Goal: Task Accomplishment & Management: Manage account settings

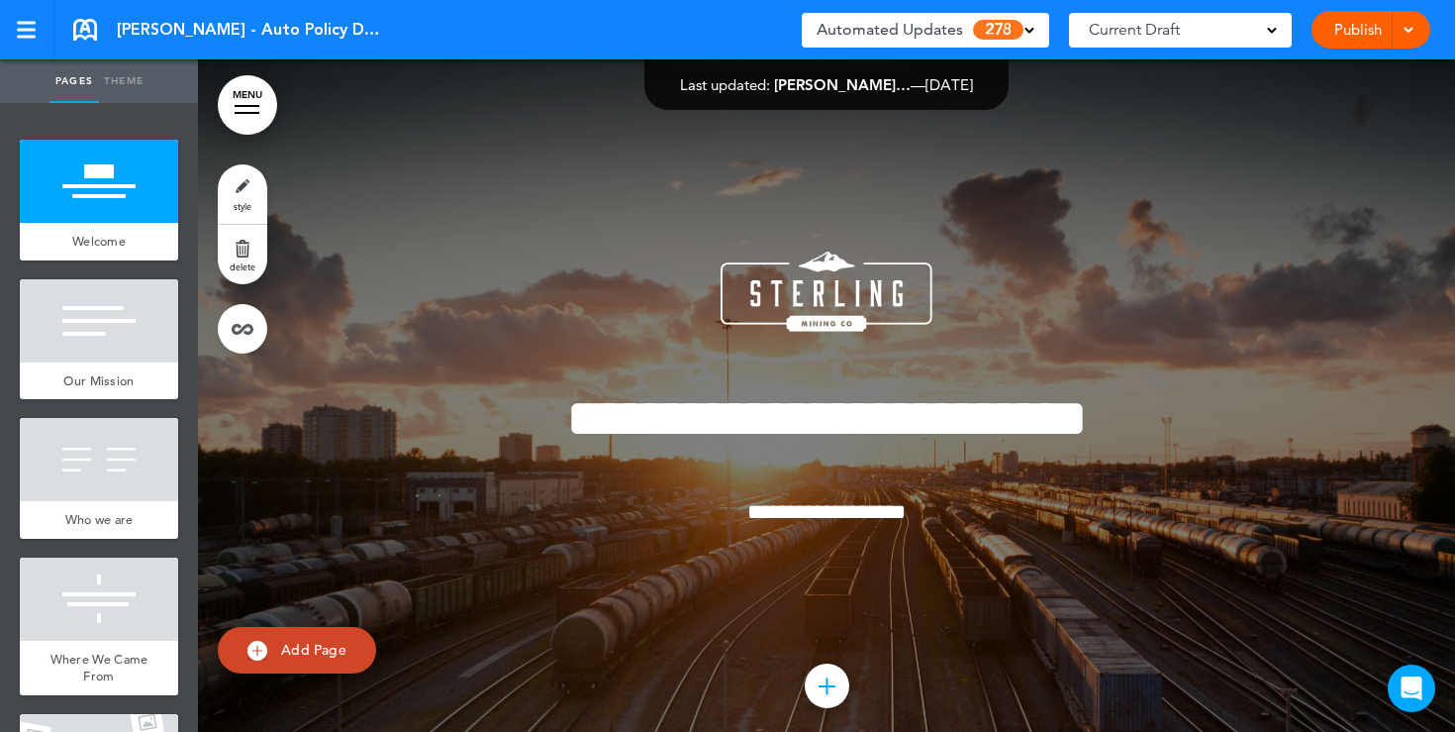
click at [1032, 34] on div "Automated Updates 278" at bounding box center [926, 30] width 218 height 28
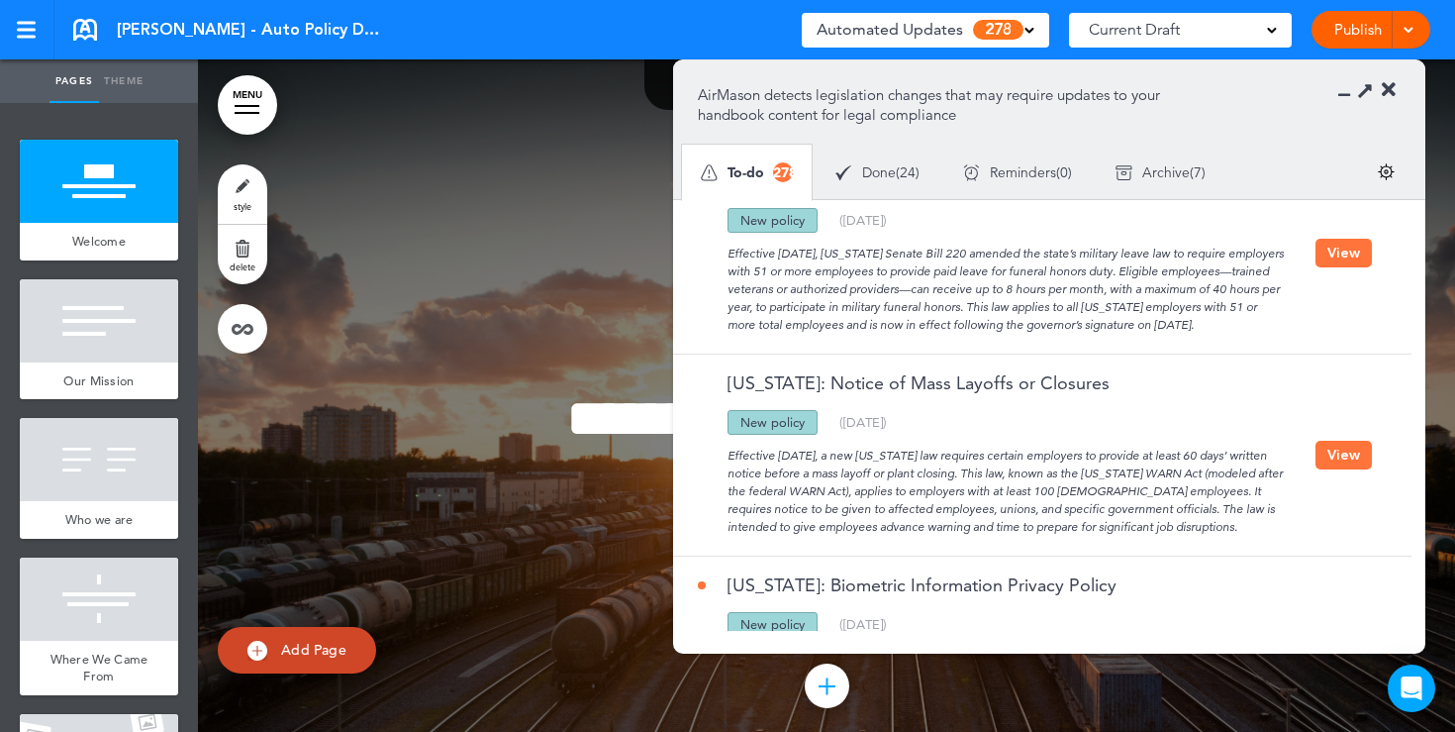
scroll to position [928, 0]
drag, startPoint x: 890, startPoint y: 454, endPoint x: 743, endPoint y: 455, distance: 147.5
click at [743, 455] on div "Effective September 29, 2025, a new Ohio law requires certain employers to prov…" at bounding box center [1007, 484] width 618 height 101
drag, startPoint x: 1064, startPoint y: 490, endPoint x: 1201, endPoint y: 496, distance: 136.8
click at [1201, 496] on div "Effective September 29, 2025, a new Ohio law requires certain employers to prov…" at bounding box center [1007, 484] width 618 height 101
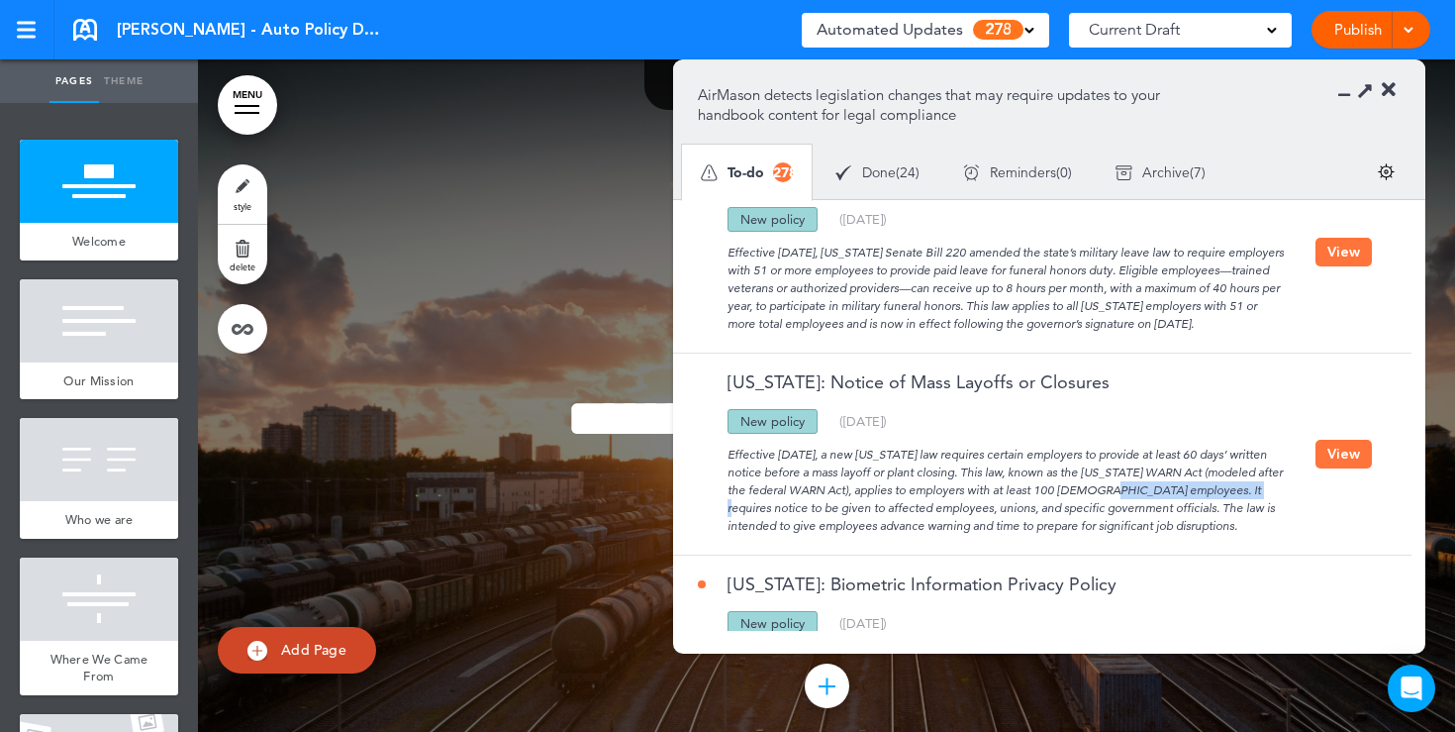
click at [1330, 454] on button "View" at bounding box center [1344, 454] width 56 height 29
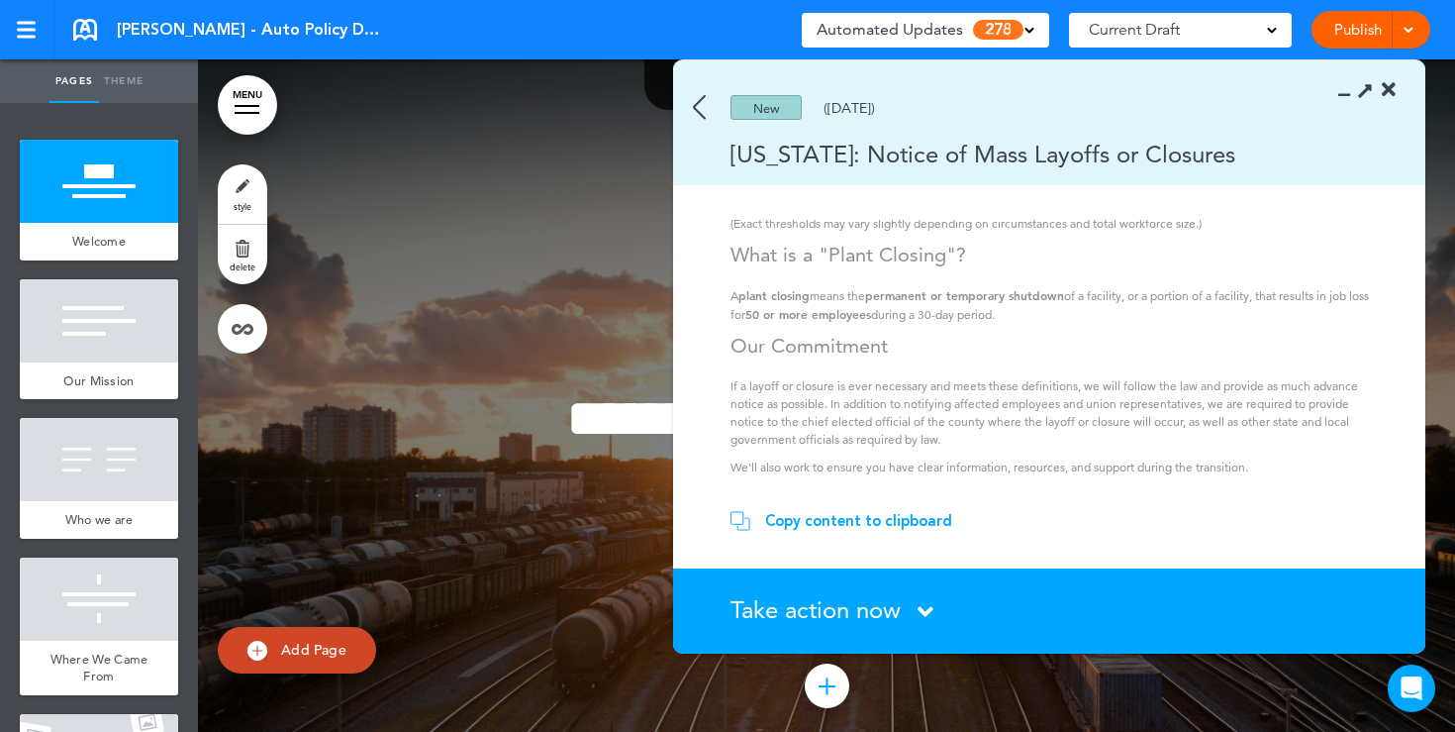
scroll to position [376, 0]
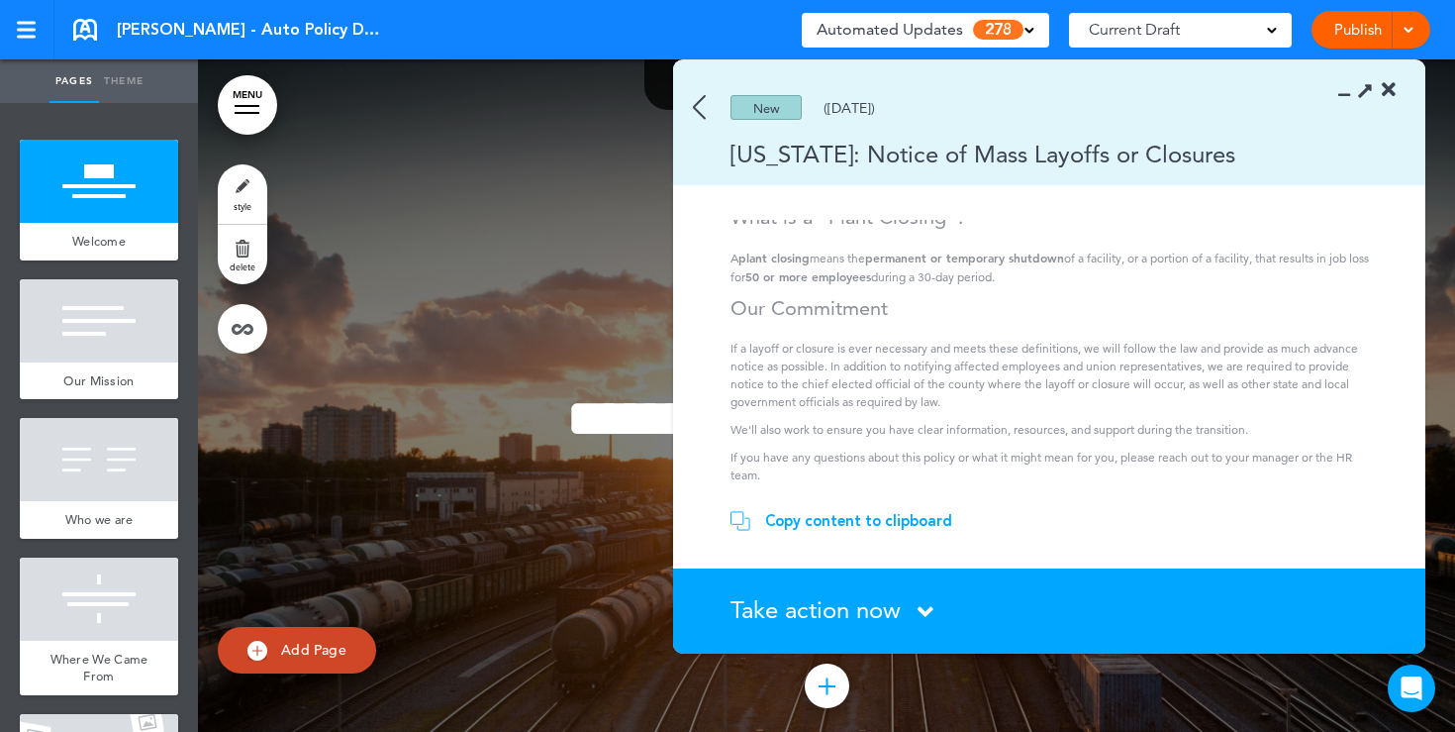
click at [832, 522] on div "Copy content to clipboard" at bounding box center [858, 521] width 187 height 20
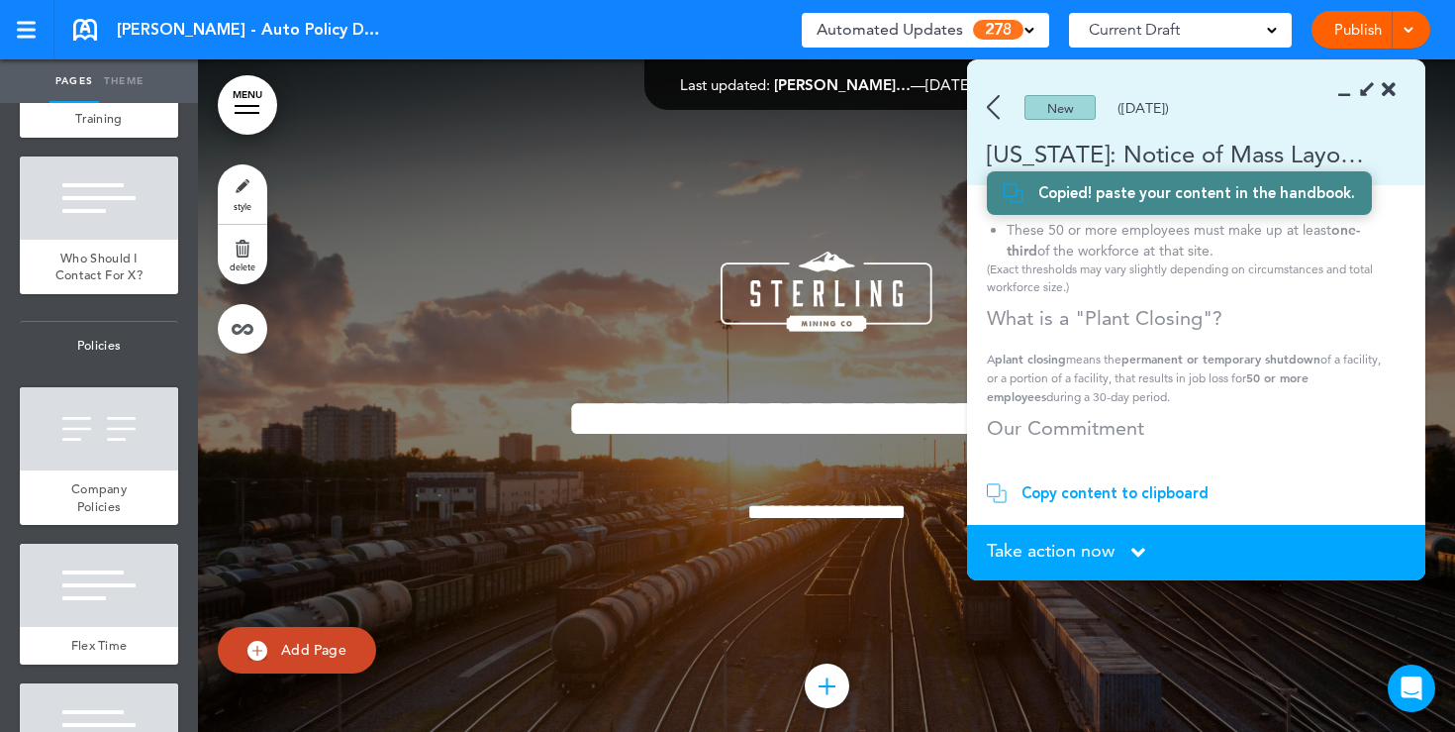
scroll to position [1492, 0]
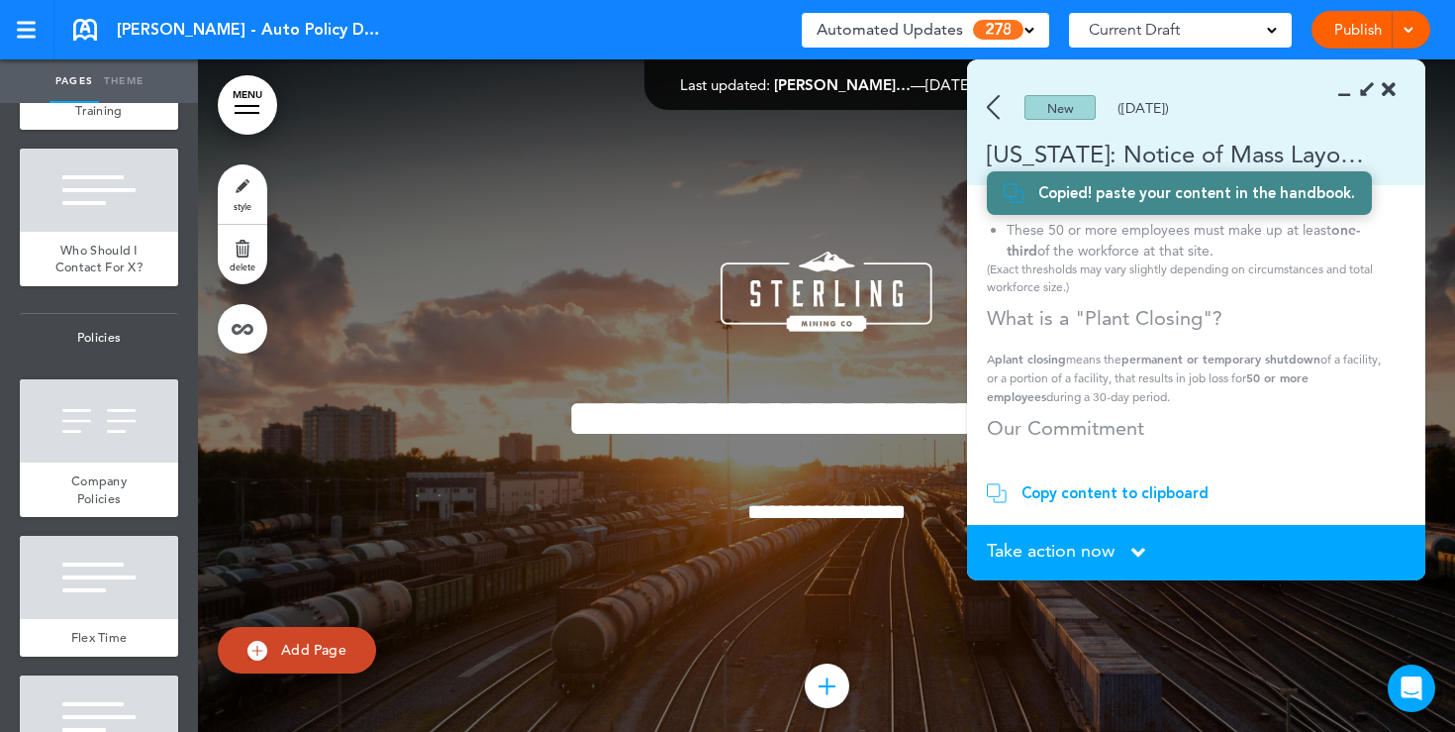
click at [126, 580] on div at bounding box center [99, 577] width 158 height 83
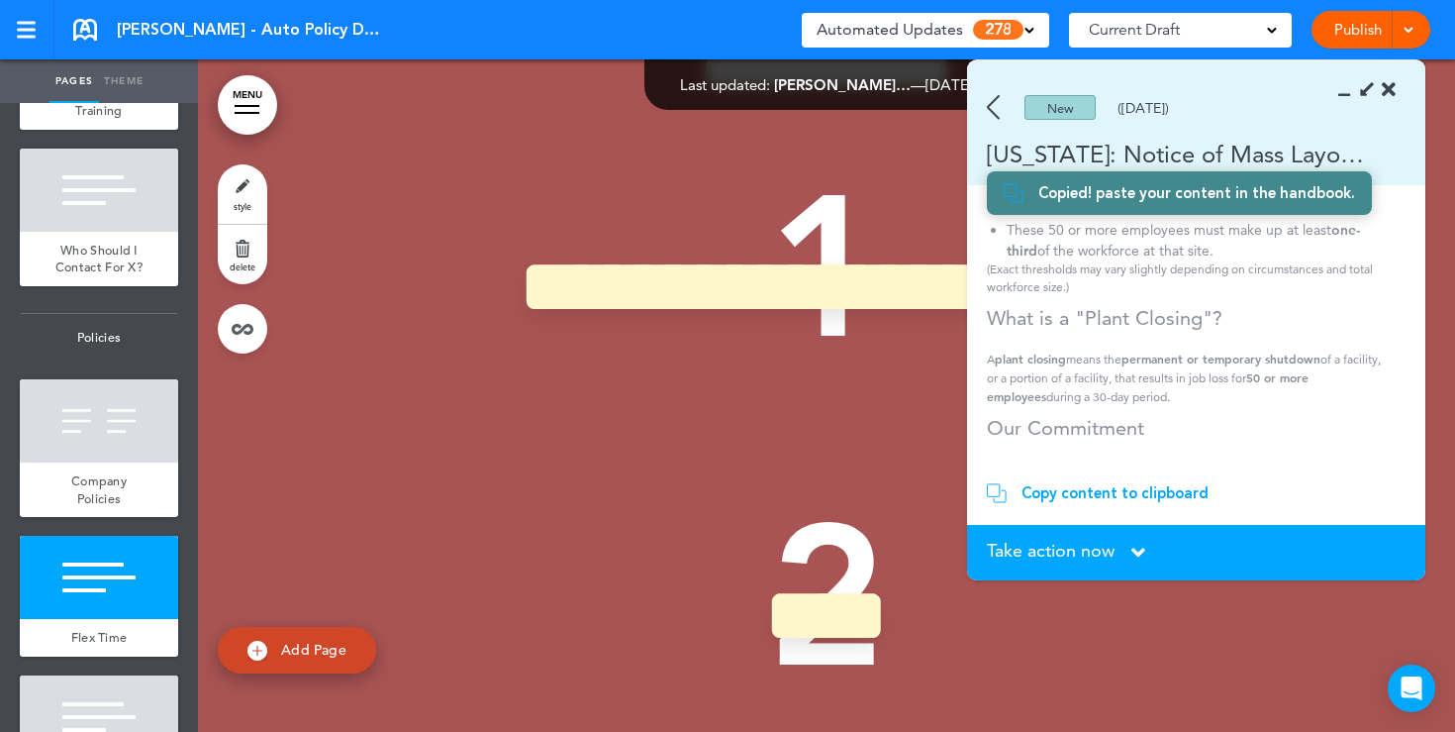
scroll to position [13938, 0]
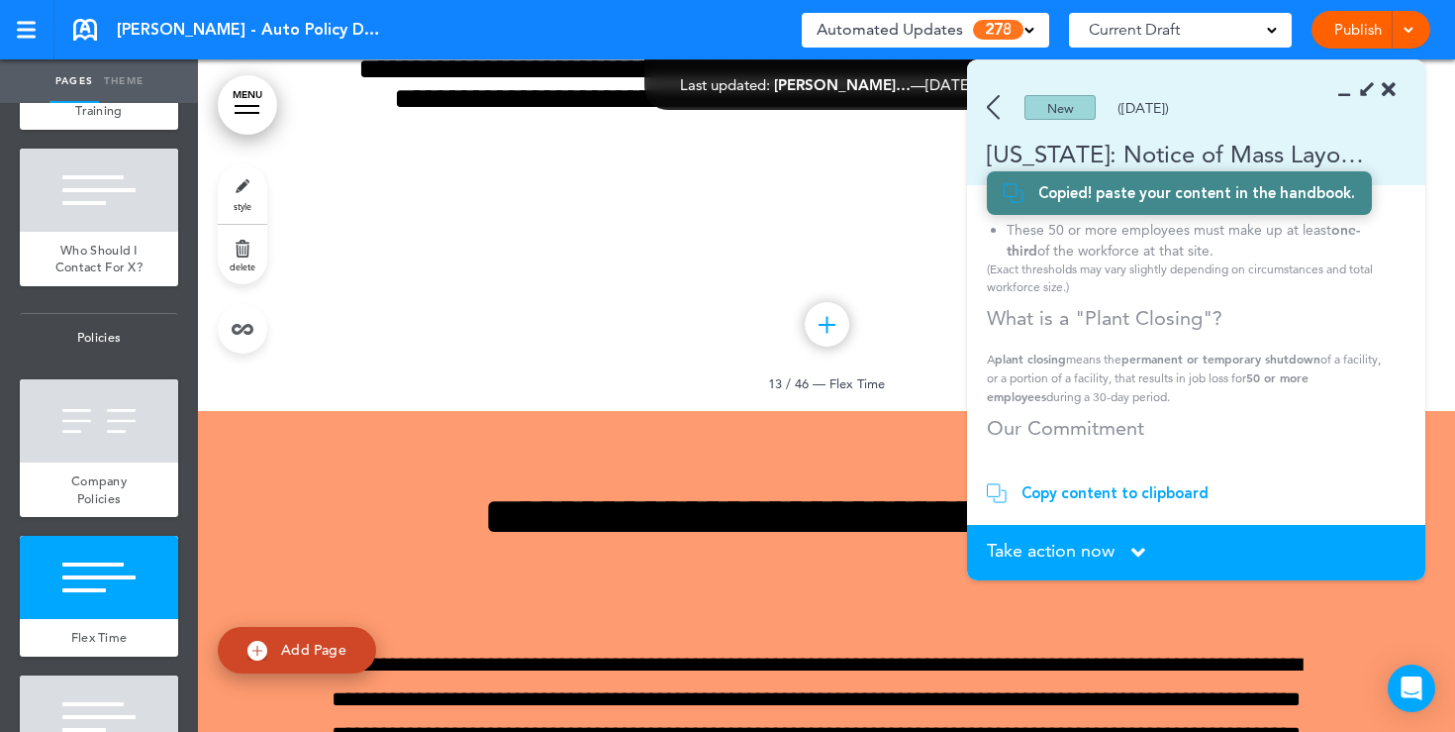
click at [1393, 89] on icon at bounding box center [1389, 90] width 14 height 20
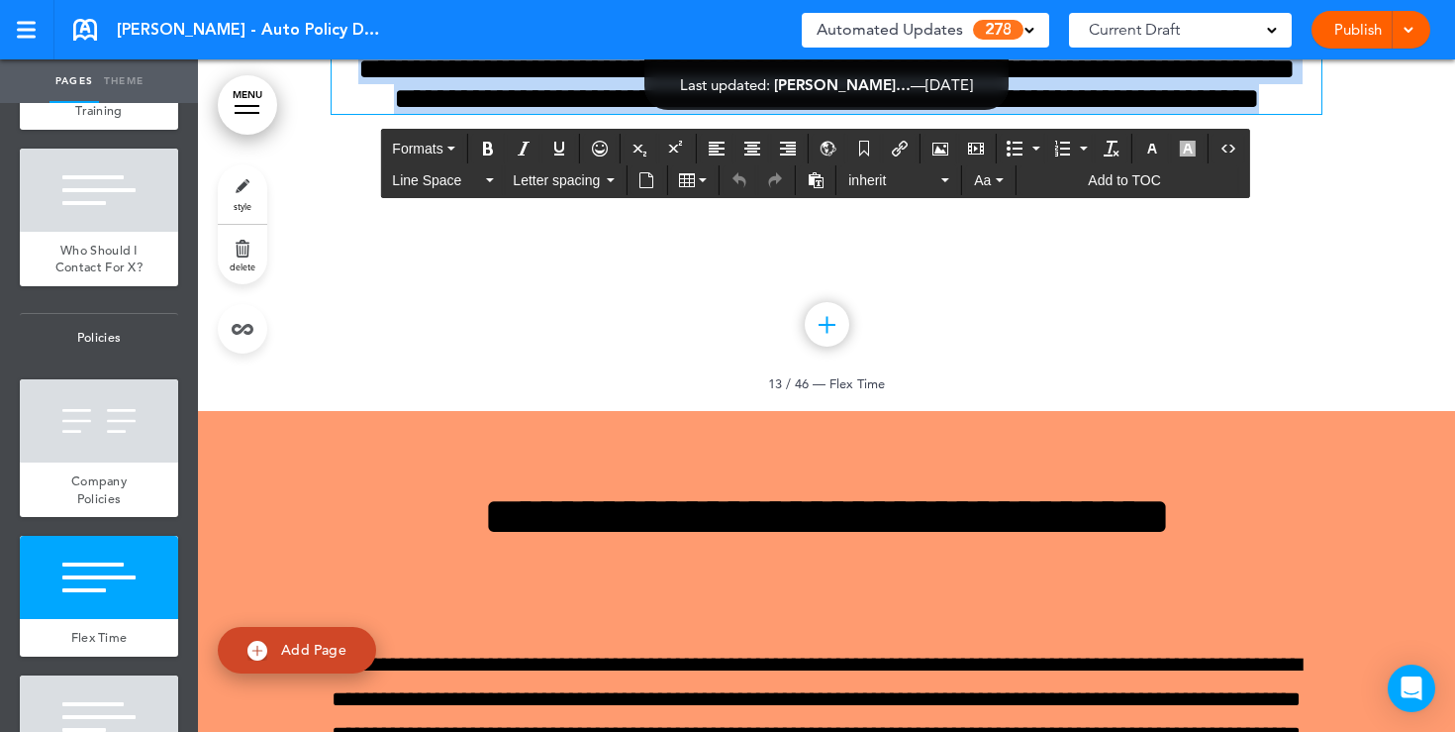
drag, startPoint x: 911, startPoint y: 481, endPoint x: 681, endPoint y: 324, distance: 278.5
click at [681, 114] on div "**********" at bounding box center [827, 31] width 990 height 163
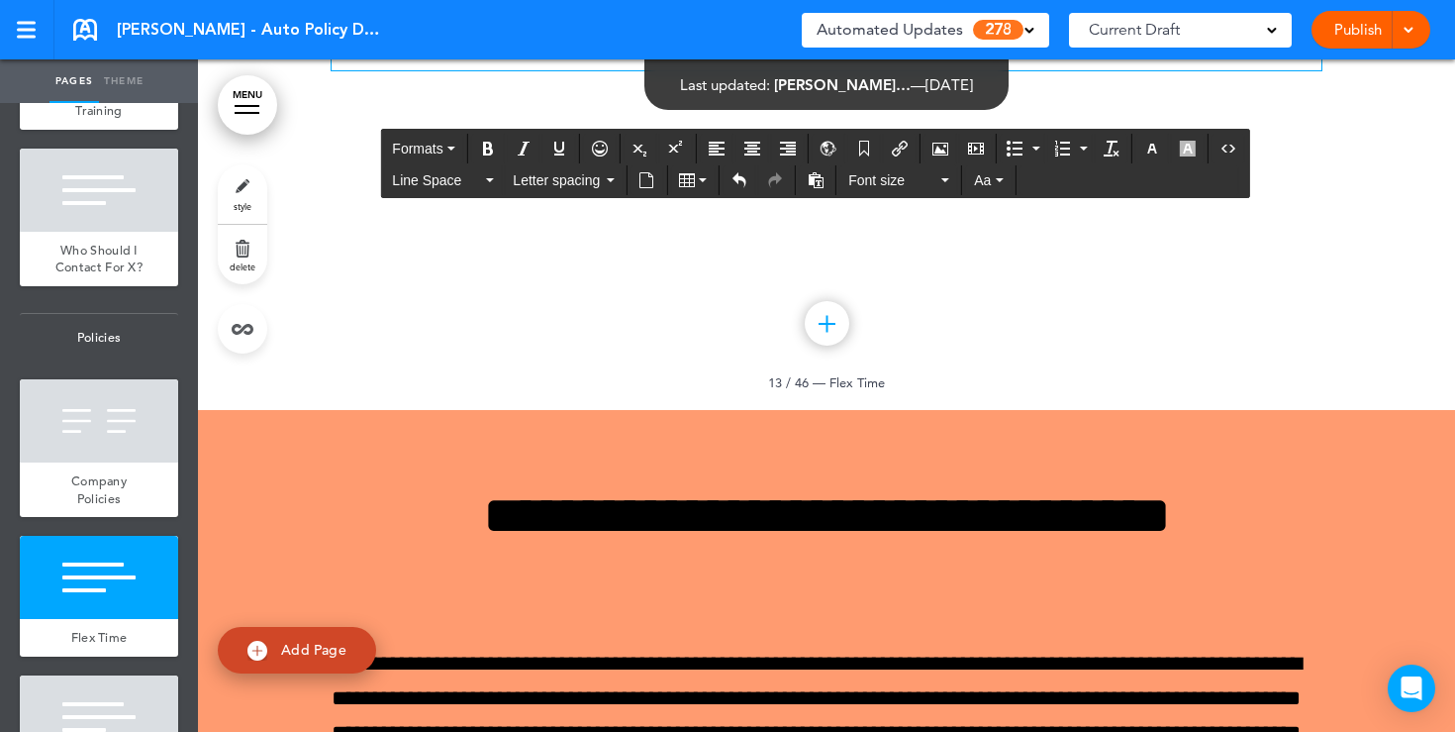
paste div
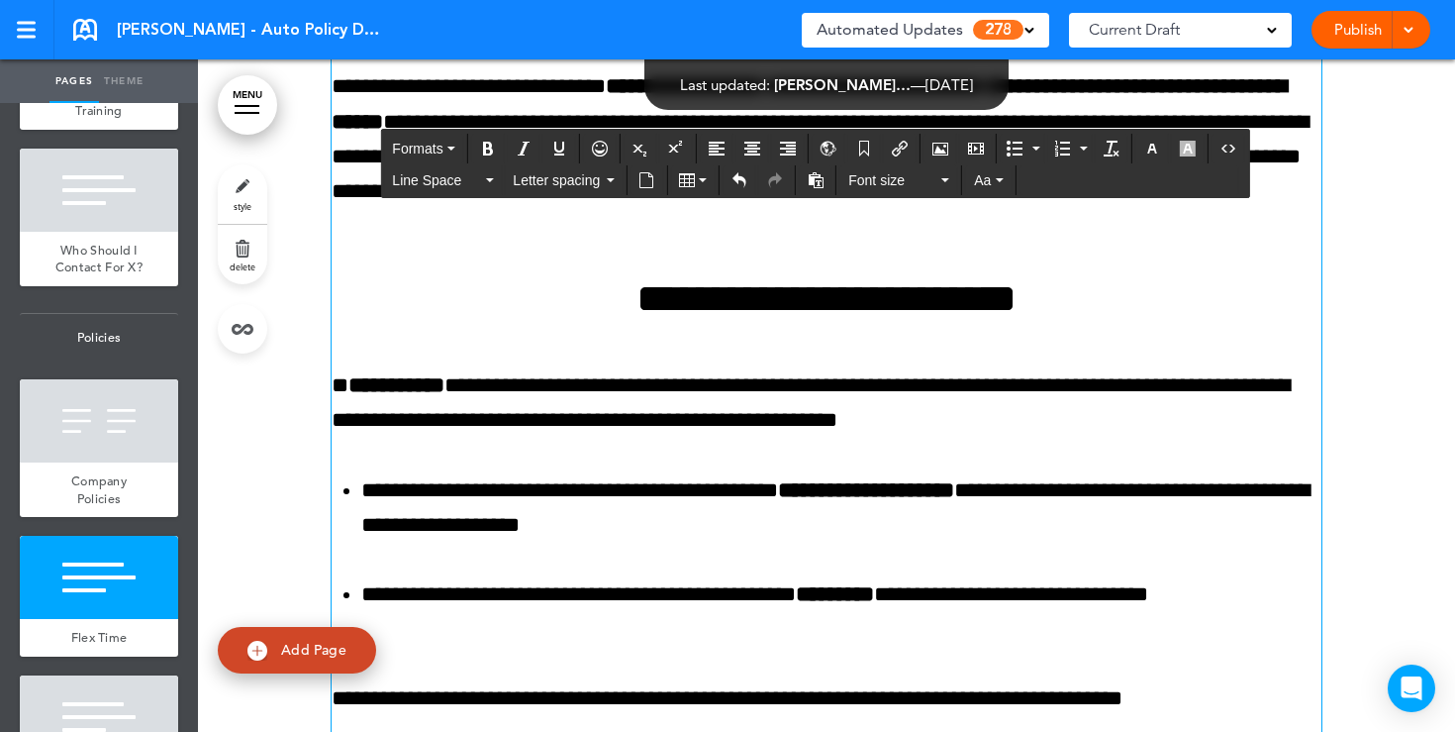
click at [1147, 410] on div "**********" at bounding box center [827, 595] width 990 height 1646
click at [743, 176] on icon "Undo" at bounding box center [740, 180] width 16 height 16
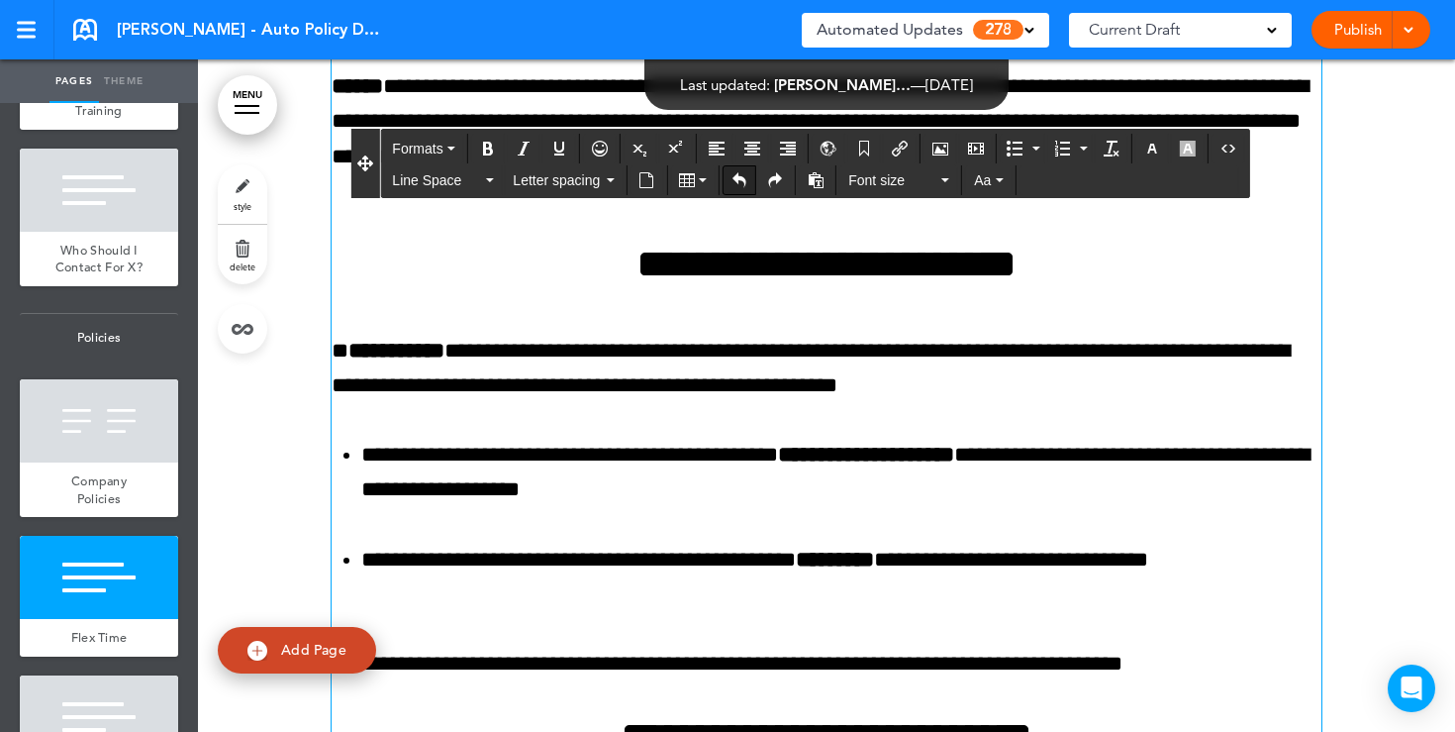
click at [744, 174] on icon "Undo" at bounding box center [740, 180] width 16 height 16
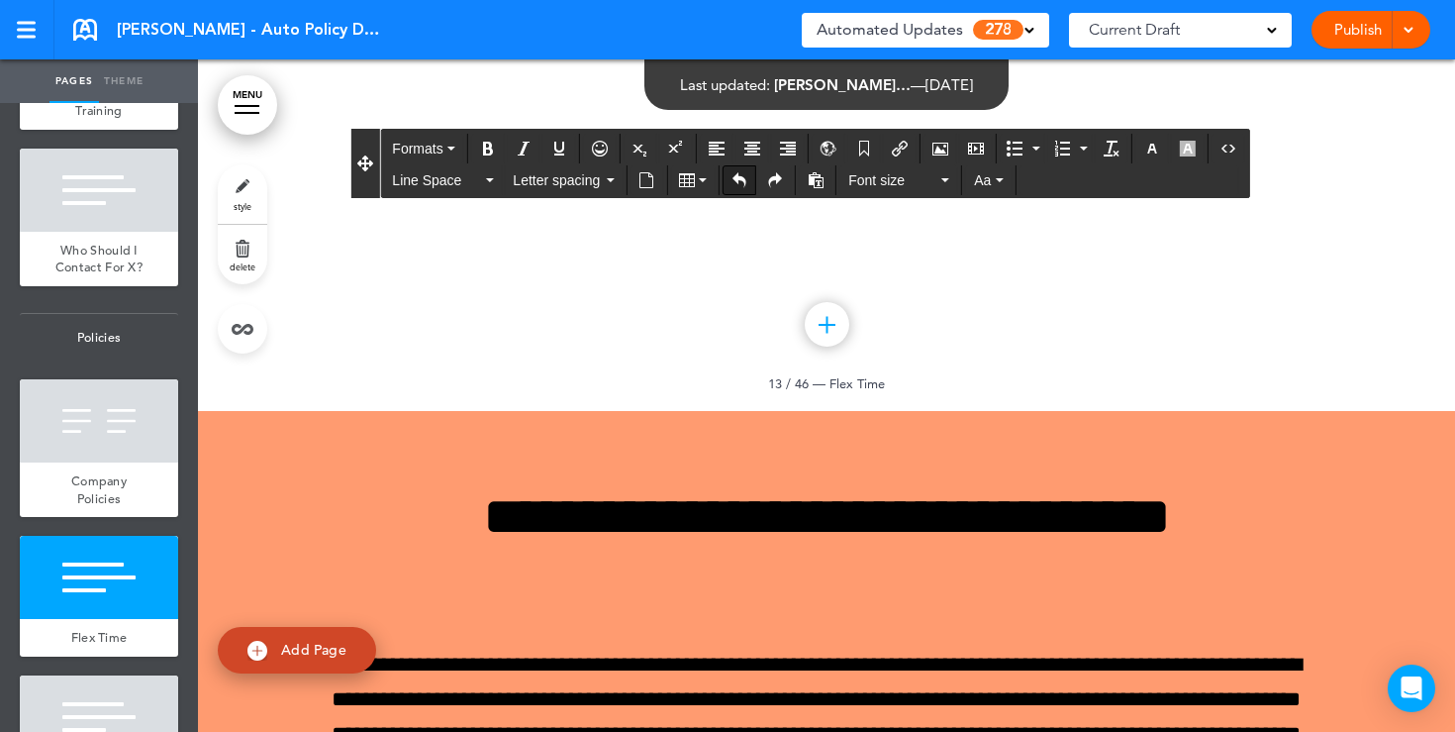
click at [744, 174] on icon "Undo" at bounding box center [740, 180] width 16 height 16
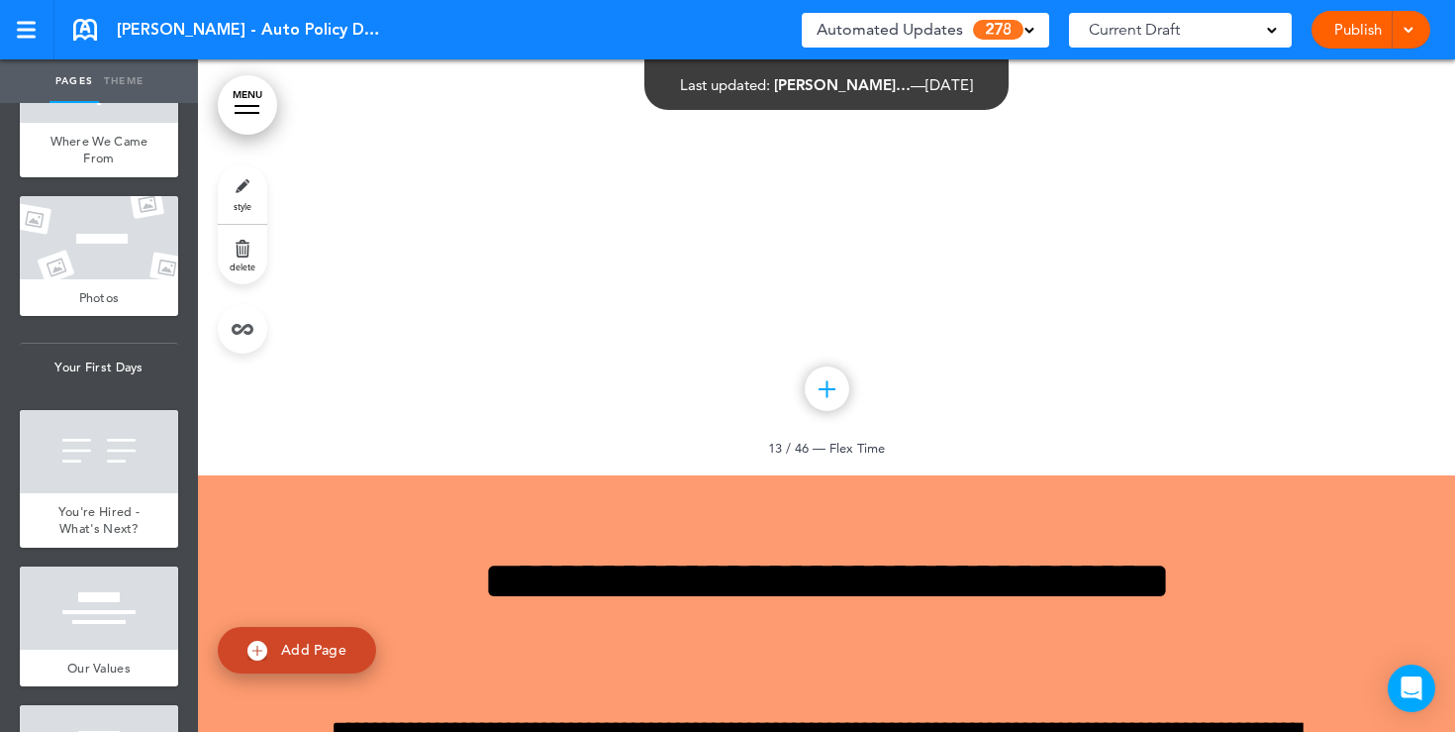
scroll to position [0, 0]
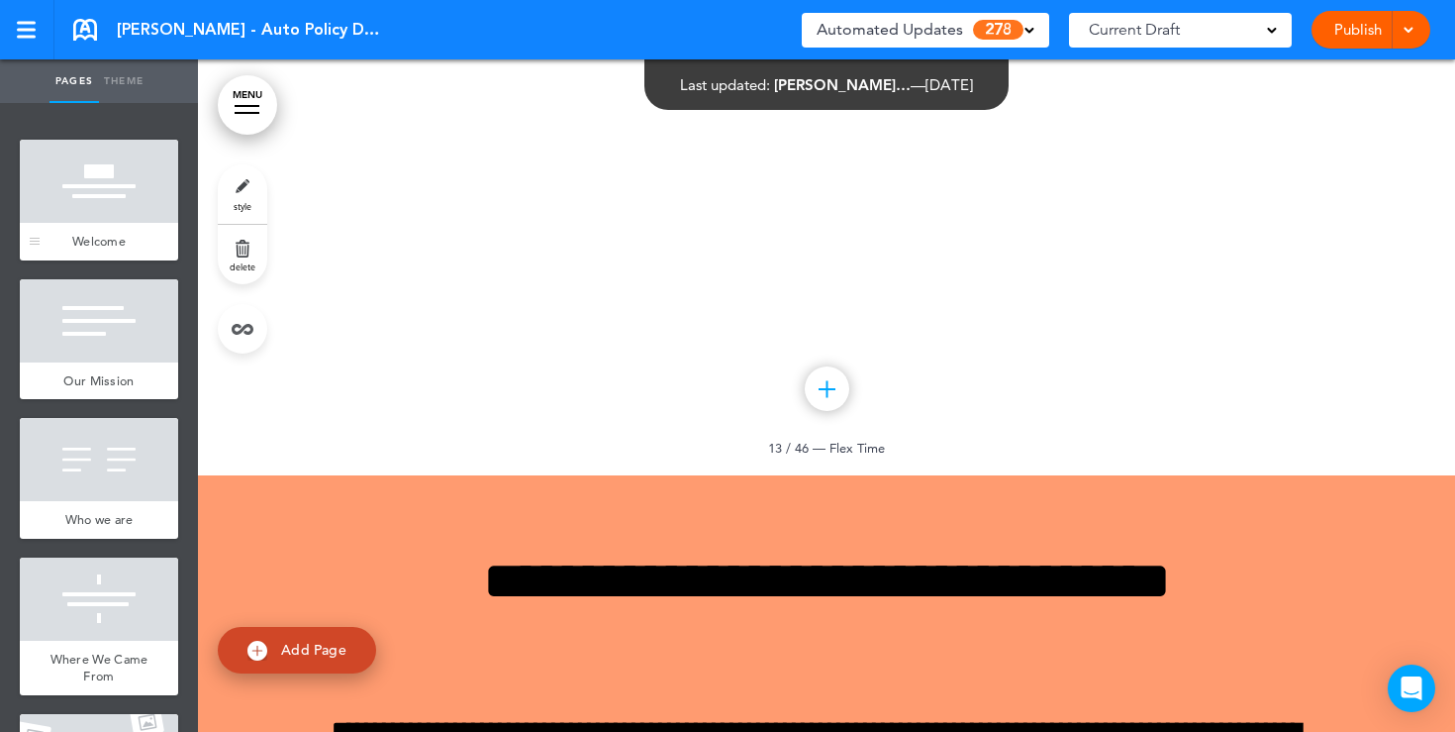
click at [160, 162] on div at bounding box center [99, 181] width 158 height 83
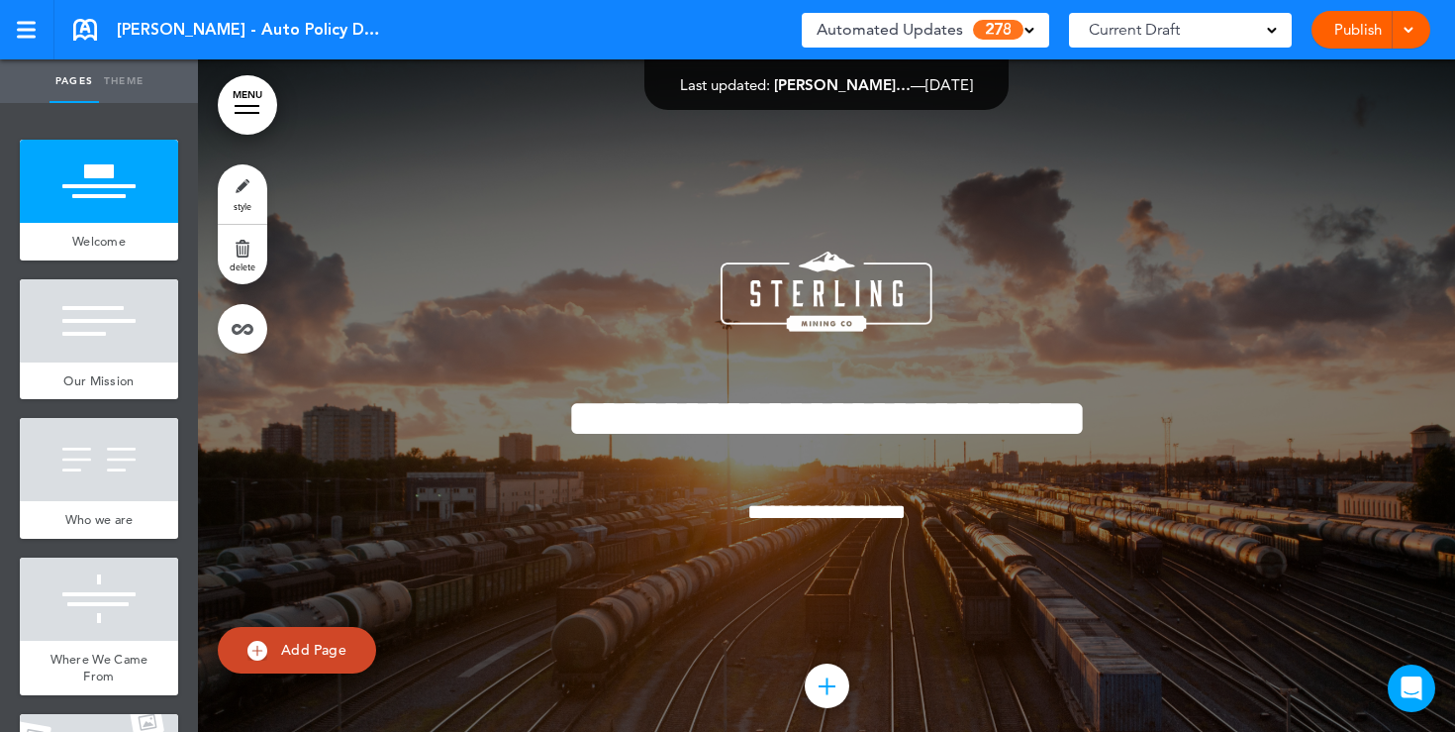
click at [1269, 29] on span at bounding box center [1272, 29] width 10 height 10
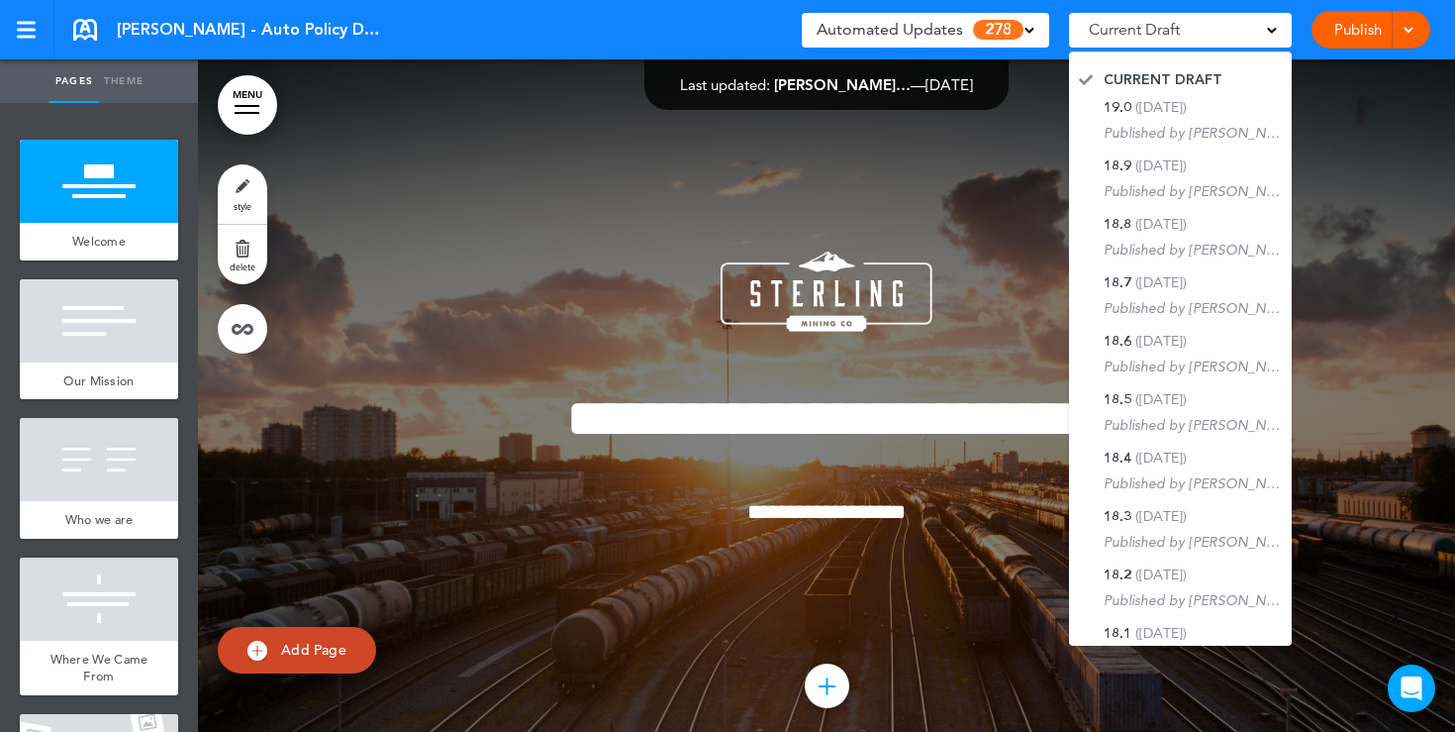
click at [1039, 176] on div at bounding box center [826, 415] width 1257 height 713
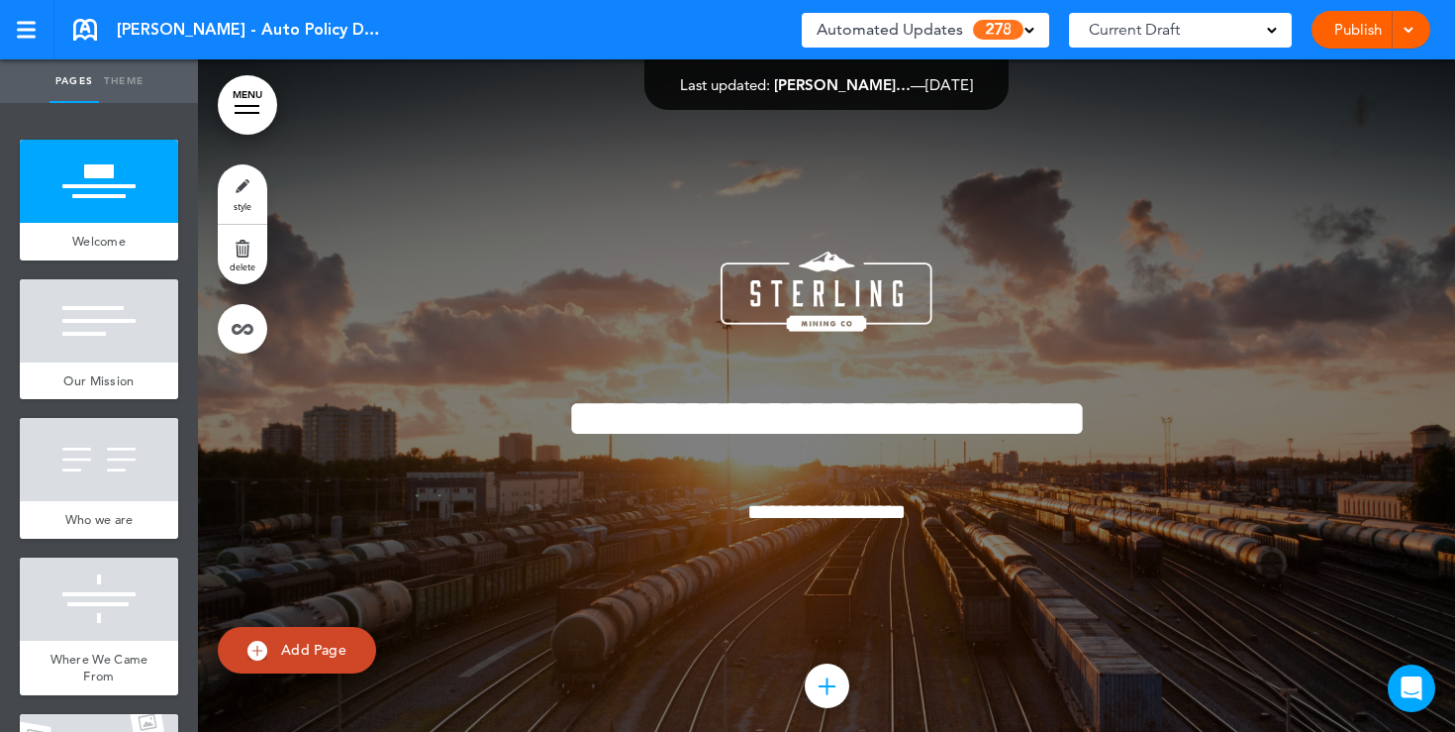
click at [1028, 29] on span at bounding box center [1030, 29] width 10 height 10
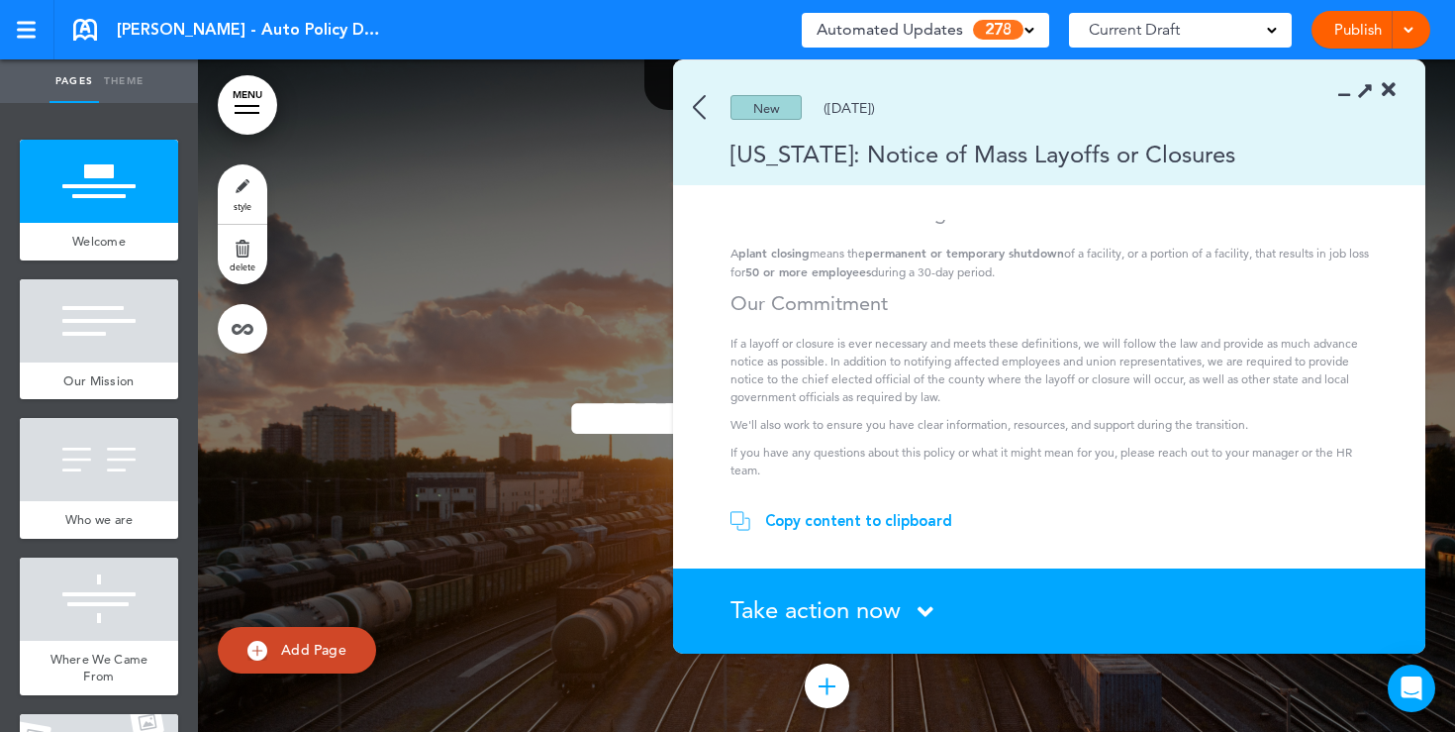
scroll to position [376, 0]
click at [696, 104] on img at bounding box center [699, 107] width 13 height 25
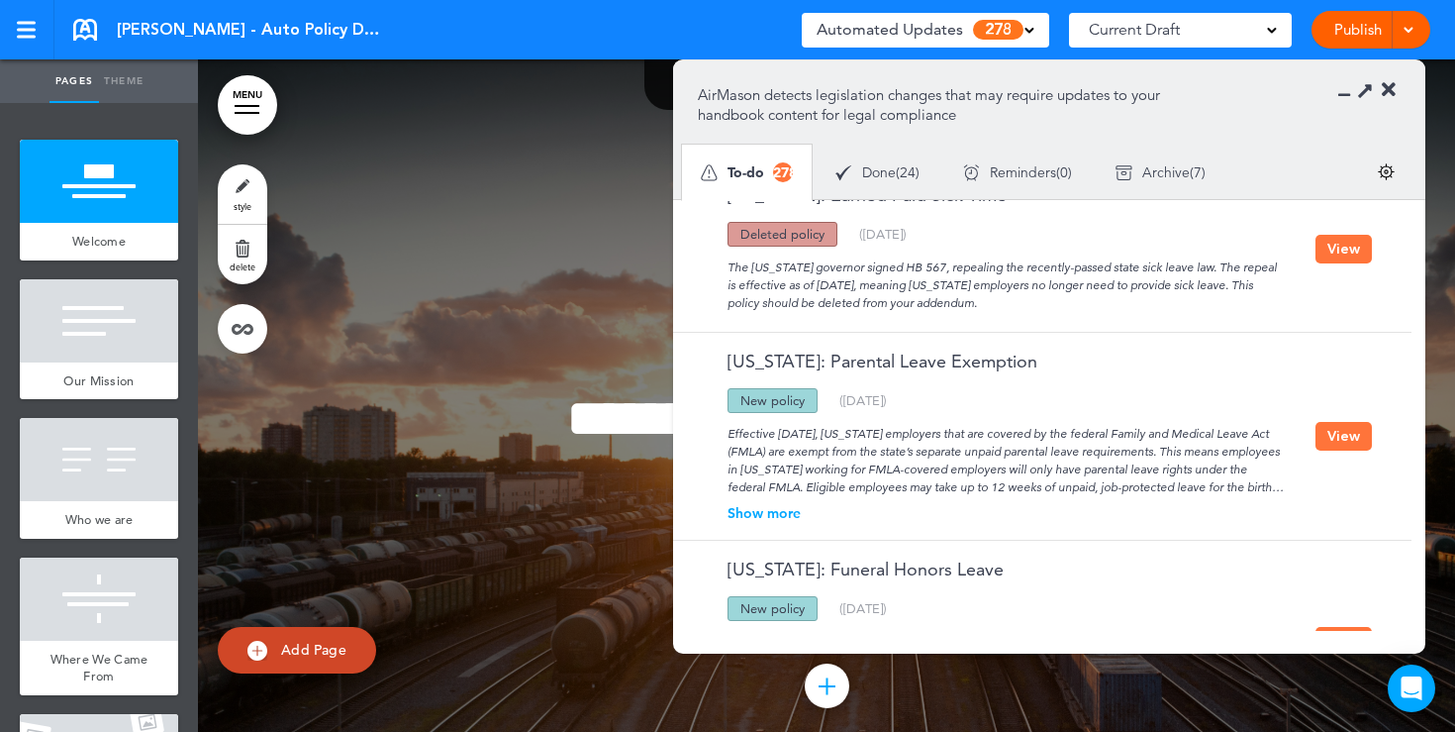
scroll to position [170, 0]
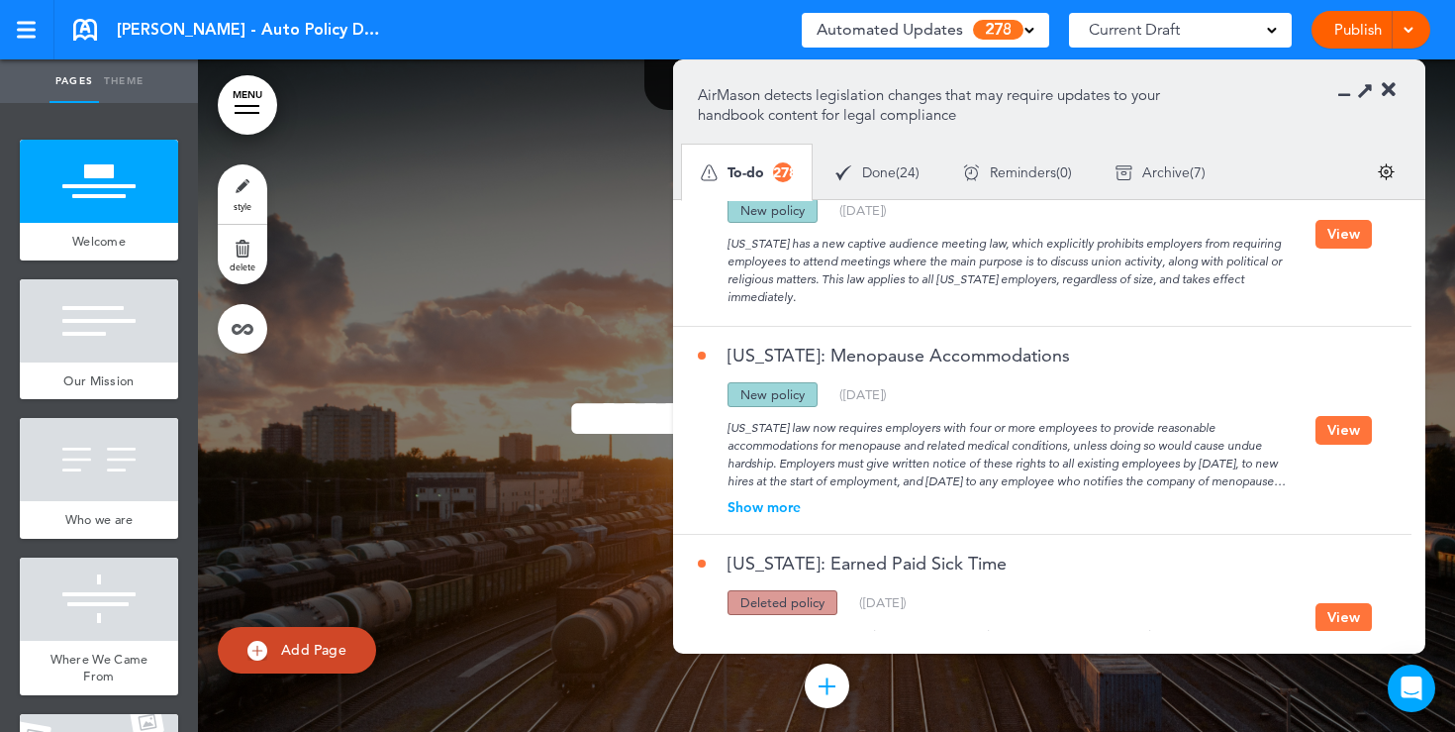
click at [1391, 91] on icon at bounding box center [1389, 90] width 14 height 20
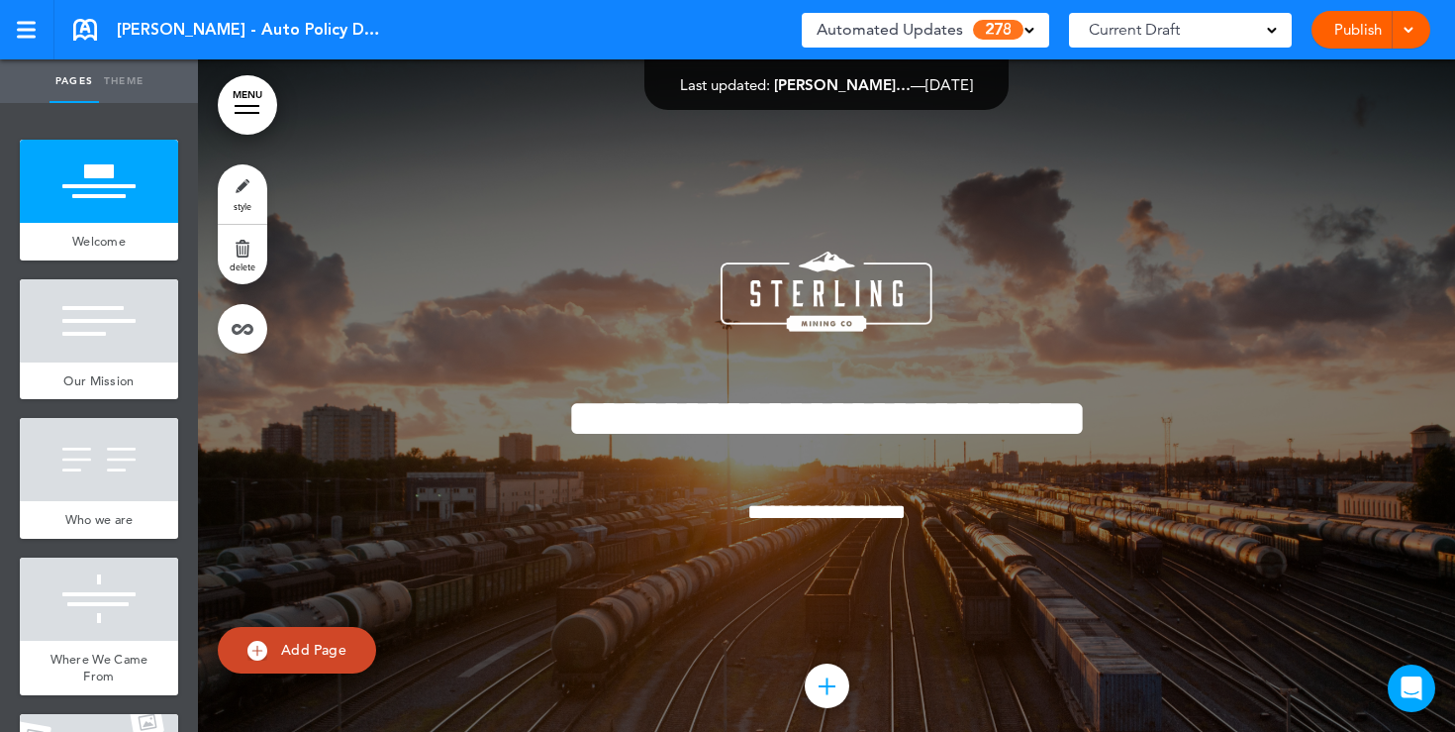
drag, startPoint x: 993, startPoint y: 91, endPoint x: 658, endPoint y: 89, distance: 334.7
click at [658, 89] on div "Last updated: Justin Gianfra… — Aug 13th 2025 — Show for Employees: On Every Pa…" at bounding box center [827, 84] width 364 height 50
click at [245, 114] on link "MENU" at bounding box center [247, 104] width 59 height 59
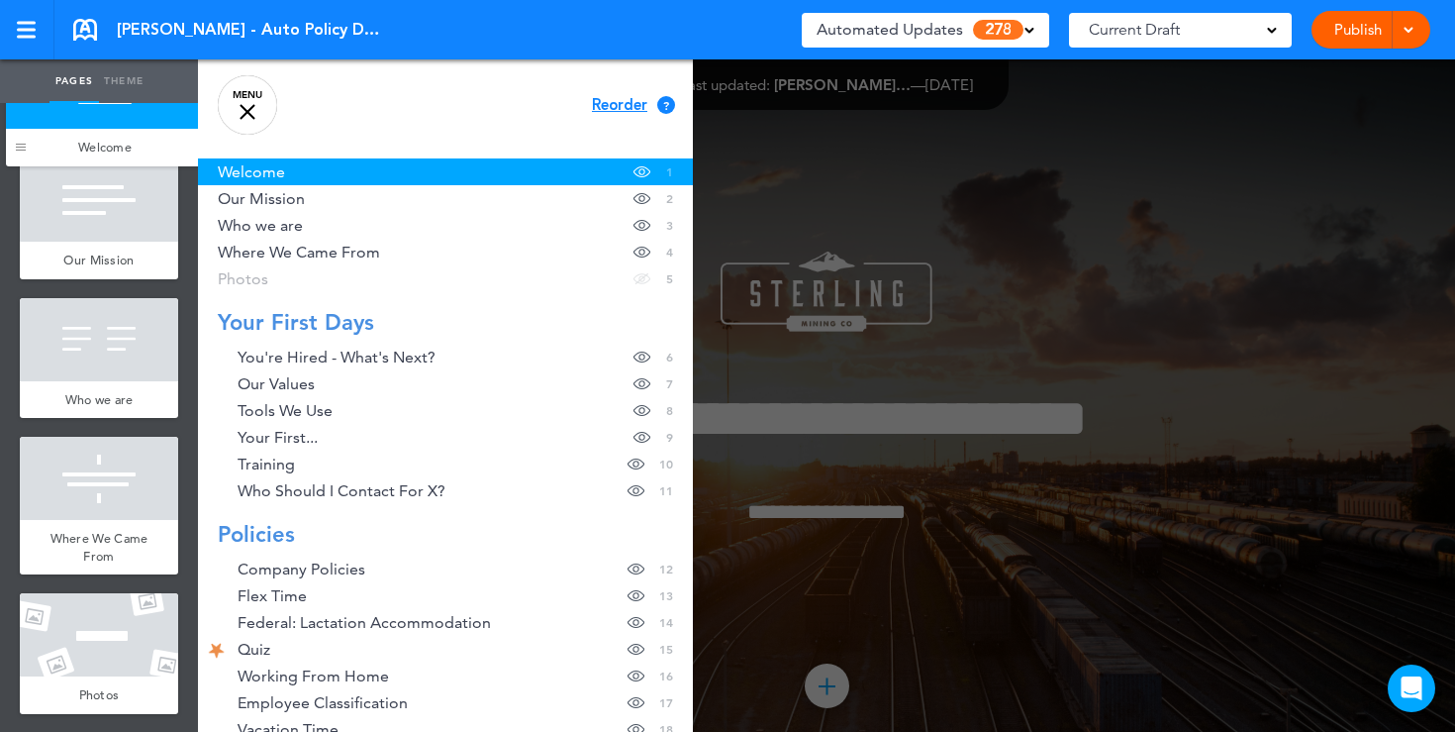
drag, startPoint x: 36, startPoint y: 239, endPoint x: 22, endPoint y: 145, distance: 95.1
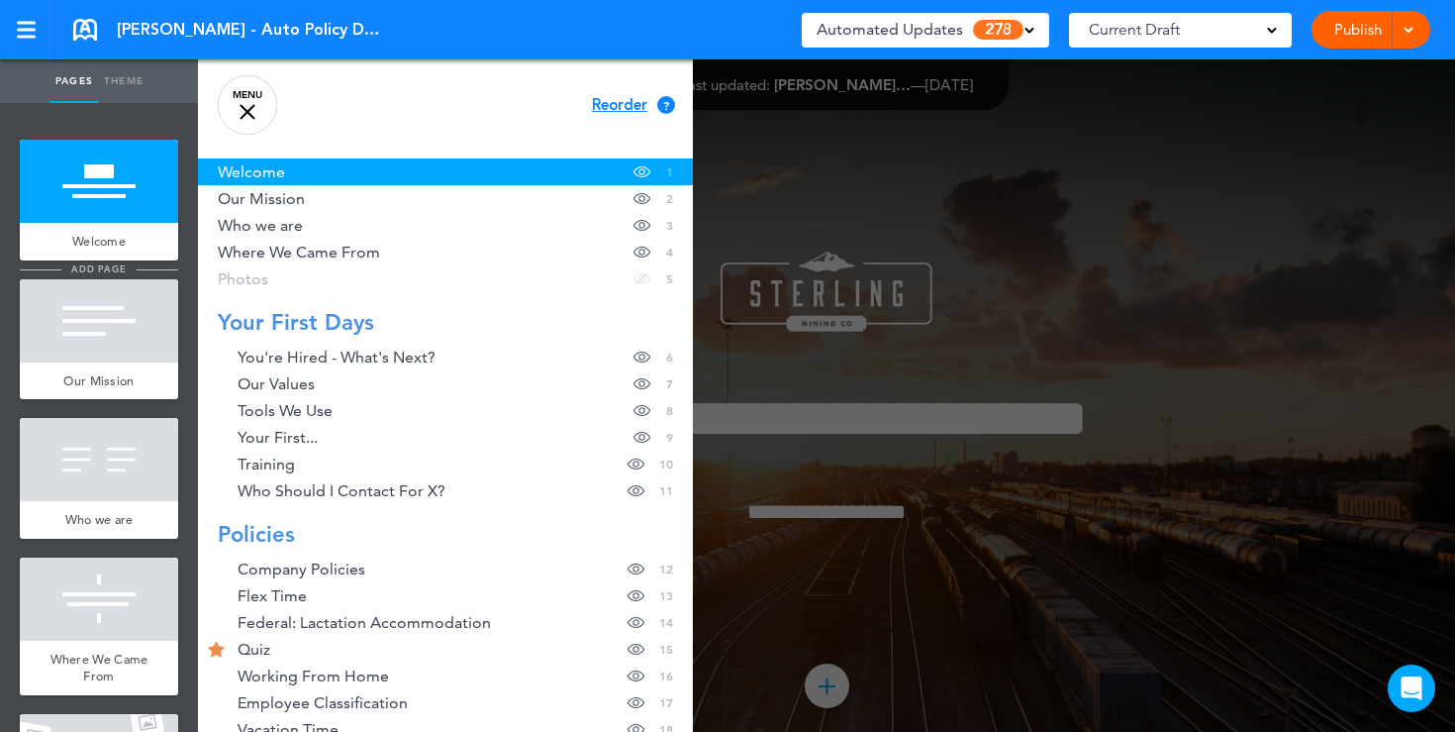
click at [96, 269] on span "add page" at bounding box center [98, 268] width 74 height 13
type input "********"
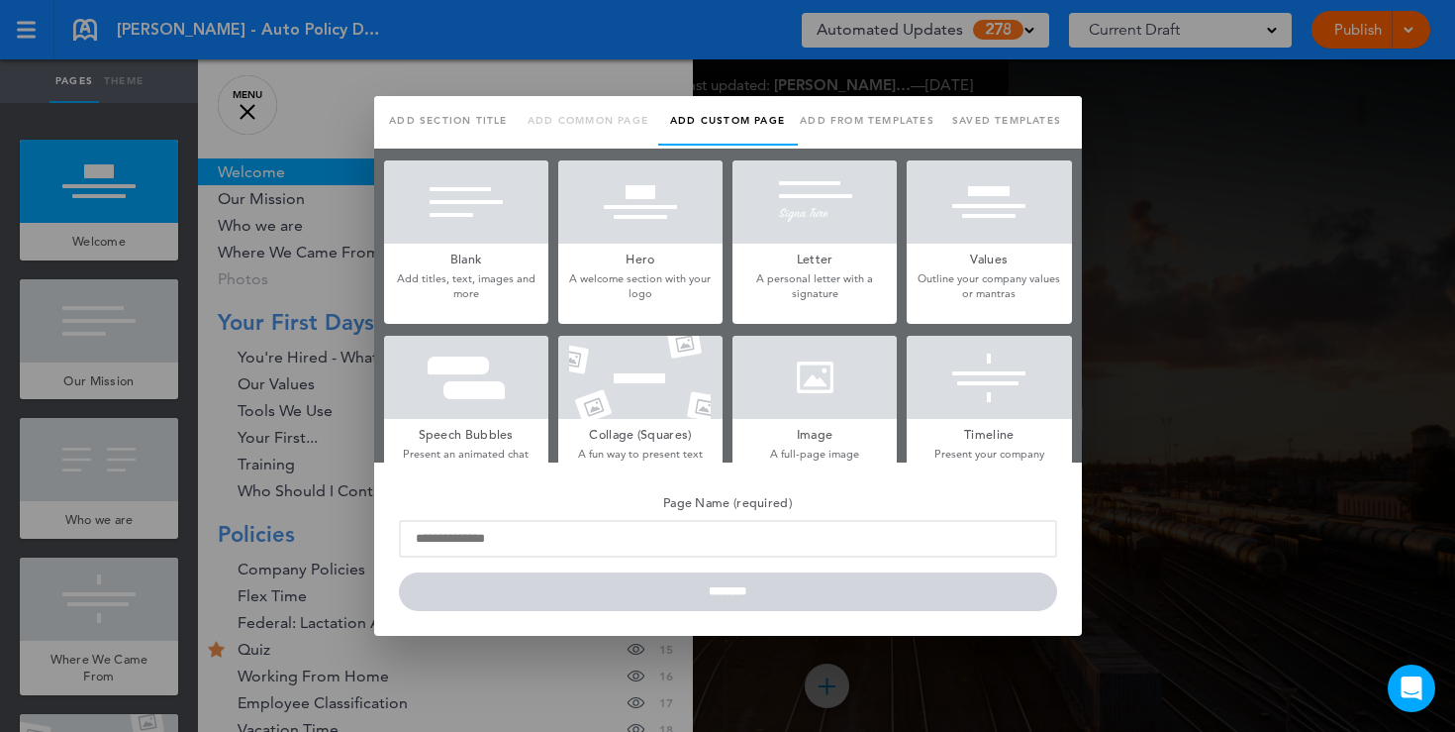
scroll to position [0, 0]
click at [478, 259] on h5 "Blank" at bounding box center [466, 258] width 164 height 28
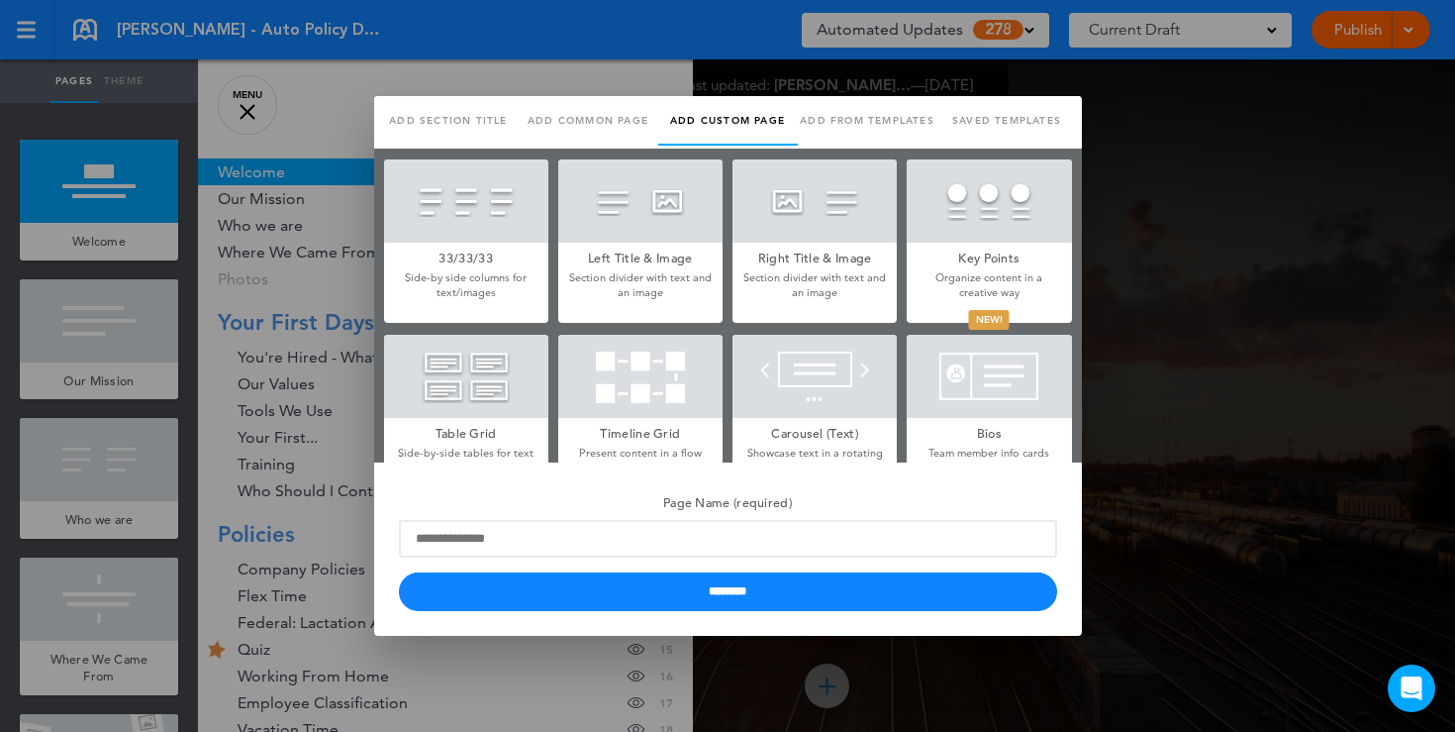
scroll to position [549, 0]
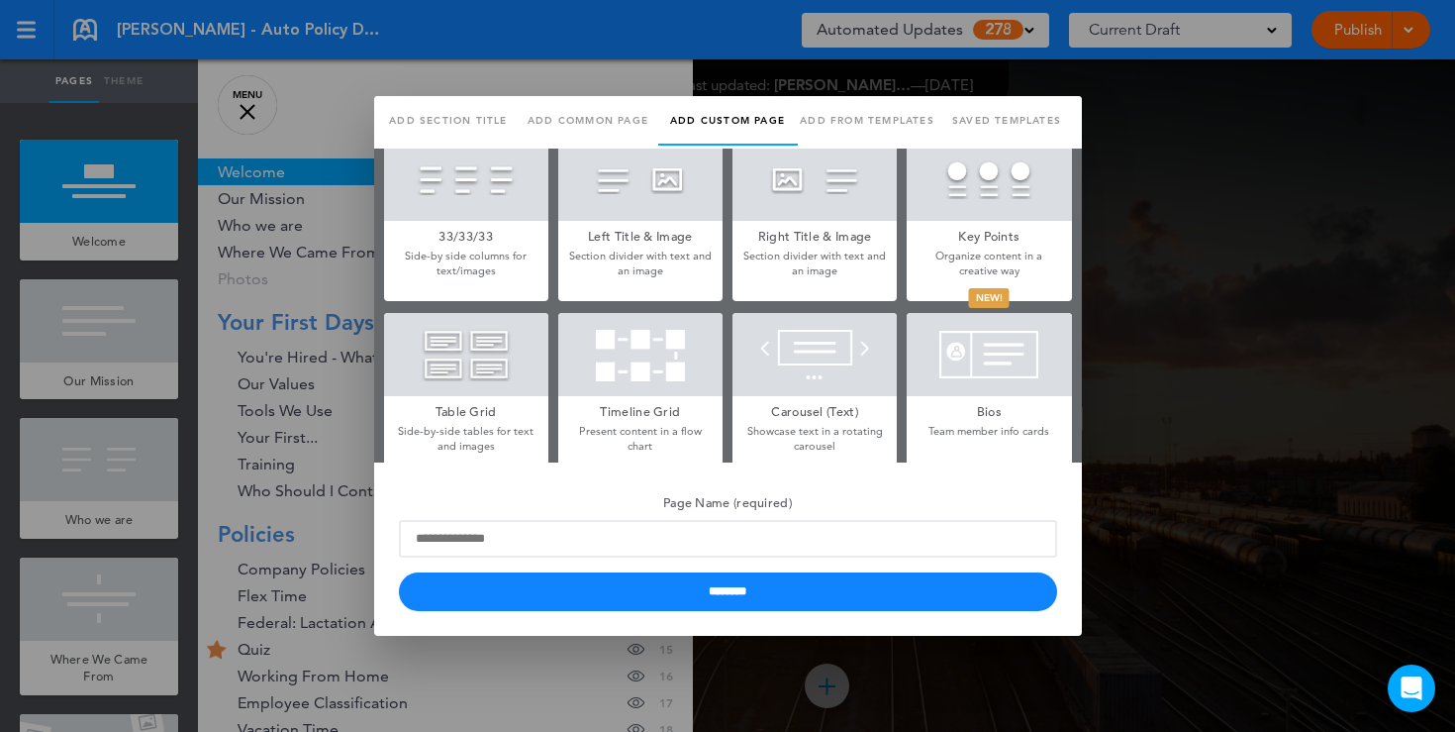
click at [720, 321] on div at bounding box center [640, 354] width 164 height 83
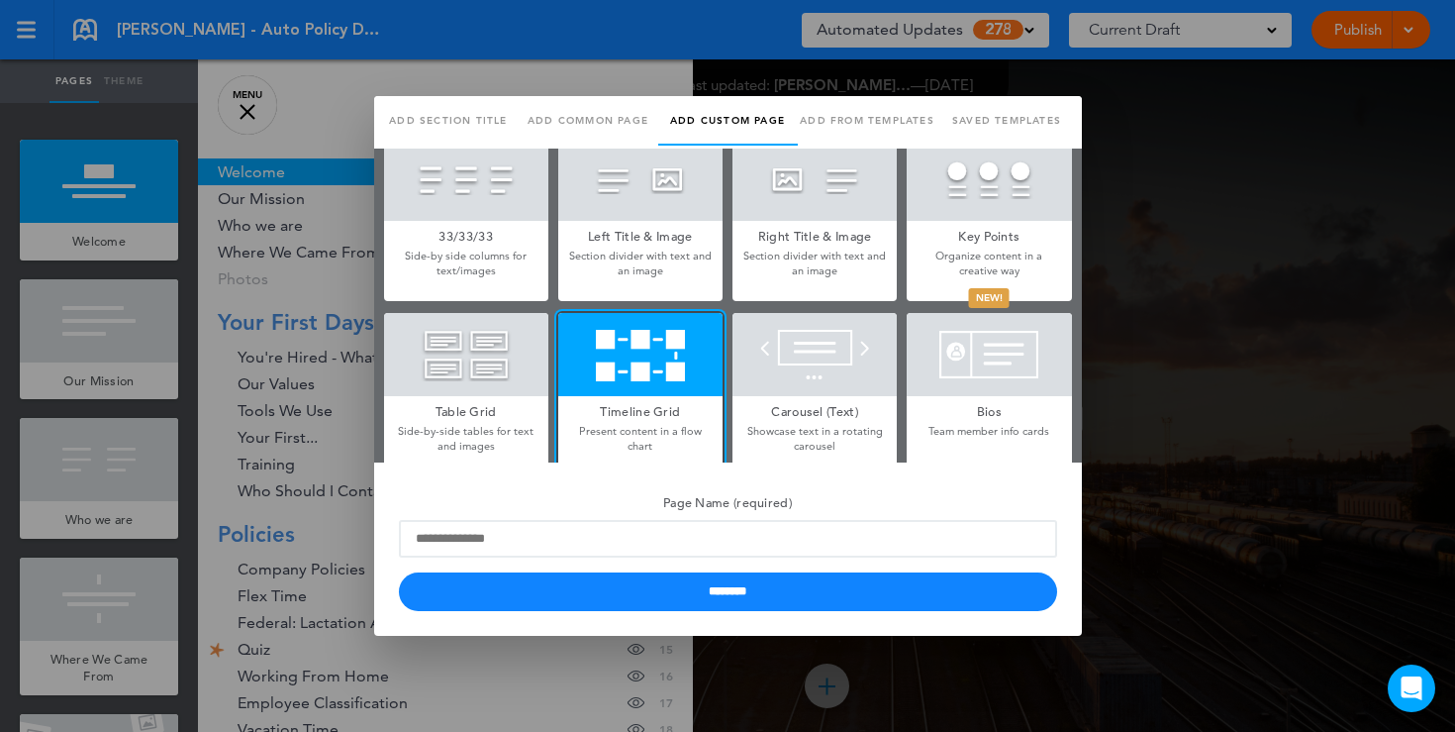
click at [1208, 317] on div at bounding box center [727, 366] width 1455 height 732
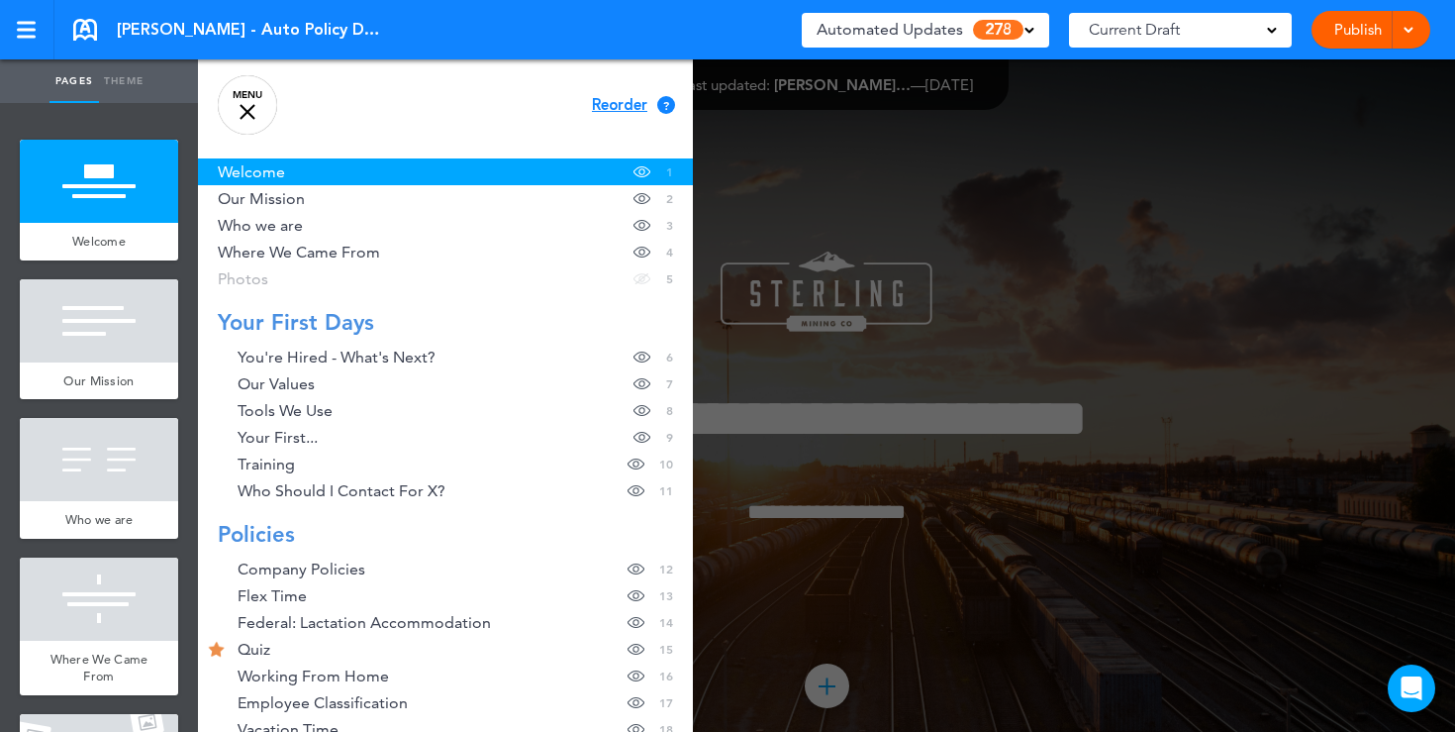
click at [237, 112] on link "MENU" at bounding box center [247, 104] width 59 height 59
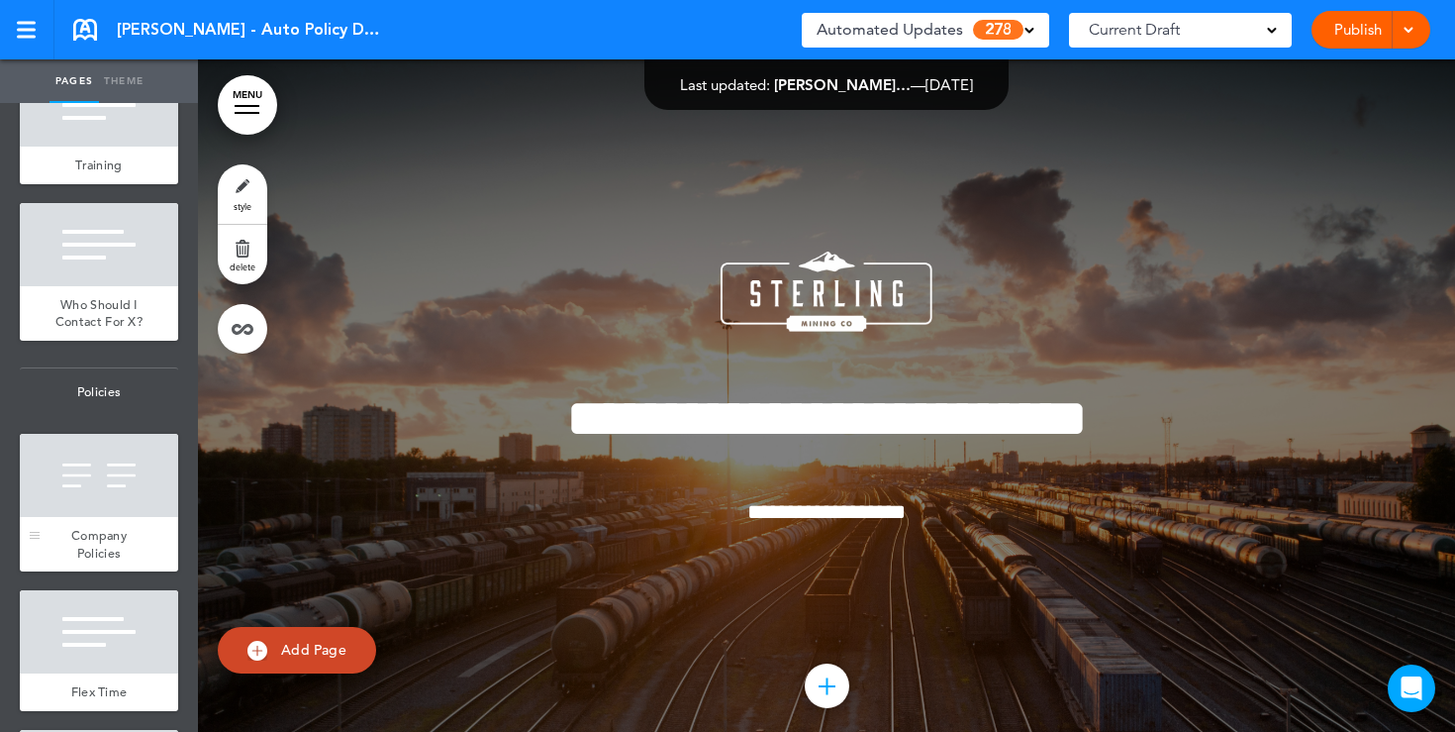
scroll to position [1536, 0]
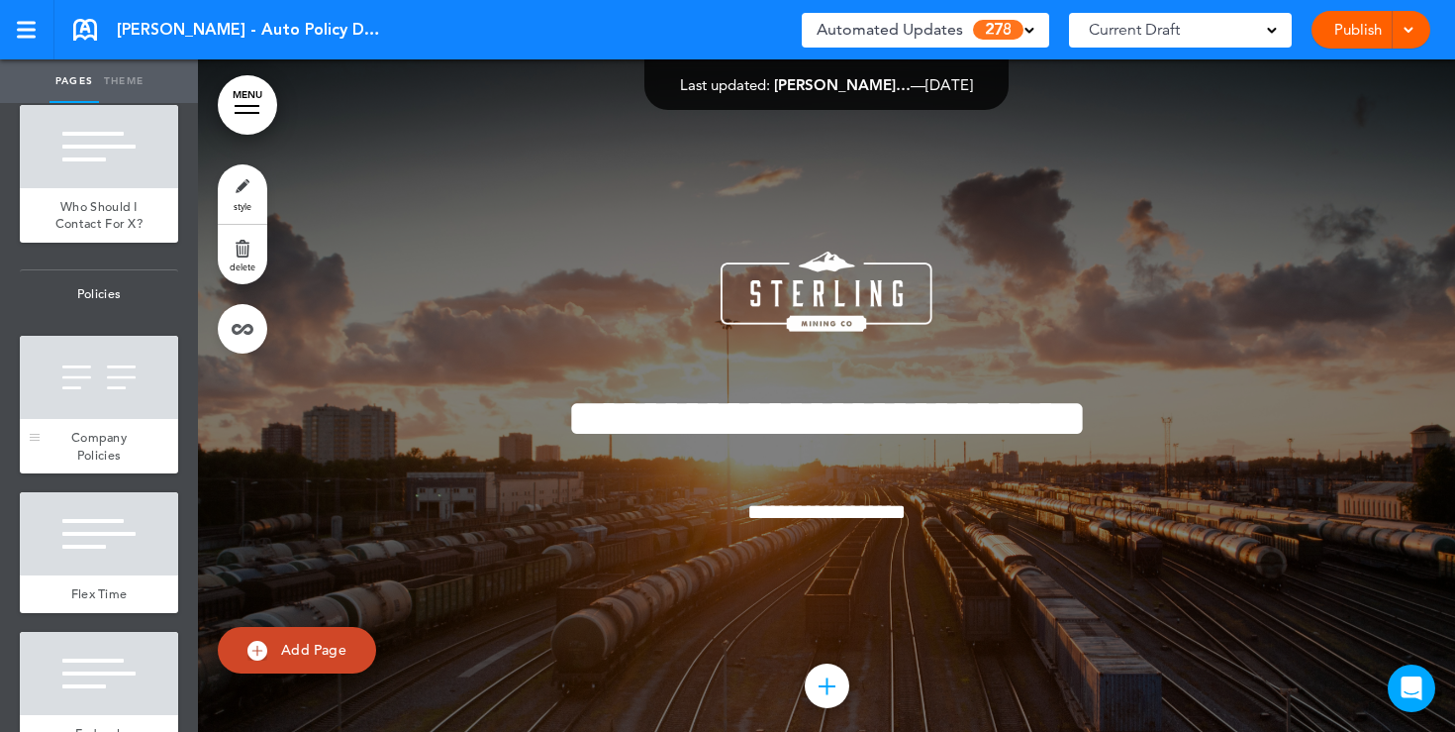
click at [91, 544] on div at bounding box center [99, 533] width 158 height 83
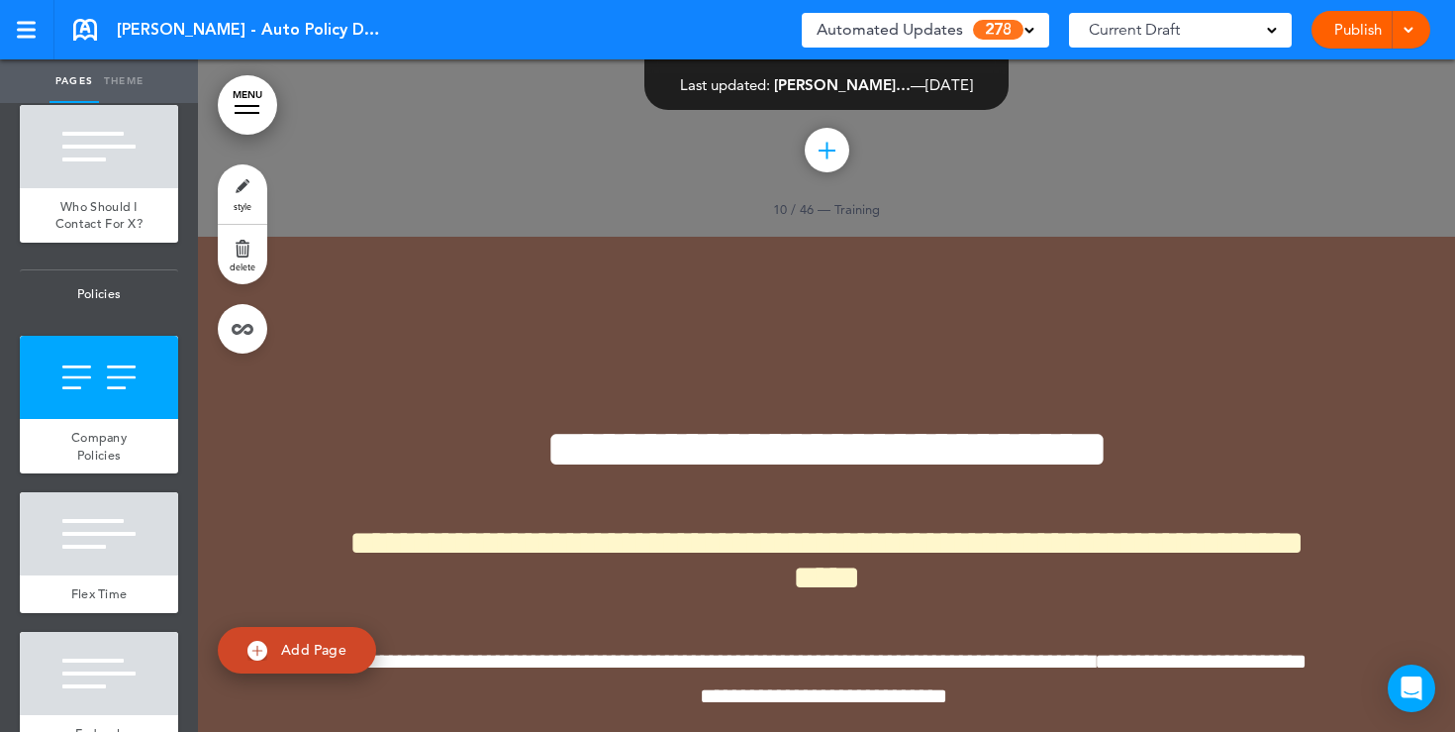
scroll to position [13938, 0]
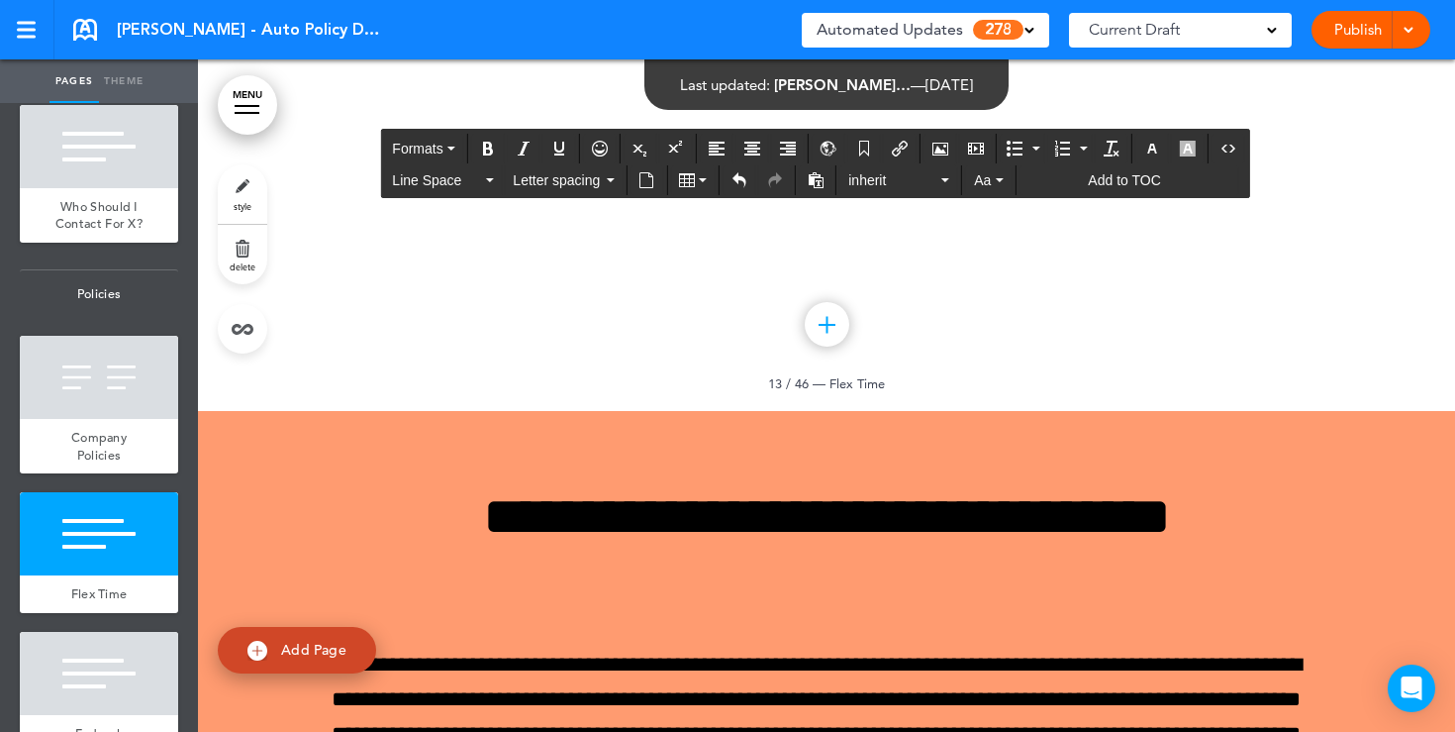
drag, startPoint x: 549, startPoint y: 386, endPoint x: 330, endPoint y: 384, distance: 218.8
click at [753, 150] on icon "Align center" at bounding box center [753, 149] width 16 height 16
drag, startPoint x: 940, startPoint y: 380, endPoint x: 348, endPoint y: 256, distance: 604.9
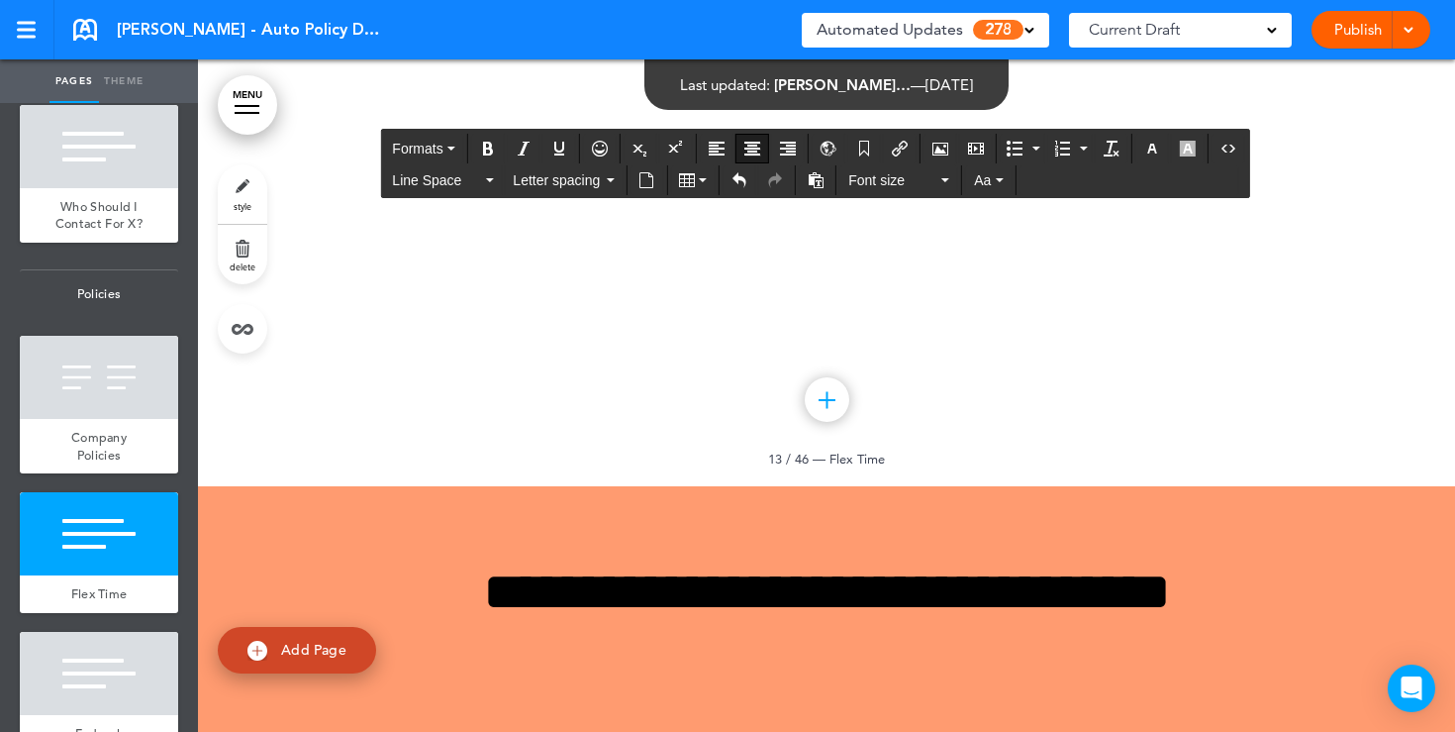
scroll to position [13862, 0]
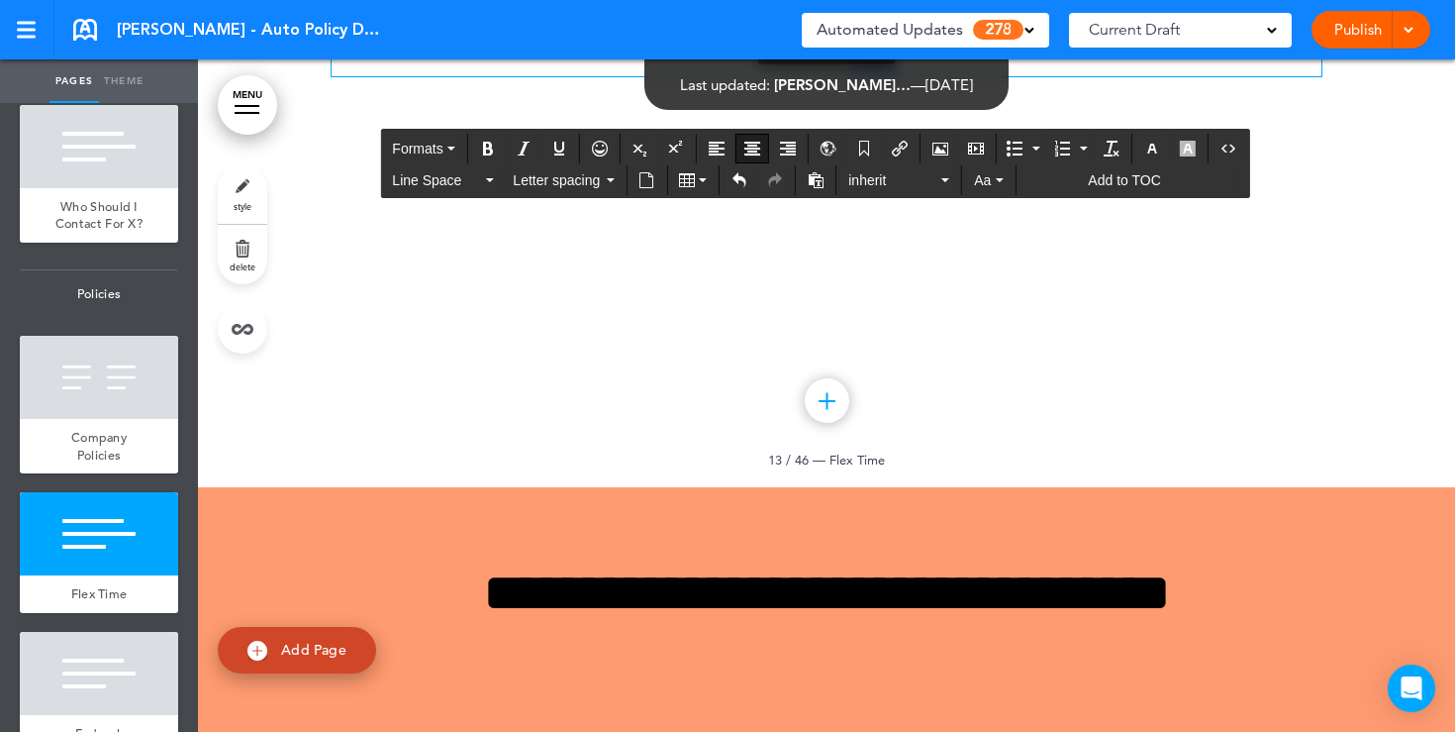
drag, startPoint x: 925, startPoint y: 446, endPoint x: 867, endPoint y: 447, distance: 57.4
click at [867, 69] on span "**********" at bounding box center [826, 59] width 141 height 22
click at [906, 143] on icon "Insert/edit airmason link" at bounding box center [900, 149] width 16 height 16
type input "****"
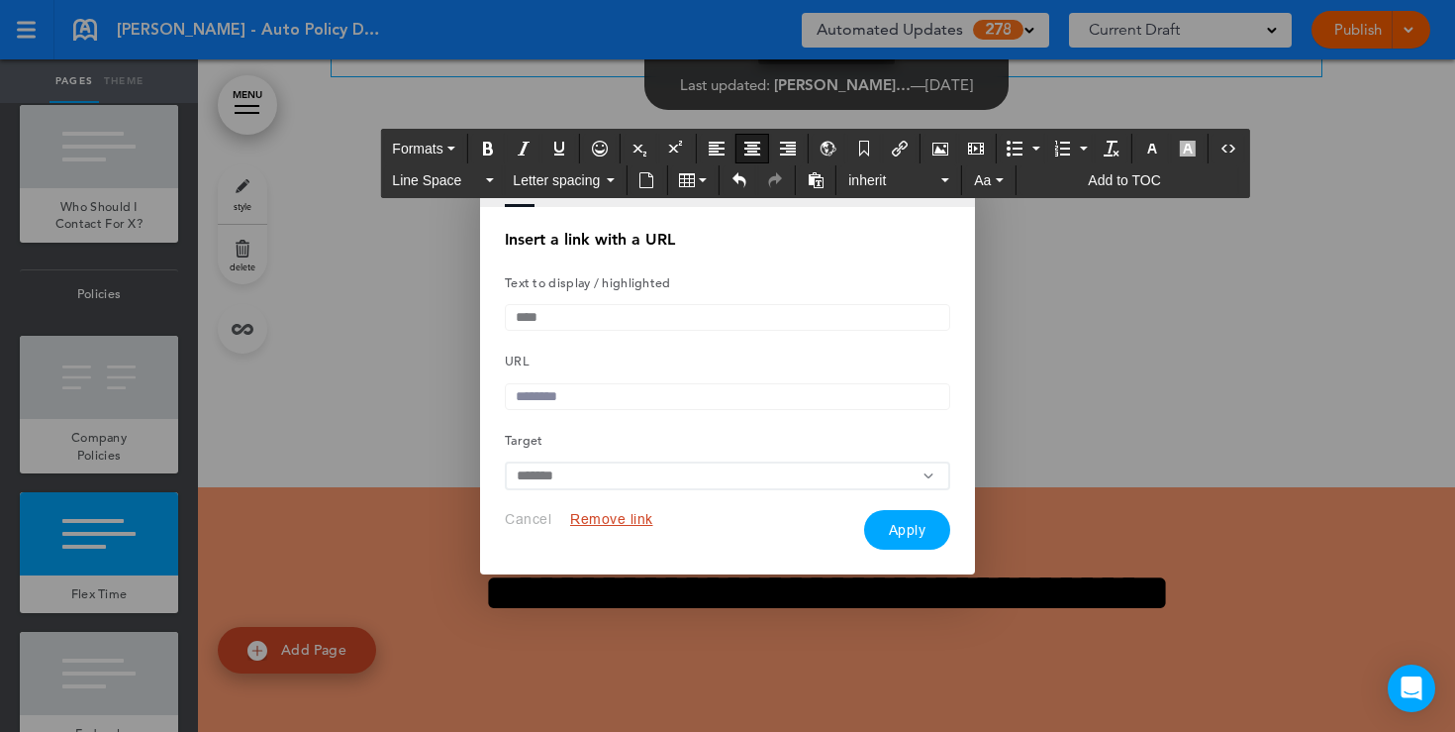
click at [1102, 494] on div at bounding box center [727, 366] width 1455 height 732
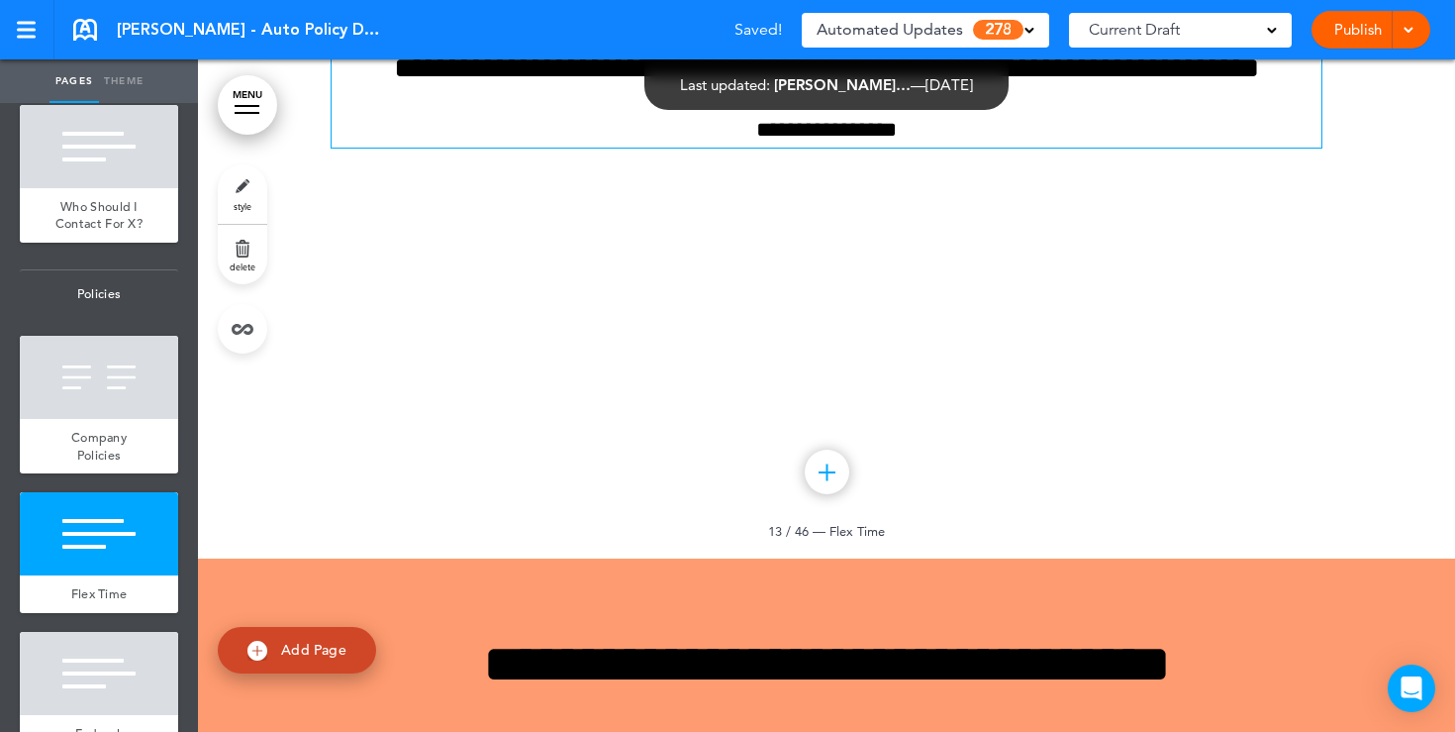
scroll to position [13785, 0]
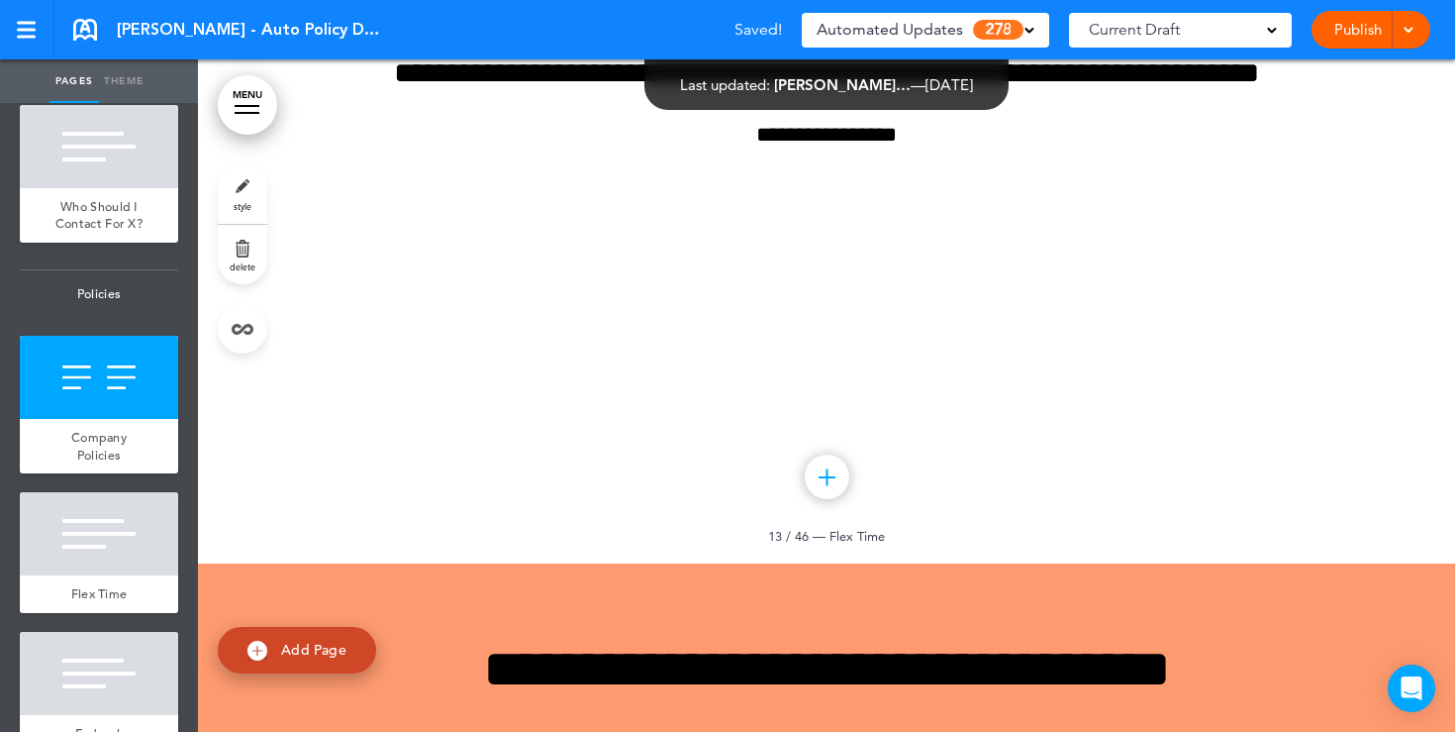
click at [238, 191] on link "style" at bounding box center [243, 193] width 50 height 59
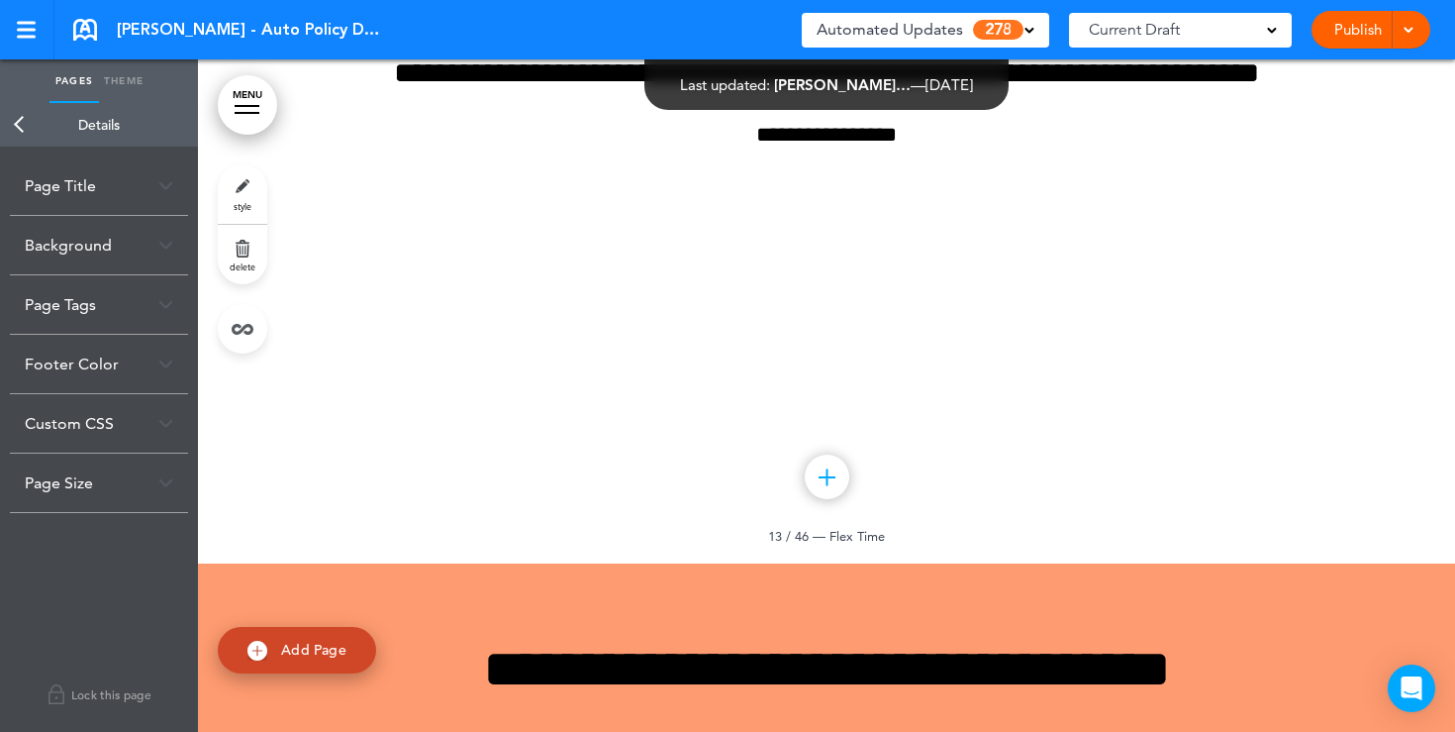
click at [151, 248] on div "Background" at bounding box center [99, 245] width 178 height 58
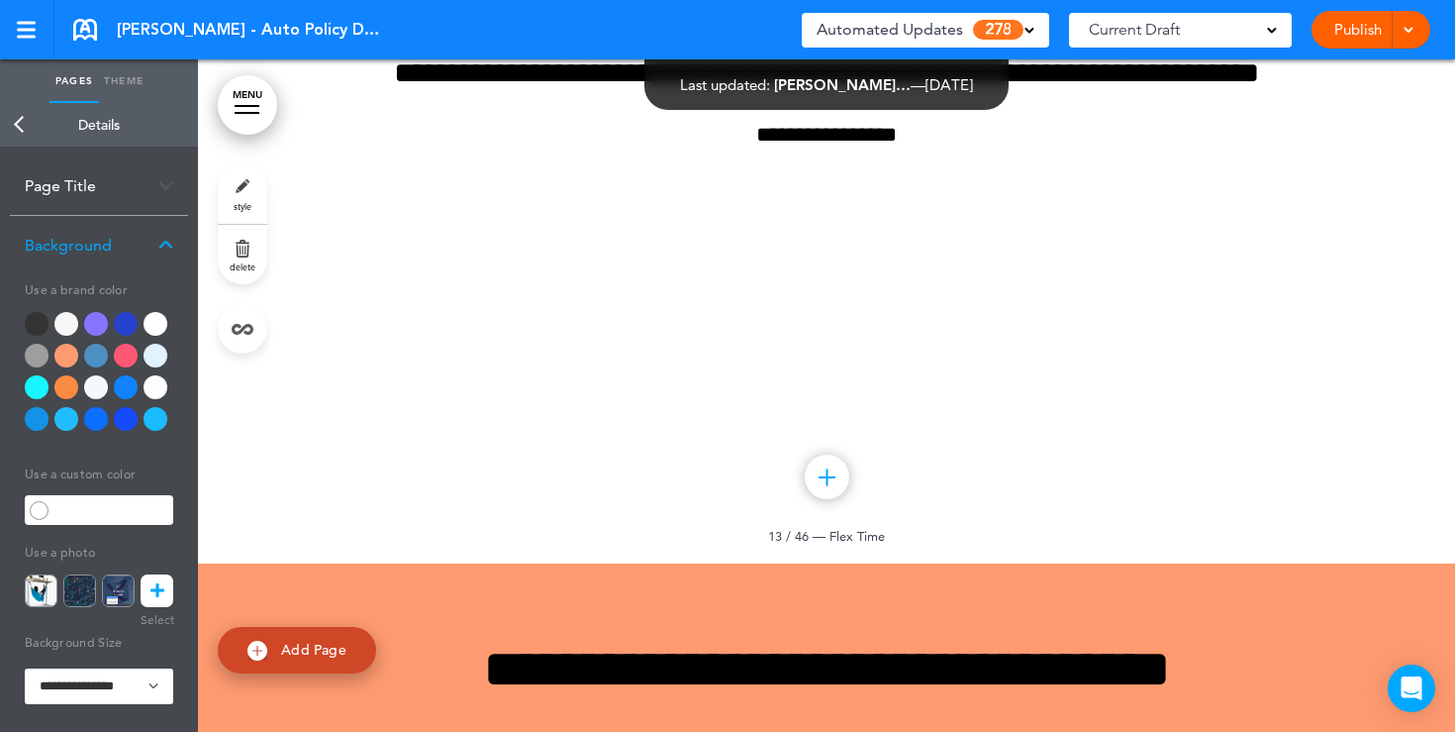
click at [64, 349] on div at bounding box center [66, 356] width 24 height 24
click at [22, 125] on link "Back" at bounding box center [20, 125] width 40 height 44
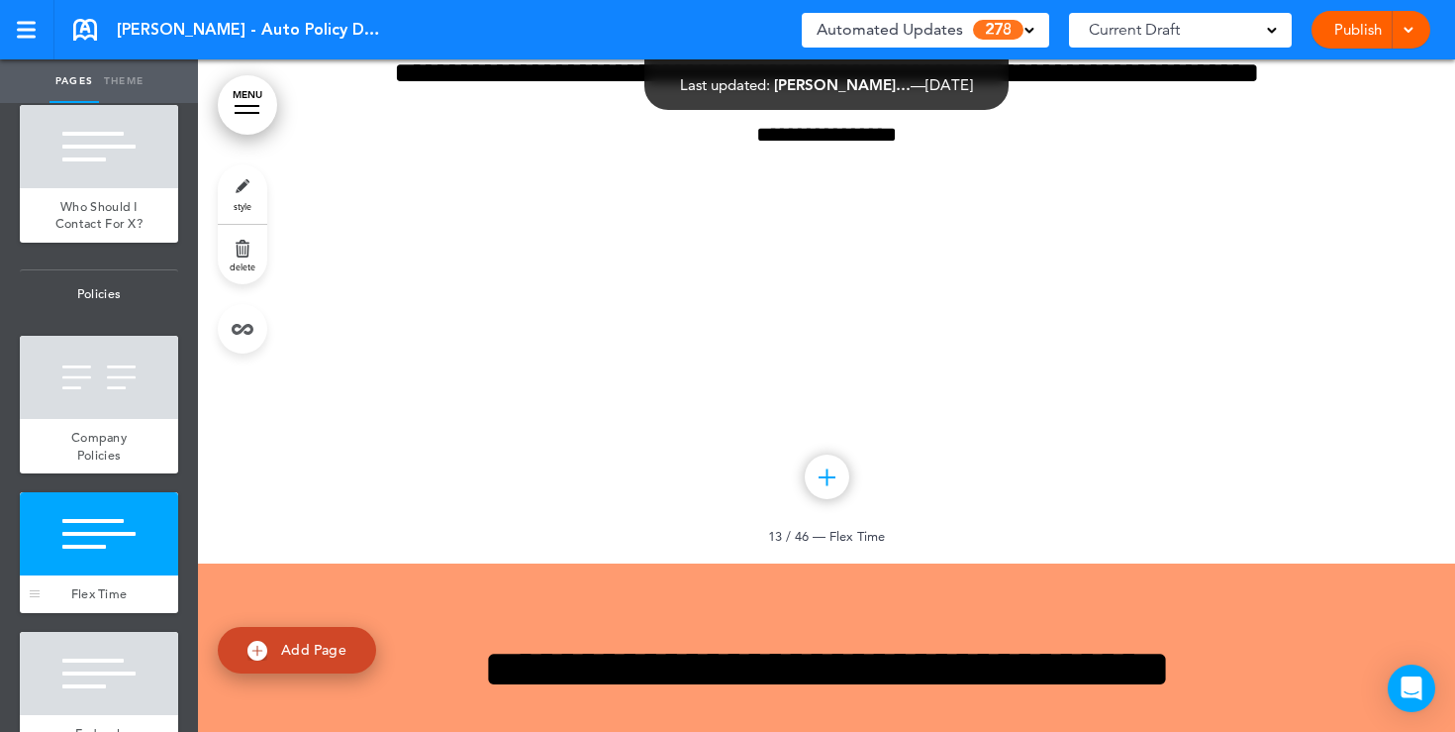
click at [89, 550] on div at bounding box center [99, 533] width 158 height 83
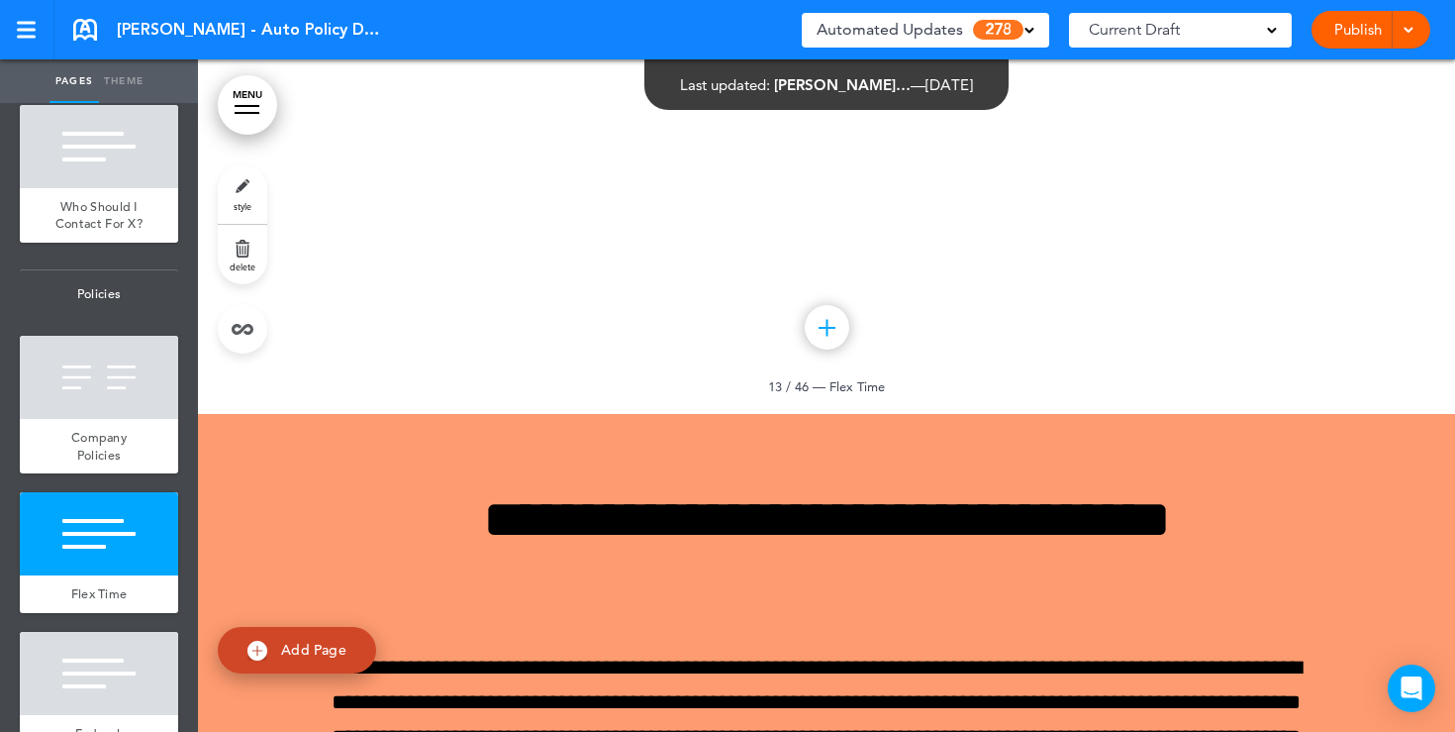
scroll to position [13938, 0]
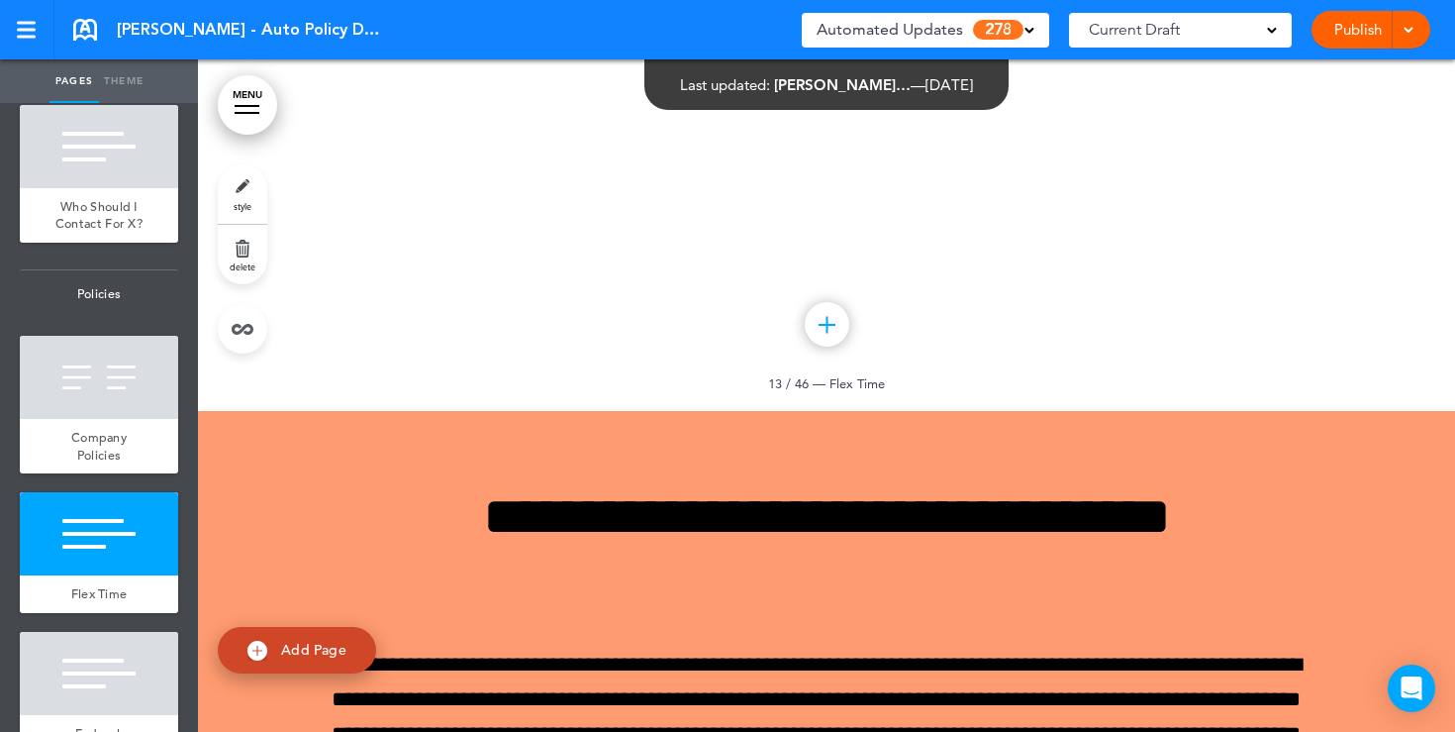
click at [239, 204] on span "style" at bounding box center [243, 206] width 18 height 12
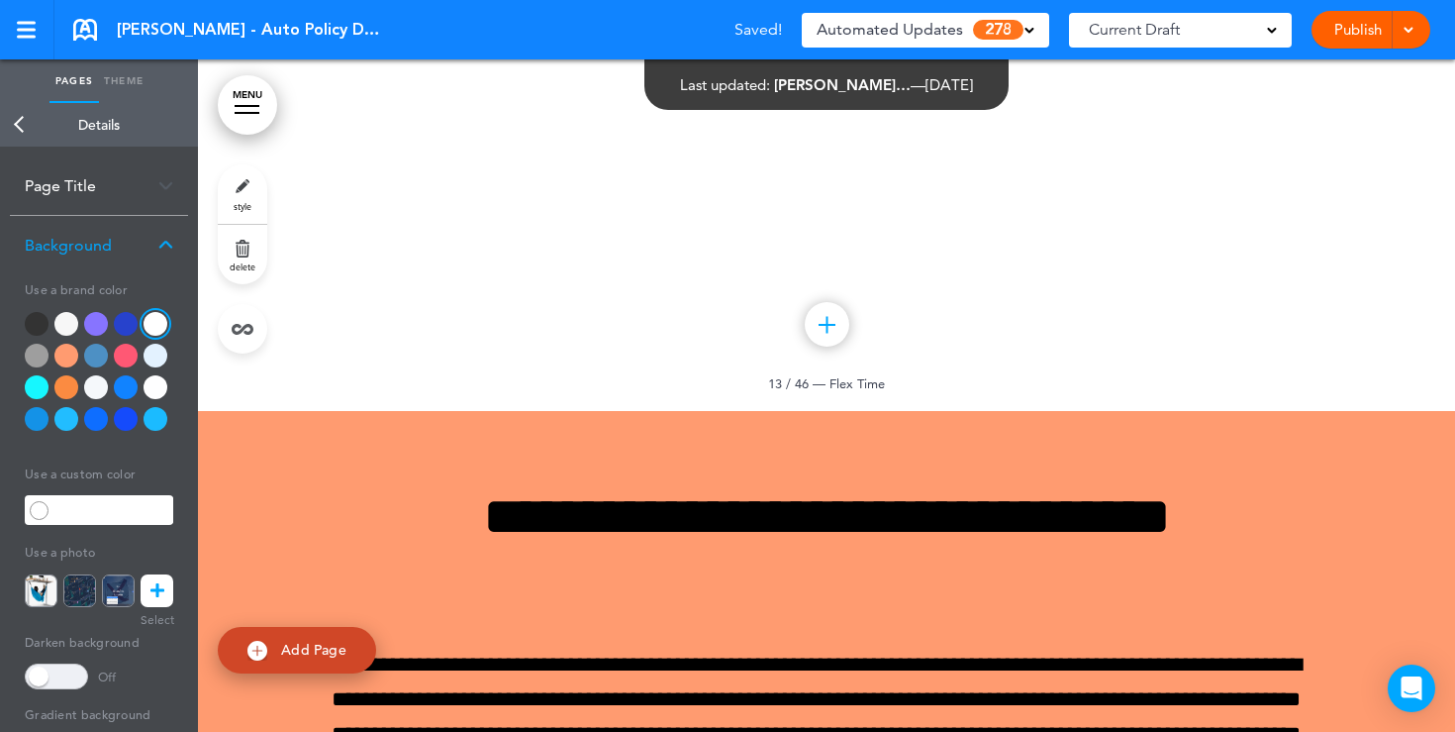
click at [69, 361] on div at bounding box center [66, 356] width 24 height 24
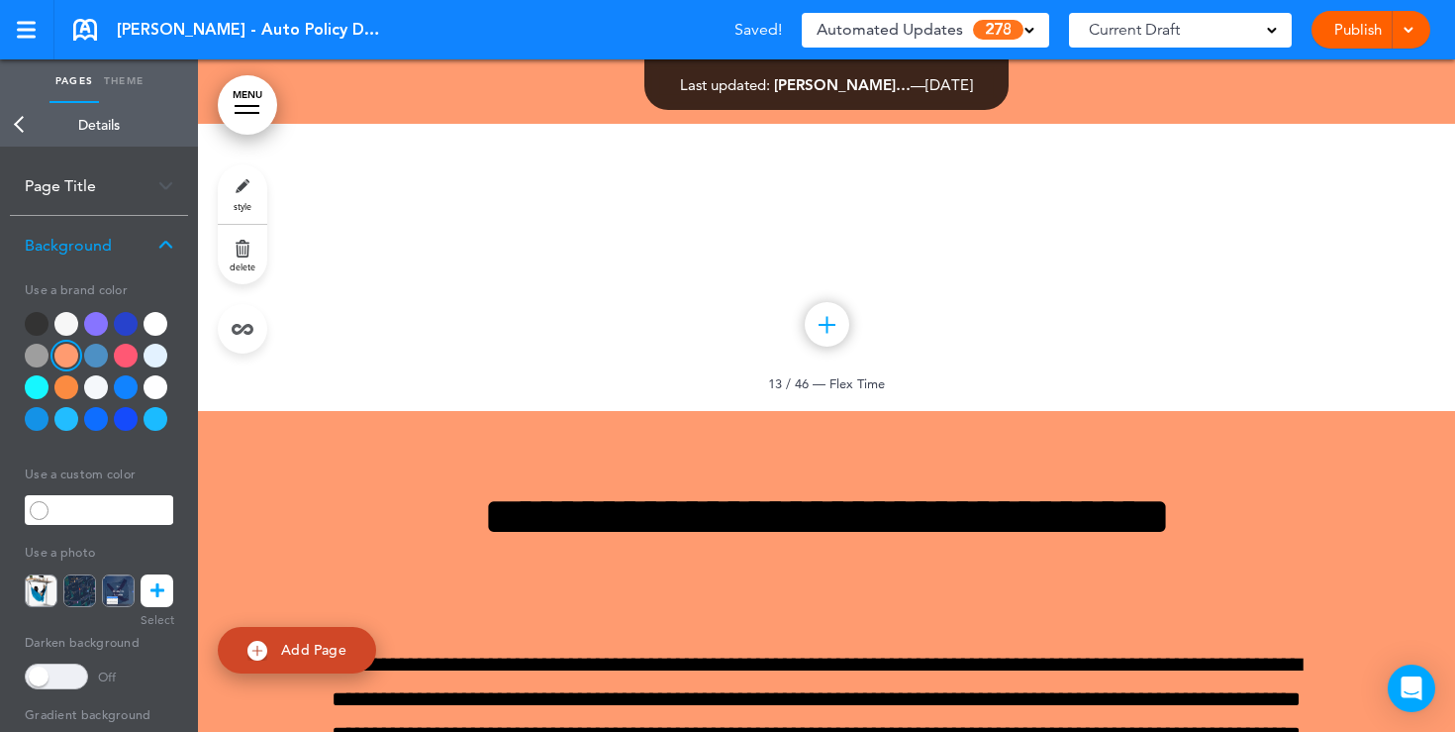
click at [150, 420] on div at bounding box center [156, 419] width 24 height 24
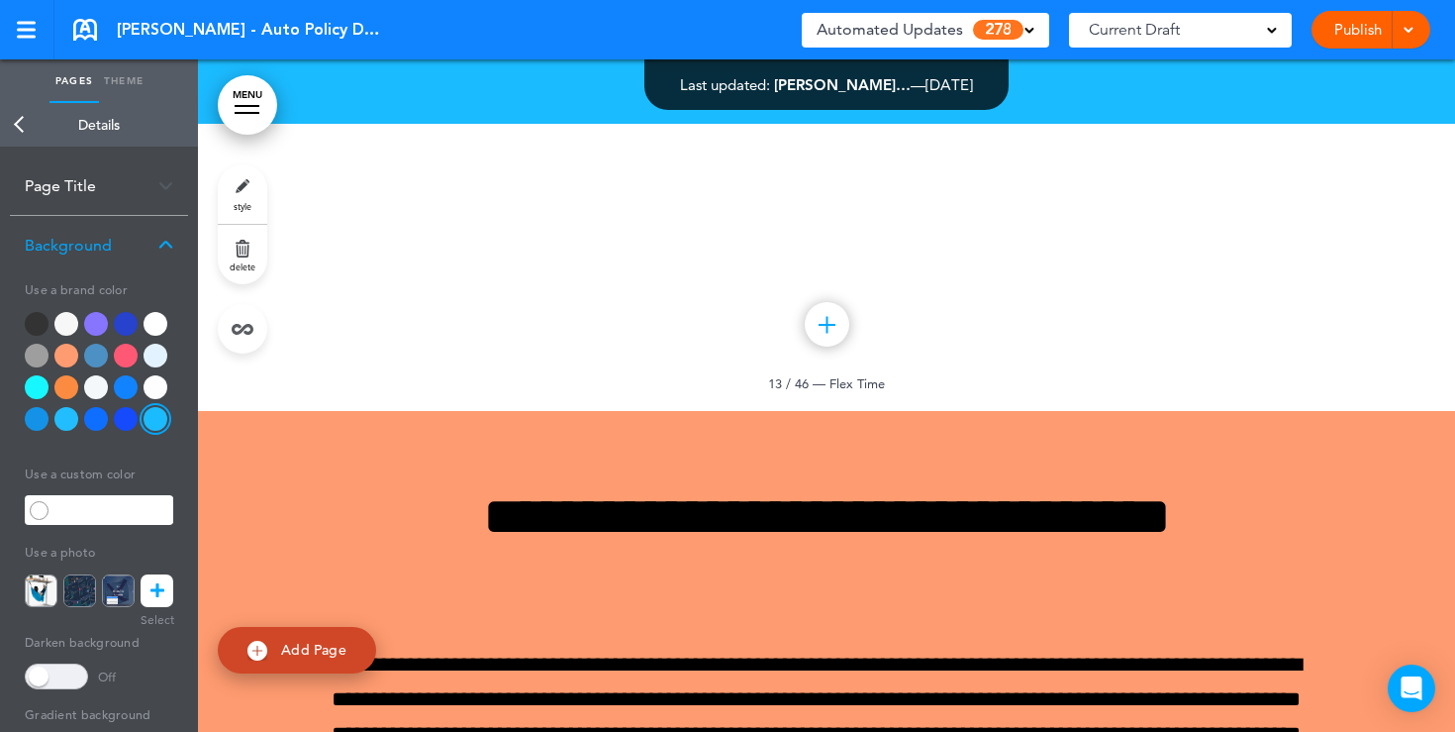
click at [69, 411] on div at bounding box center [66, 419] width 24 height 24
click at [130, 359] on div at bounding box center [126, 356] width 24 height 24
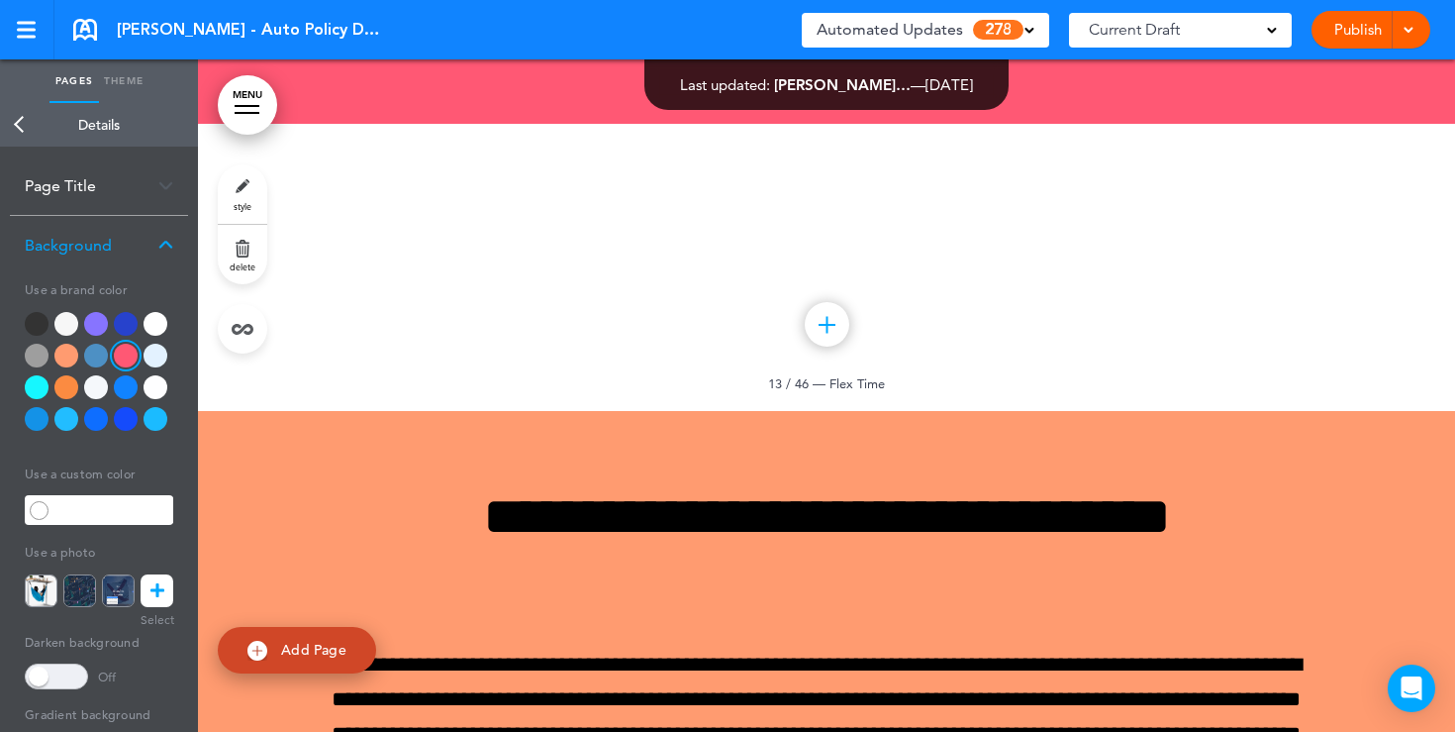
click at [161, 600] on icon at bounding box center [157, 590] width 14 height 33
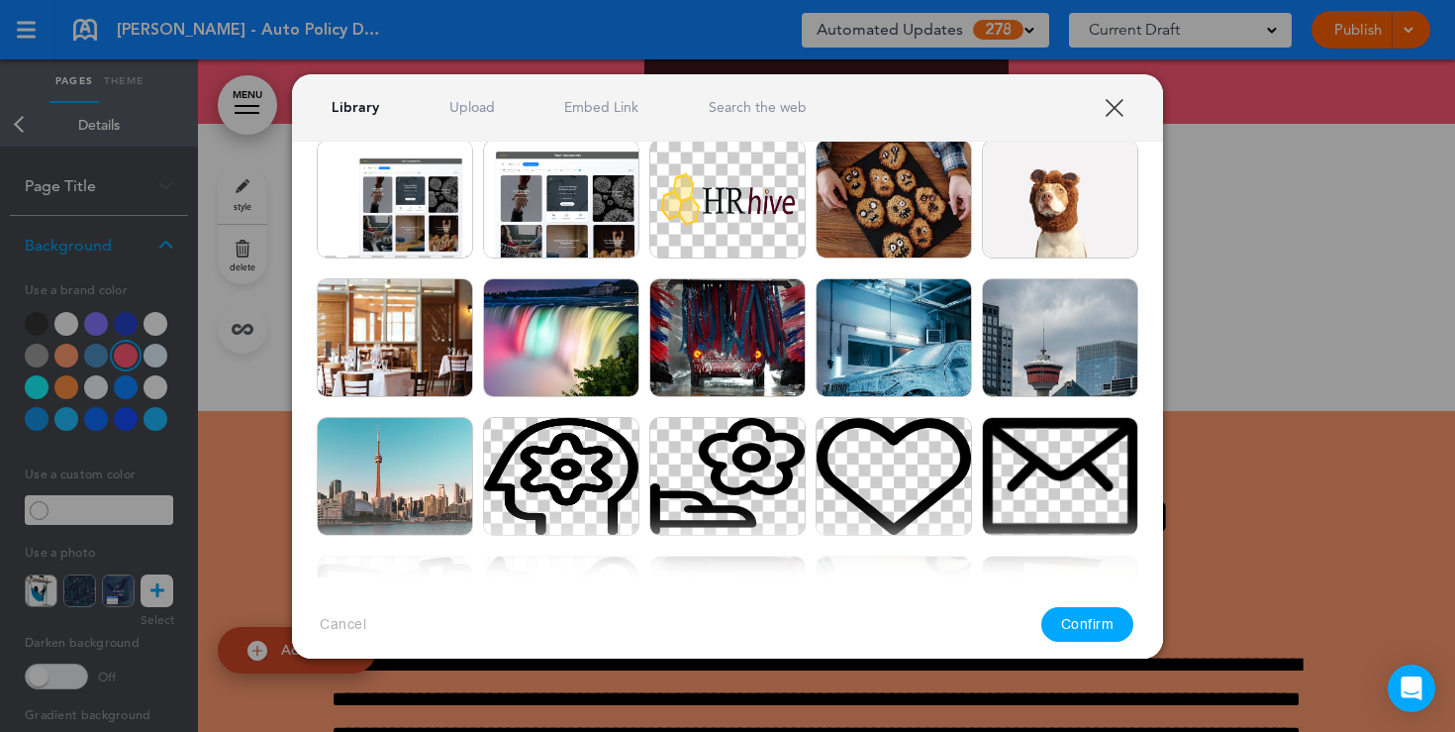
scroll to position [451, 0]
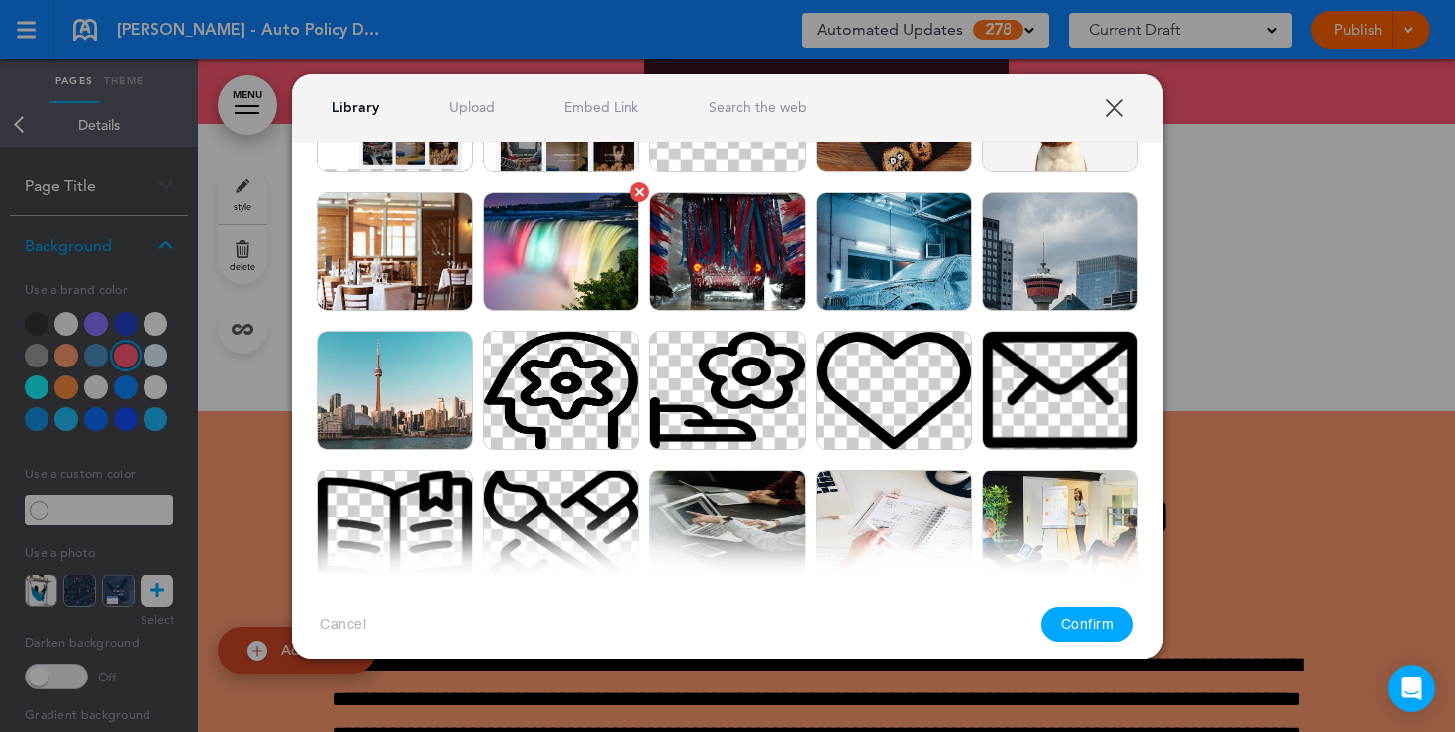
click at [558, 260] on img at bounding box center [561, 251] width 156 height 119
click at [1093, 631] on button "Confirm" at bounding box center [1088, 624] width 93 height 35
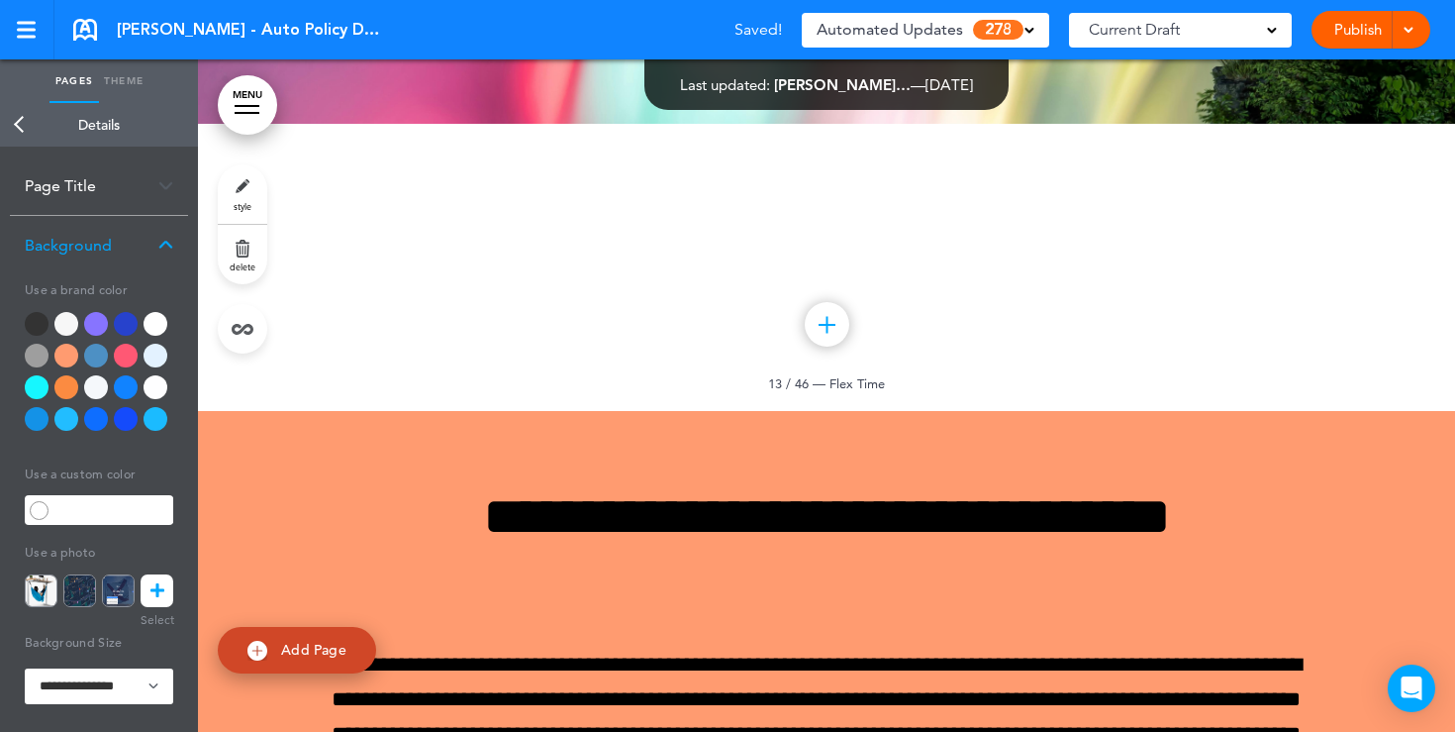
click at [145, 601] on link at bounding box center [157, 590] width 33 height 33
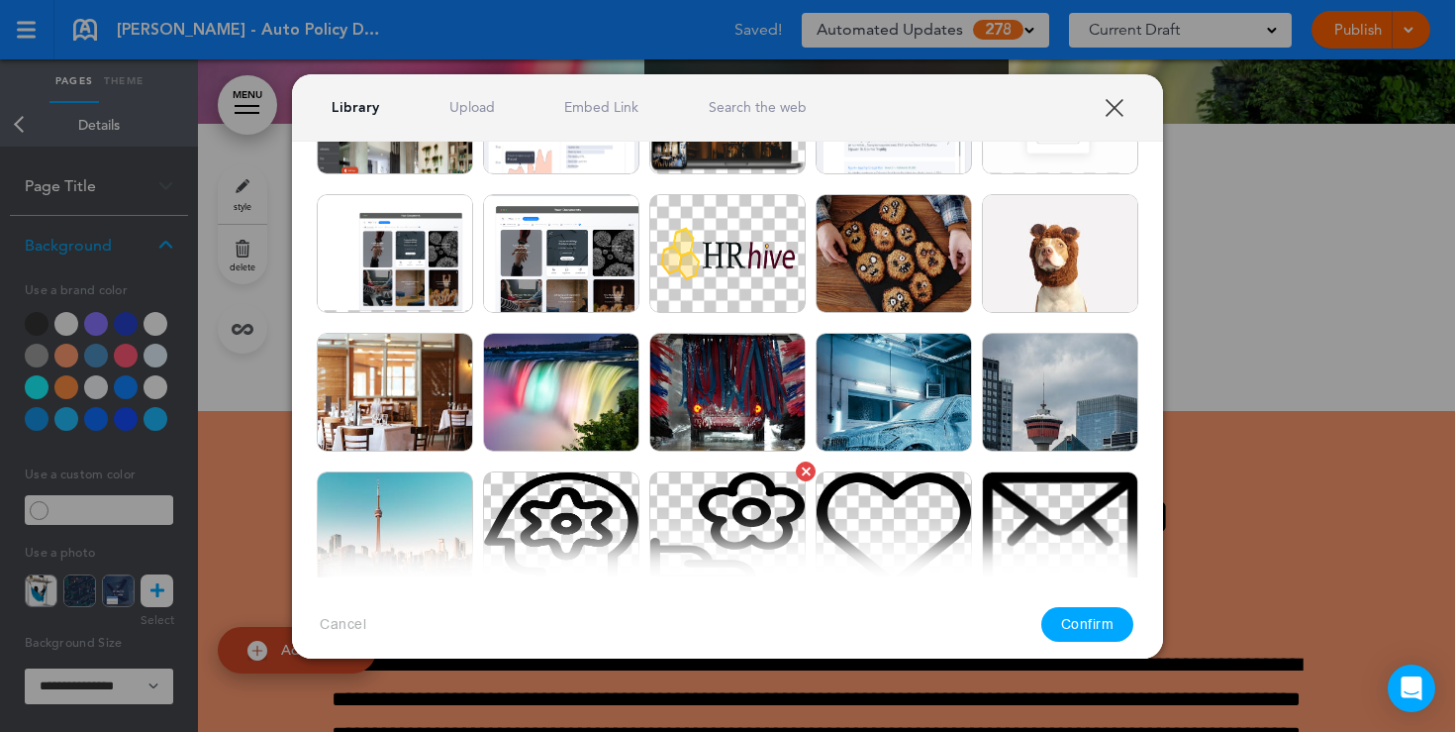
scroll to position [266, 0]
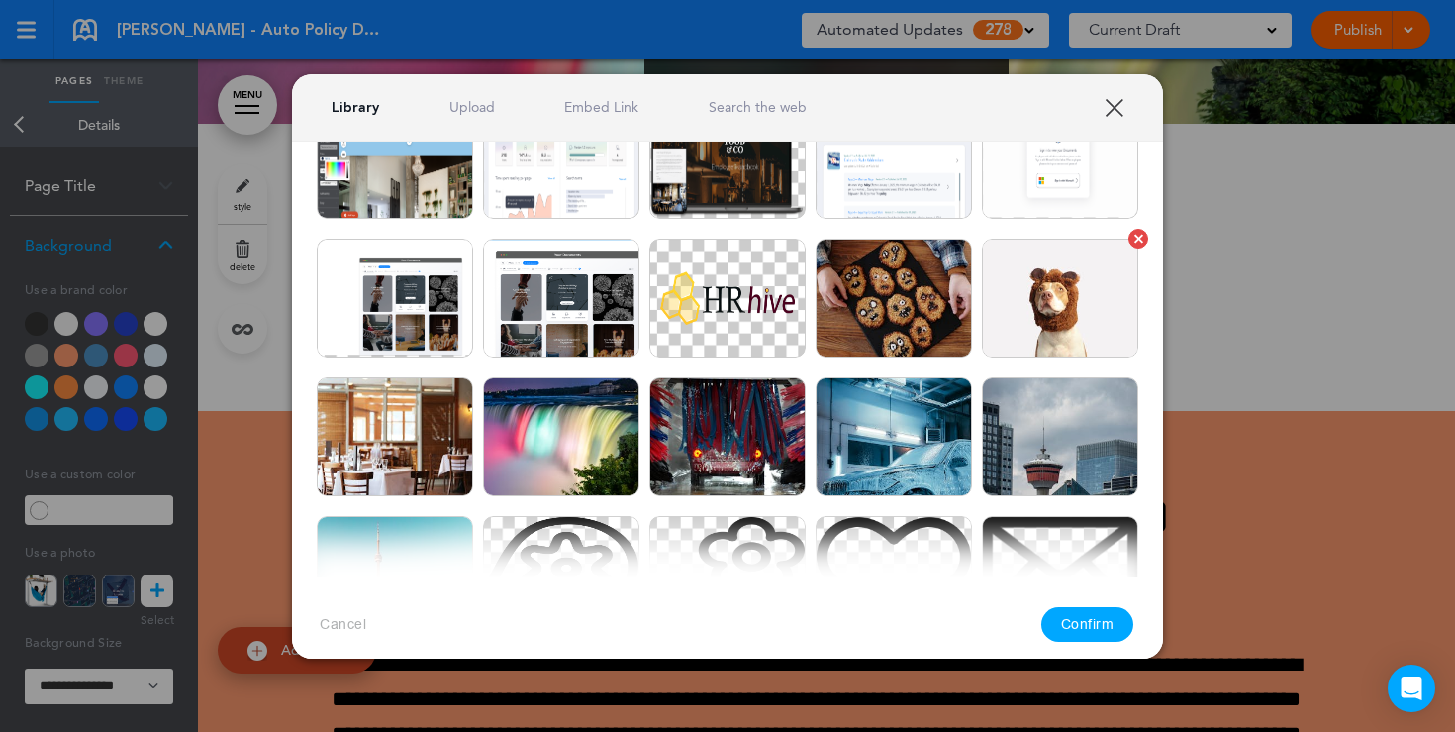
click at [1041, 305] on img at bounding box center [1060, 298] width 156 height 119
click at [1083, 615] on button "Confirm" at bounding box center [1088, 624] width 93 height 35
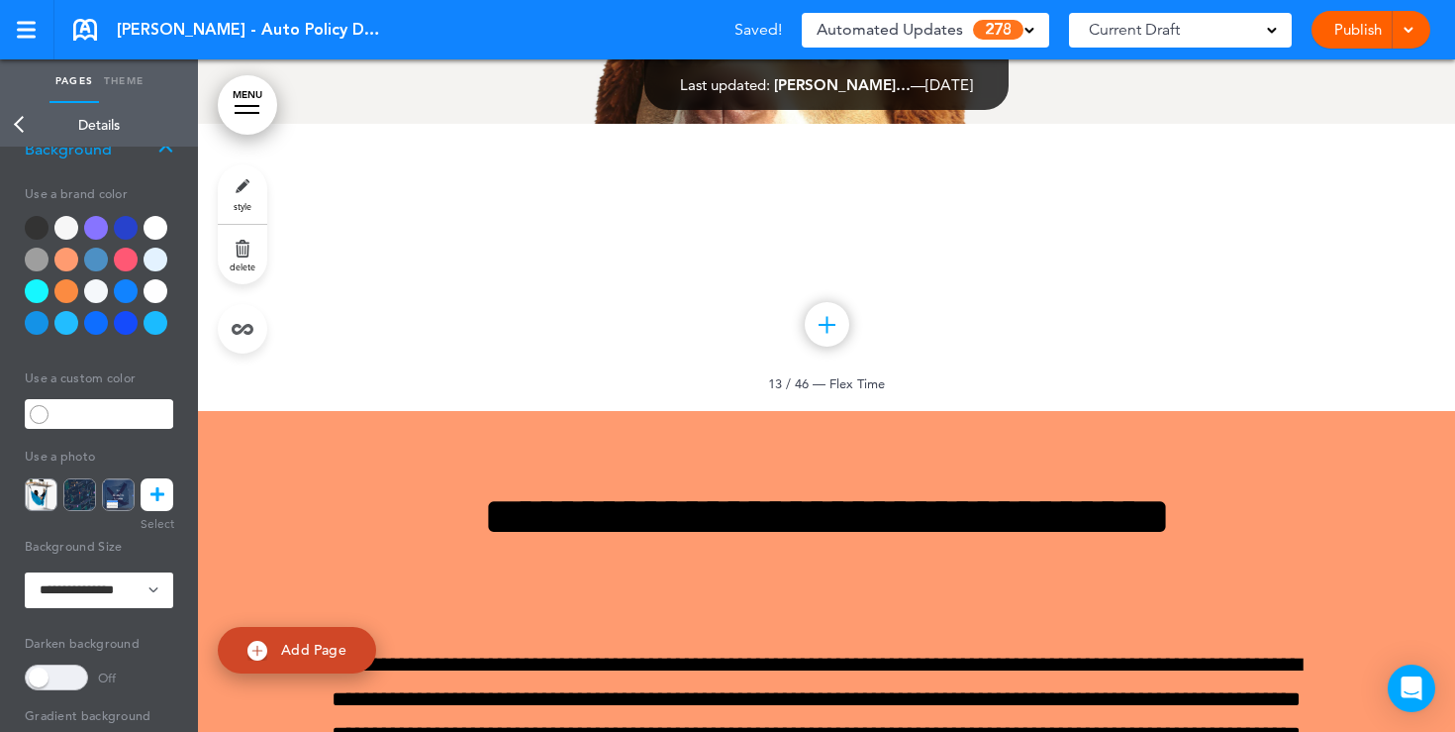
scroll to position [114, 0]
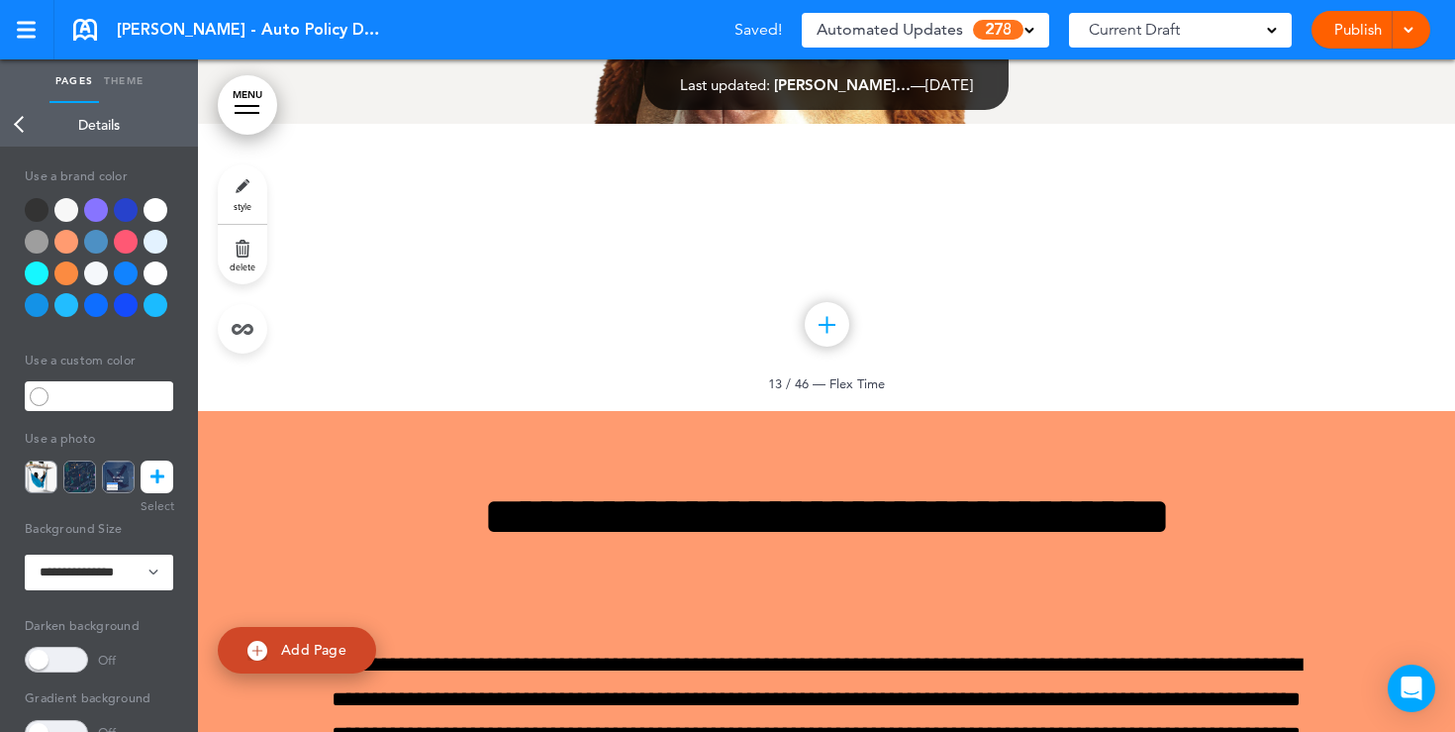
click at [59, 656] on span at bounding box center [56, 660] width 63 height 26
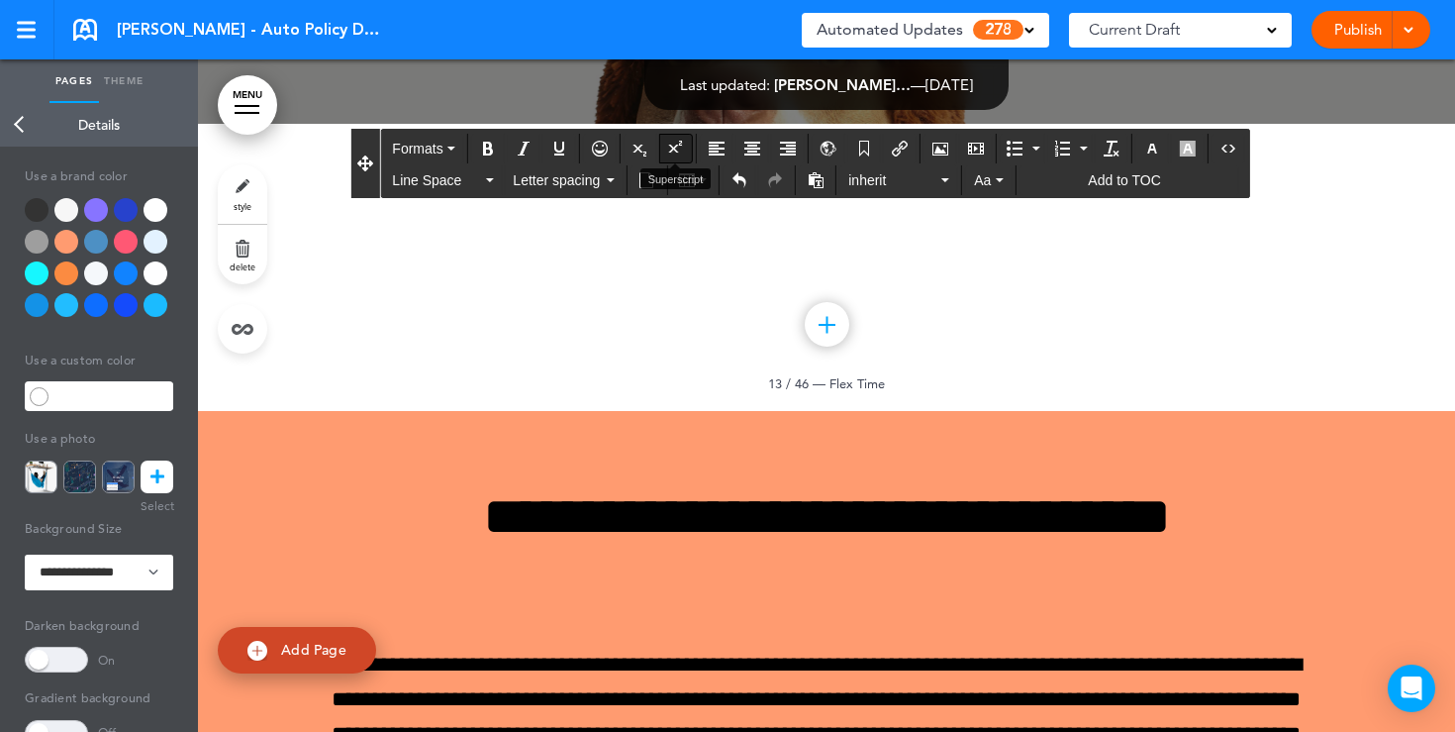
drag, startPoint x: 1002, startPoint y: 377, endPoint x: 667, endPoint y: 139, distance: 411.0
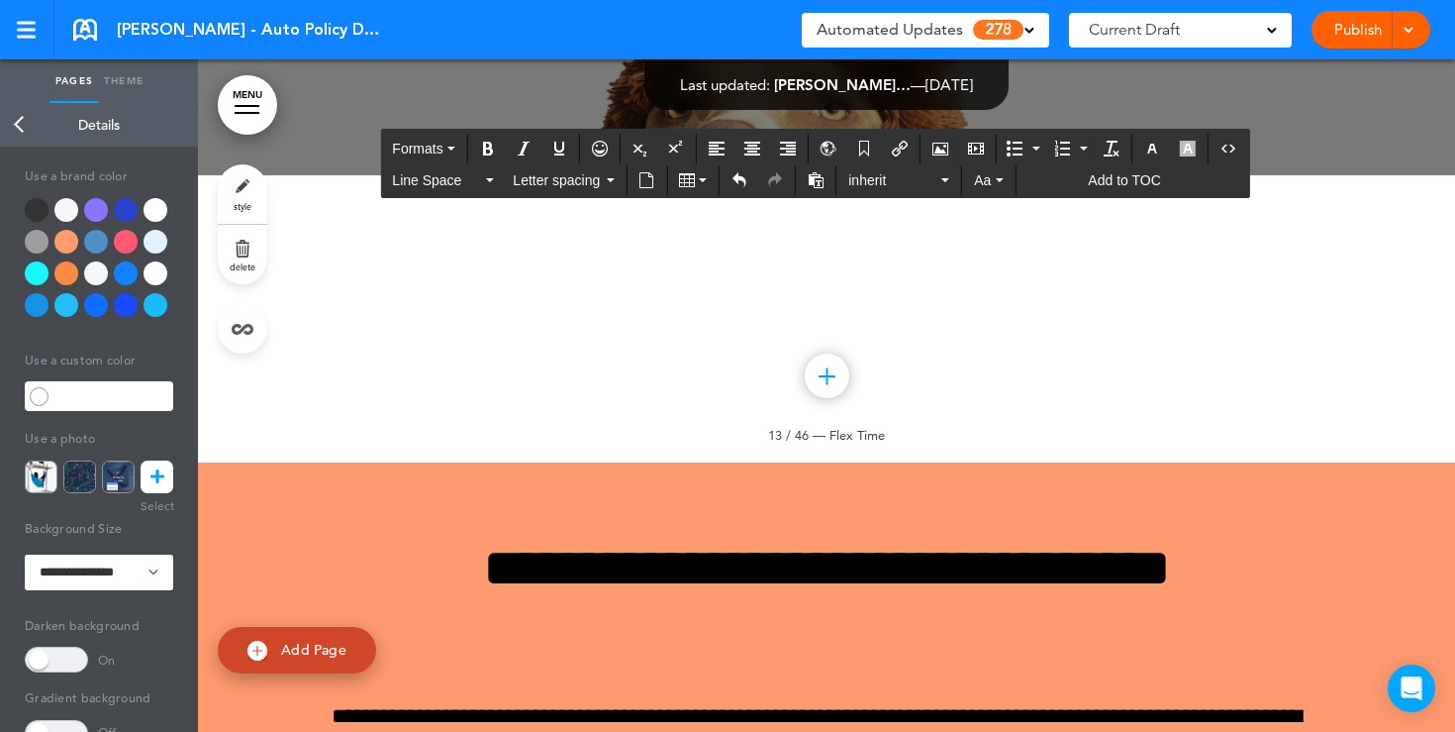
scroll to position [13877, 0]
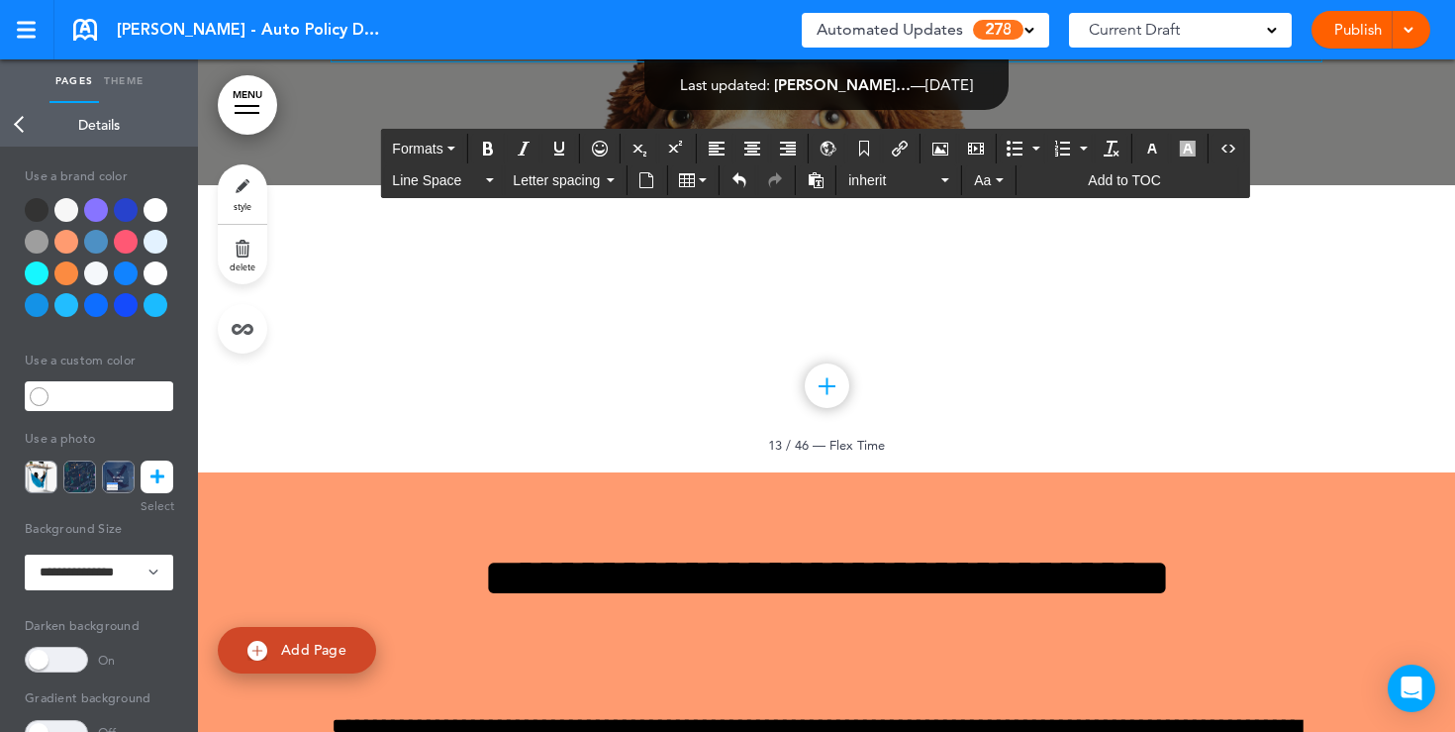
drag, startPoint x: 701, startPoint y: 229, endPoint x: 932, endPoint y: 440, distance: 312.6
click at [1150, 150] on icon "button" at bounding box center [1153, 149] width 16 height 16
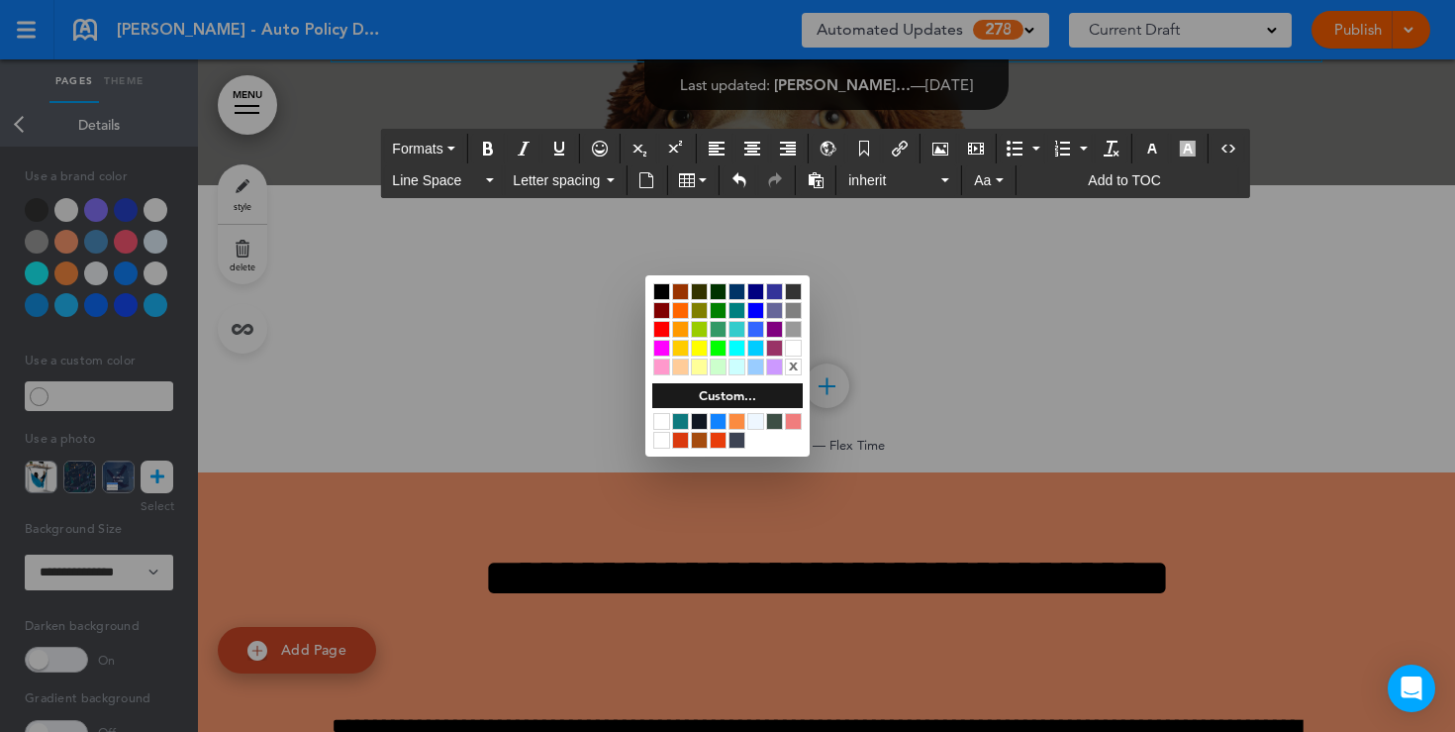
click at [793, 348] on div at bounding box center [793, 348] width 17 height 17
click at [804, 500] on div at bounding box center [727, 366] width 1455 height 732
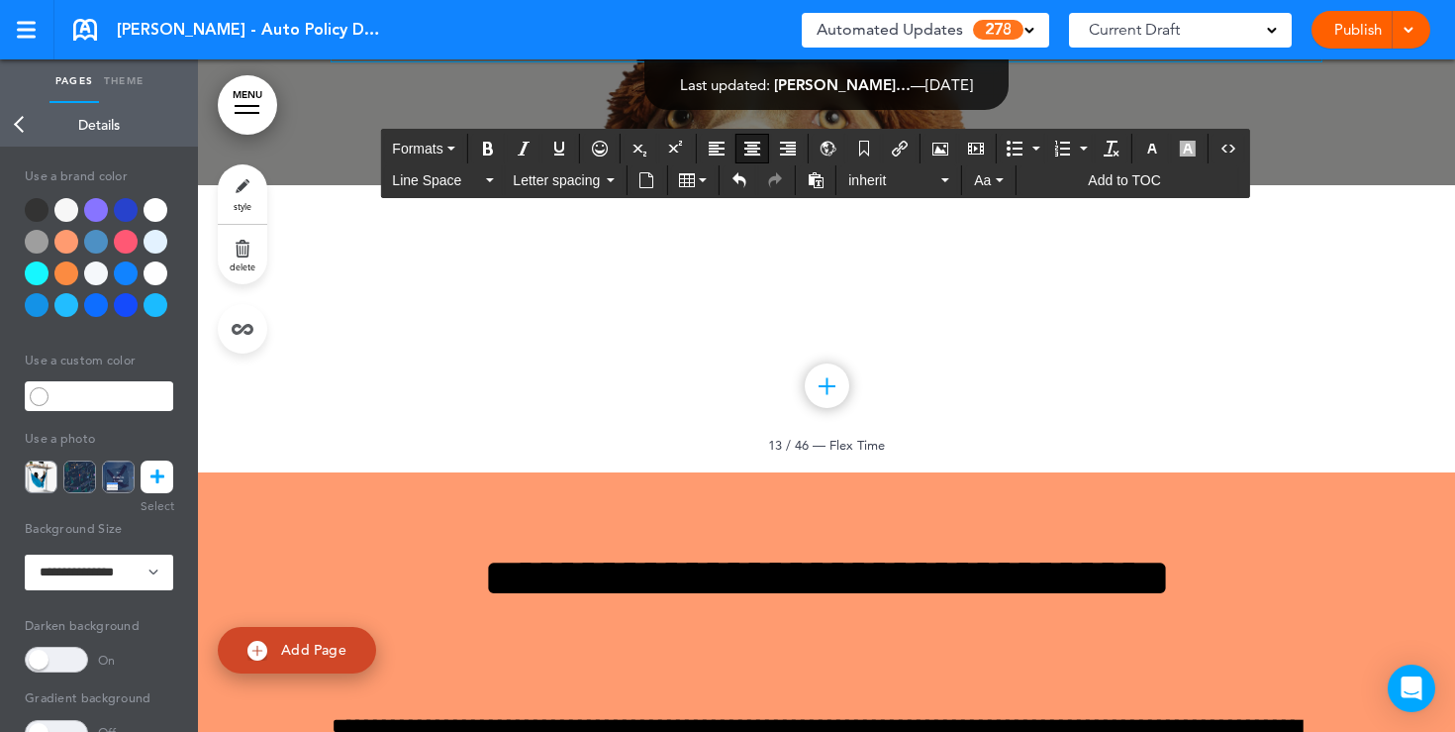
drag, startPoint x: 938, startPoint y: 436, endPoint x: 721, endPoint y: 426, distance: 217.1
click at [721, 61] on p "**********" at bounding box center [827, 44] width 990 height 35
click at [451, 160] on button "Formats" at bounding box center [423, 149] width 78 height 28
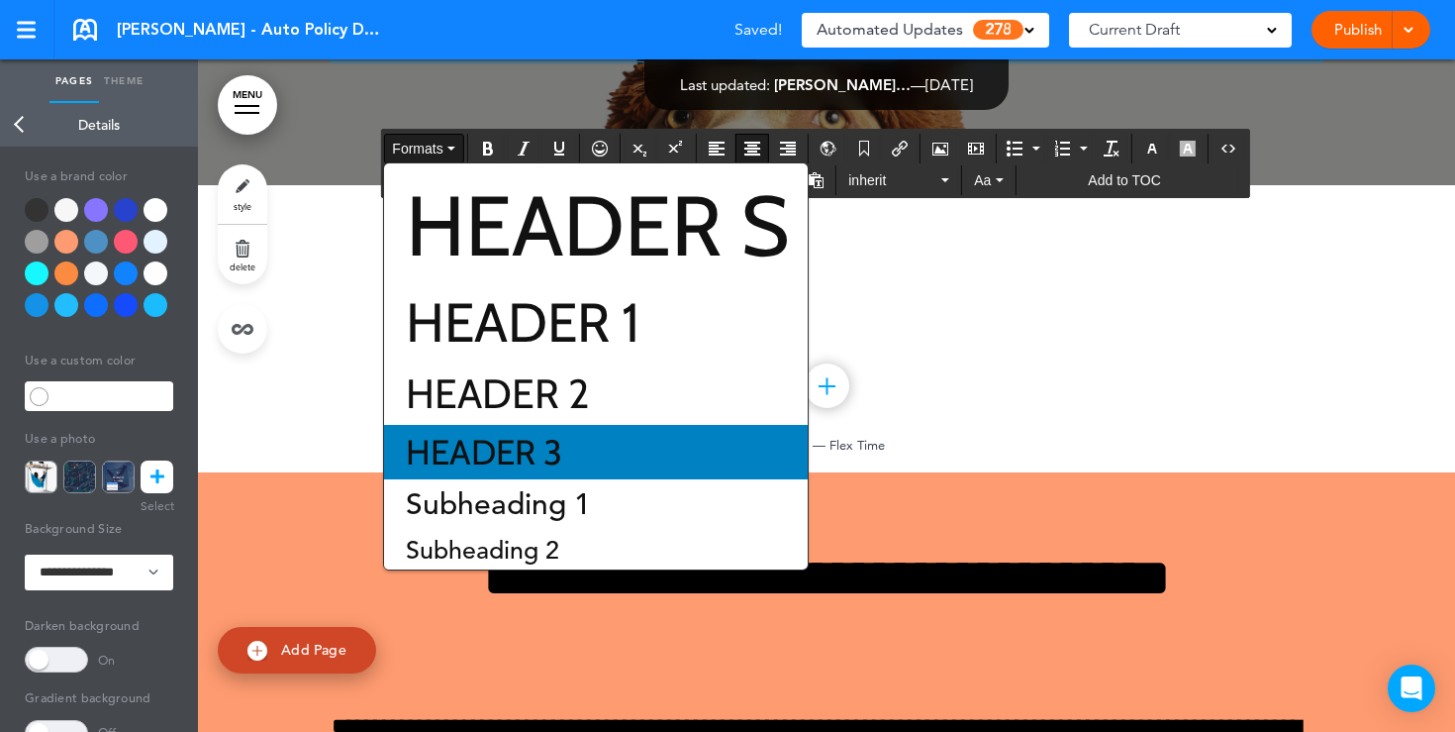
click at [460, 446] on span "Header 3" at bounding box center [484, 452] width 160 height 43
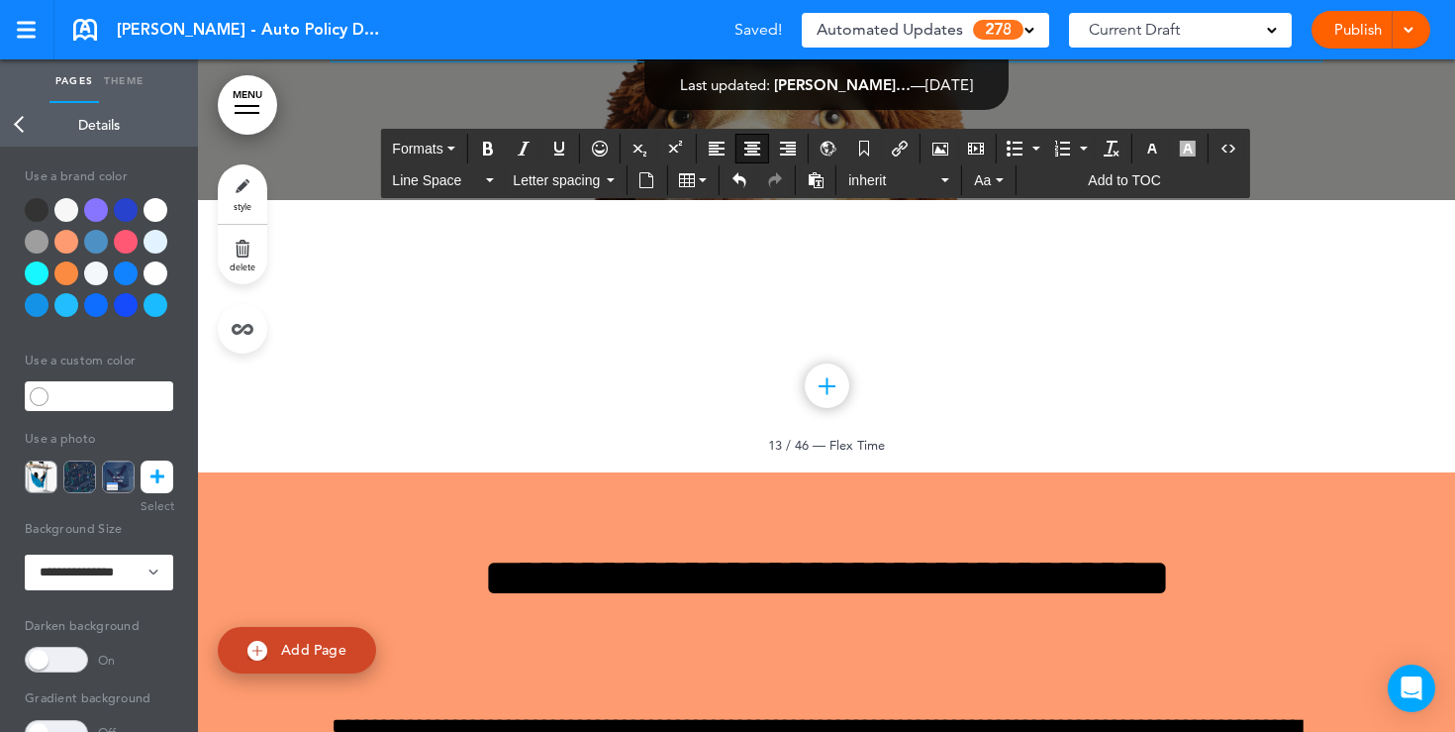
click at [937, 60] on span "**********" at bounding box center [827, 44] width 220 height 34
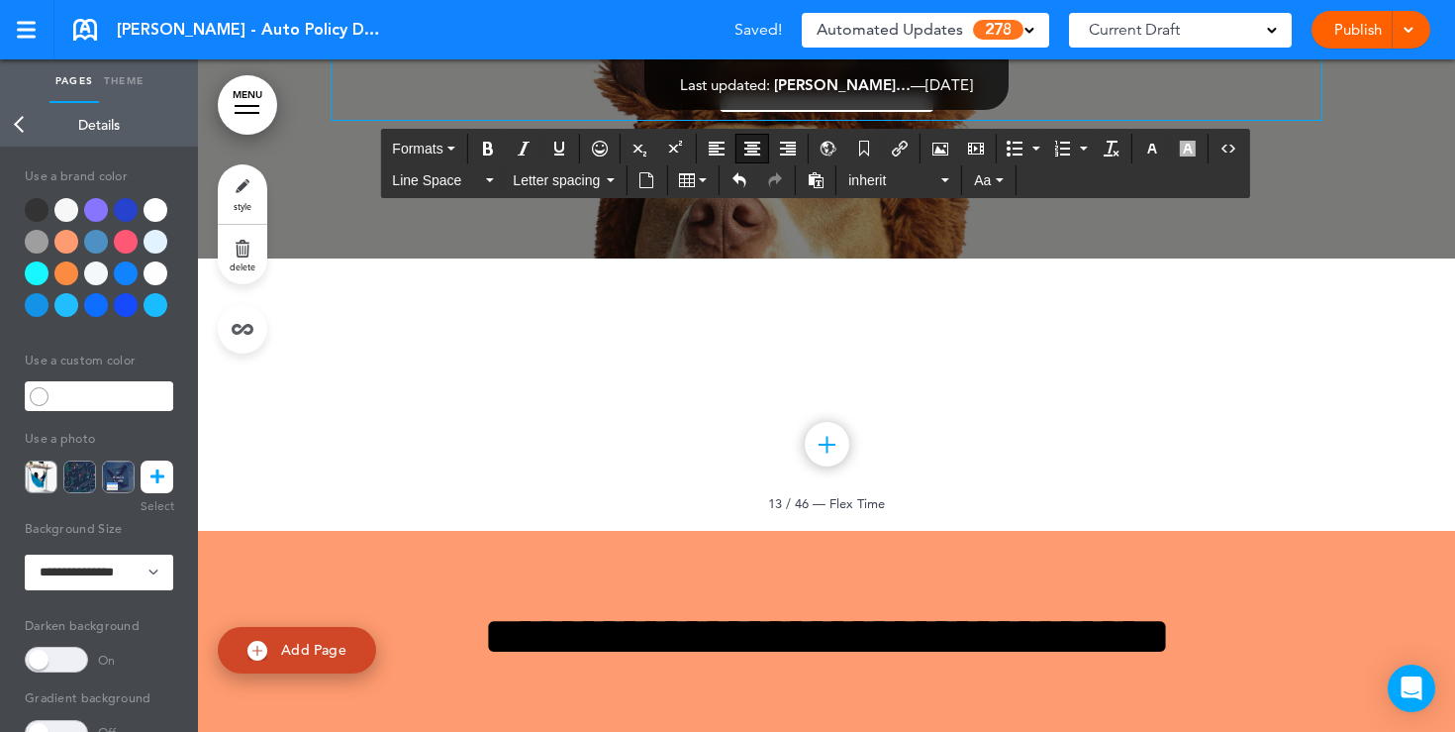
scroll to position [13820, 0]
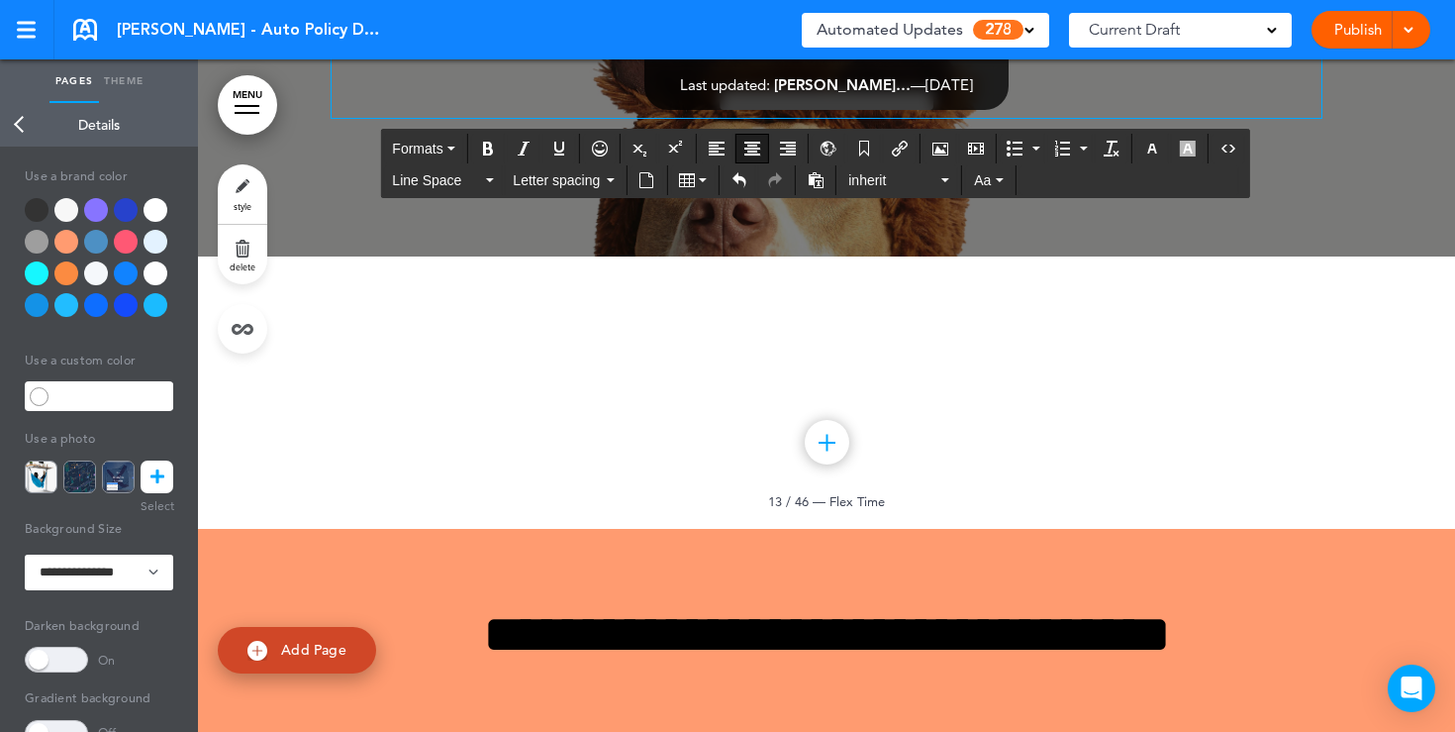
click at [1356, 35] on div "Publish Publish Preview Draft" at bounding box center [1371, 30] width 119 height 38
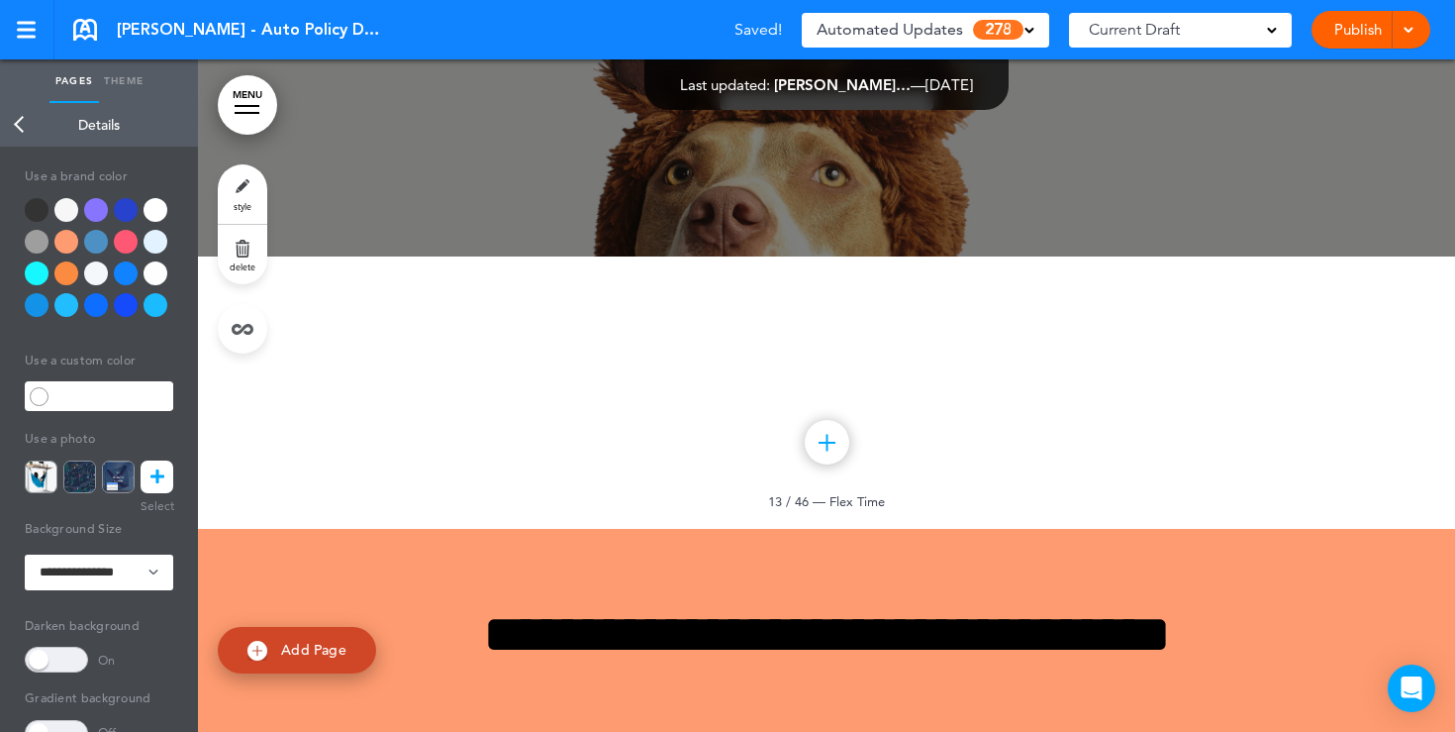
click at [1356, 35] on link "Publish" at bounding box center [1358, 30] width 62 height 38
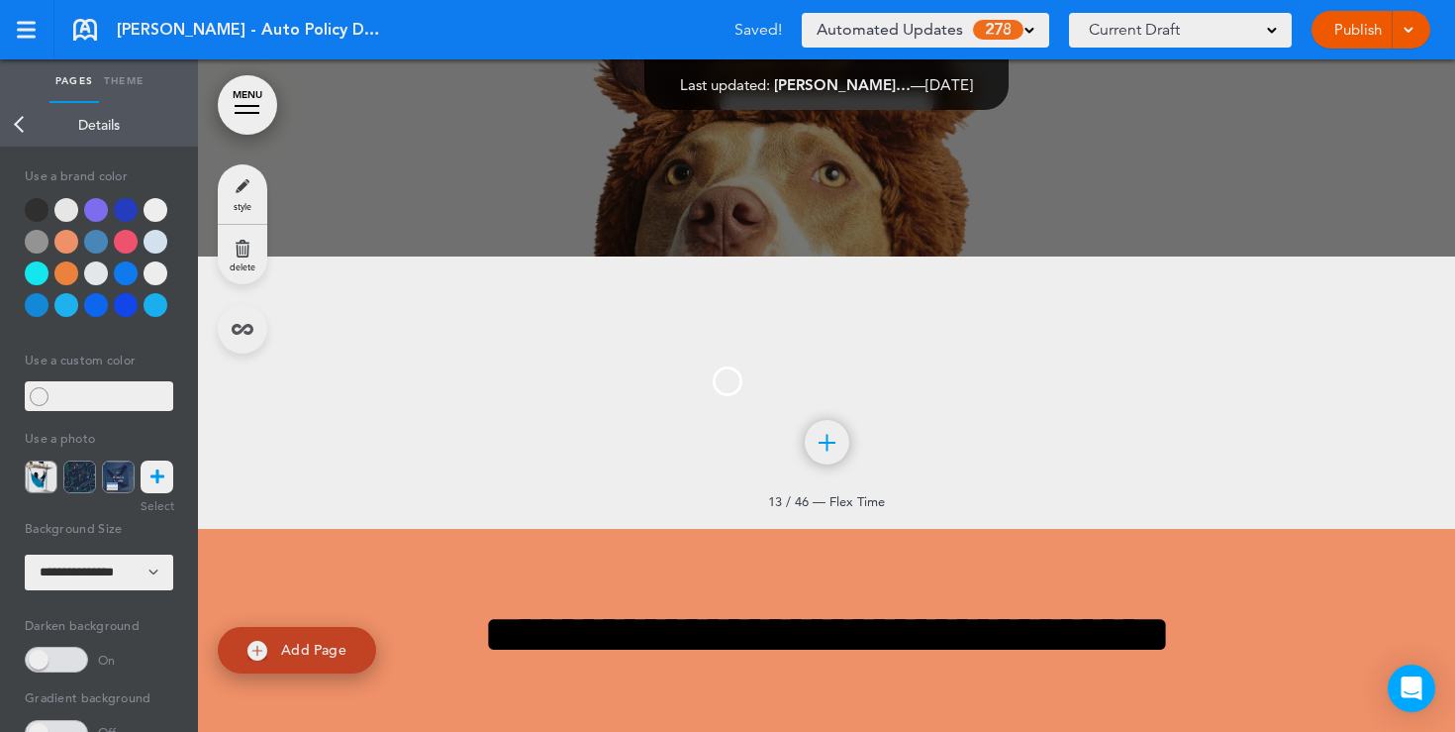
scroll to position [0, 0]
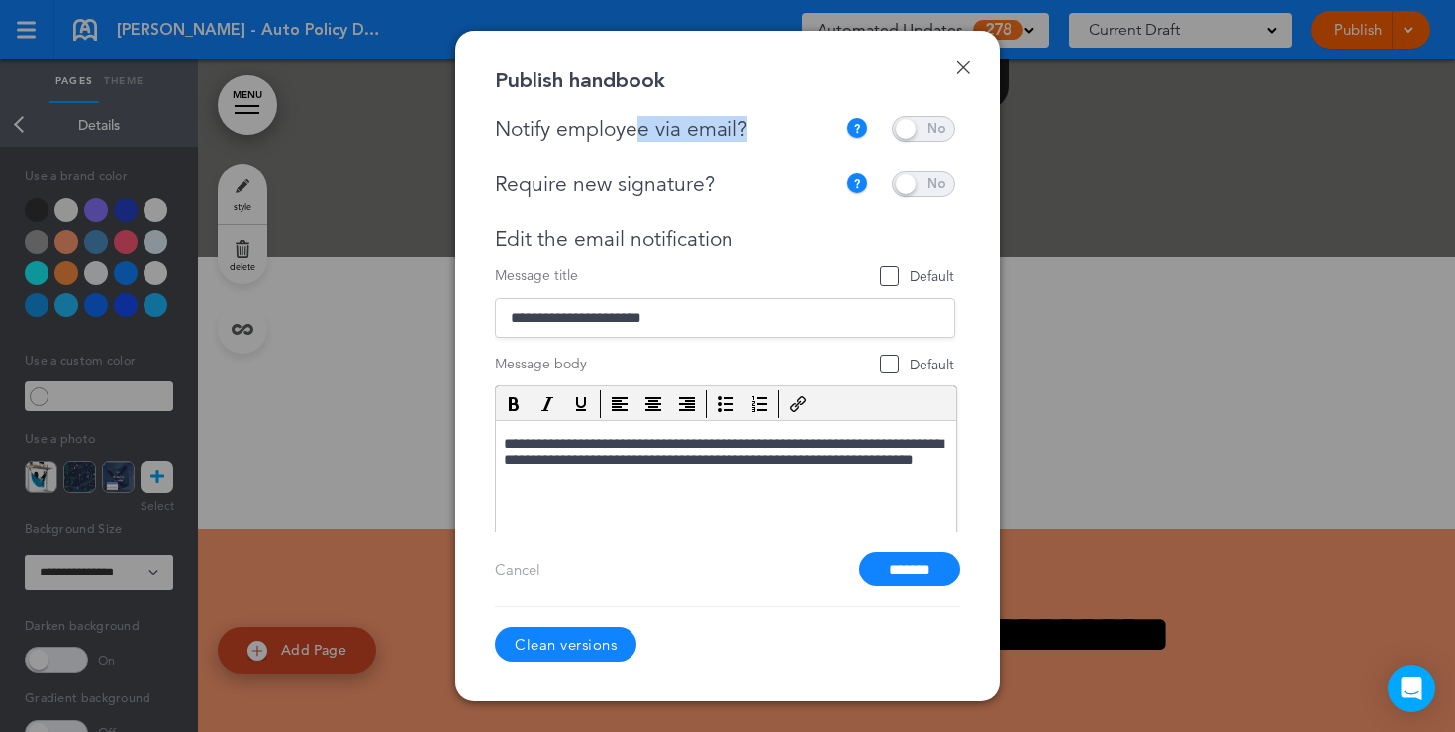
drag, startPoint x: 756, startPoint y: 135, endPoint x: 644, endPoint y: 134, distance: 112.9
click at [644, 134] on div "Notify employee via email?" at bounding box center [670, 129] width 351 height 25
drag, startPoint x: 718, startPoint y: 181, endPoint x: 610, endPoint y: 173, distance: 108.2
click at [614, 176] on div "Require new signature?" at bounding box center [665, 184] width 341 height 25
click at [906, 179] on span at bounding box center [923, 184] width 63 height 26
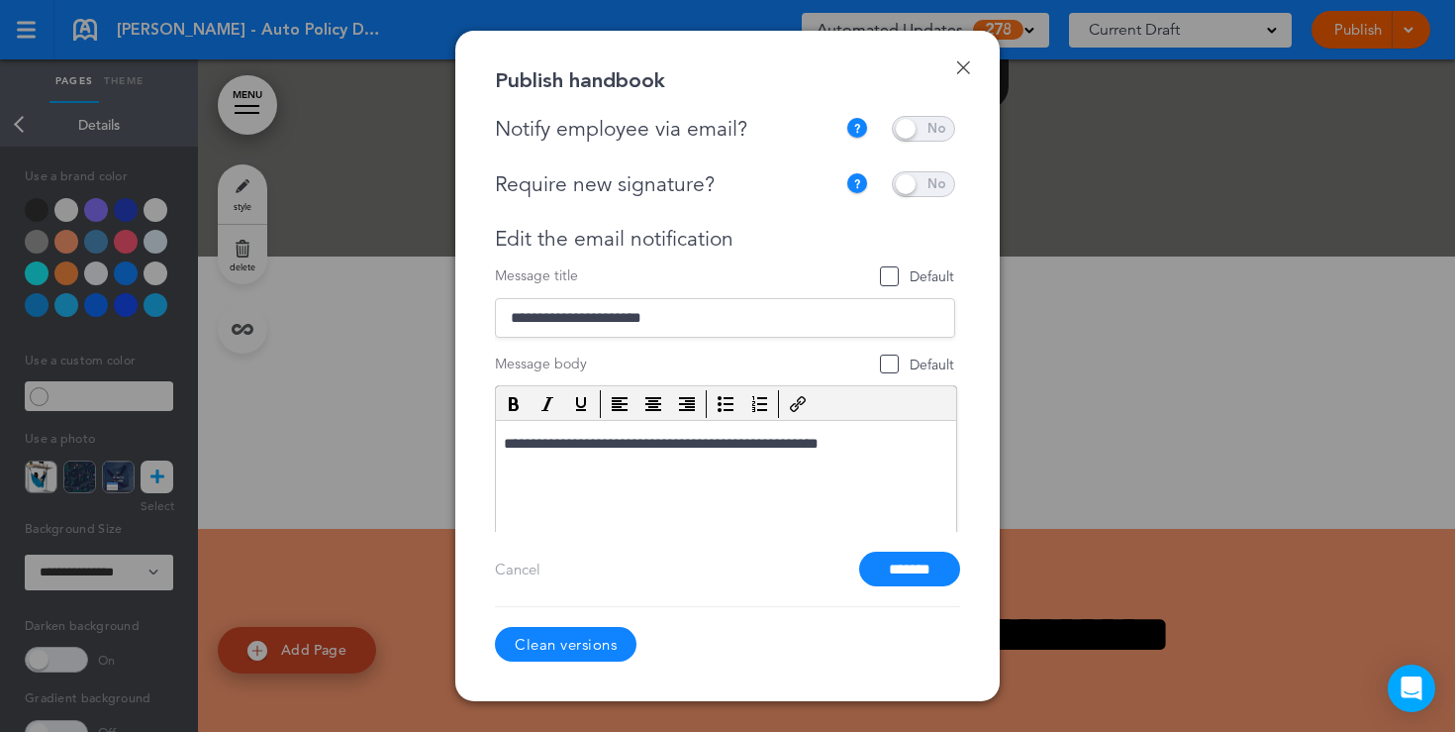
click at [916, 189] on span at bounding box center [923, 184] width 63 height 26
click at [923, 139] on span at bounding box center [923, 129] width 63 height 26
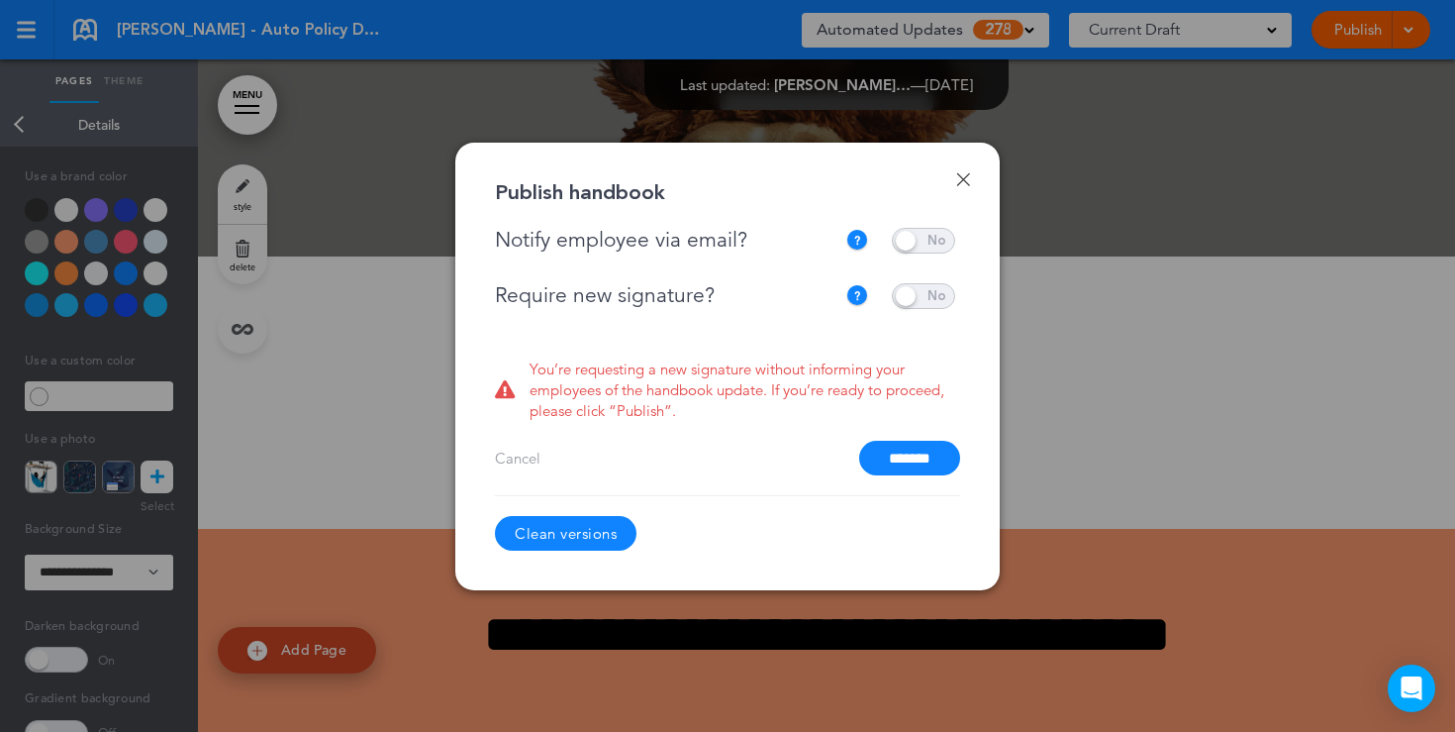
click at [917, 236] on span at bounding box center [923, 241] width 63 height 26
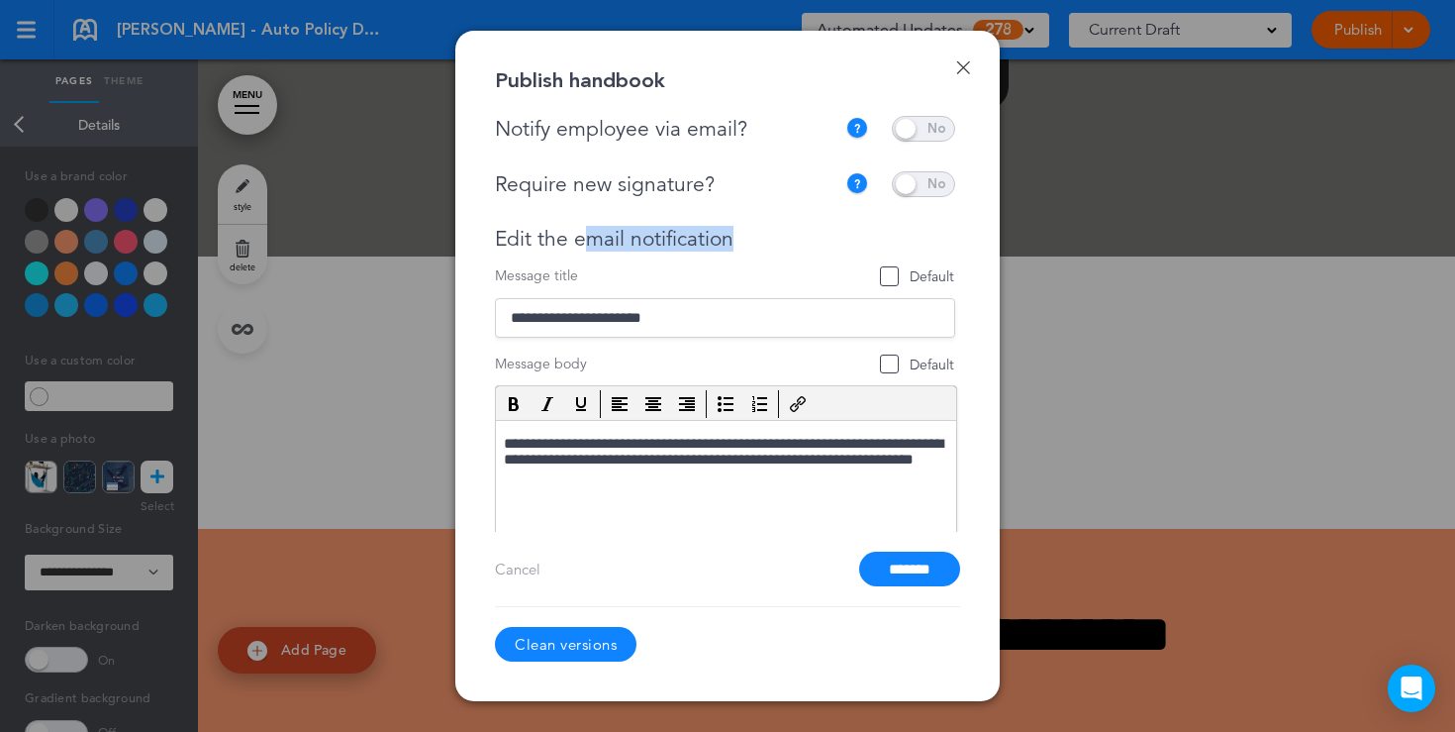
drag, startPoint x: 757, startPoint y: 247, endPoint x: 584, endPoint y: 246, distance: 173.3
click at [584, 248] on div "Edit the email notification" at bounding box center [725, 239] width 460 height 25
click at [908, 571] on input "*******" at bounding box center [909, 568] width 101 height 35
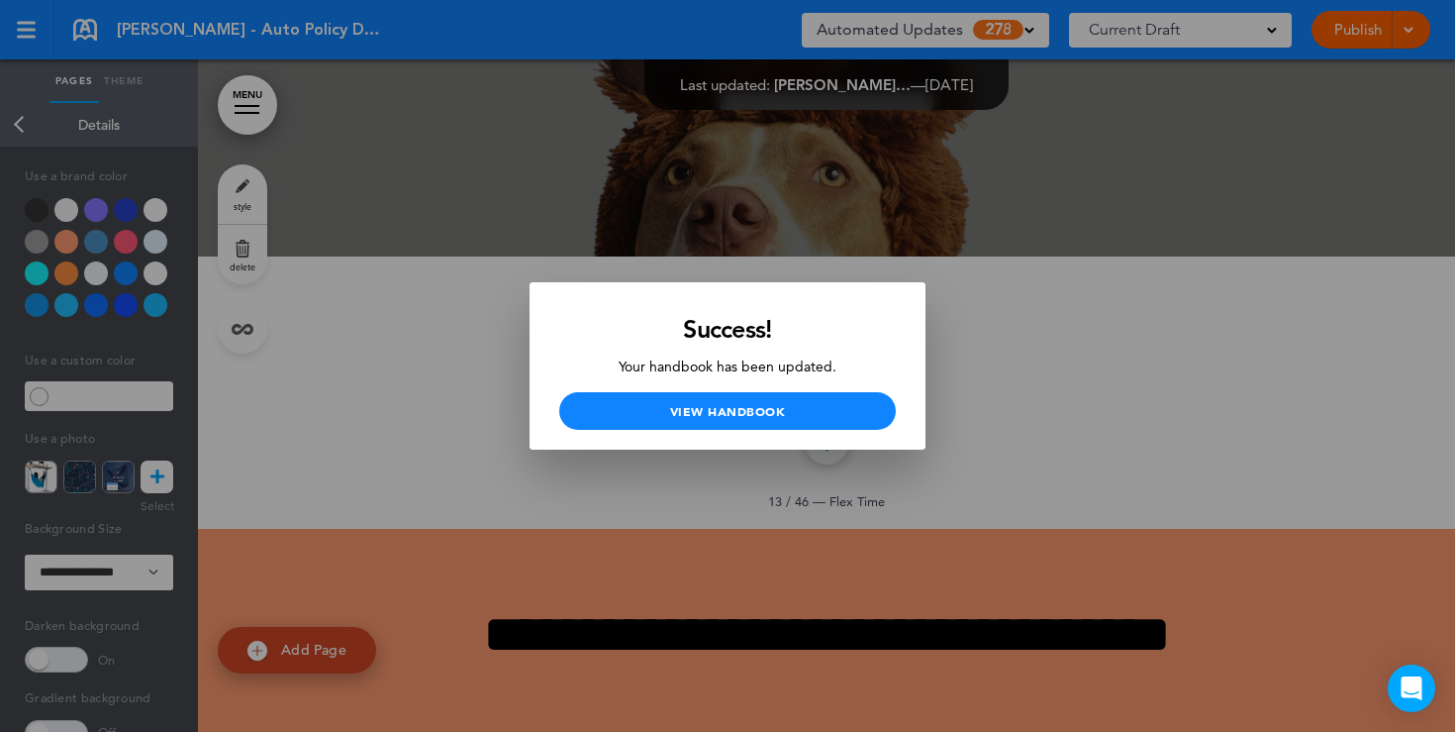
click at [619, 240] on div at bounding box center [727, 366] width 1455 height 732
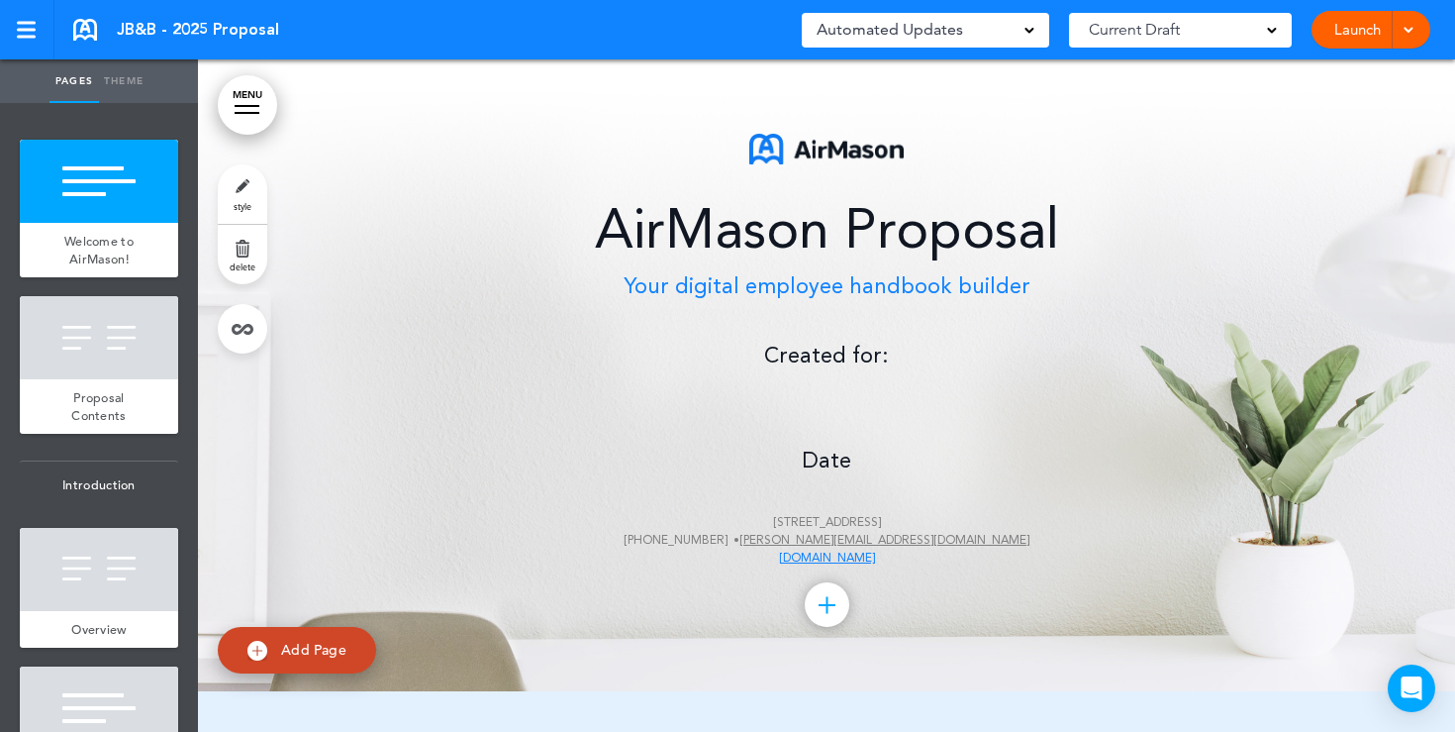
click at [806, 405] on div "AirMason Proposal Your digital employee handbook builder Created for: Date [STR…" at bounding box center [827, 351] width 990 height 434
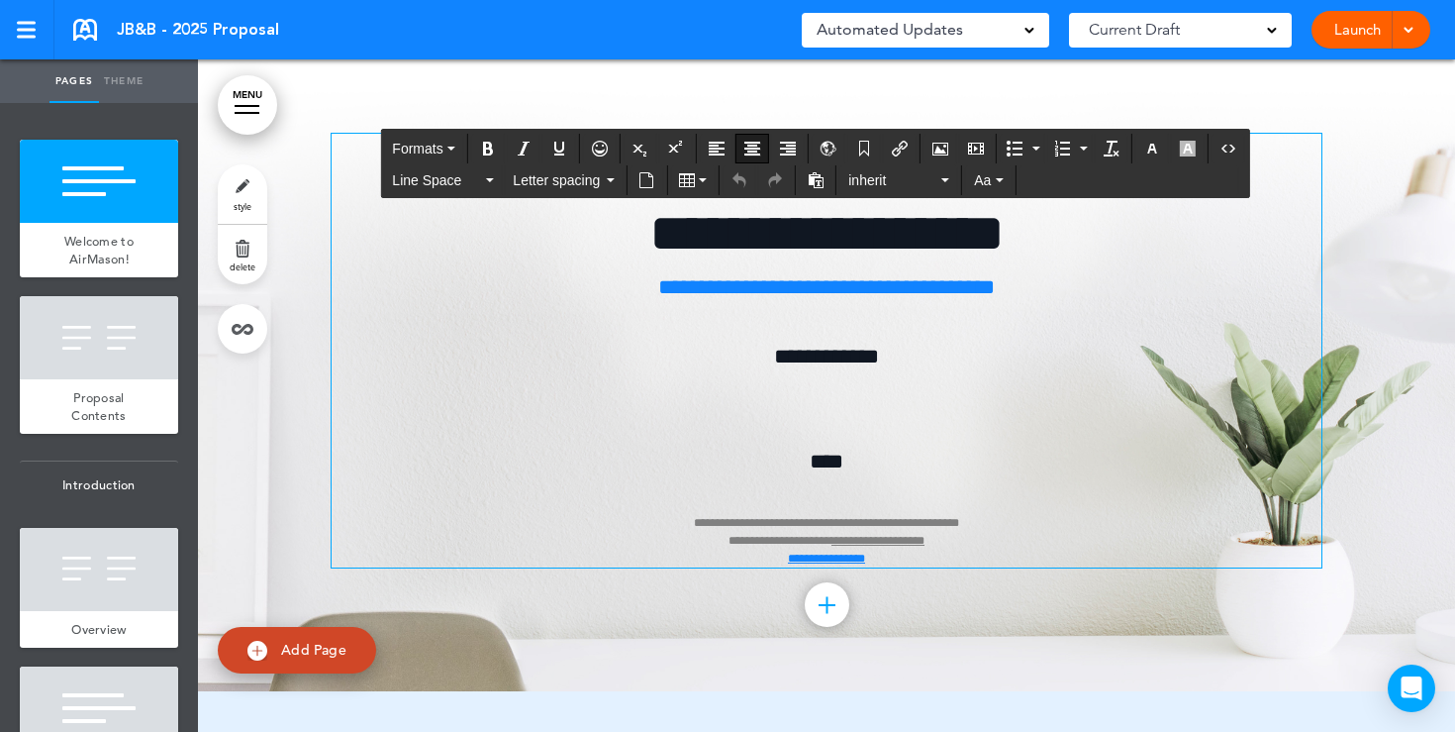
click at [833, 407] on div "**********" at bounding box center [827, 351] width 990 height 434
click at [937, 153] on icon "Airmason image" at bounding box center [941, 149] width 16 height 16
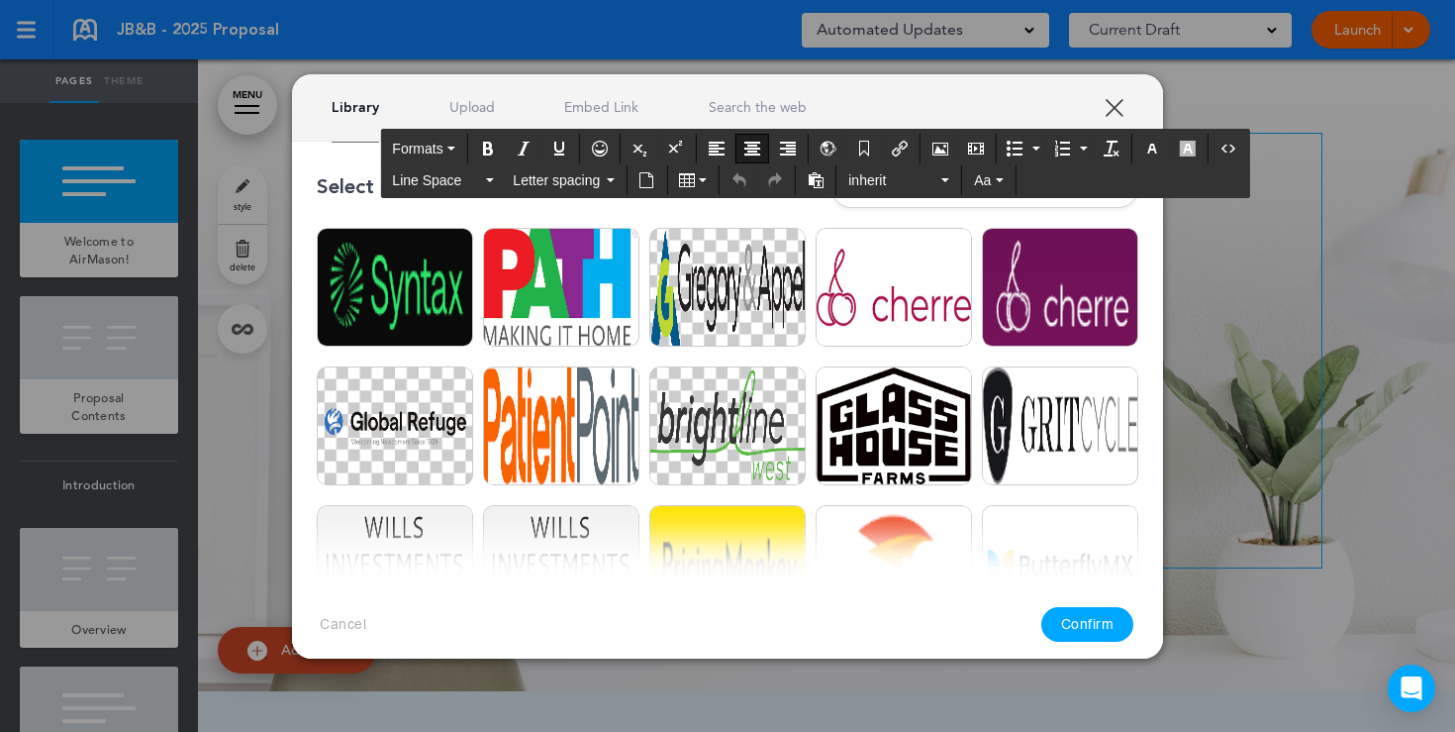
click at [474, 106] on link "Upload" at bounding box center [473, 107] width 46 height 19
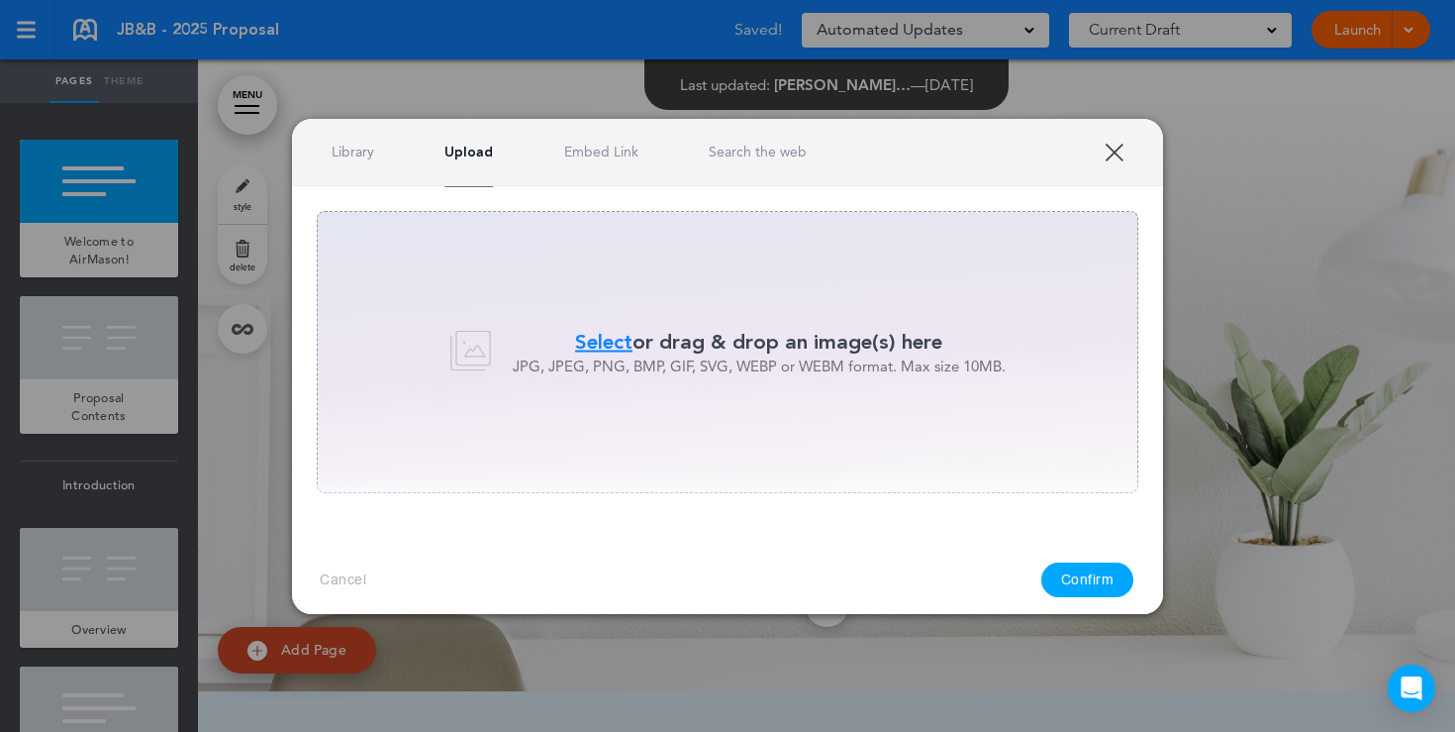
click at [611, 346] on span "Select" at bounding box center [603, 342] width 57 height 29
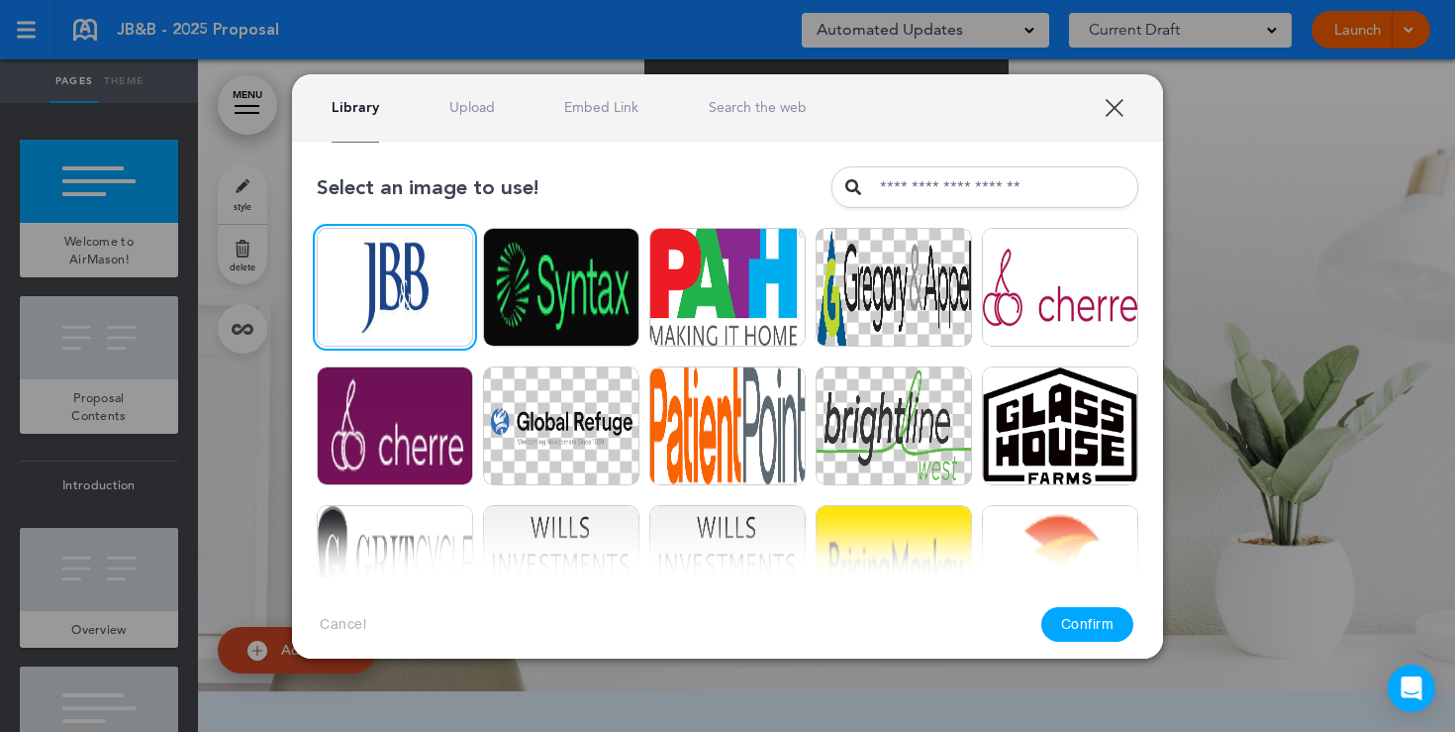
click at [1101, 617] on button "Confirm" at bounding box center [1088, 624] width 93 height 35
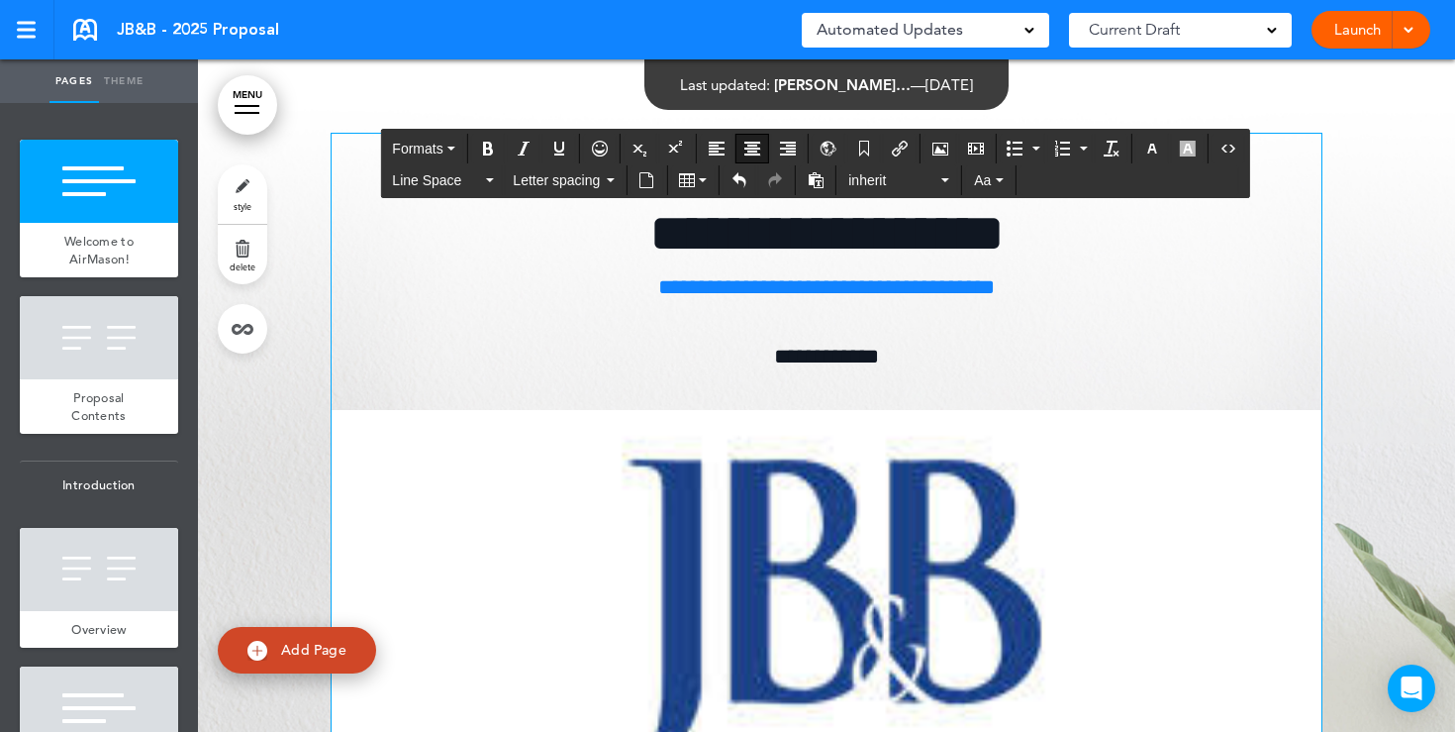
click at [658, 471] on img at bounding box center [827, 621] width 990 height 423
drag, startPoint x: 331, startPoint y: 406, endPoint x: 973, endPoint y: 614, distance: 675.4
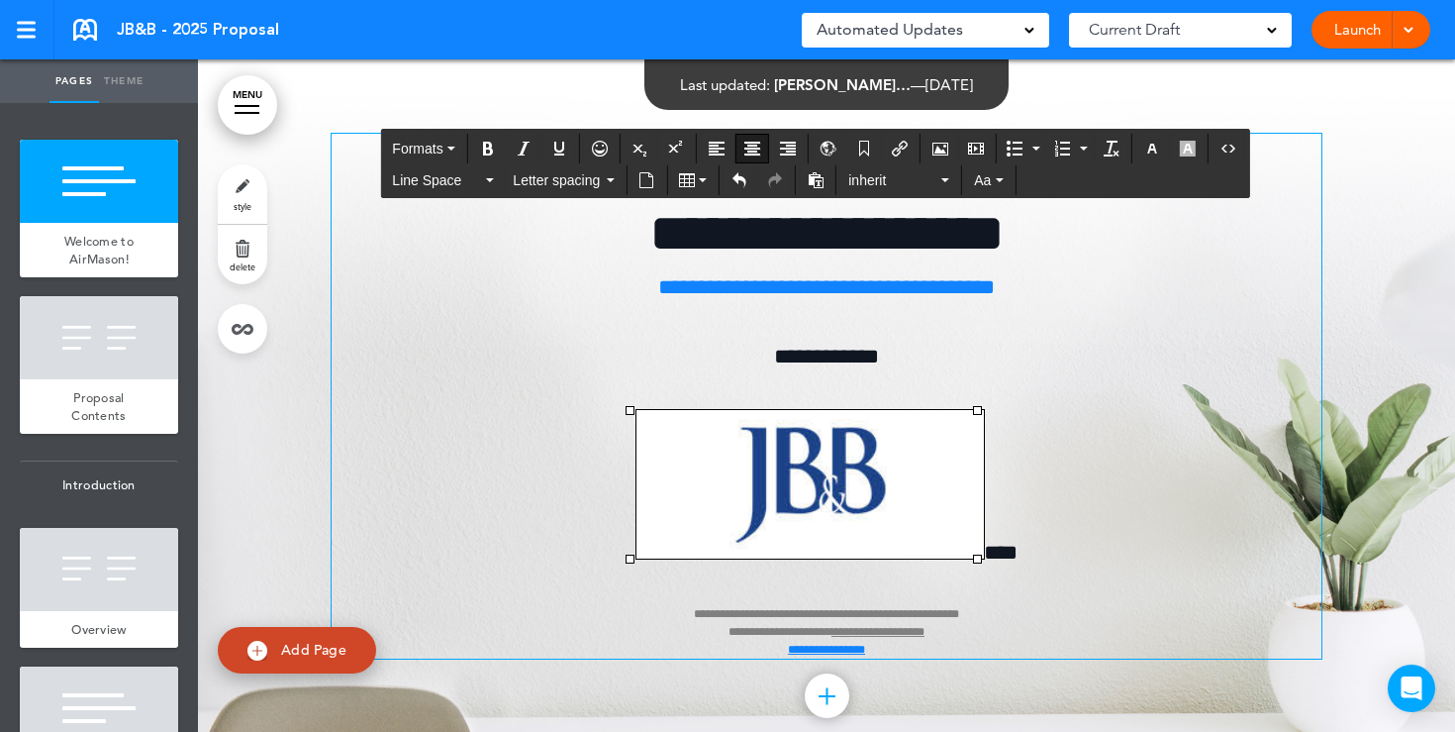
click at [1042, 387] on div "**********" at bounding box center [827, 396] width 990 height 525
click at [644, 419] on img at bounding box center [811, 484] width 348 height 149
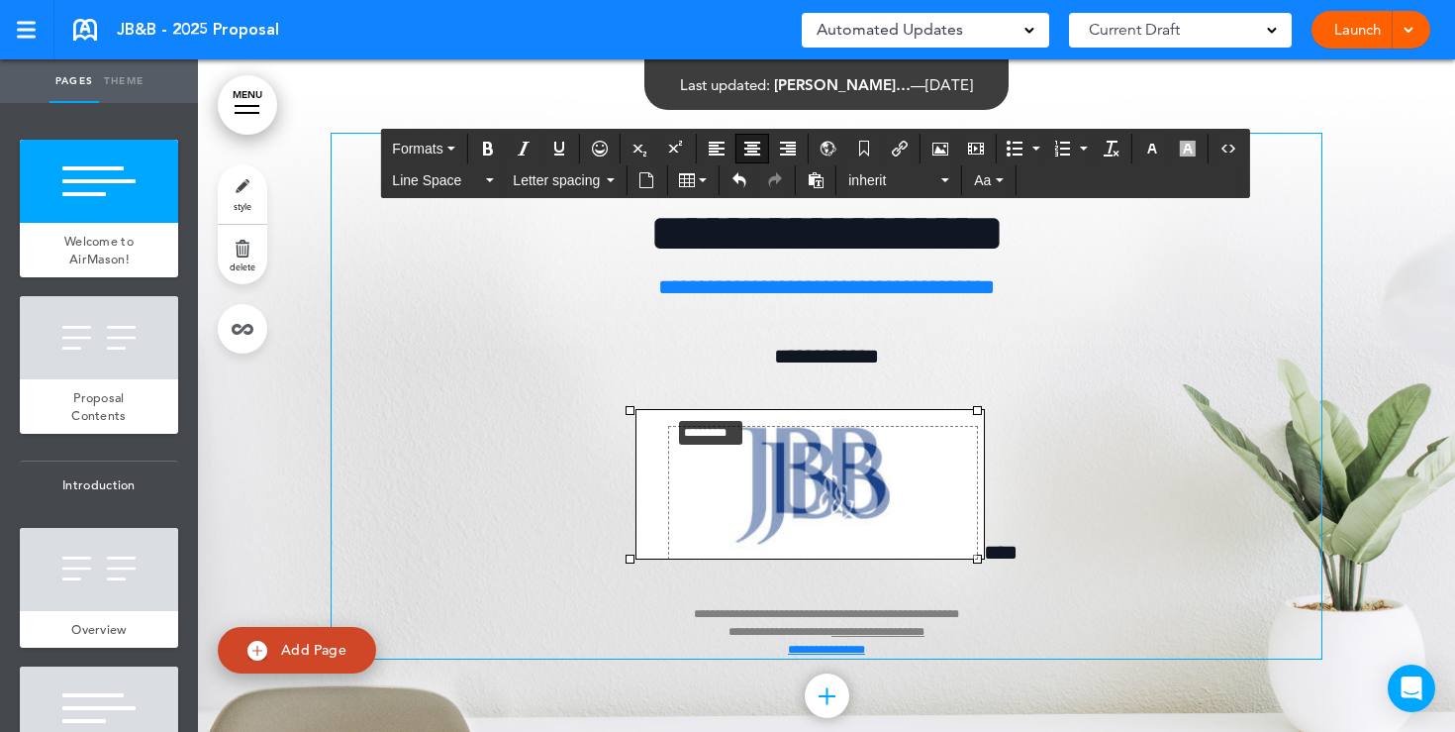
drag, startPoint x: 632, startPoint y: 411, endPoint x: 702, endPoint y: 422, distance: 71.1
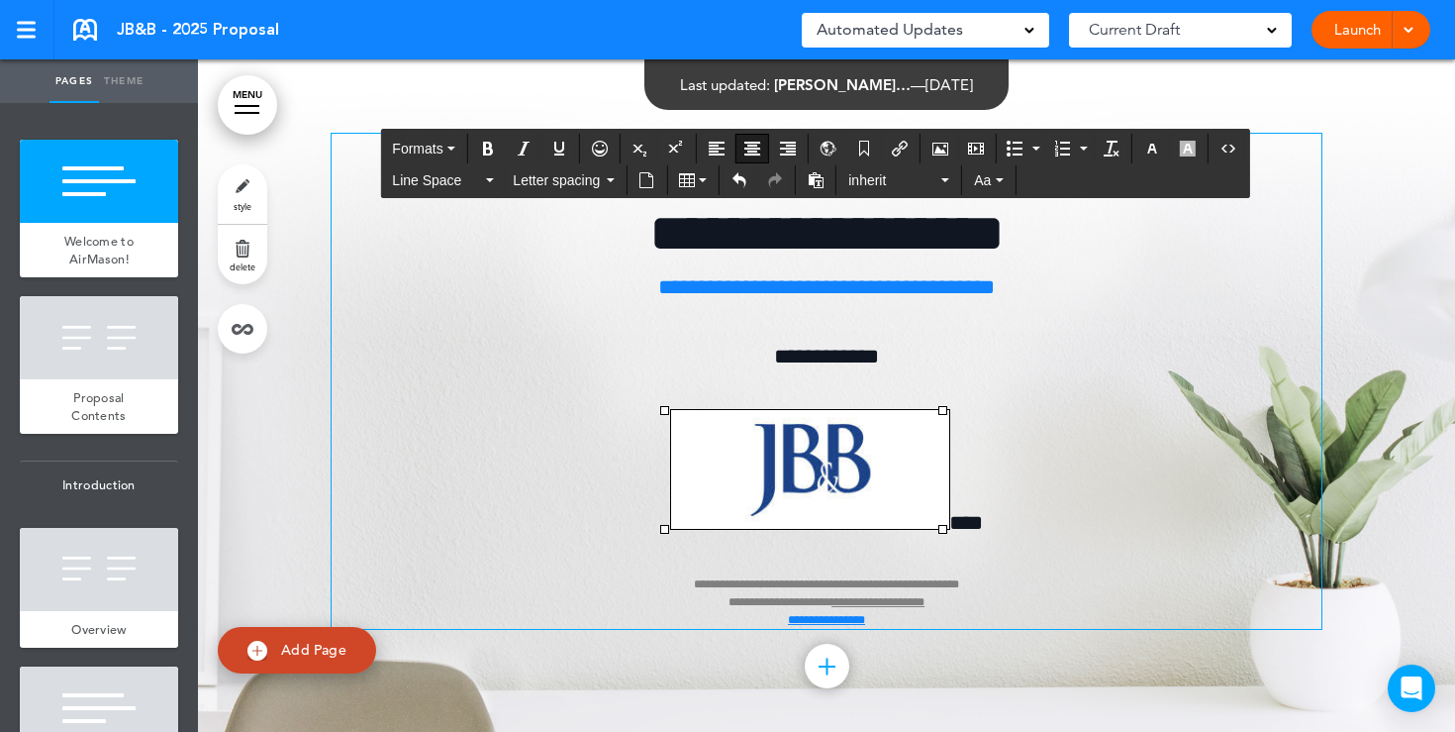
click at [1056, 454] on p "**********" at bounding box center [827, 519] width 990 height 219
click at [950, 516] on span "****" at bounding box center [967, 523] width 34 height 22
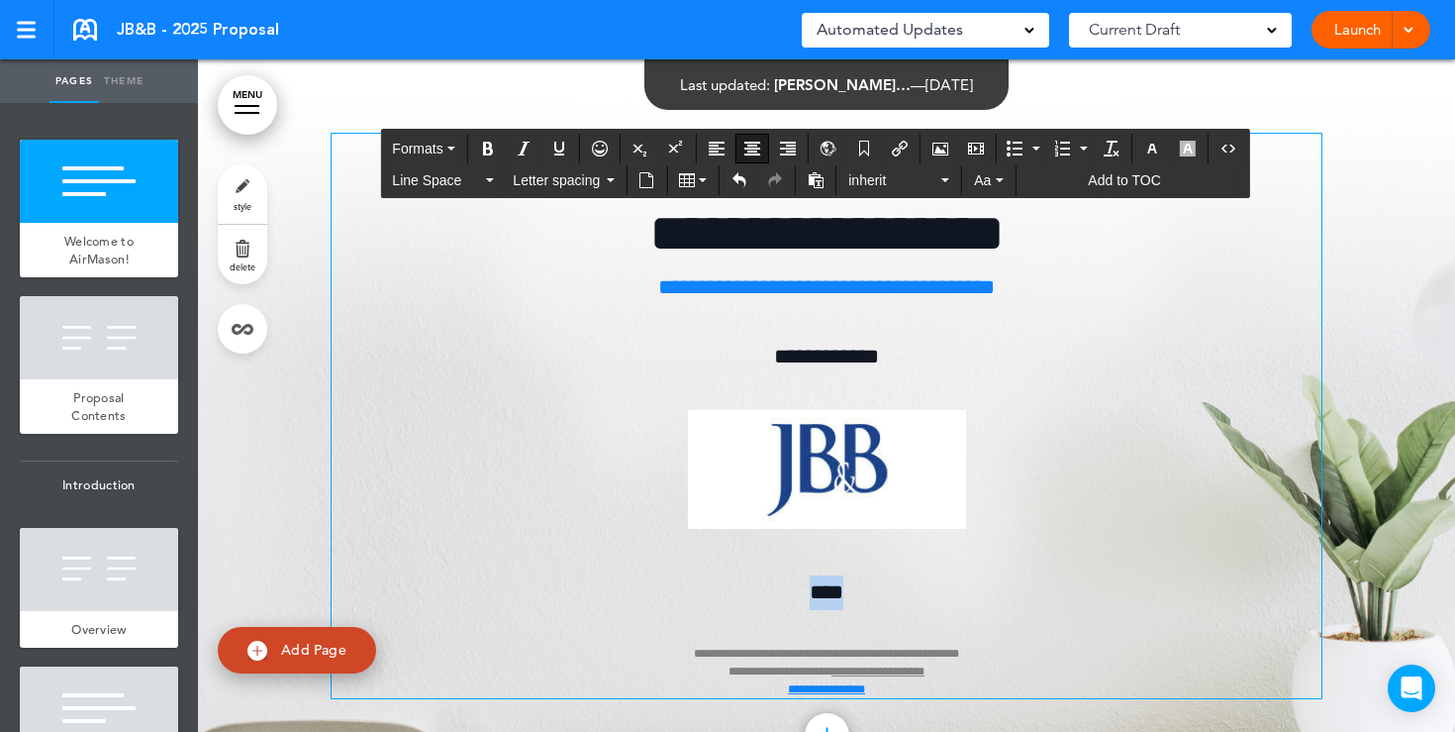
drag, startPoint x: 857, startPoint y: 585, endPoint x: 802, endPoint y: 585, distance: 55.4
click at [802, 585] on p "**********" at bounding box center [827, 636] width 990 height 123
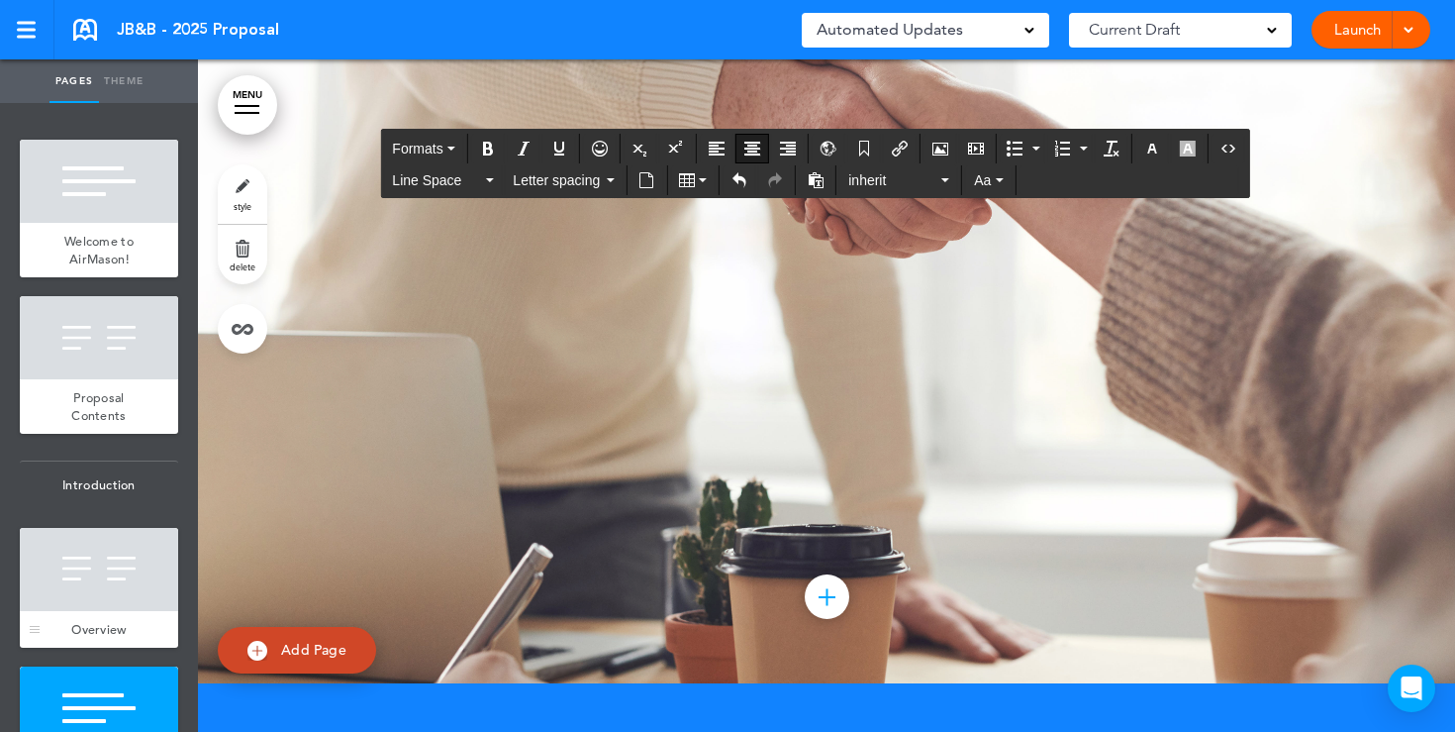
scroll to position [186, 0]
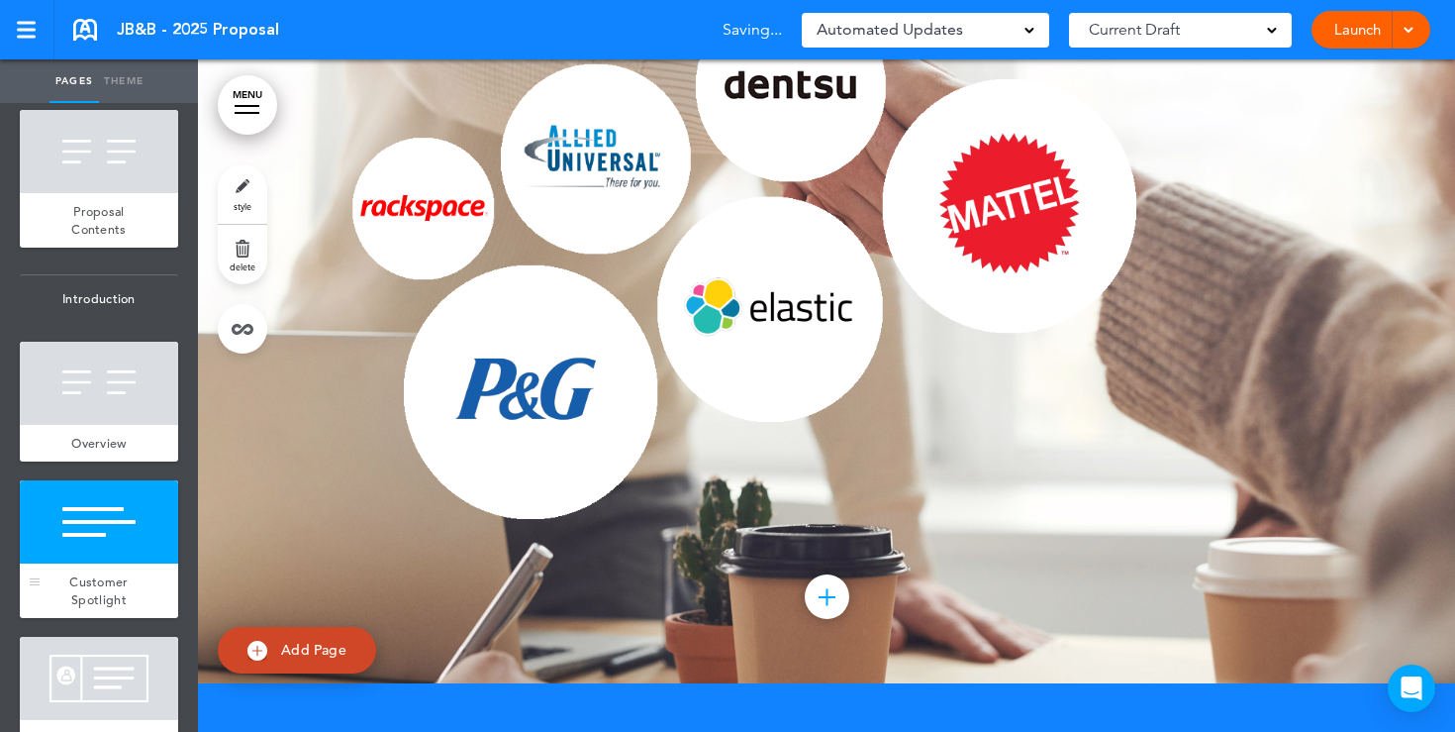
click at [88, 546] on div at bounding box center [99, 521] width 158 height 83
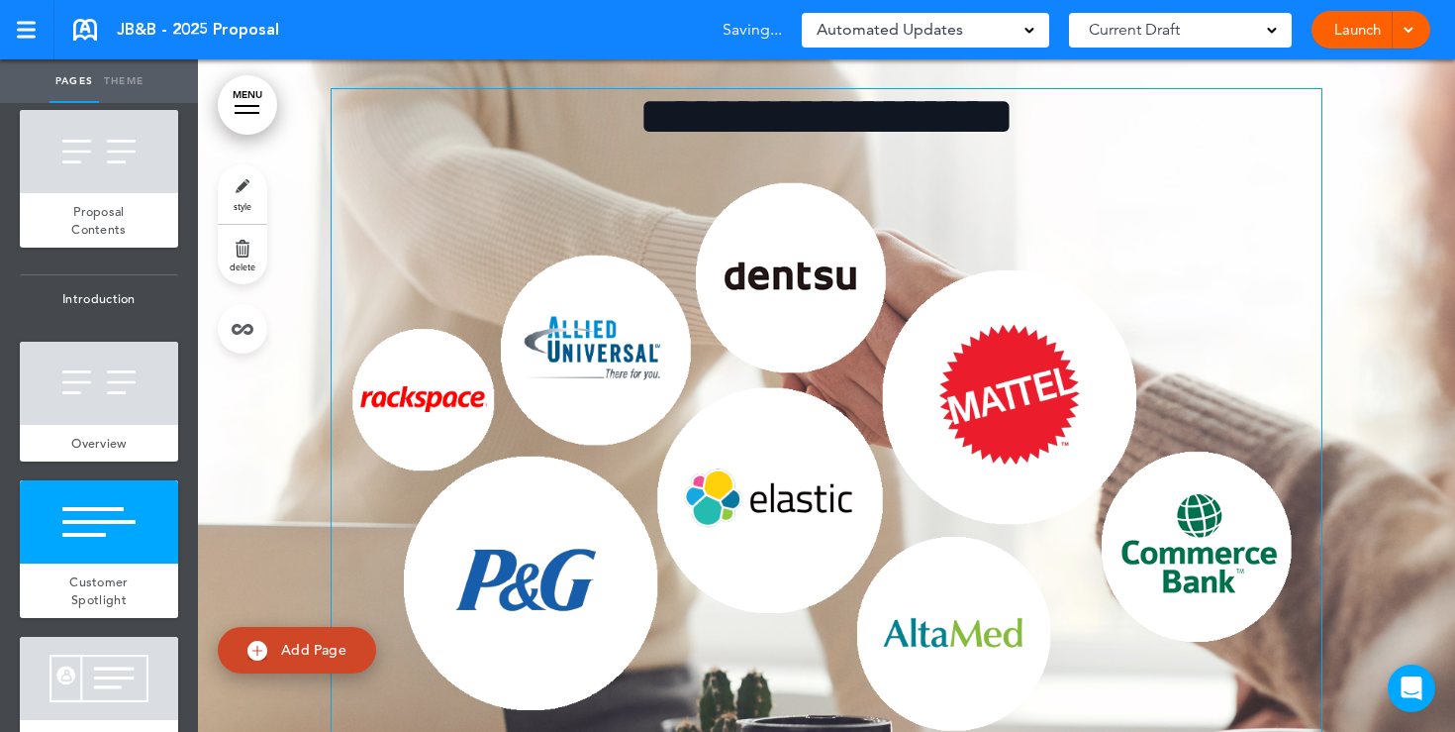
scroll to position [2320, 0]
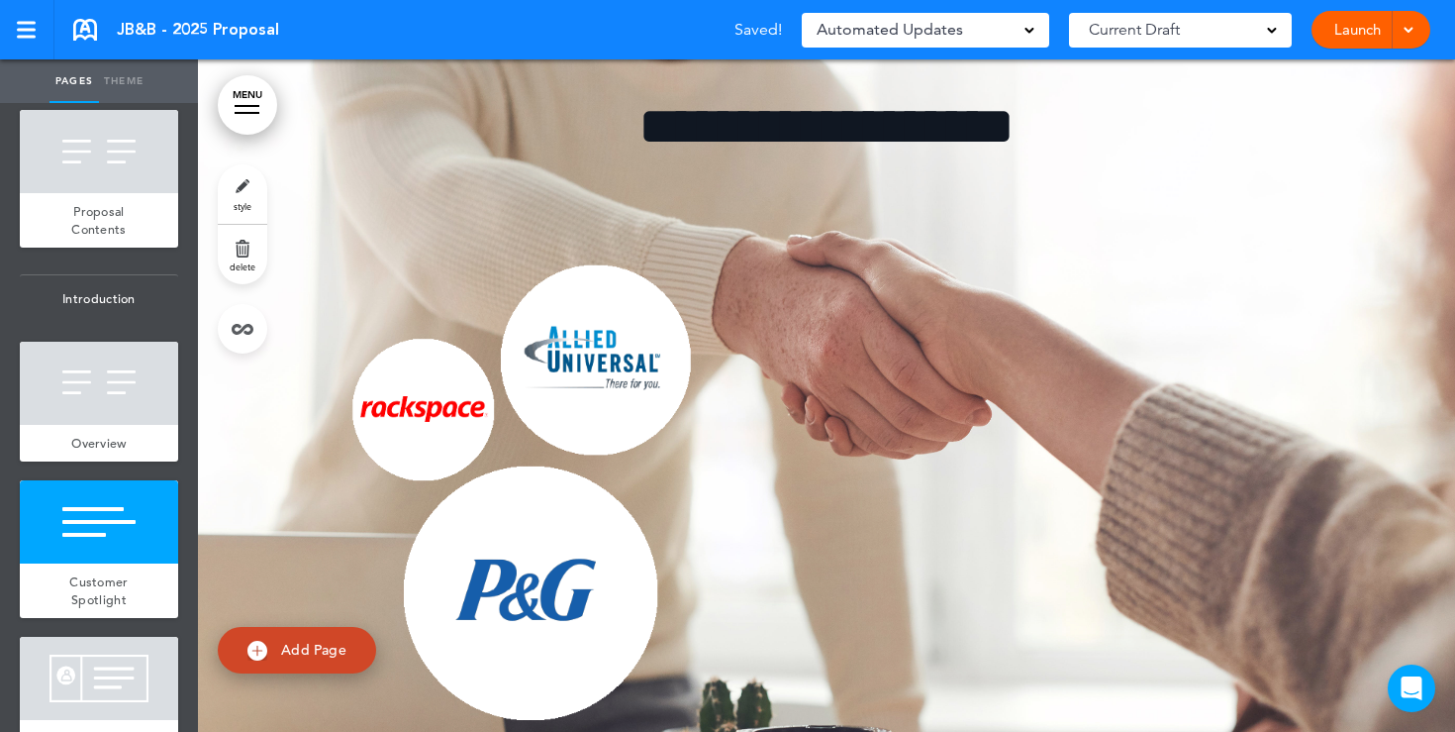
click at [237, 191] on link "style" at bounding box center [243, 193] width 50 height 59
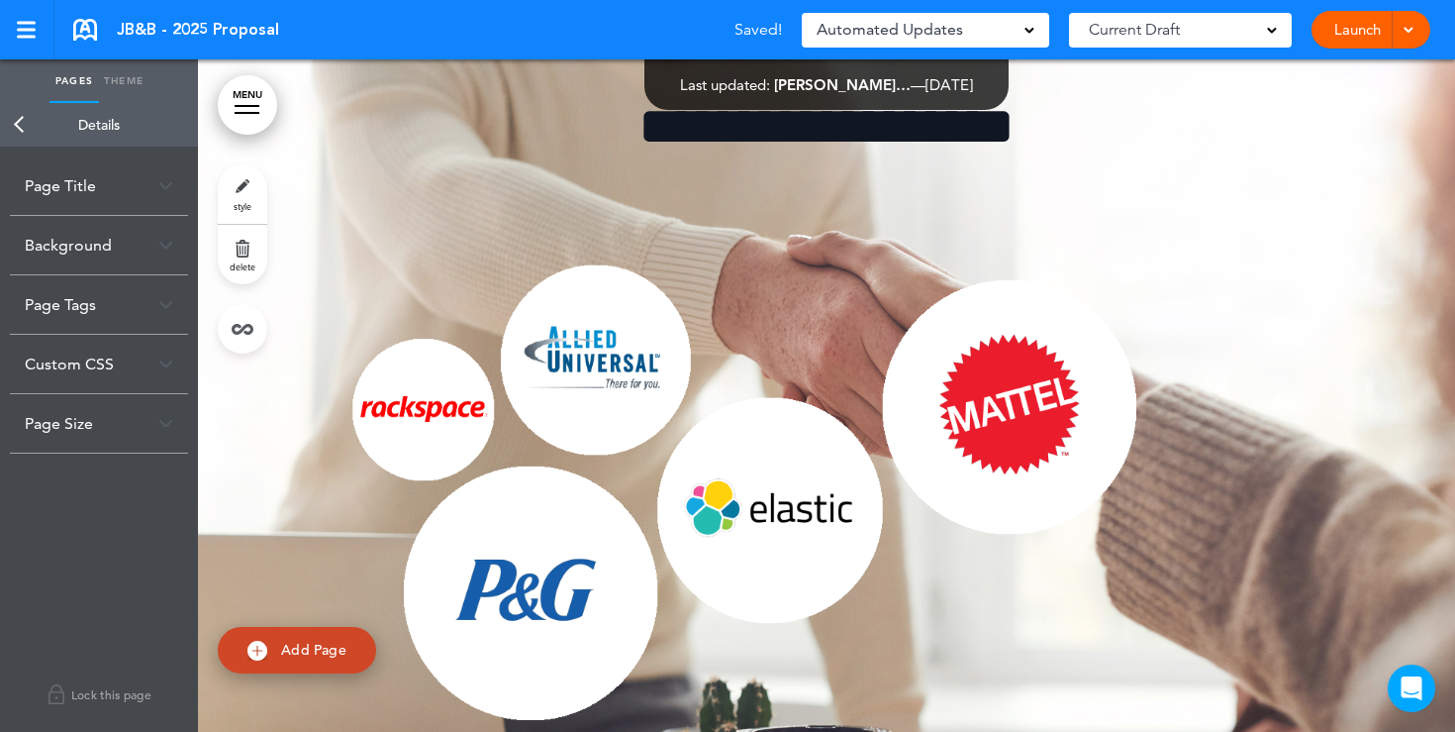
click at [33, 126] on link "Back" at bounding box center [20, 125] width 40 height 44
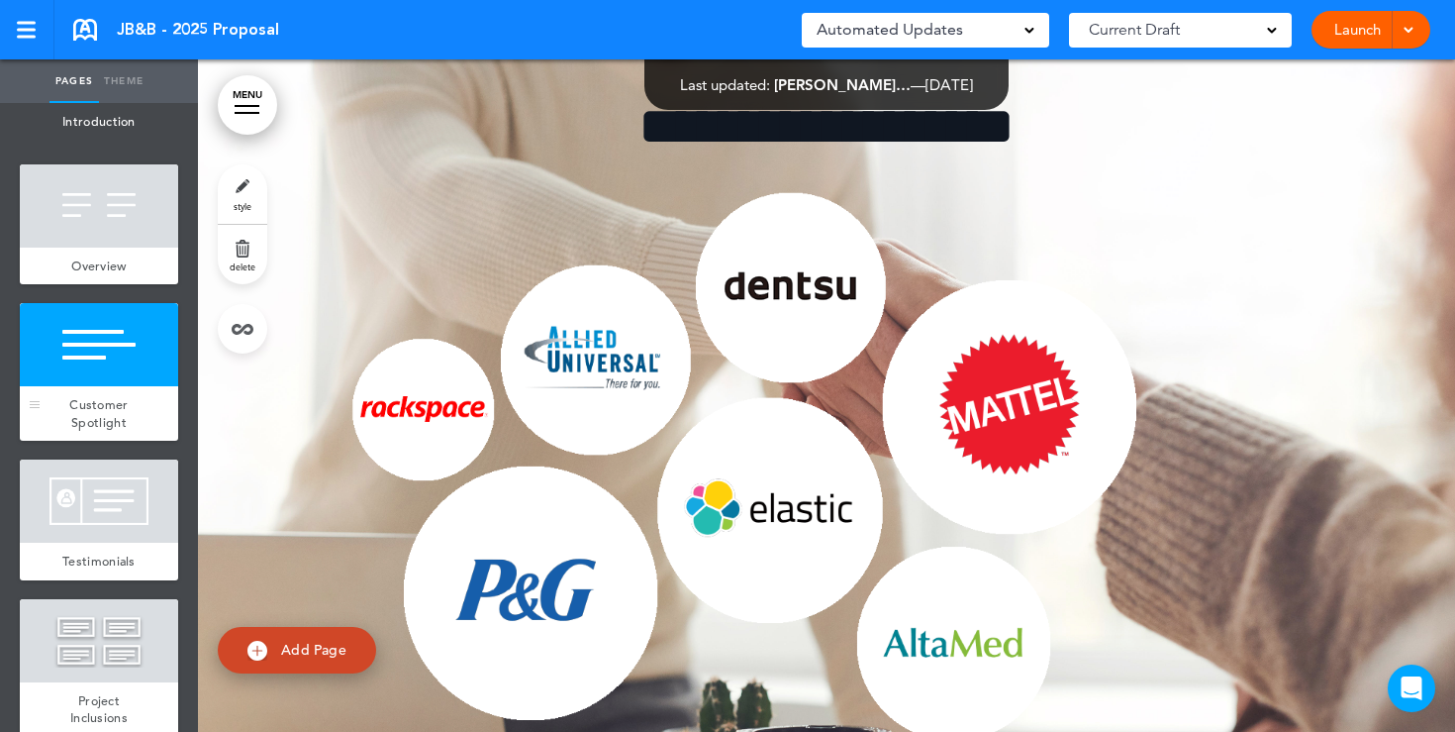
scroll to position [377, 0]
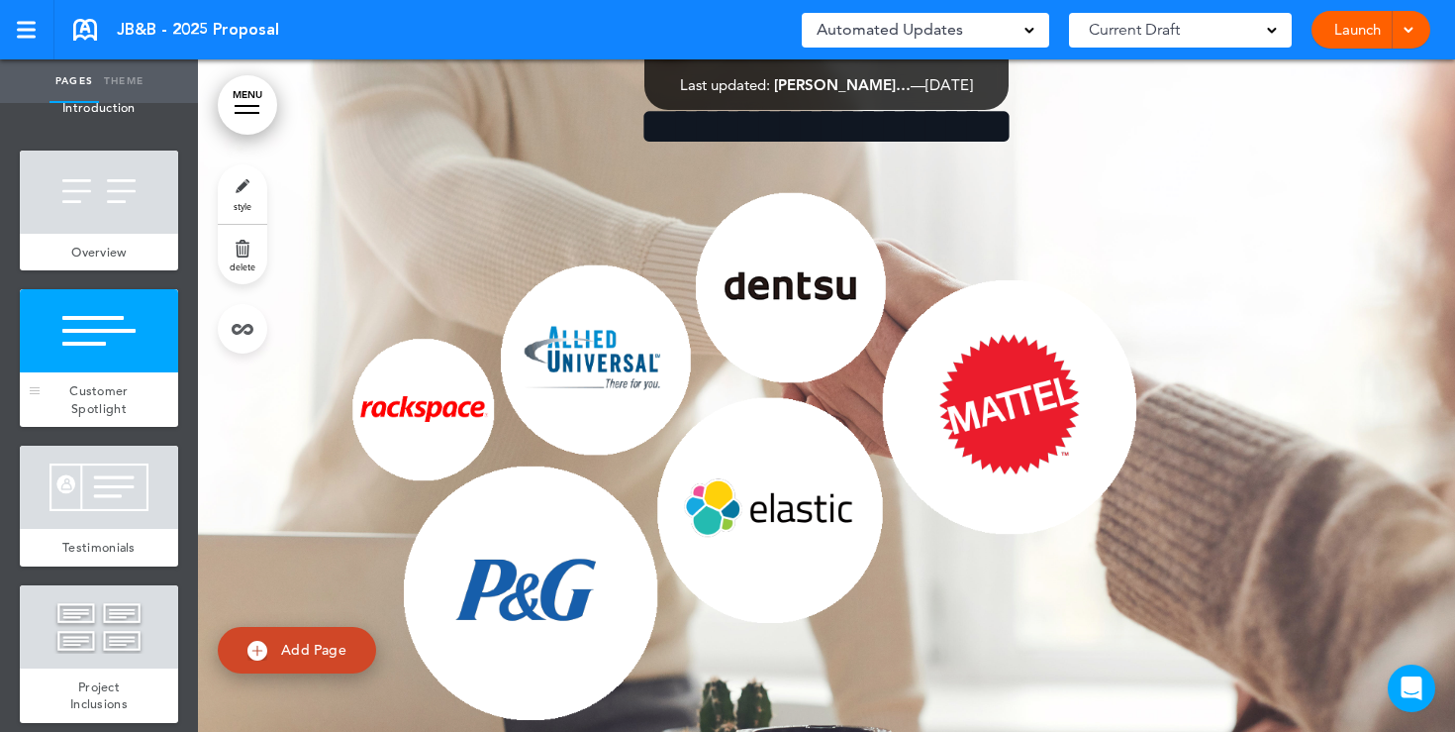
click at [136, 318] on div at bounding box center [99, 330] width 158 height 83
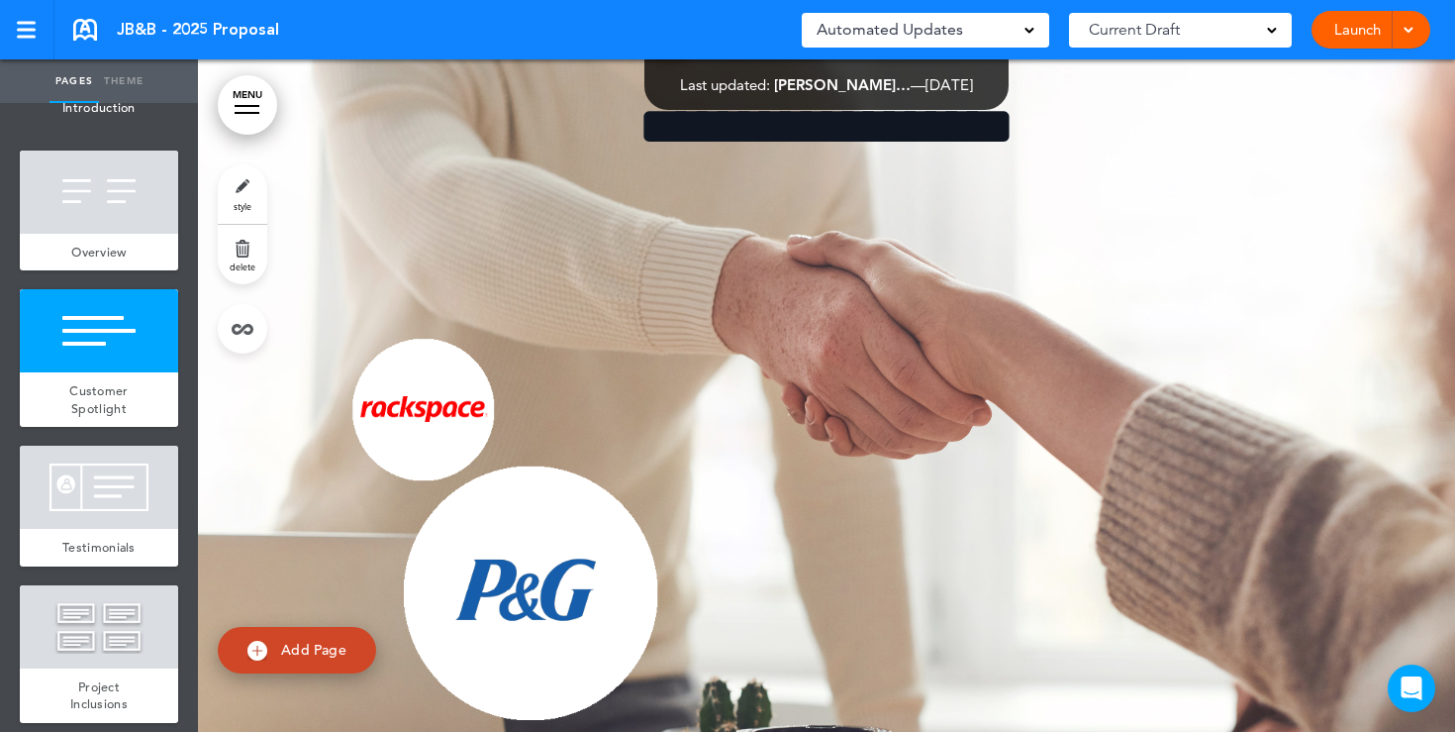
click at [251, 192] on link "style" at bounding box center [243, 193] width 50 height 59
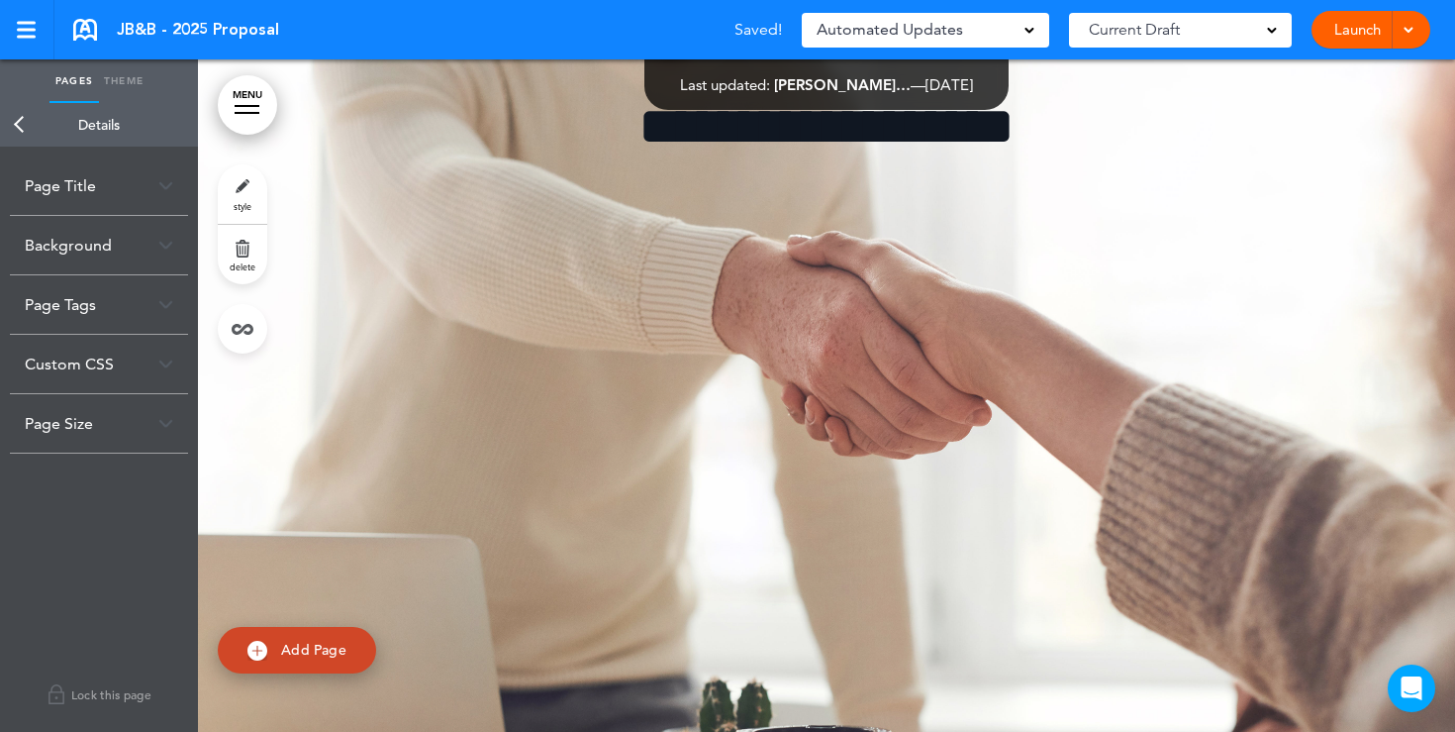
click at [154, 234] on div "Background" at bounding box center [99, 245] width 178 height 58
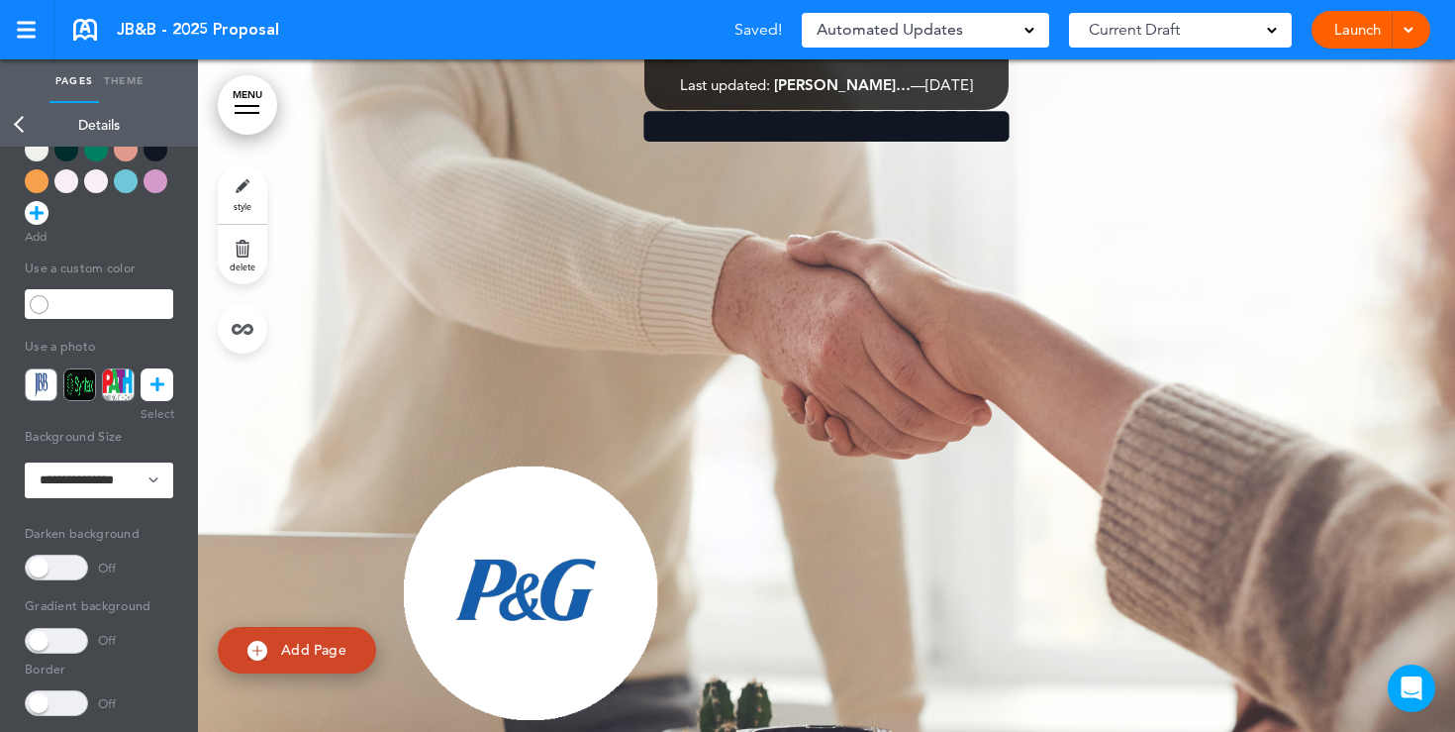
scroll to position [237, 0]
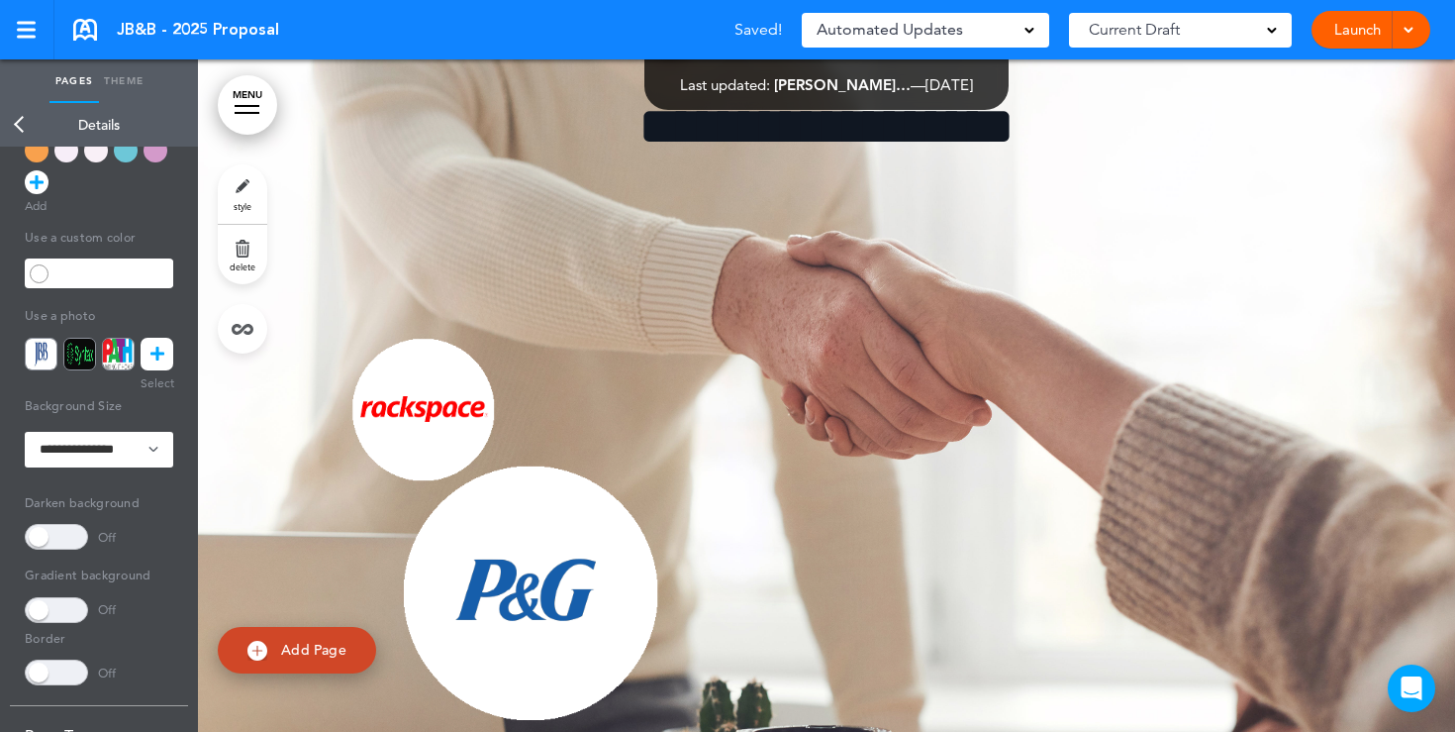
click at [65, 544] on span at bounding box center [56, 537] width 63 height 26
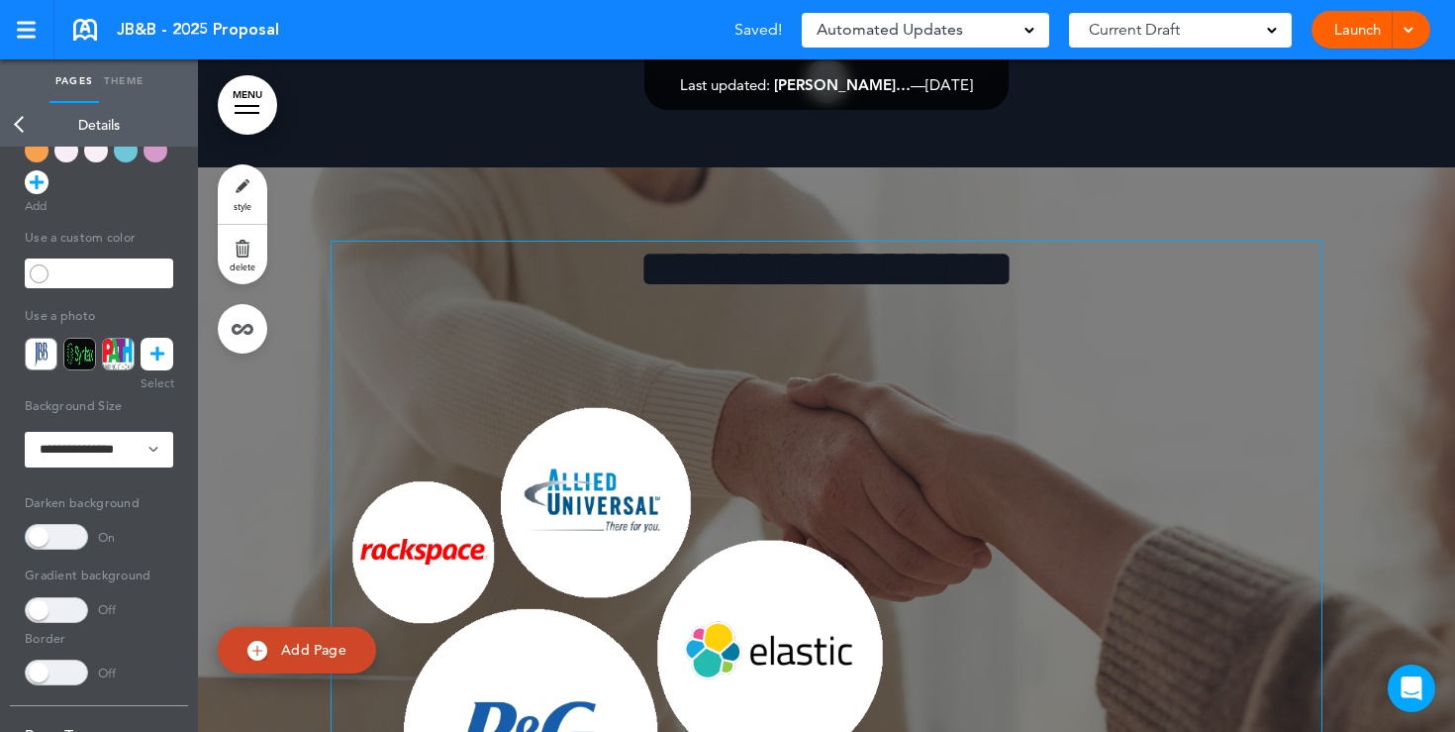
scroll to position [2145, 0]
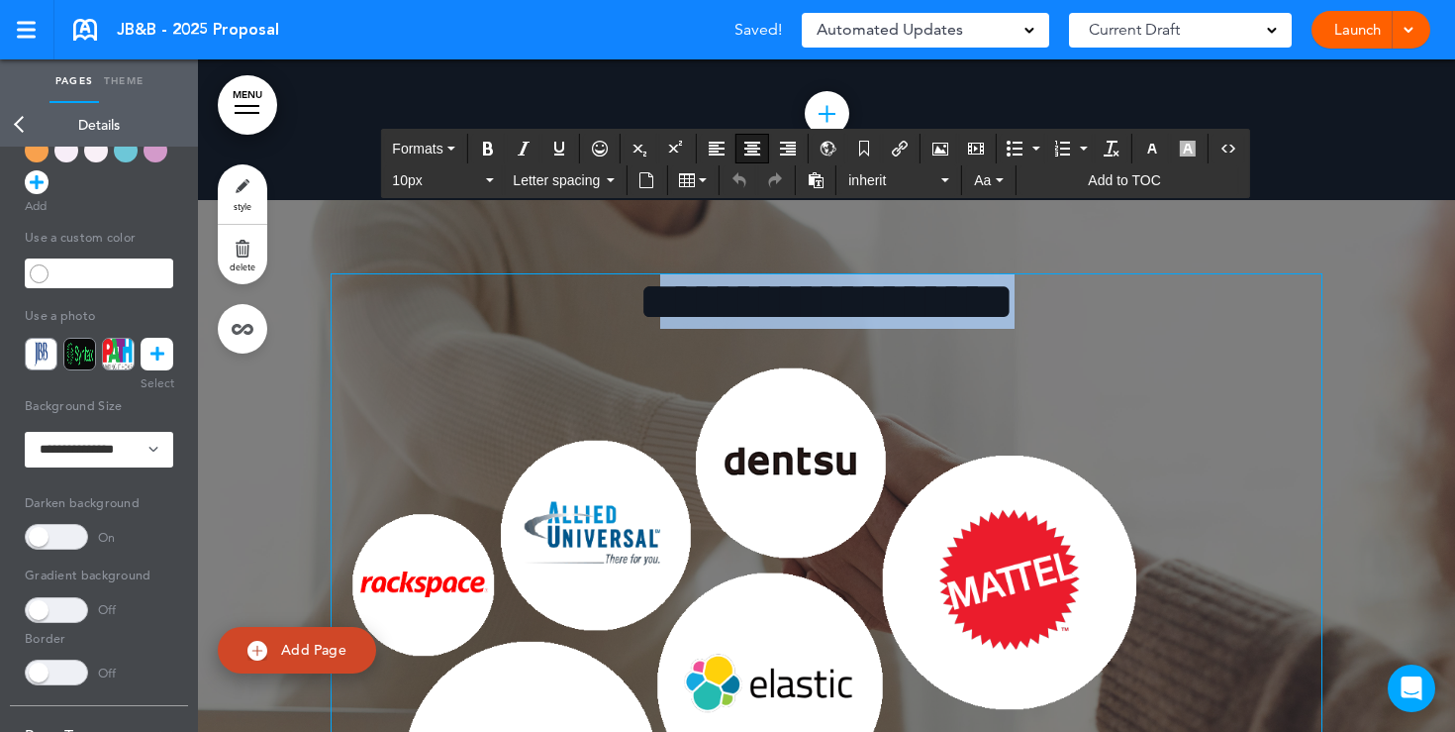
drag, startPoint x: 1089, startPoint y: 339, endPoint x: 611, endPoint y: 351, distance: 478.4
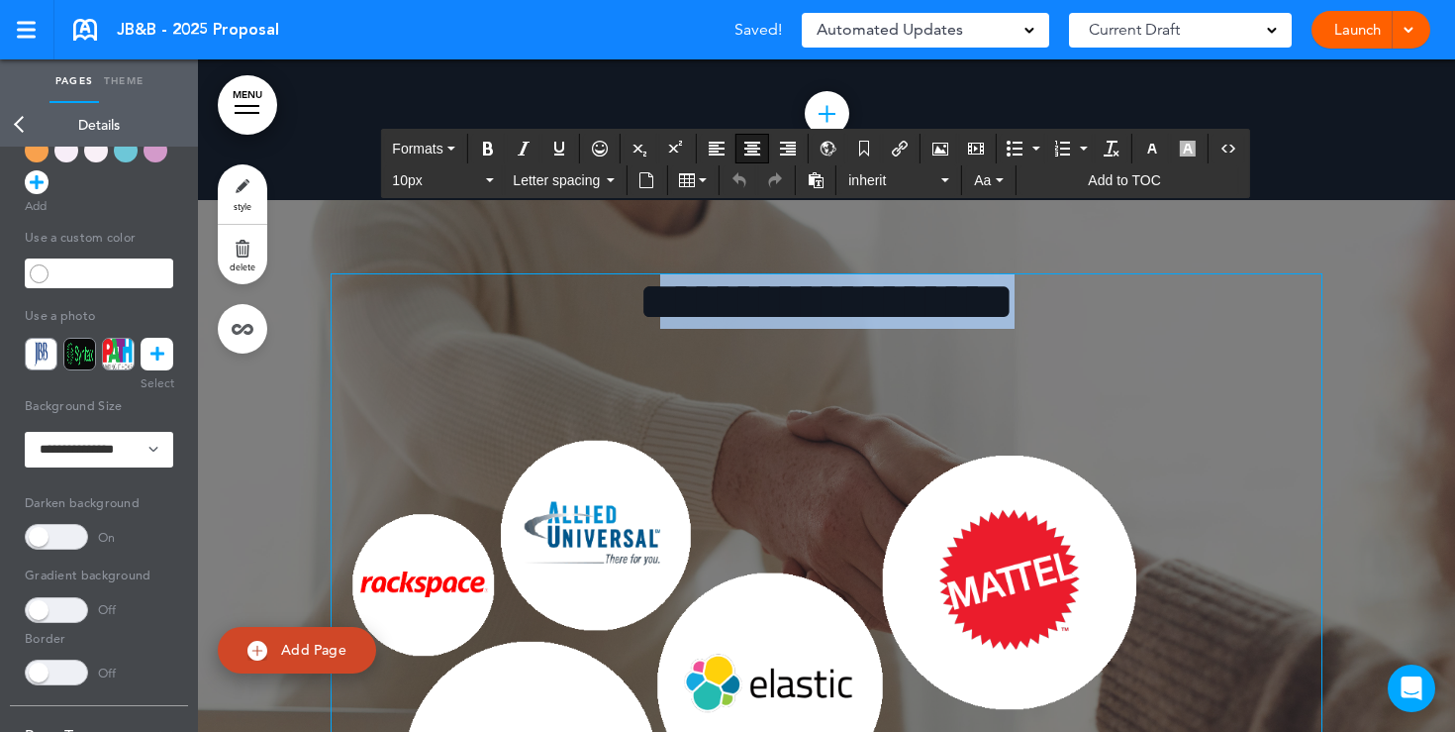
click at [611, 329] on h1 "**********" at bounding box center [827, 301] width 990 height 54
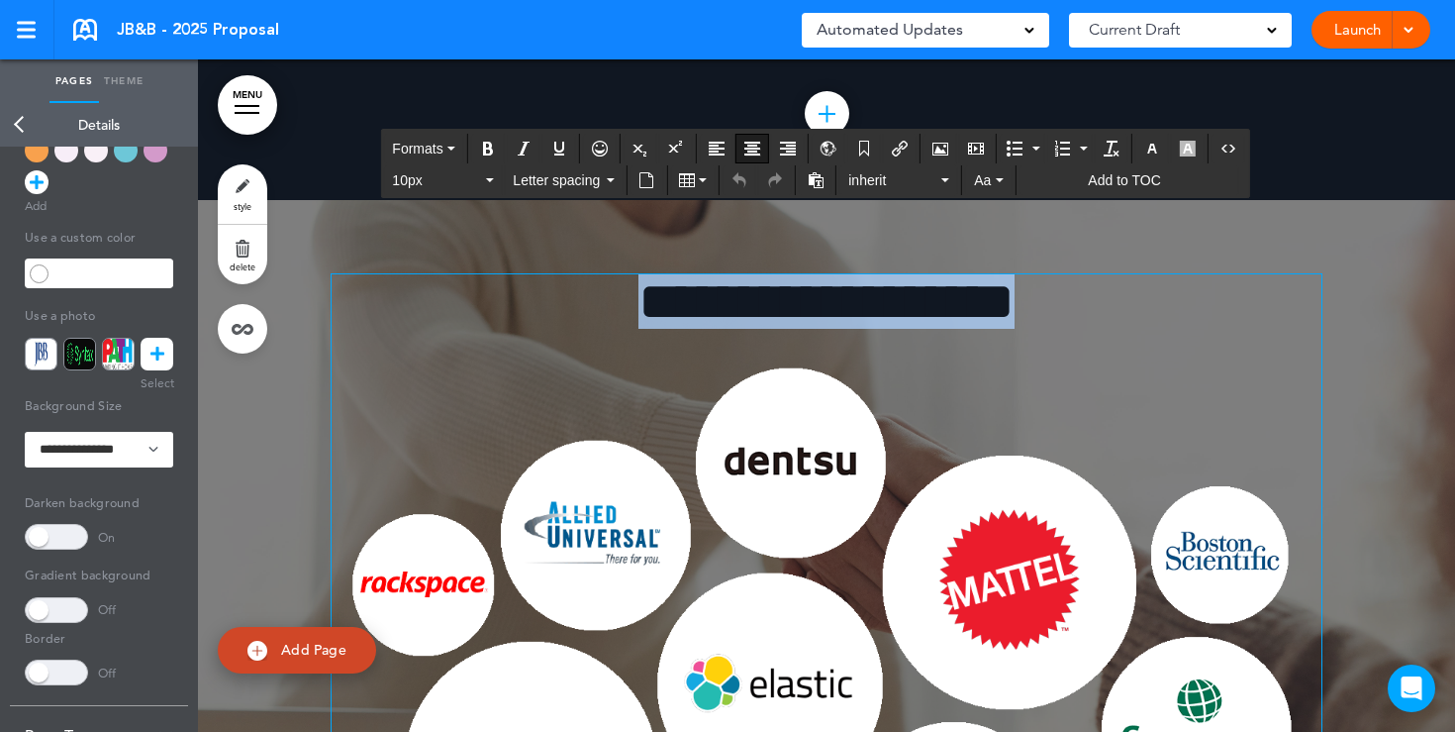
drag, startPoint x: 598, startPoint y: 342, endPoint x: 1083, endPoint y: 341, distance: 485.2
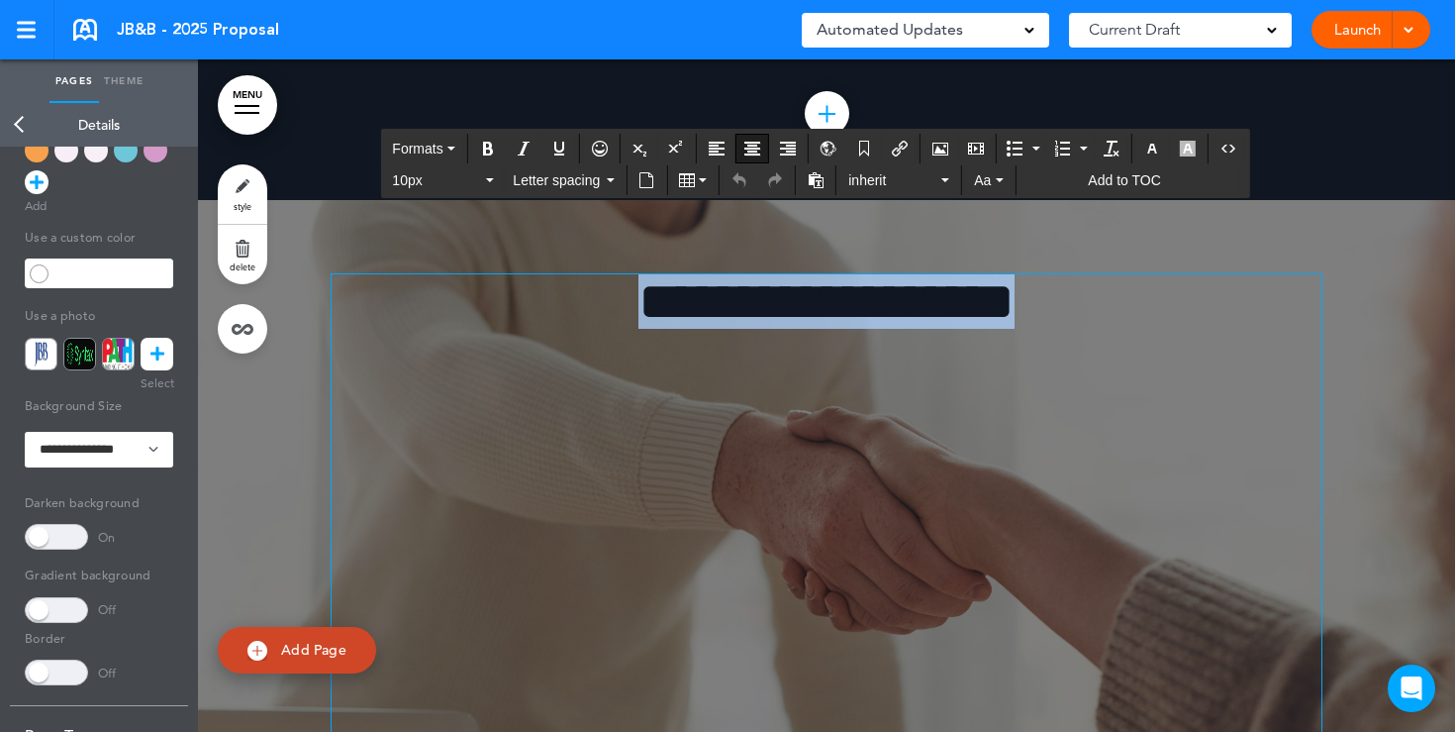
click at [1083, 329] on h1 "**********" at bounding box center [827, 301] width 990 height 54
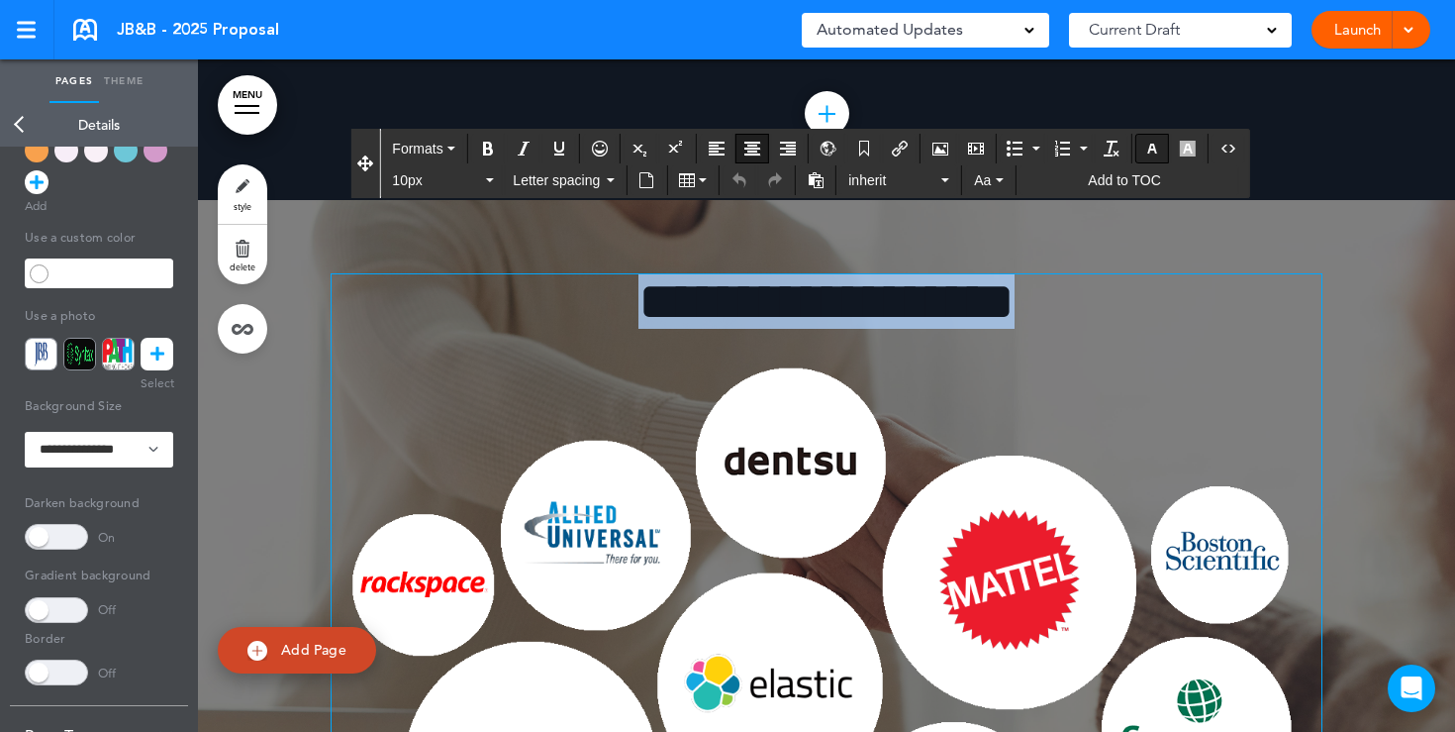
click at [1154, 151] on icon "button" at bounding box center [1153, 149] width 16 height 16
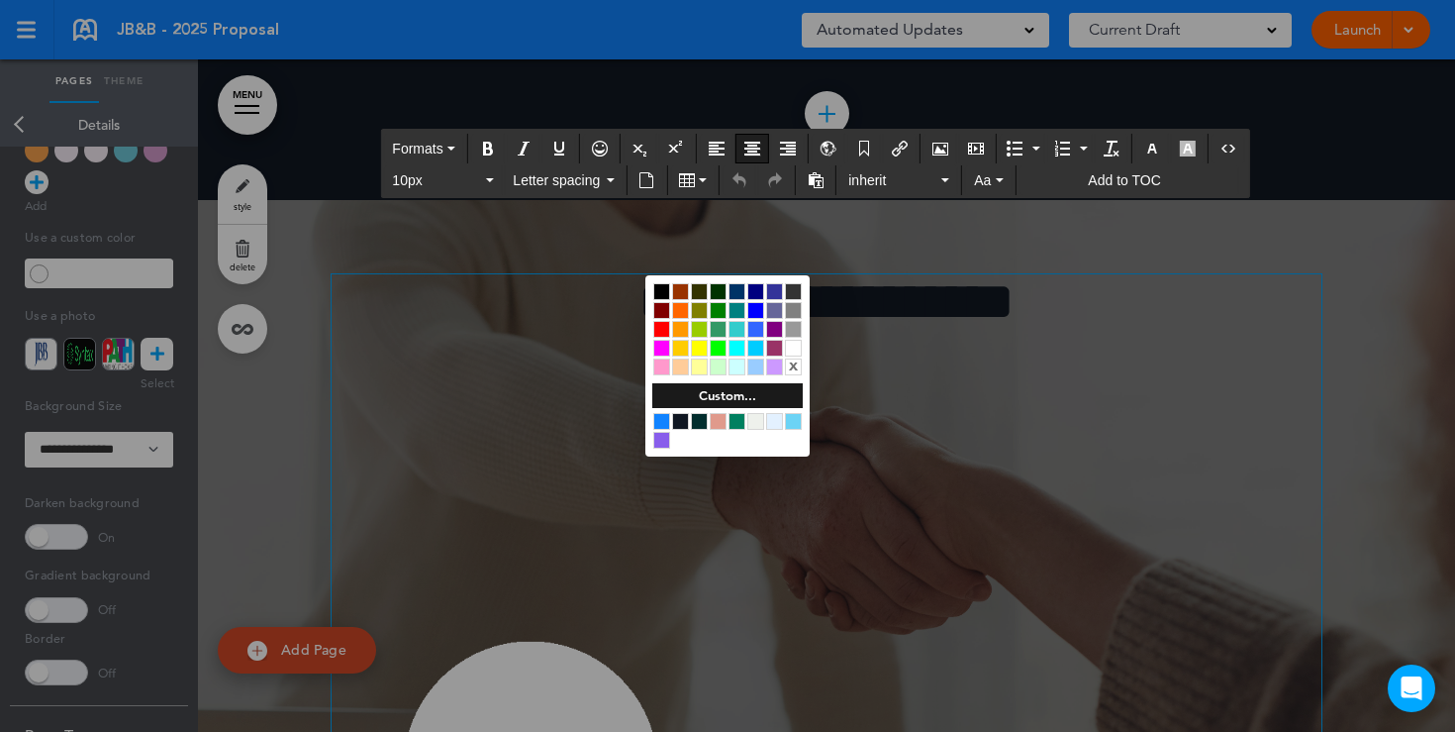
click at [797, 345] on div at bounding box center [793, 348] width 17 height 17
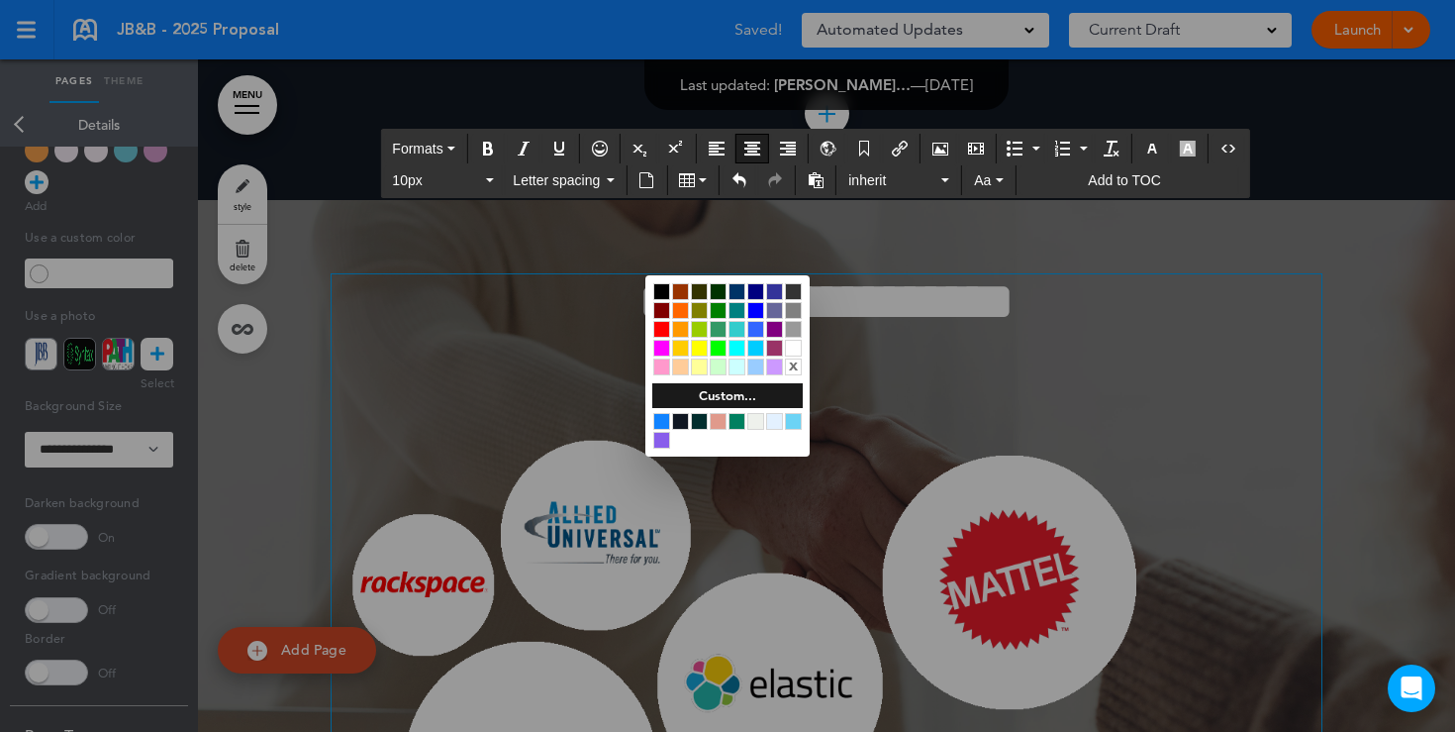
click at [1009, 412] on div at bounding box center [727, 366] width 1455 height 732
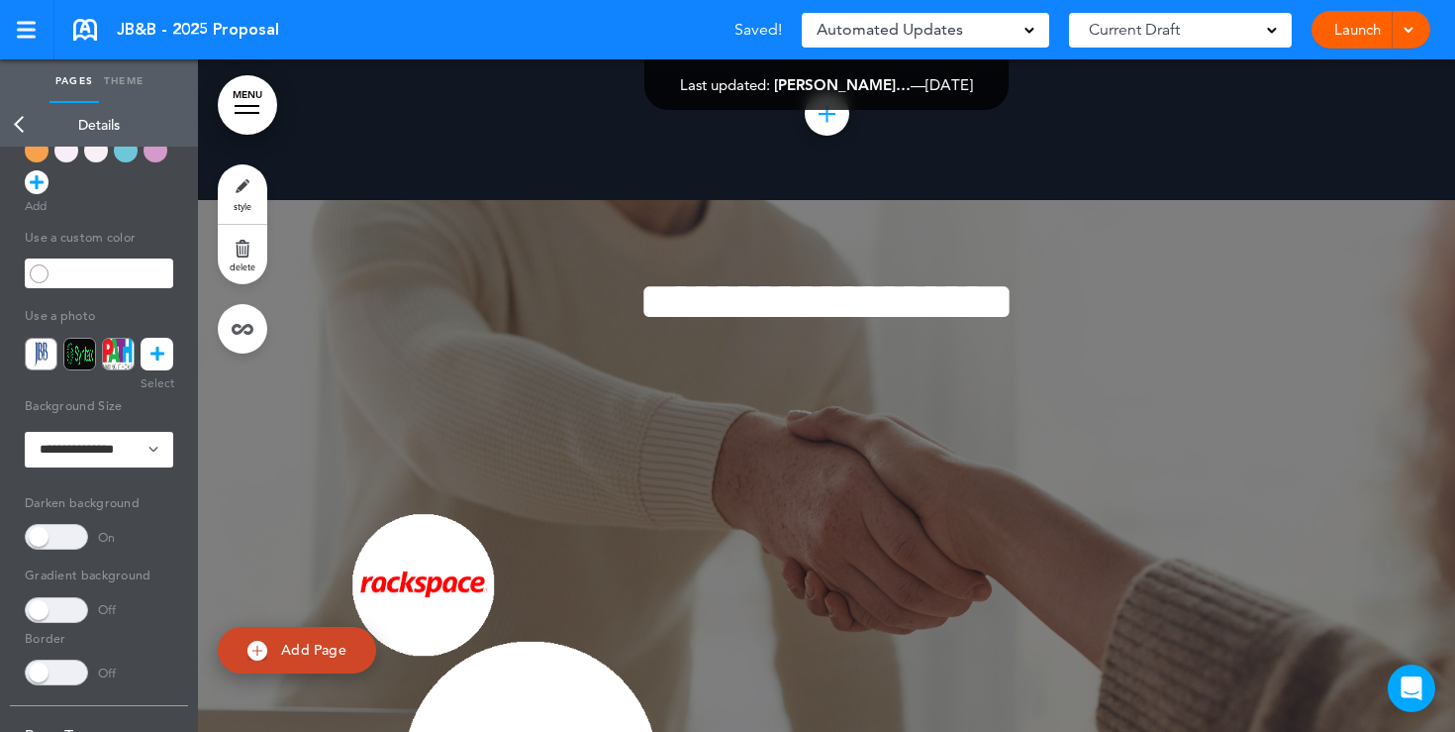
click at [13, 104] on link "Back" at bounding box center [20, 125] width 40 height 44
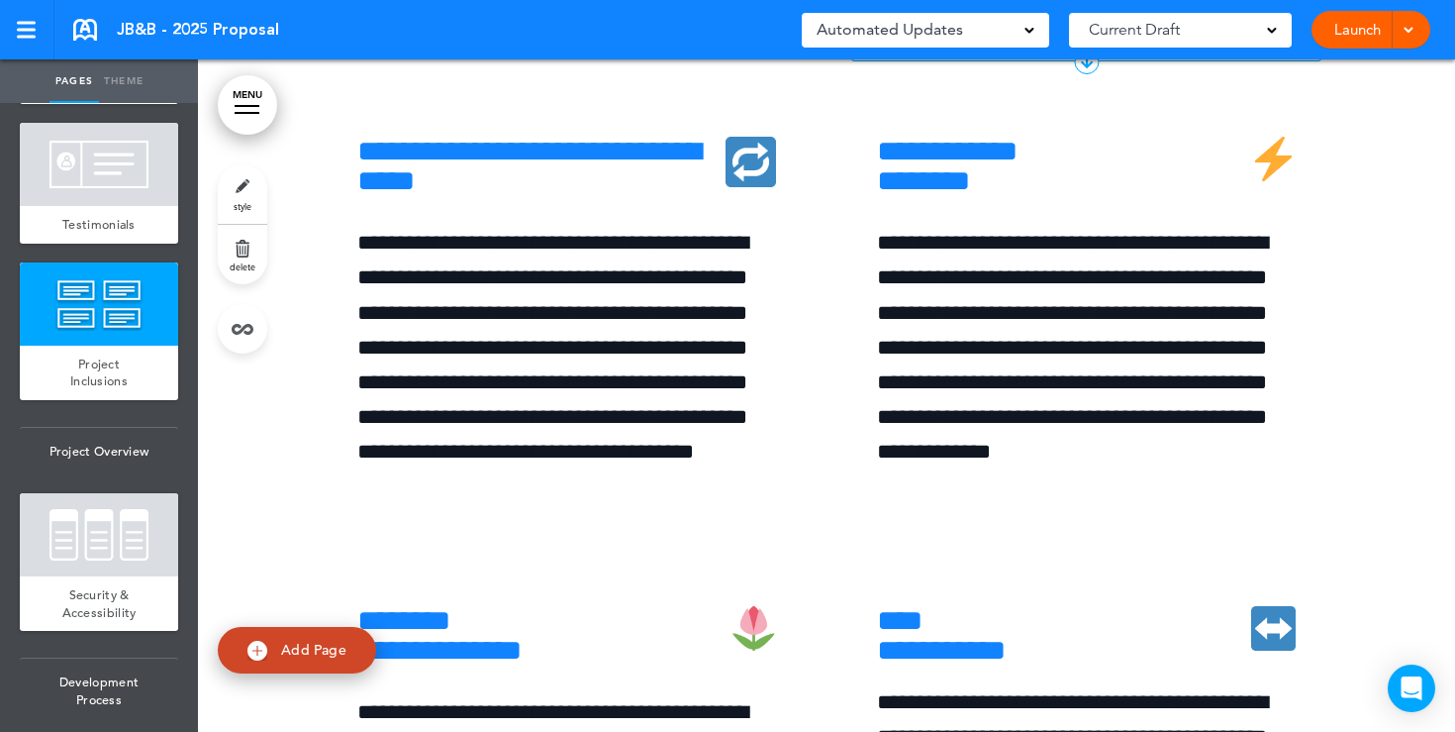
scroll to position [7477, 0]
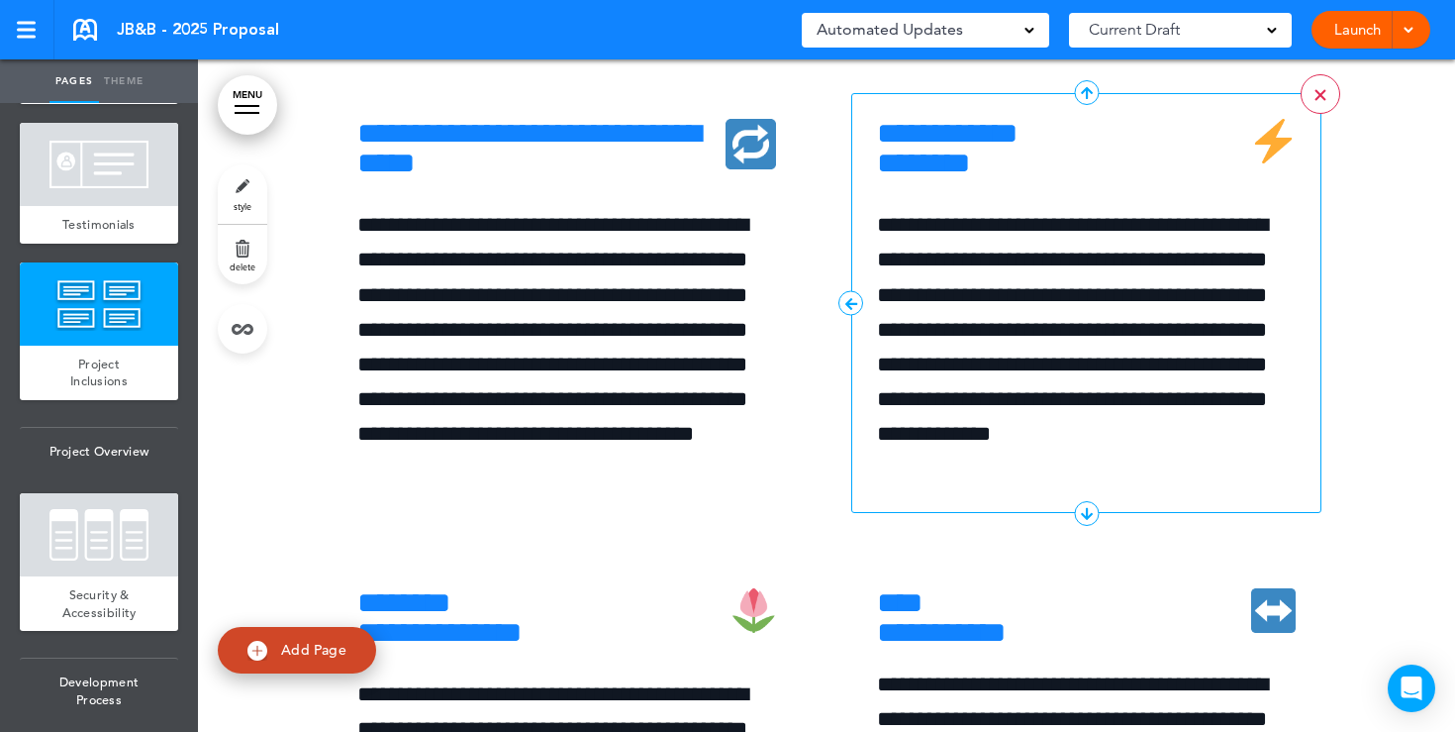
click at [1318, 101] on div at bounding box center [1320, 95] width 11 height 11
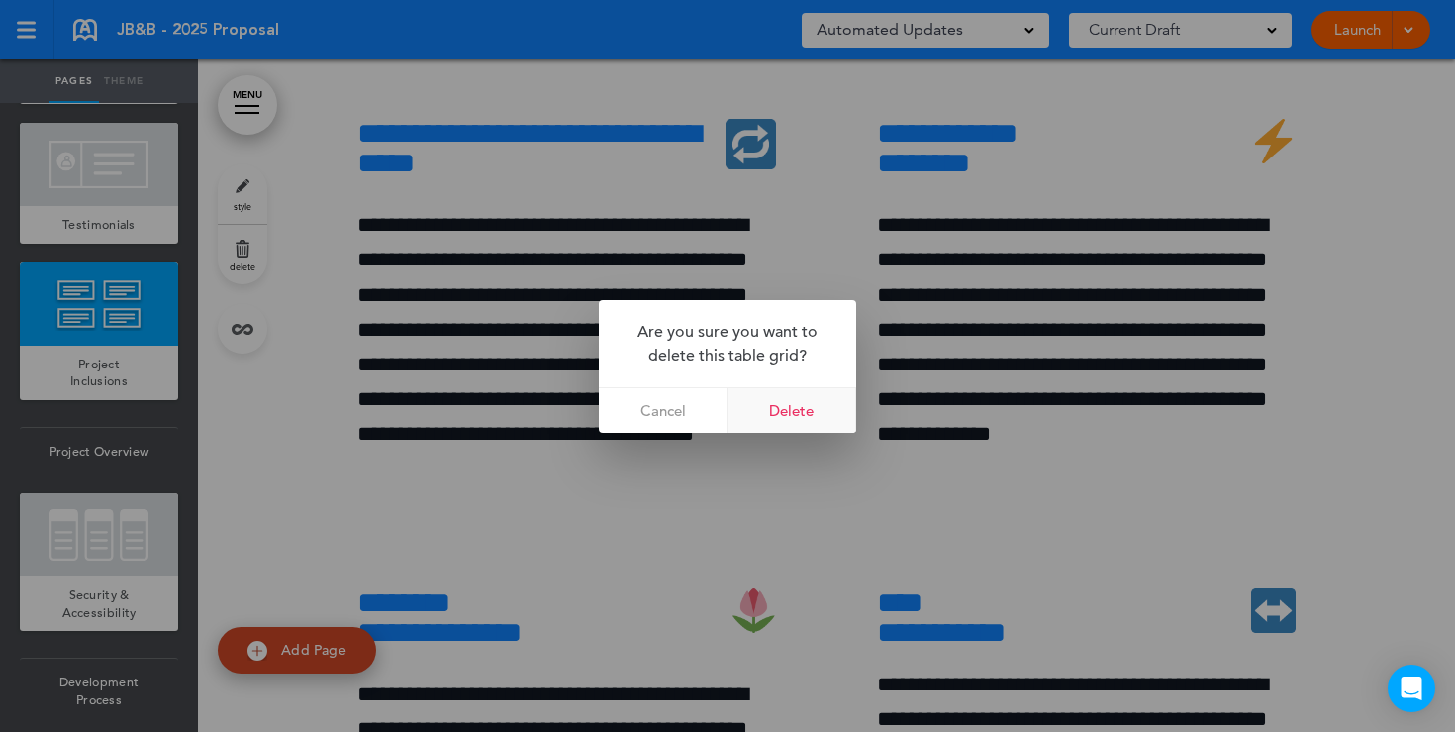
click at [812, 426] on link "Delete" at bounding box center [792, 410] width 129 height 45
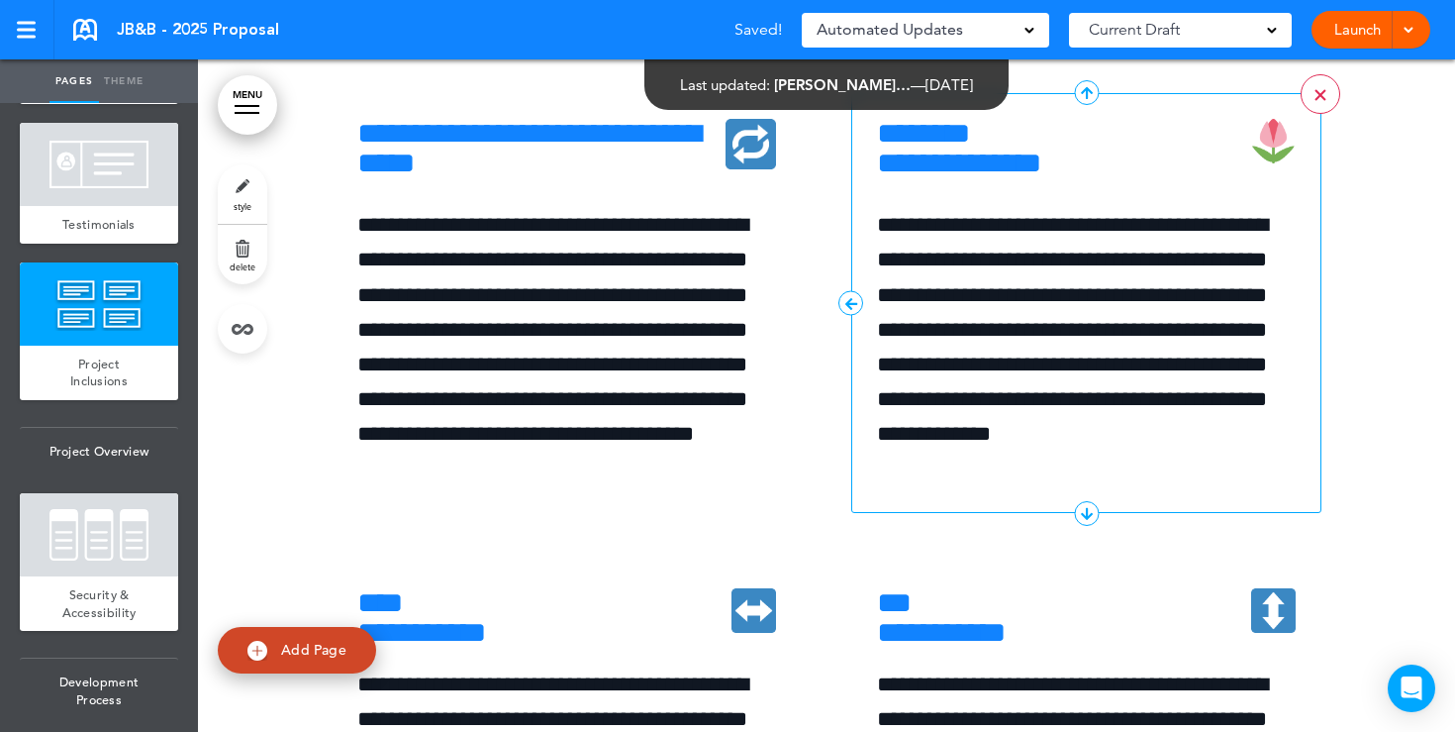
click at [1325, 101] on div at bounding box center [1320, 95] width 11 height 11
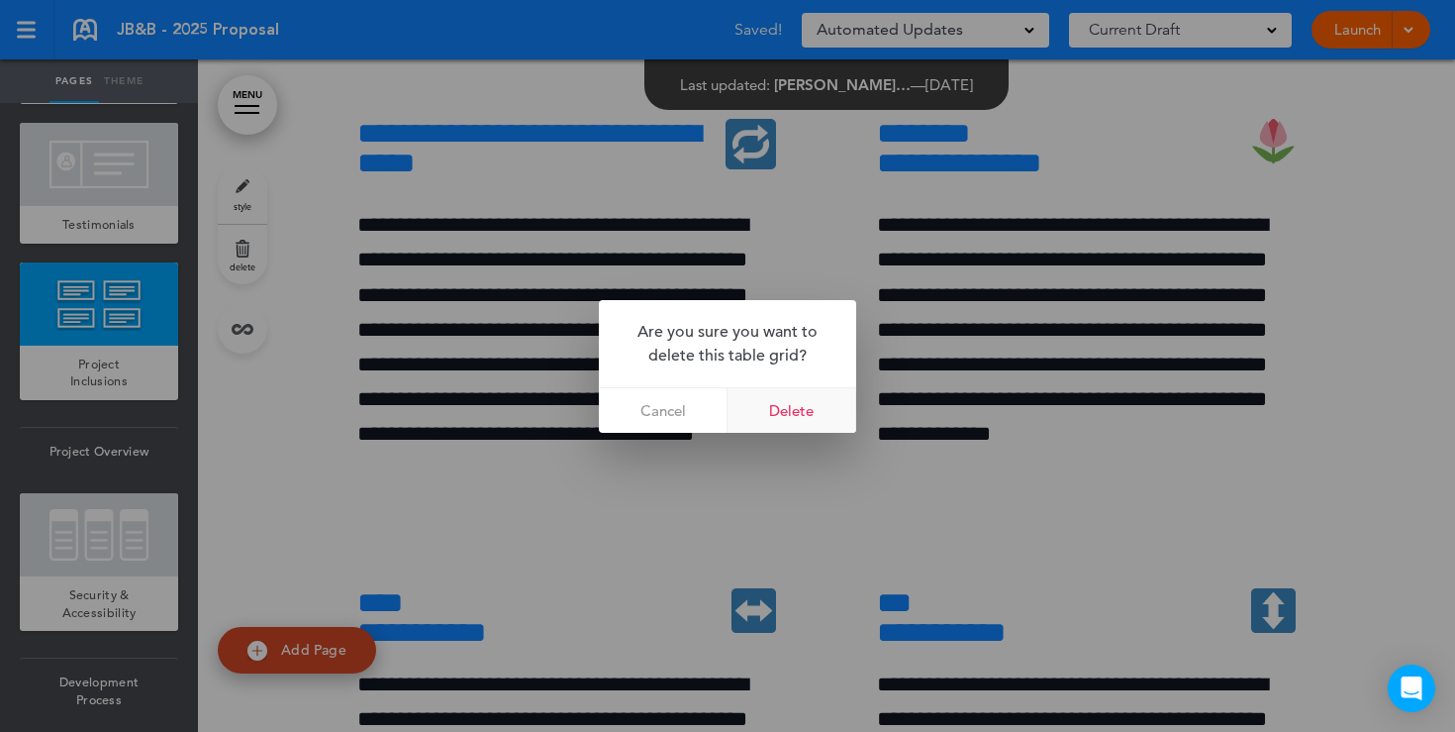
click at [802, 410] on link "Delete" at bounding box center [792, 410] width 129 height 45
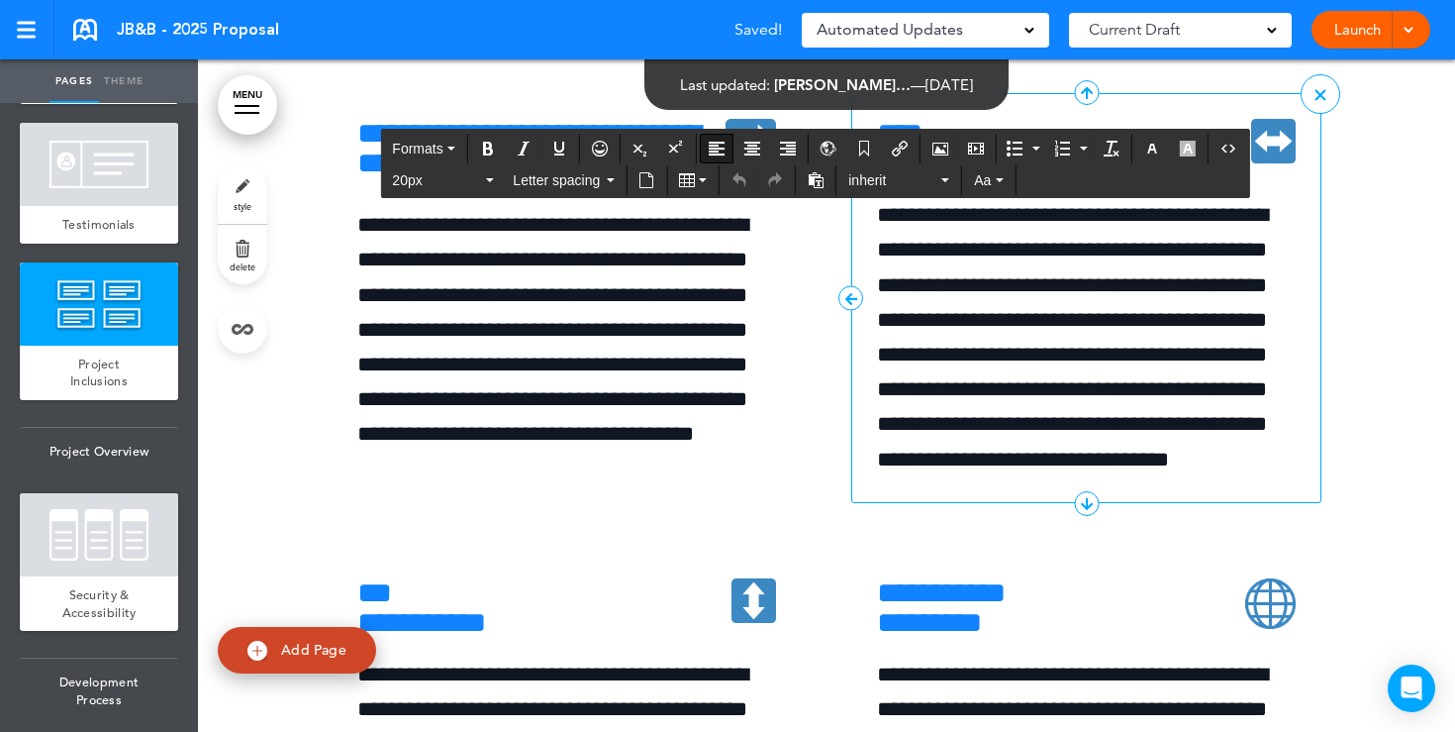
click at [1066, 178] on h6 "**********" at bounding box center [1086, 148] width 419 height 59
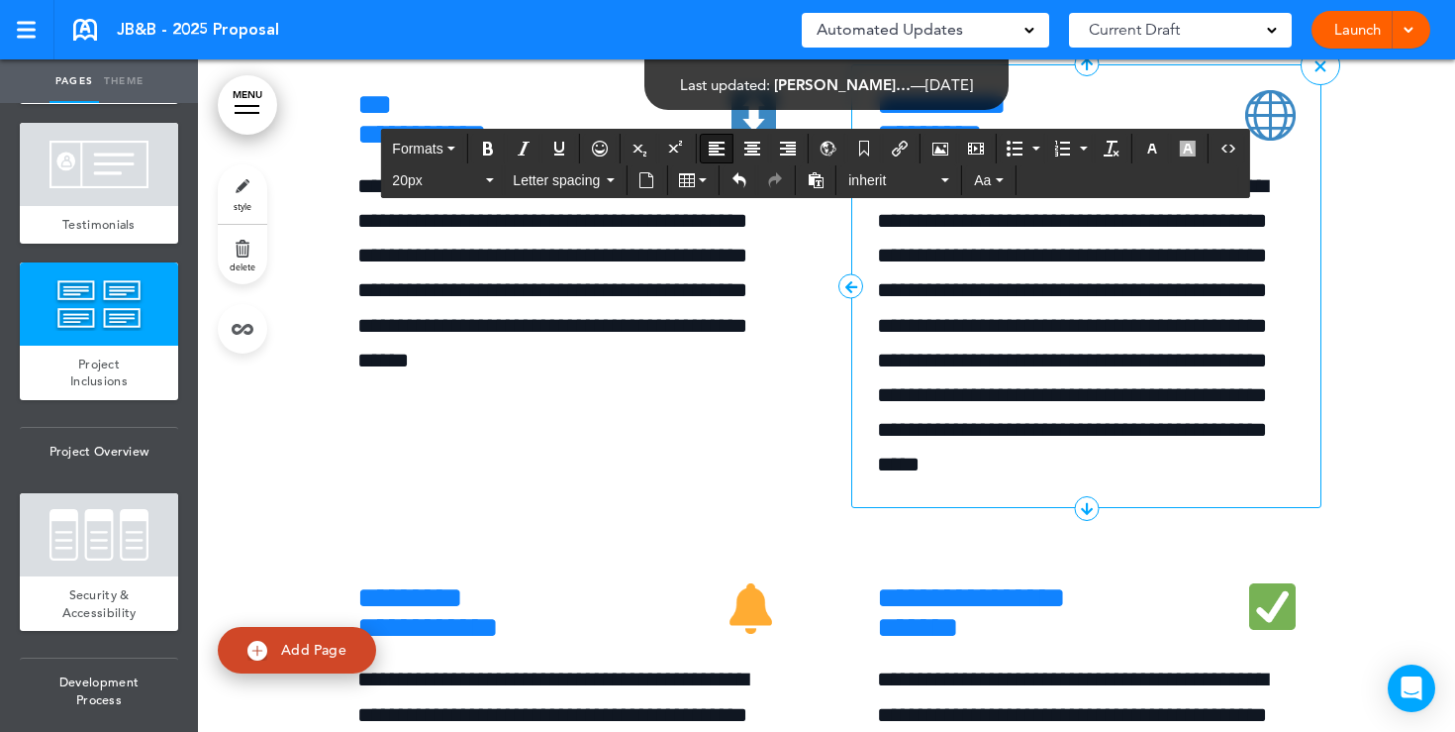
scroll to position [8010, 0]
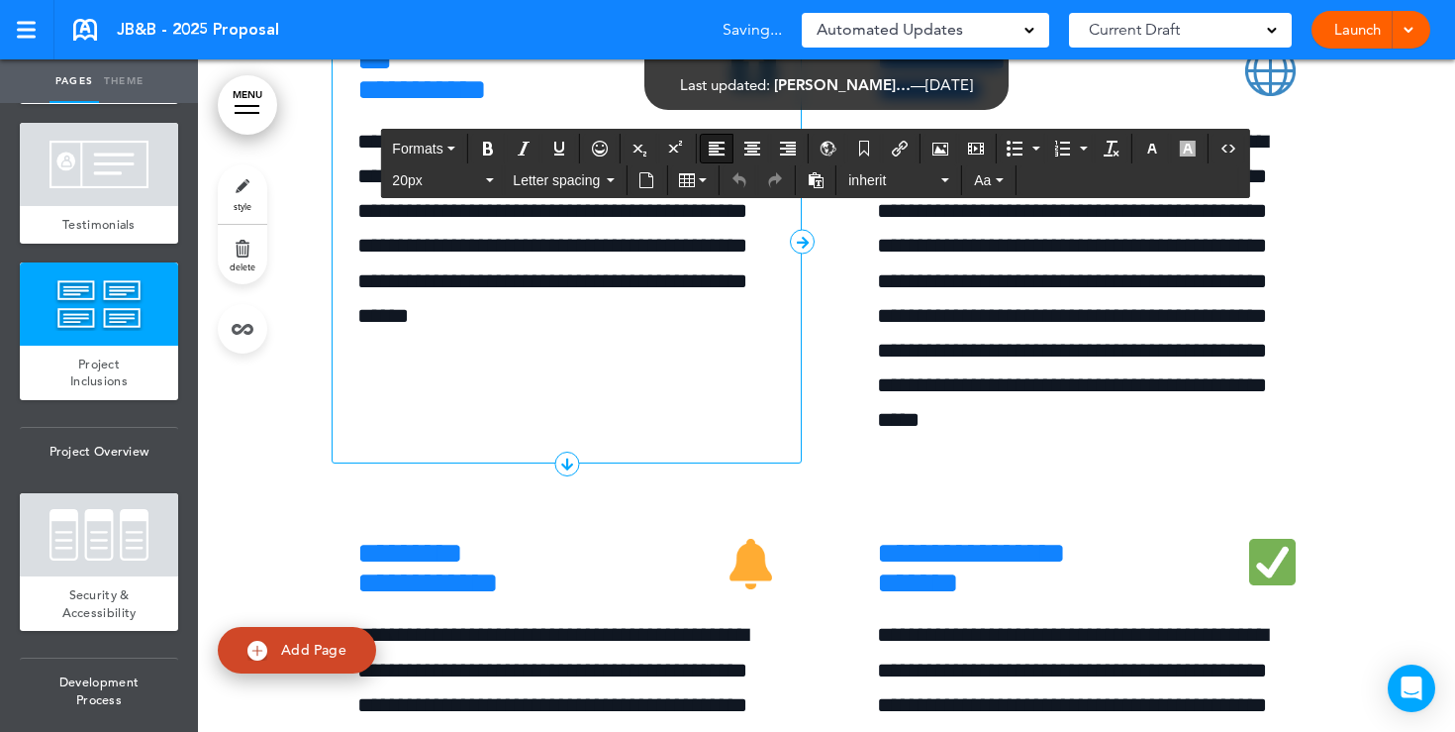
click at [527, 105] on h6 "**********" at bounding box center [566, 75] width 419 height 59
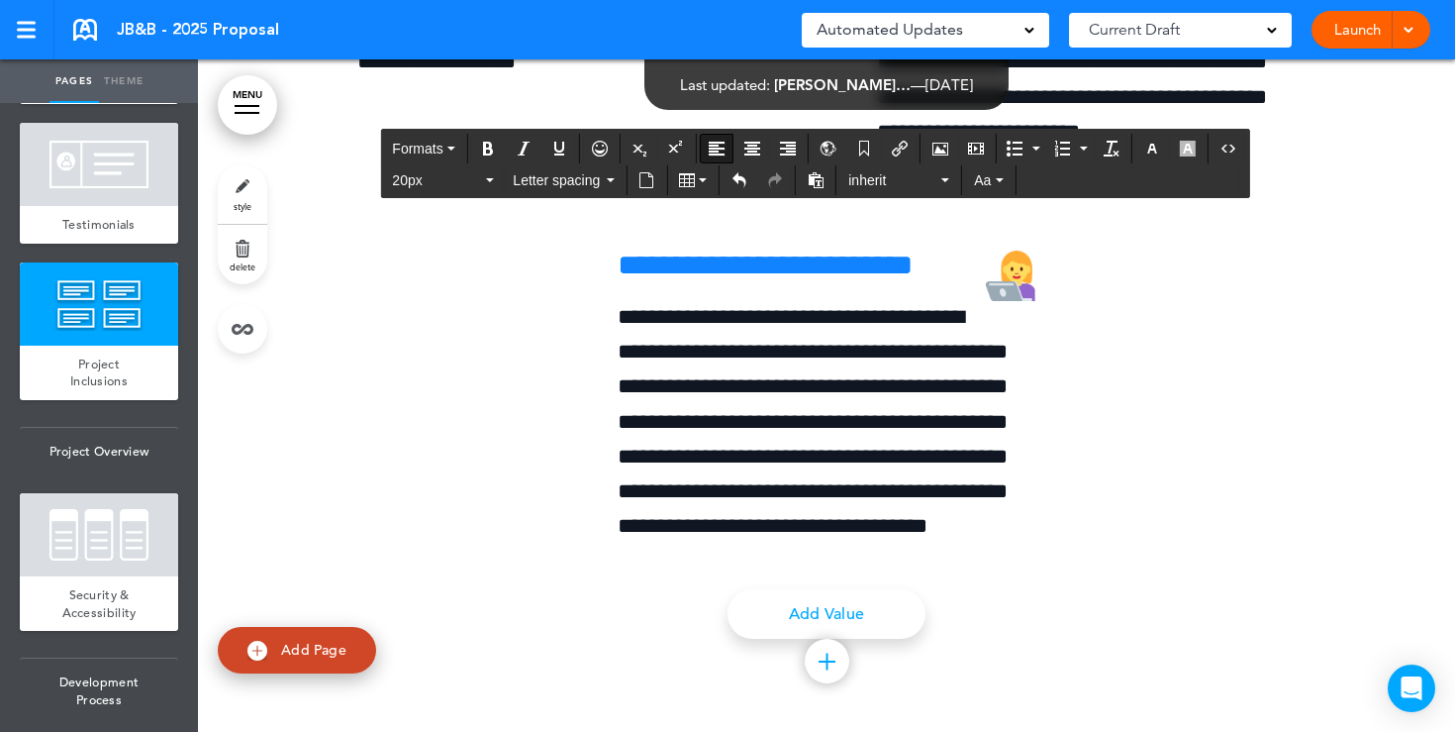
scroll to position [9451, 0]
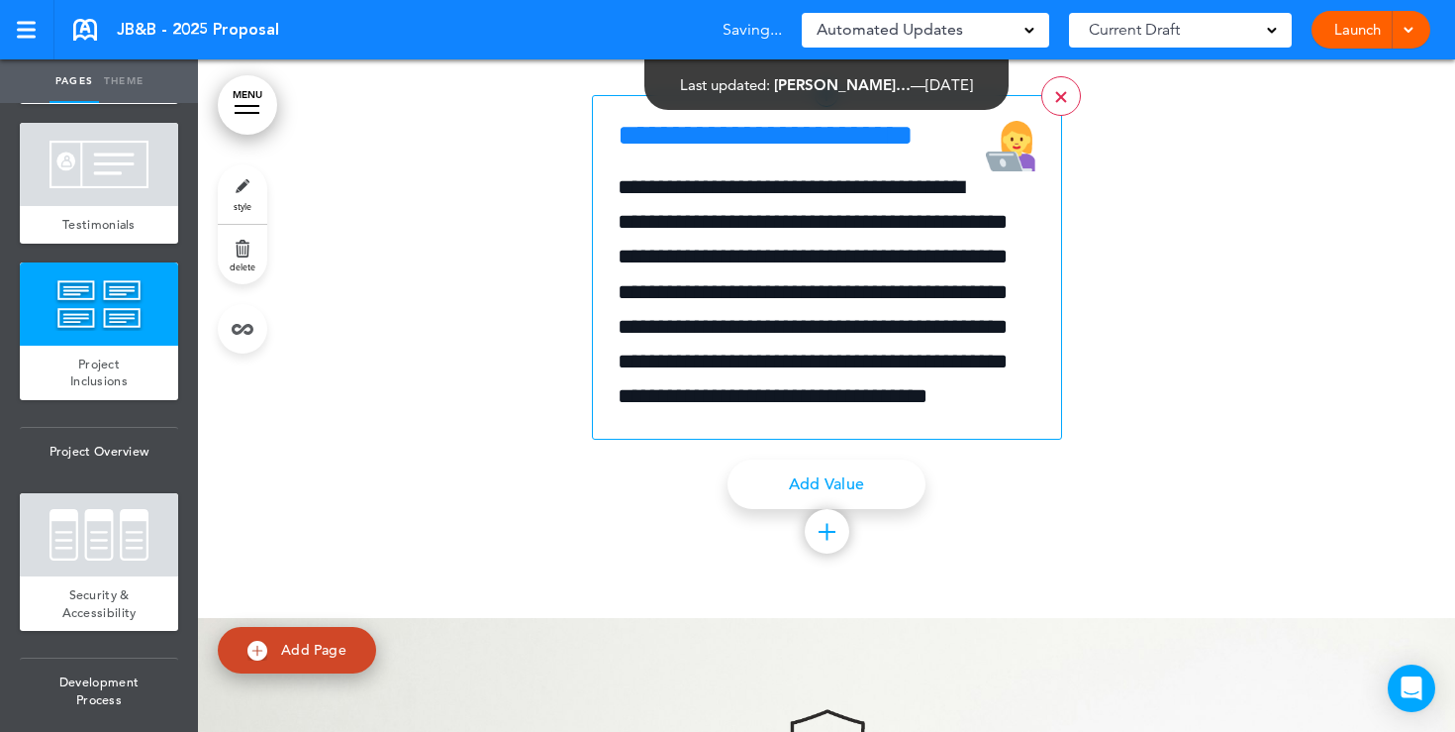
click at [1061, 116] on link ">" at bounding box center [1062, 96] width 40 height 40
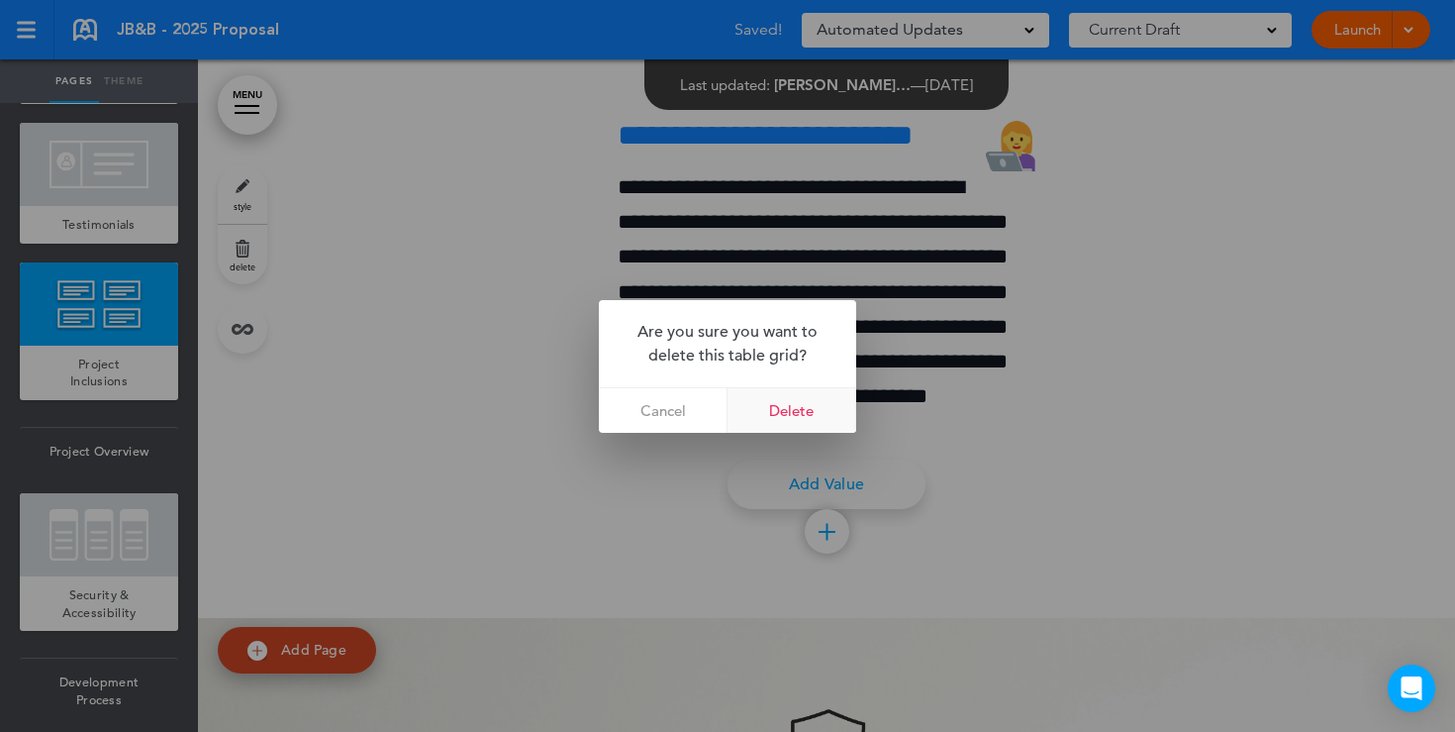
click at [793, 400] on link "Delete" at bounding box center [792, 410] width 129 height 45
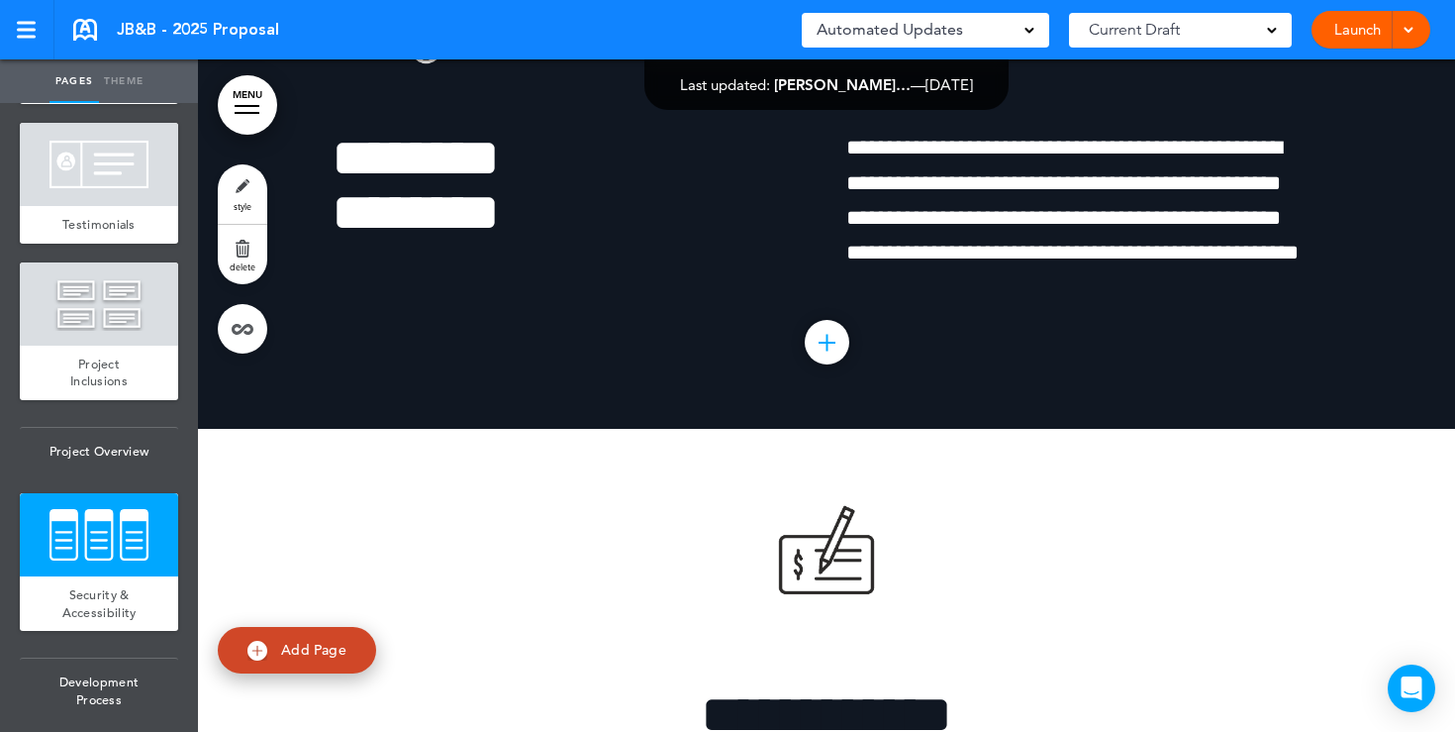
scroll to position [11240, 0]
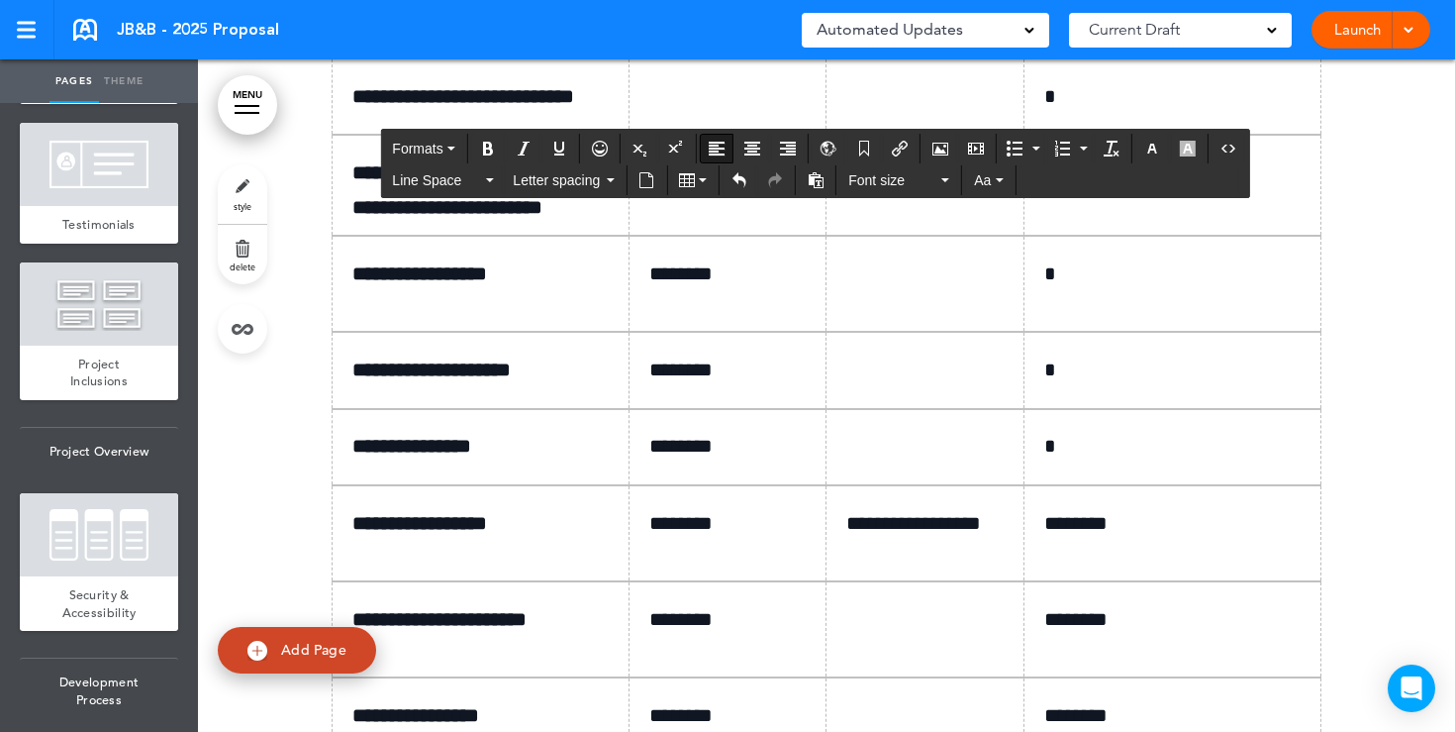
scroll to position [12017, 0]
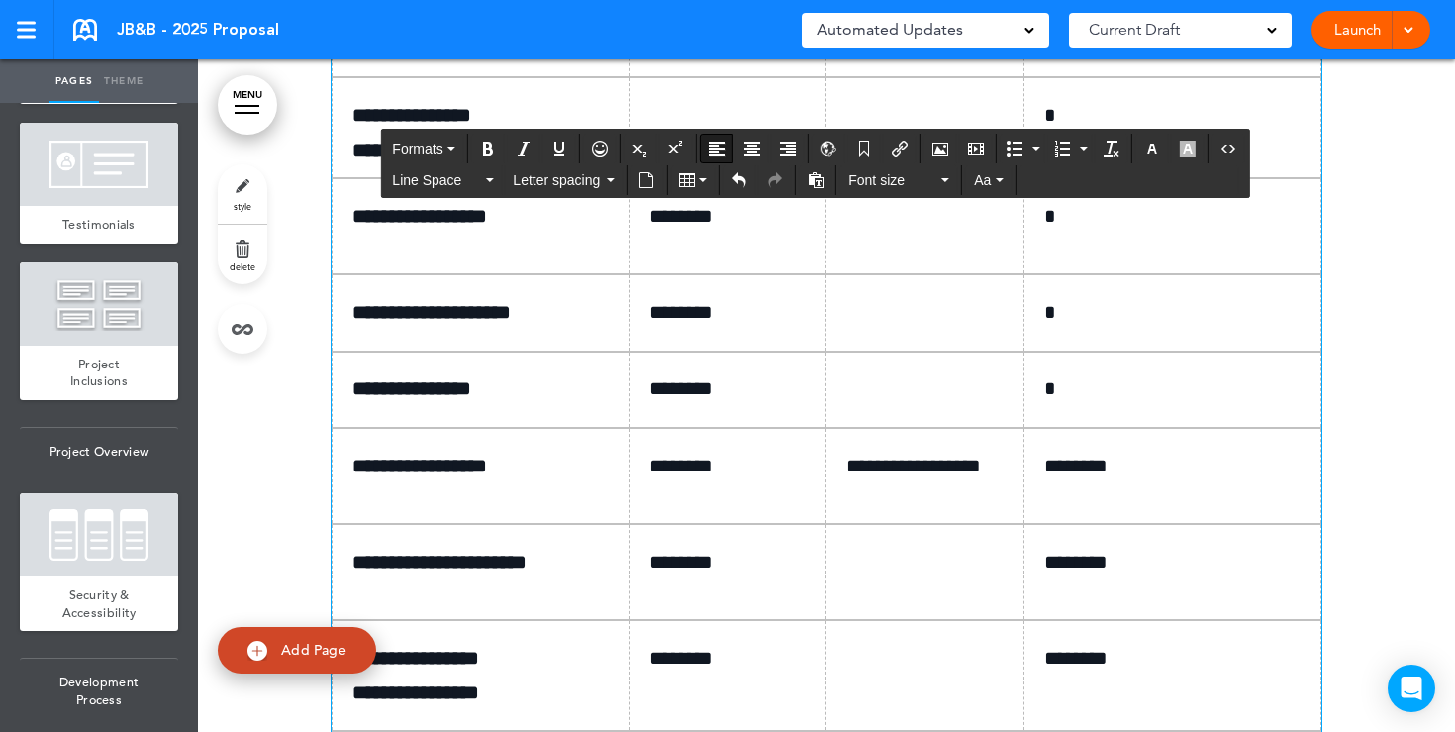
click at [671, 56] on p at bounding box center [736, 39] width 172 height 35
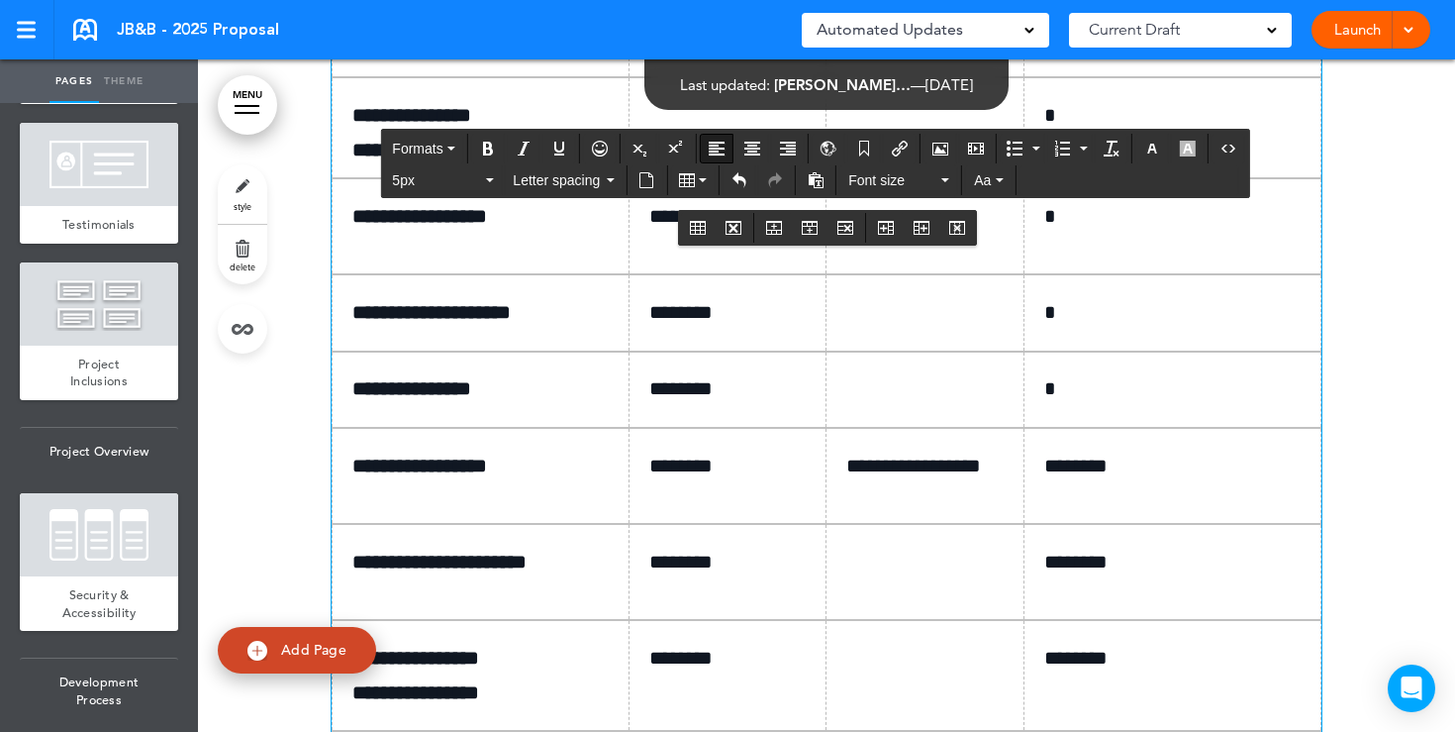
click at [891, 56] on p at bounding box center [933, 39] width 172 height 35
click at [1092, 56] on p "*" at bounding box center [1180, 39] width 271 height 35
click at [683, 178] on td at bounding box center [728, 127] width 198 height 101
click at [854, 178] on td at bounding box center [926, 127] width 198 height 101
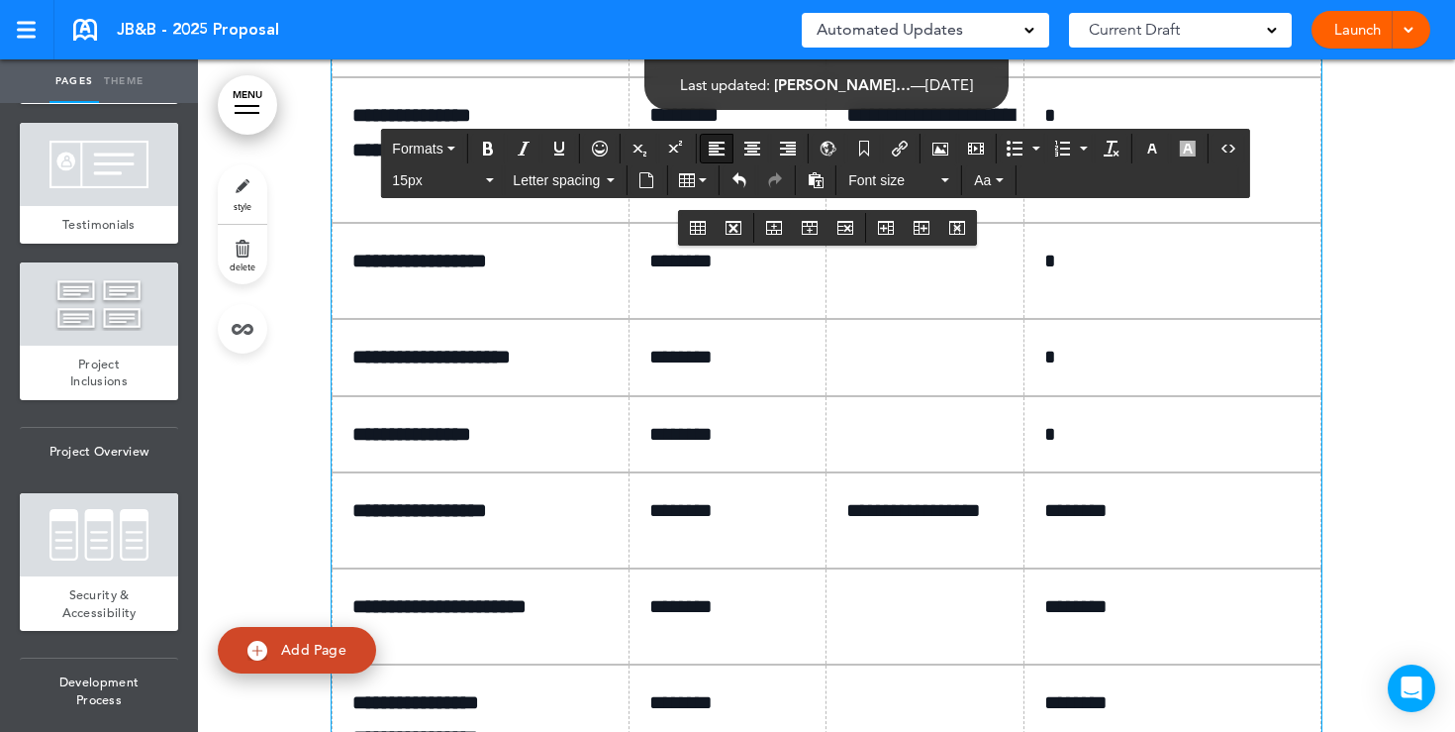
click at [1061, 133] on p "*" at bounding box center [1180, 115] width 271 height 35
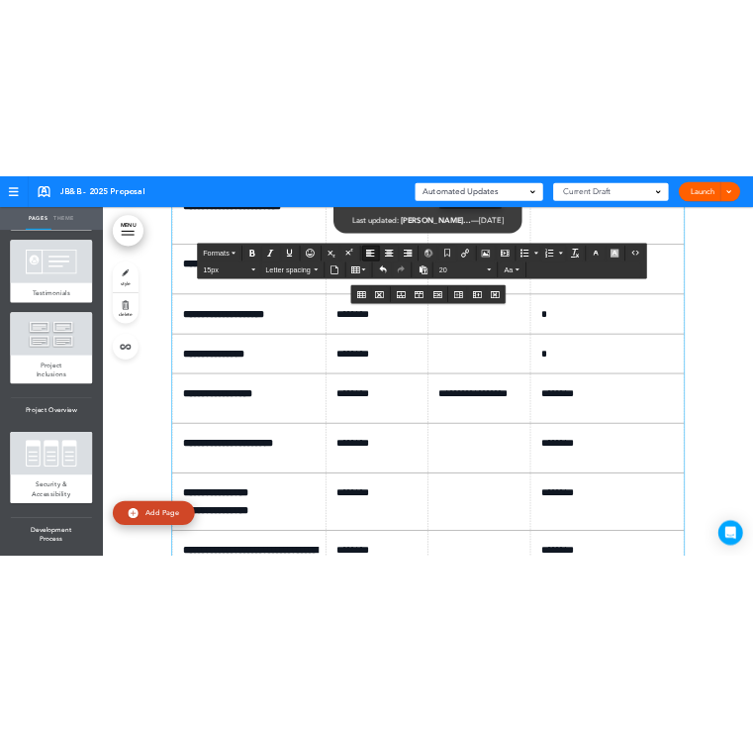
scroll to position [12151, 0]
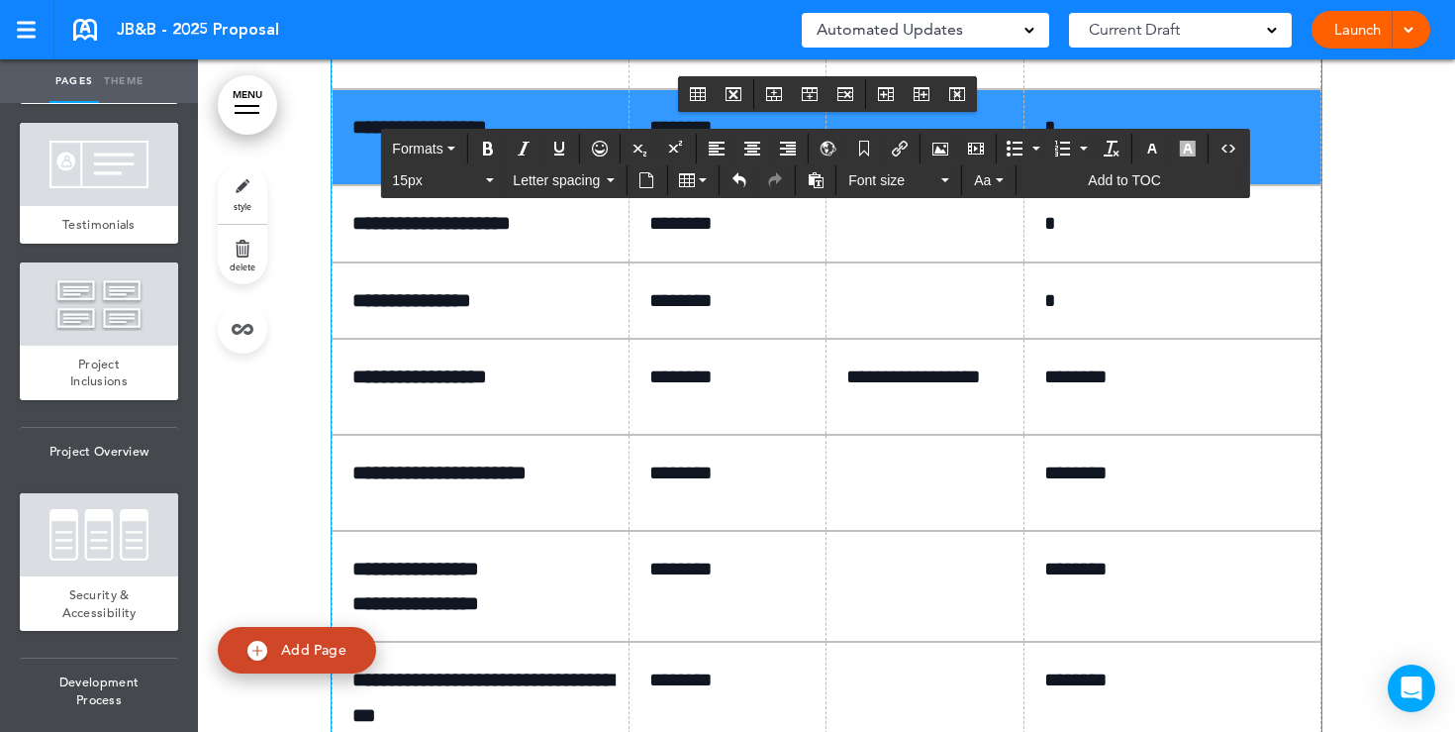
drag, startPoint x: 343, startPoint y: 458, endPoint x: 1093, endPoint y: 464, distance: 750.5
click at [1093, 185] on tr "**********" at bounding box center [827, 137] width 989 height 96
click at [694, 176] on button "Table" at bounding box center [693, 180] width 44 height 28
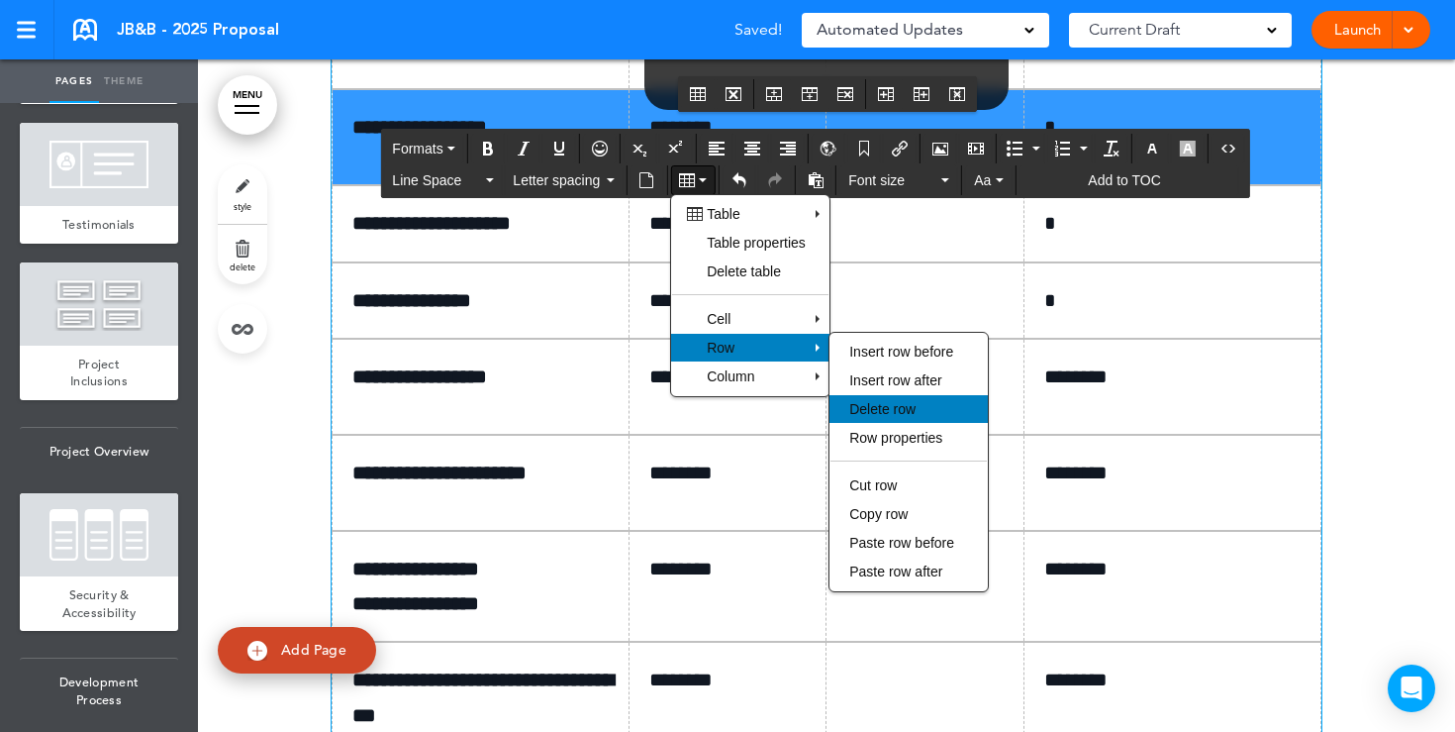
click at [892, 400] on div "Delete row" at bounding box center [909, 409] width 158 height 28
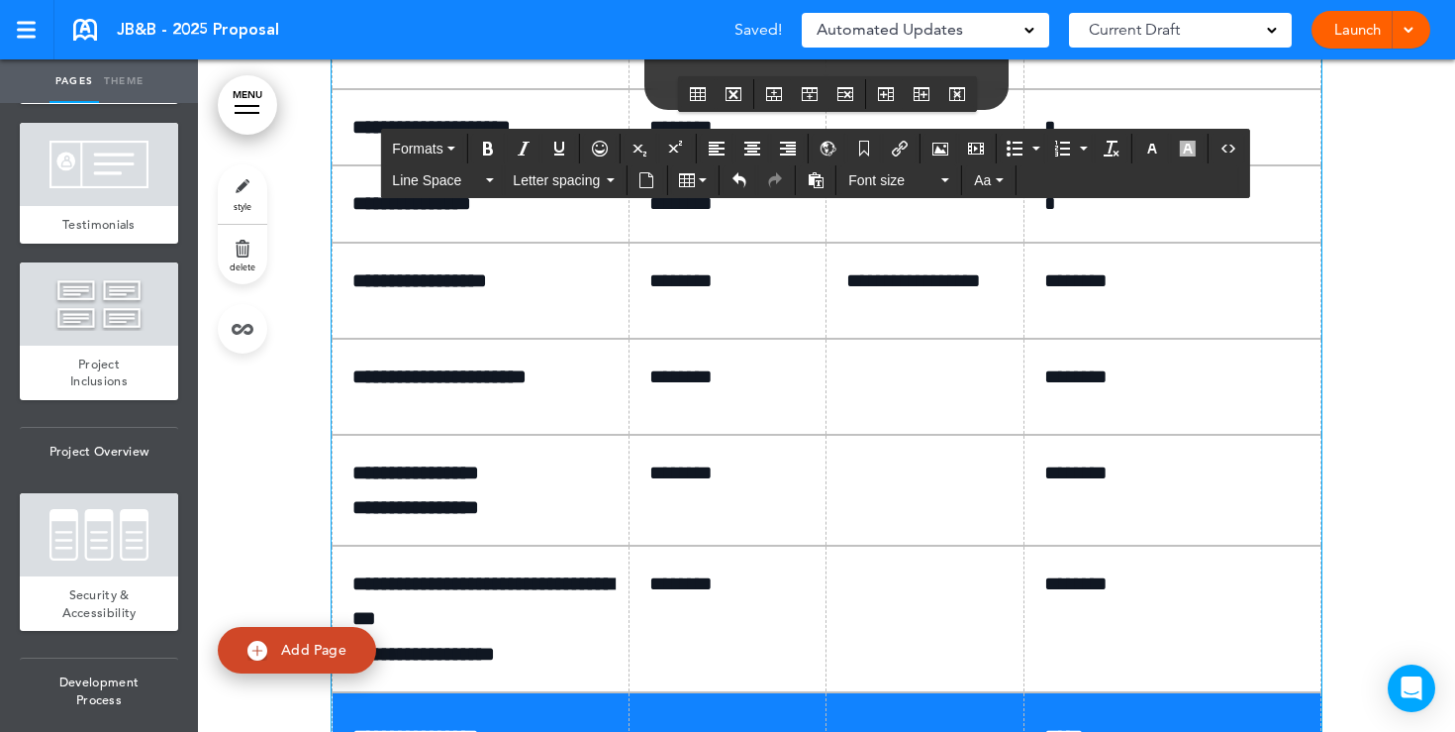
click at [903, 165] on td at bounding box center [926, 127] width 198 height 76
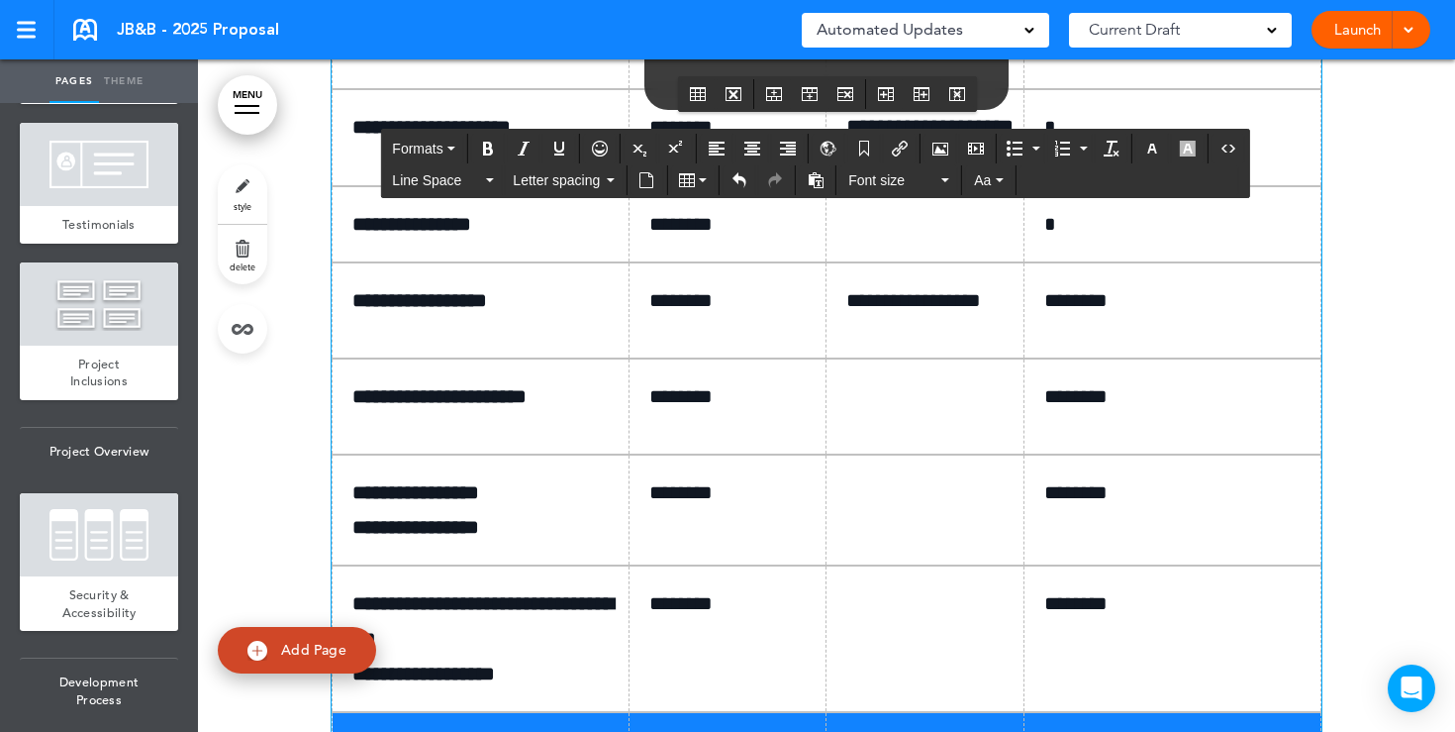
click at [869, 262] on td at bounding box center [926, 224] width 198 height 76
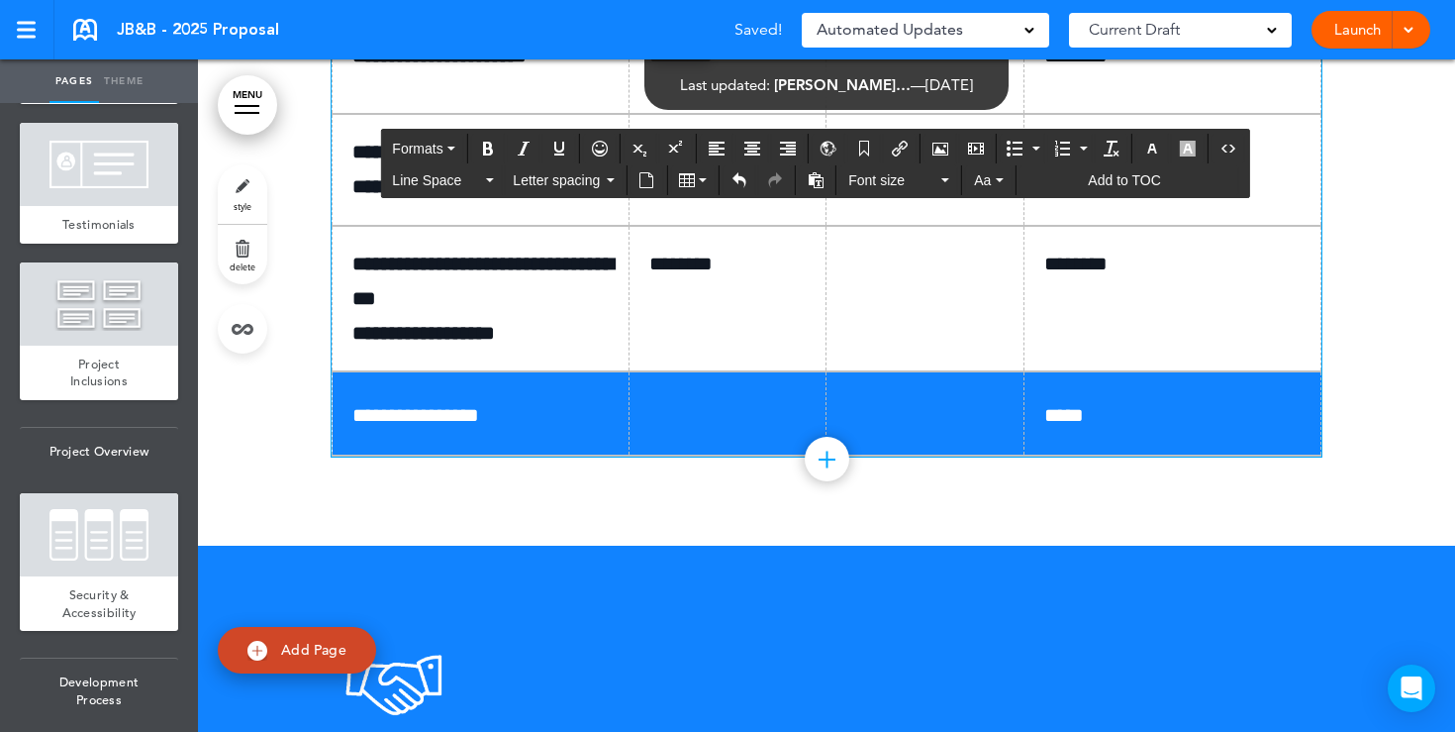
scroll to position [12367, 0]
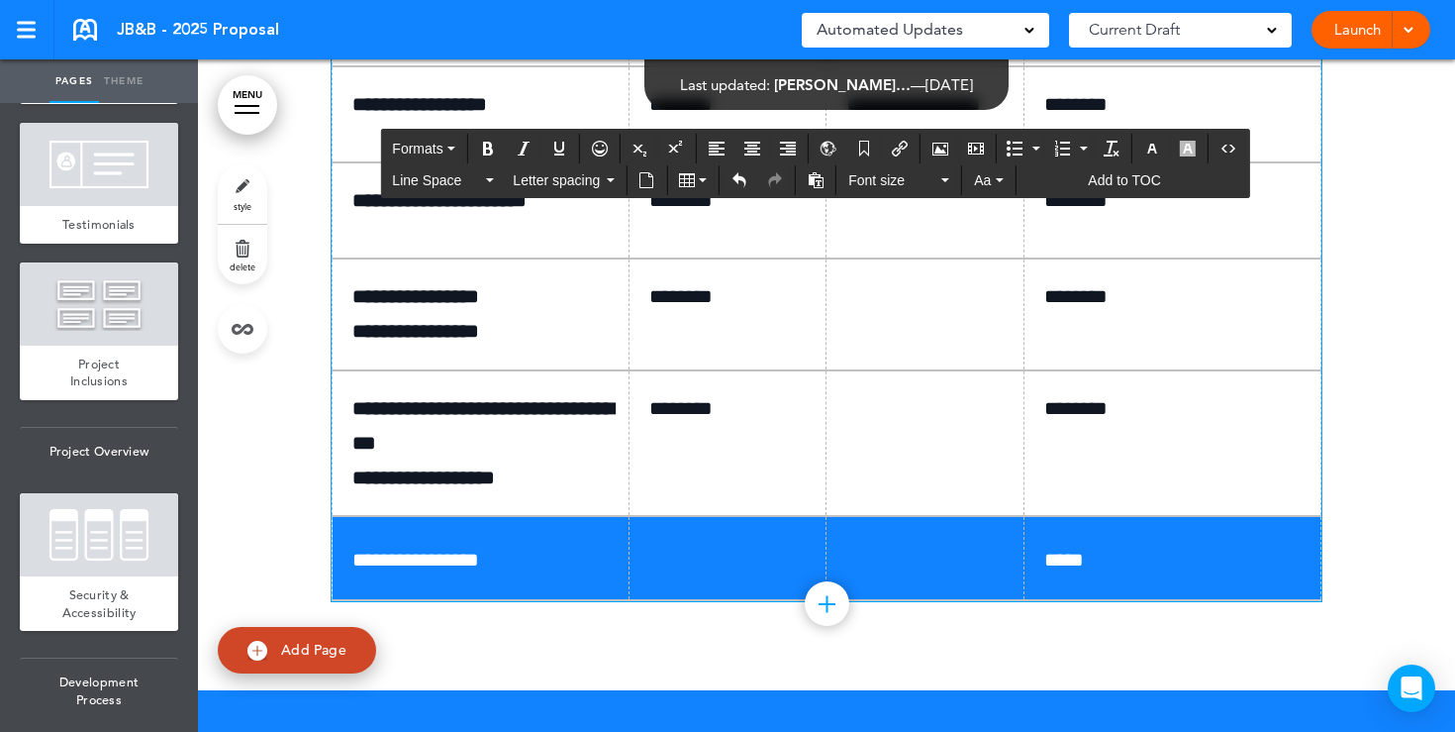
click at [1057, 26] on p "*" at bounding box center [1180, 8] width 271 height 35
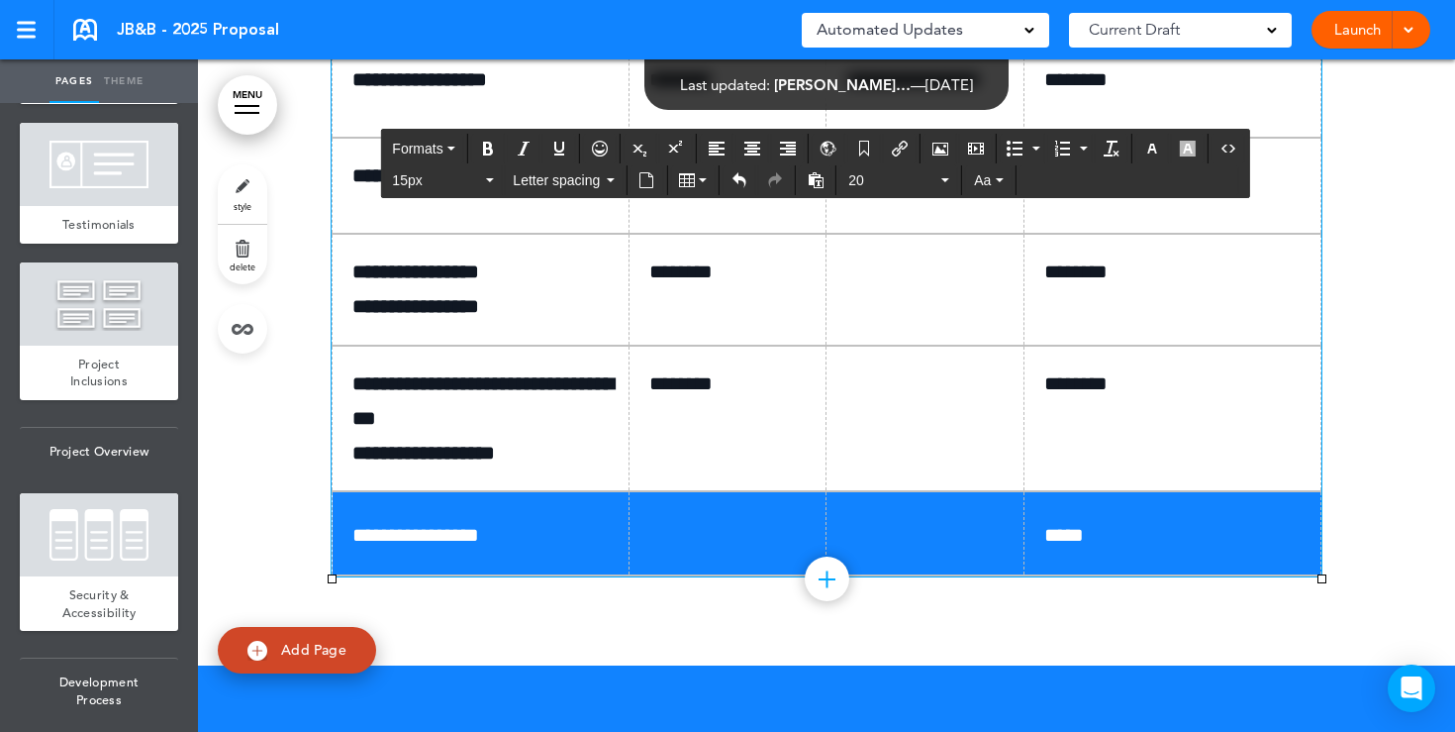
click at [850, 234] on td at bounding box center [926, 186] width 198 height 96
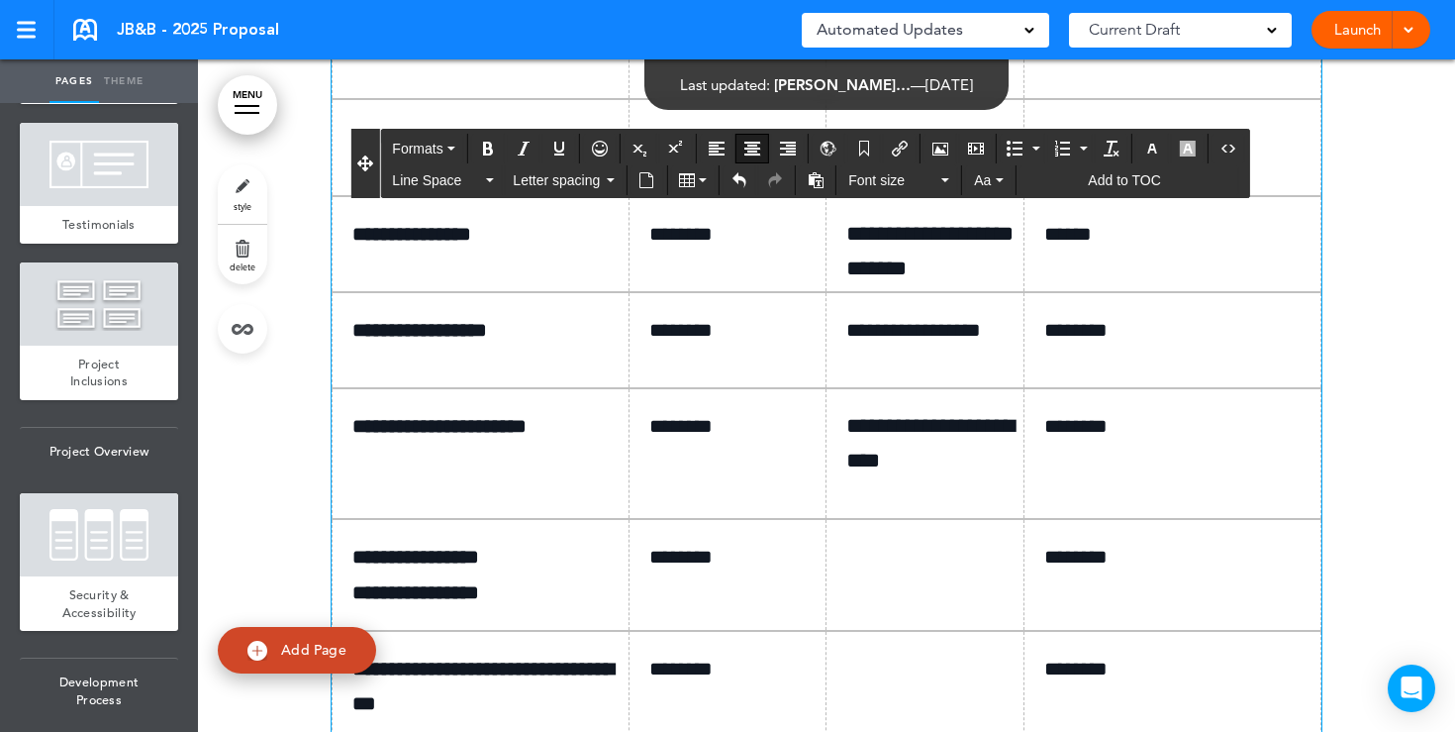
scroll to position [12052, 0]
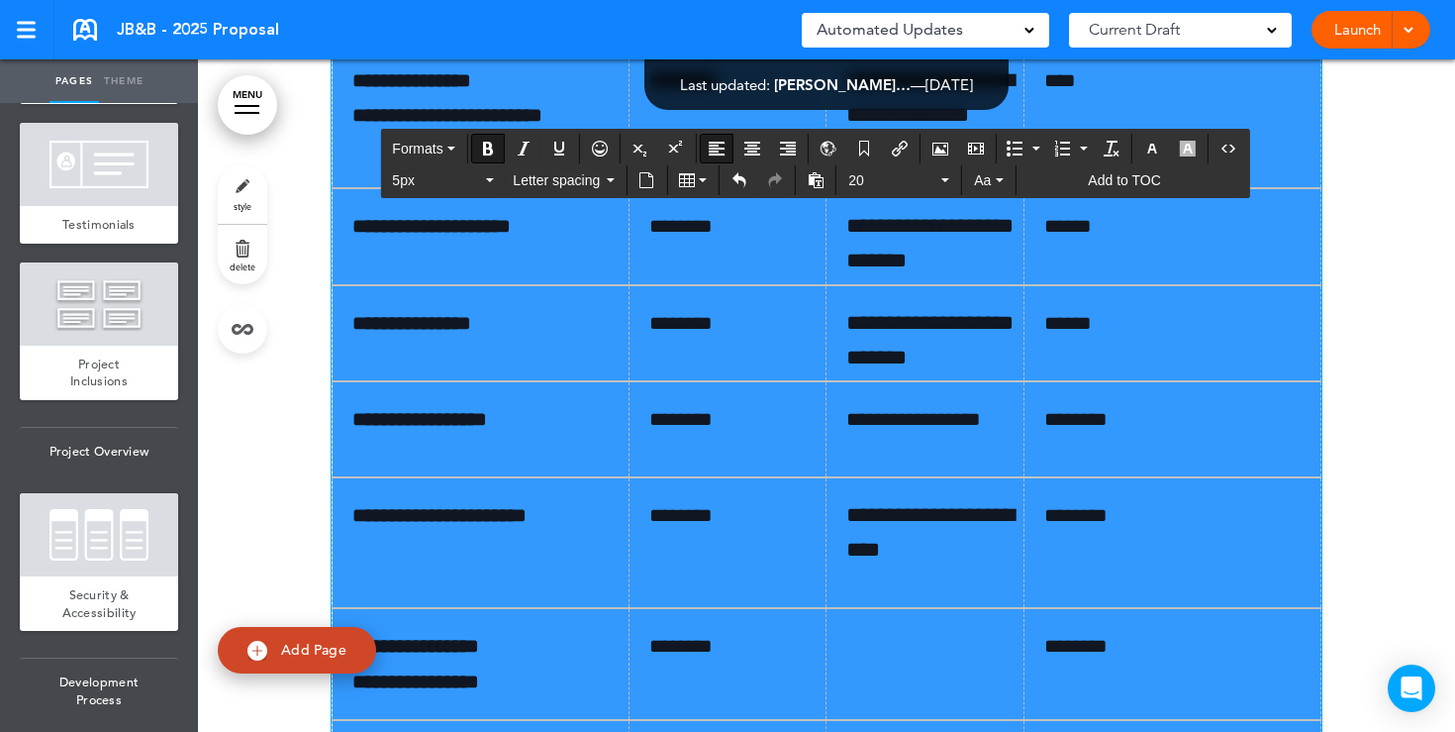
drag, startPoint x: 1240, startPoint y: 613, endPoint x: 382, endPoint y: 321, distance: 905.8
click at [382, 321] on tbody "**********" at bounding box center [827, 415] width 989 height 1067
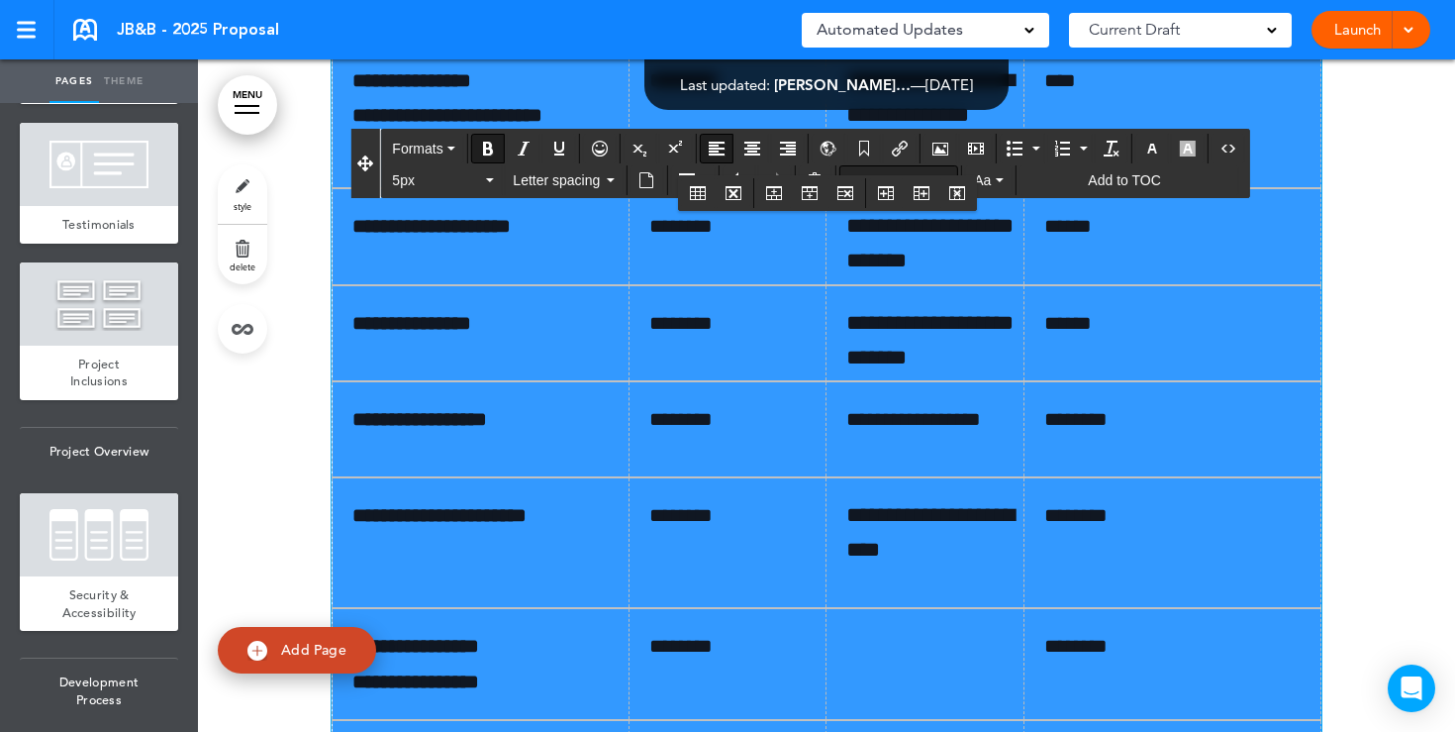
click at [954, 170] on button "20" at bounding box center [899, 180] width 117 height 28
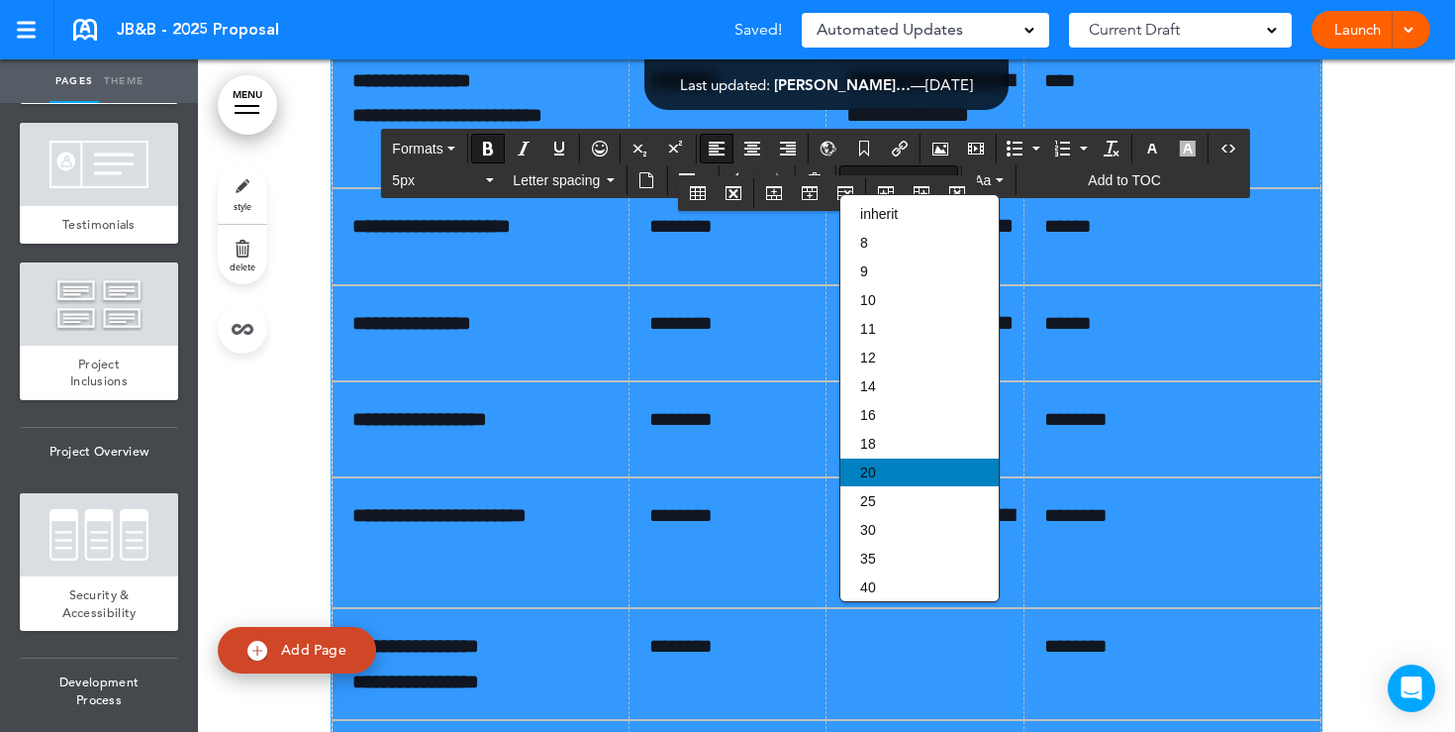
click at [888, 481] on div "20" at bounding box center [920, 472] width 158 height 28
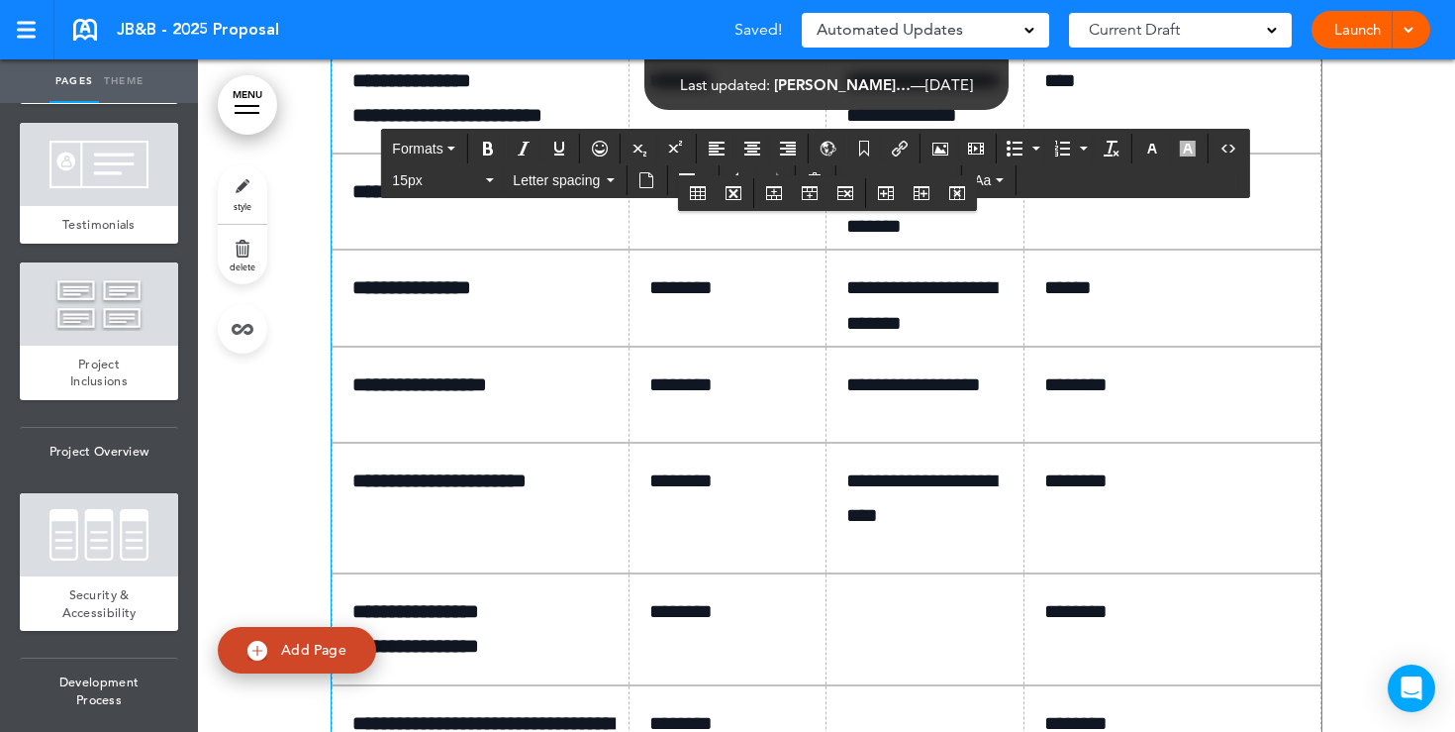
click at [1156, 209] on p "******" at bounding box center [1180, 191] width 271 height 35
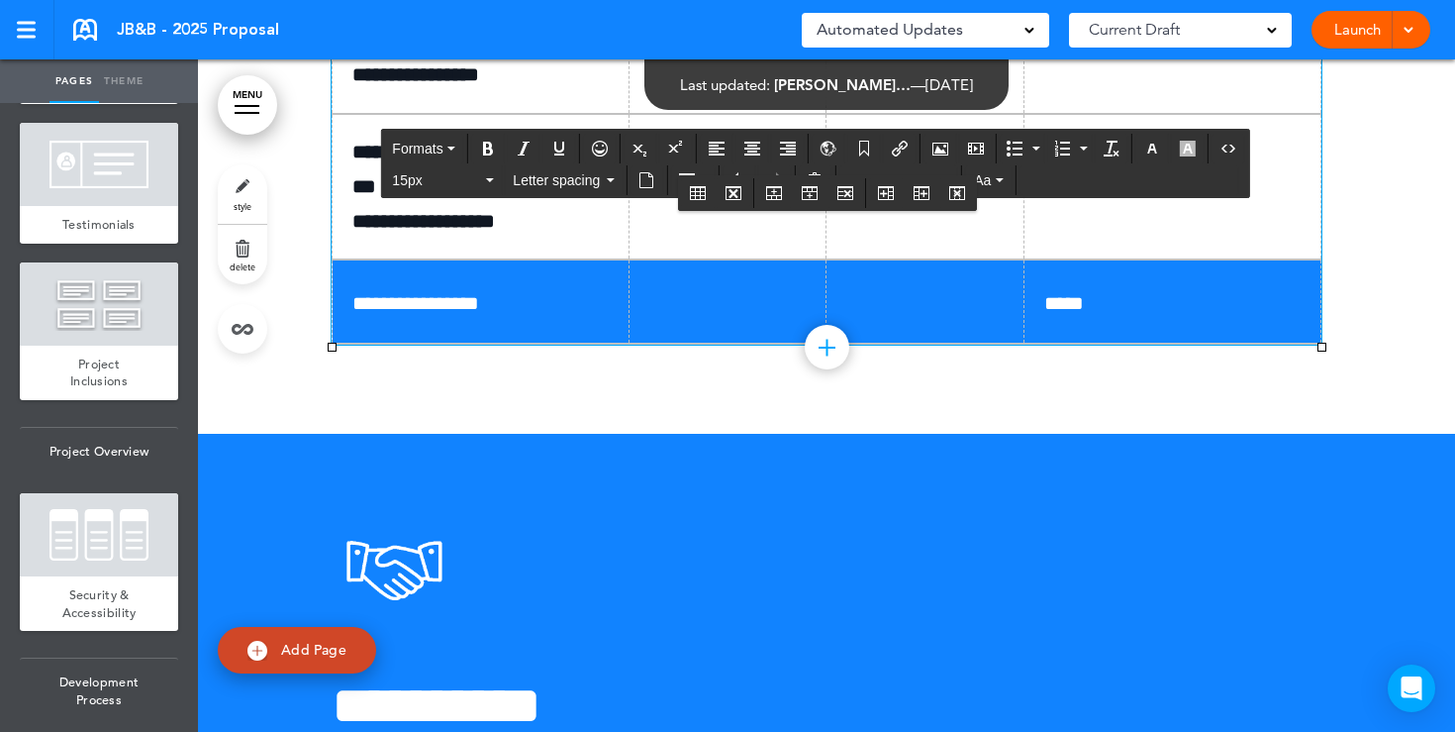
scroll to position [12635, 0]
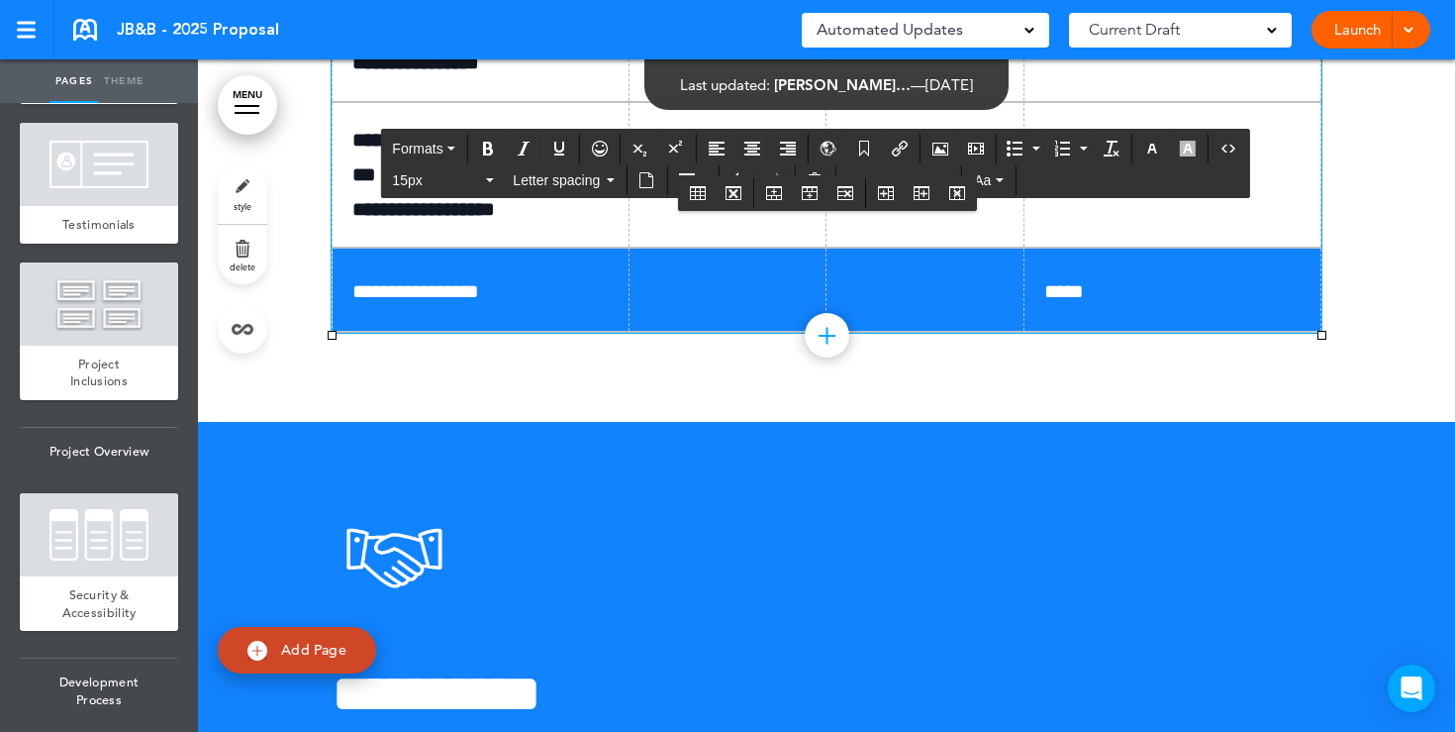
click at [1054, 301] on span "*****" at bounding box center [1065, 291] width 40 height 20
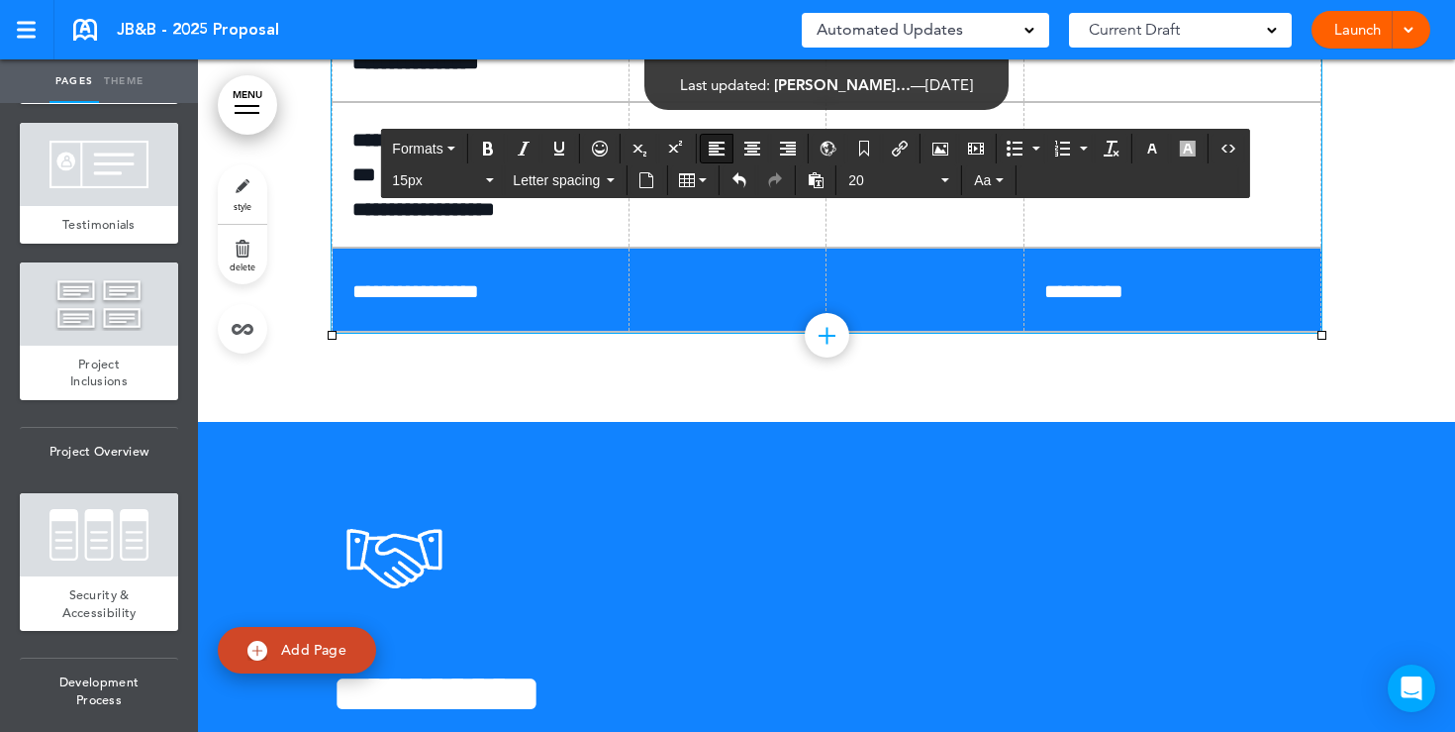
click at [1358, 34] on link "Launch" at bounding box center [1358, 30] width 62 height 38
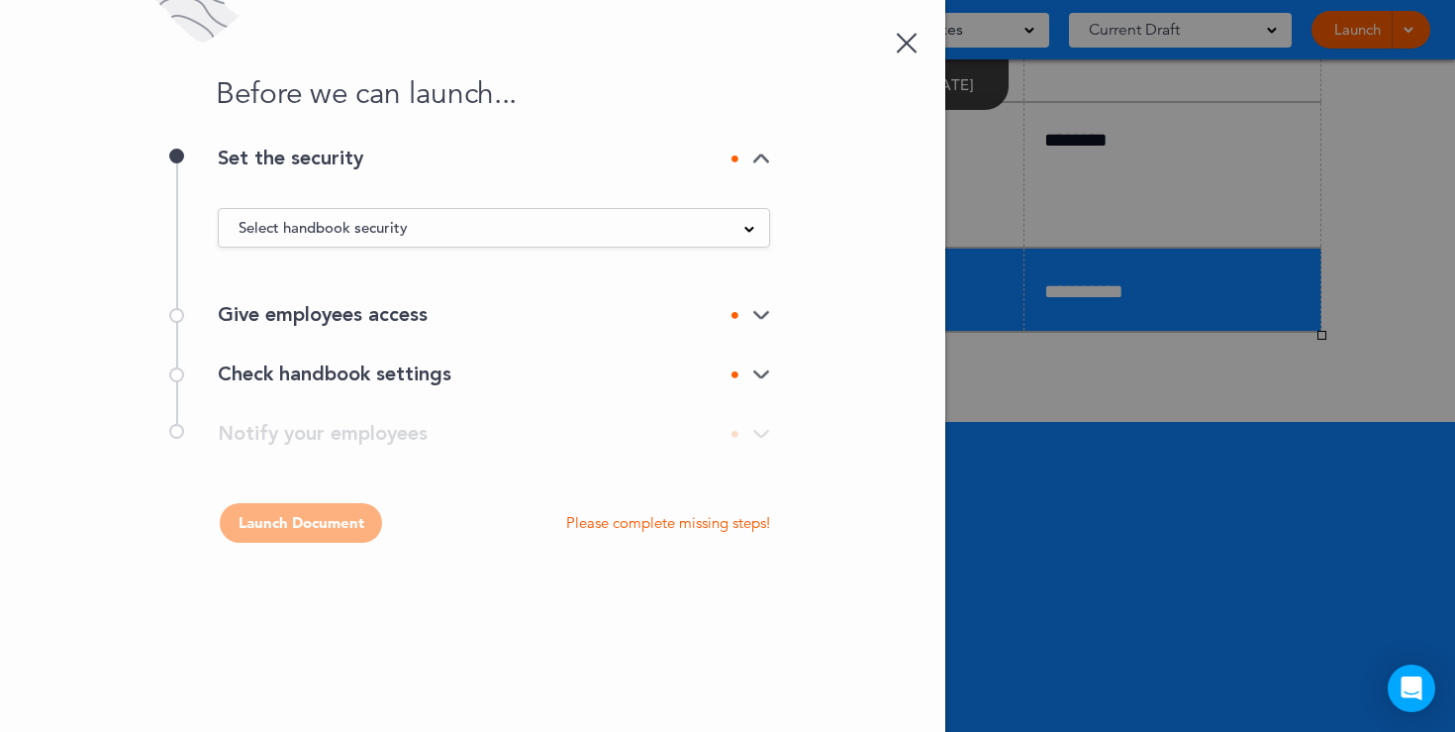
scroll to position [0, 0]
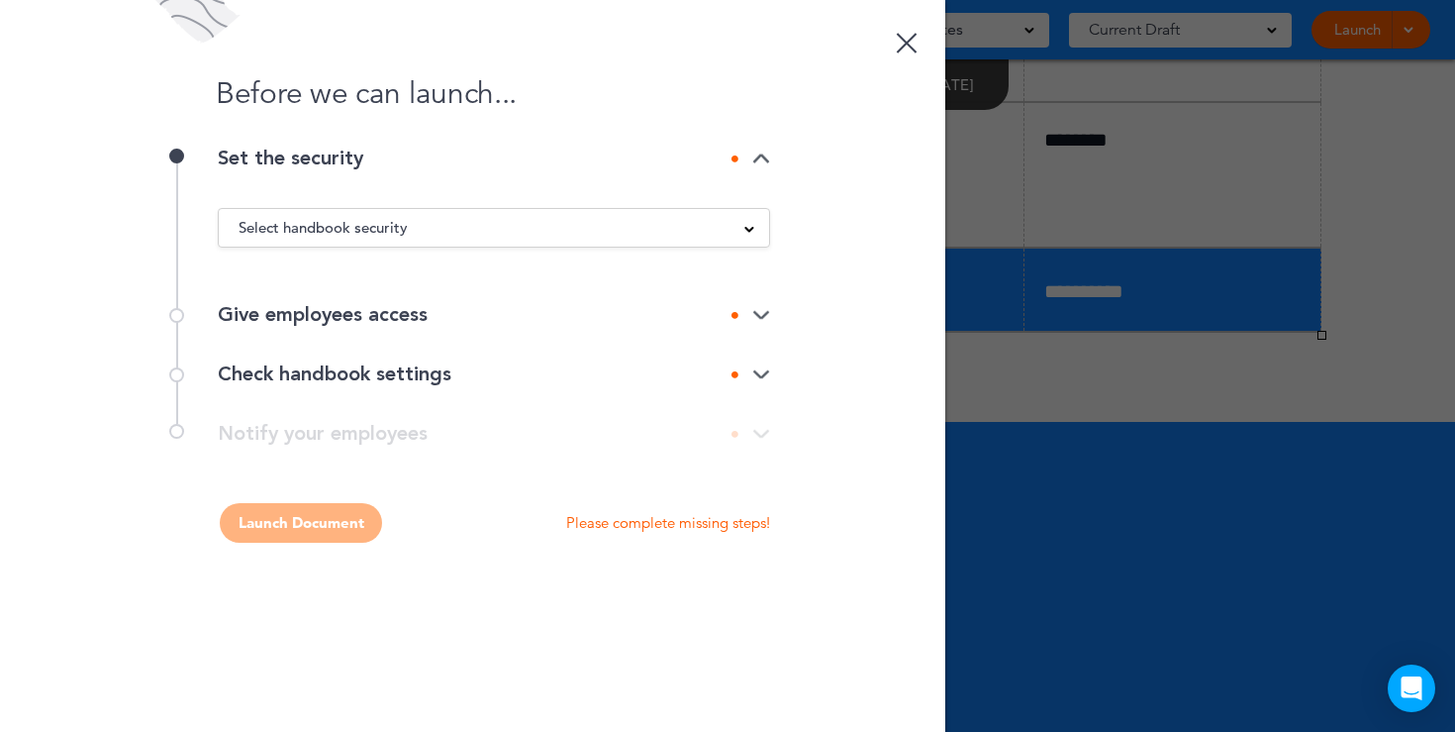
click at [735, 221] on div "Select handbook security" at bounding box center [494, 228] width 551 height 22
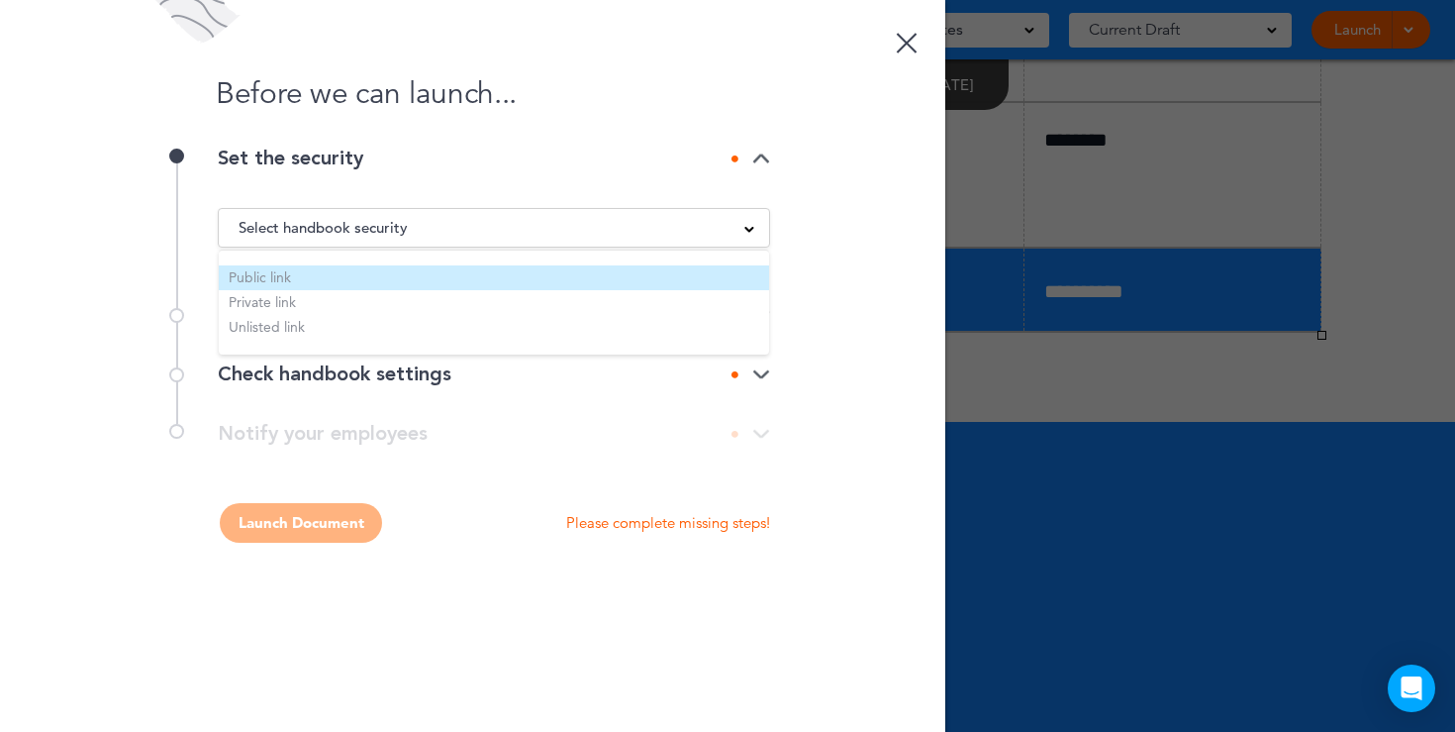
click at [345, 273] on li "Public link" at bounding box center [494, 277] width 551 height 25
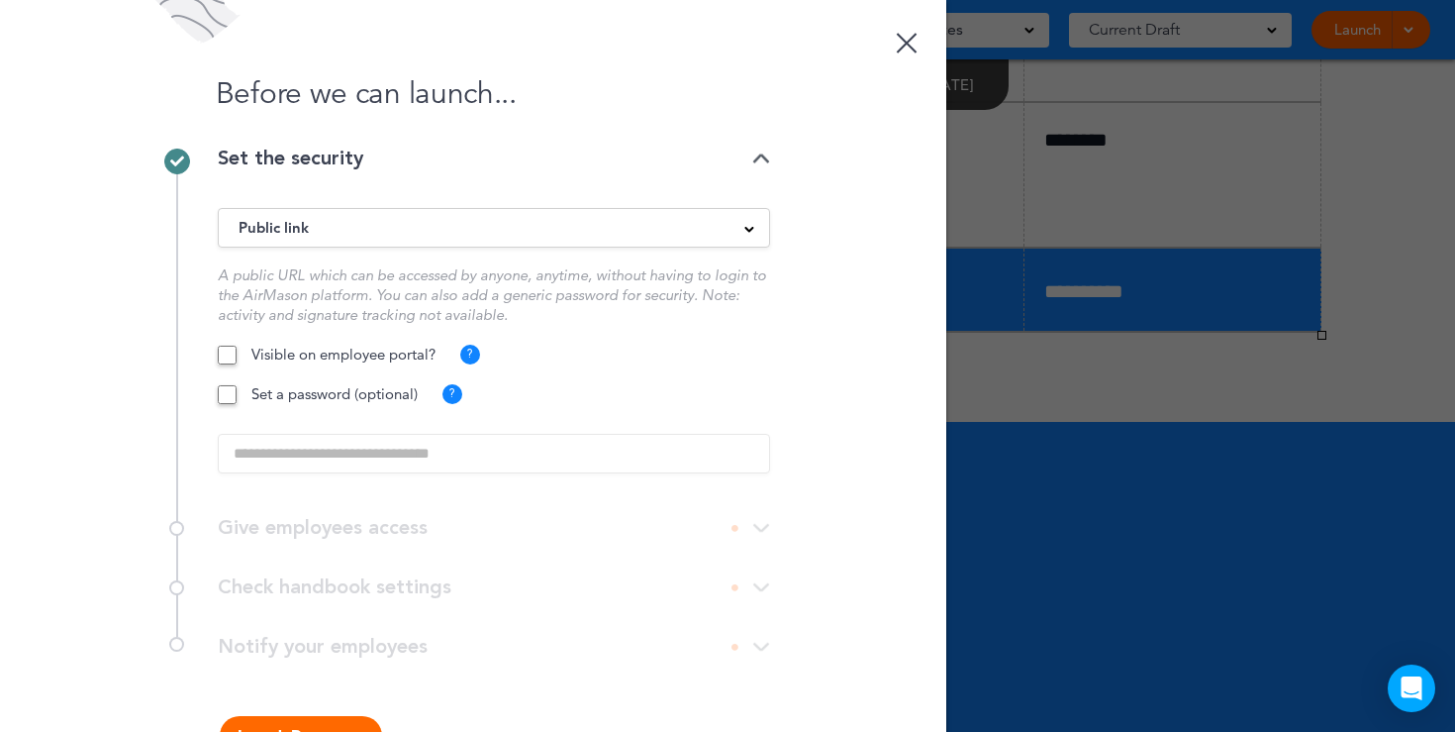
click at [291, 717] on button "Launch Document" at bounding box center [301, 736] width 162 height 40
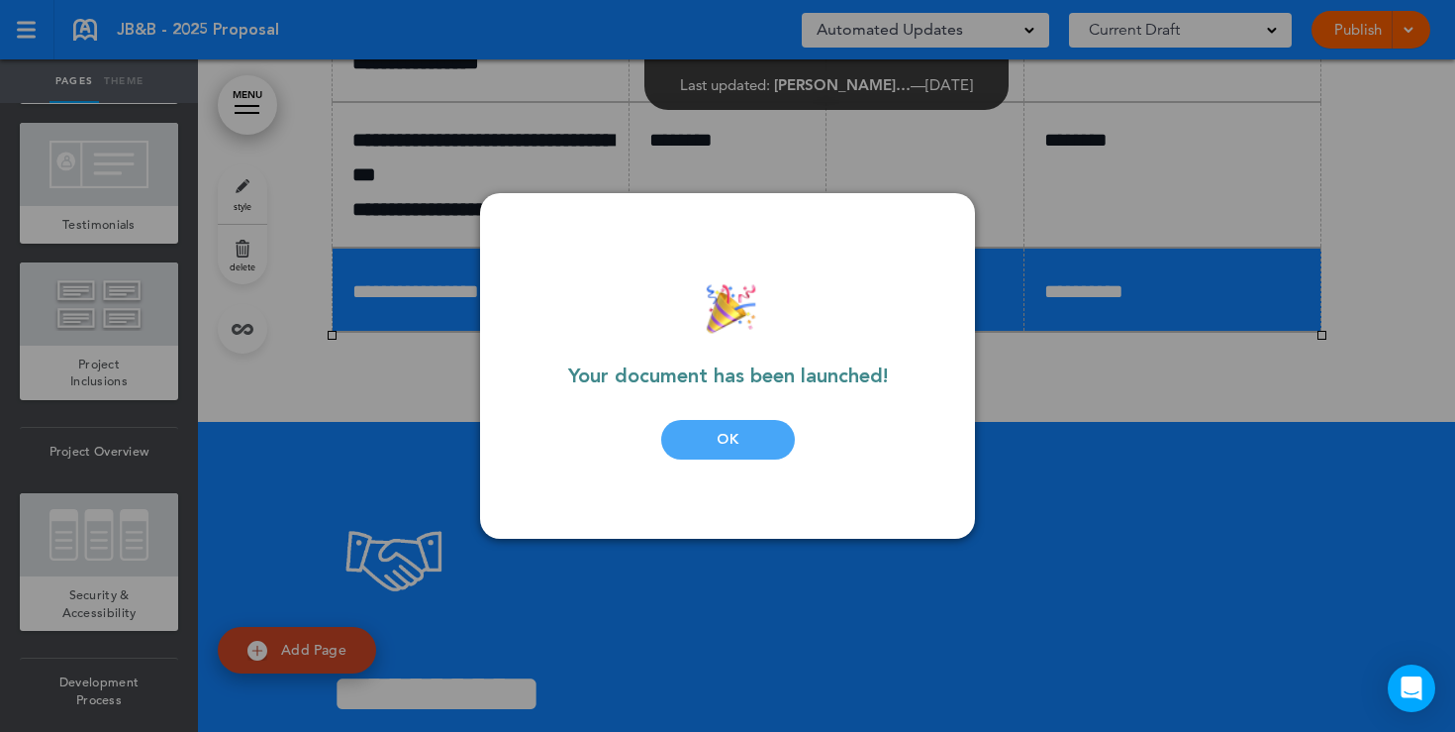
click at [706, 443] on div "OK" at bounding box center [728, 440] width 134 height 40
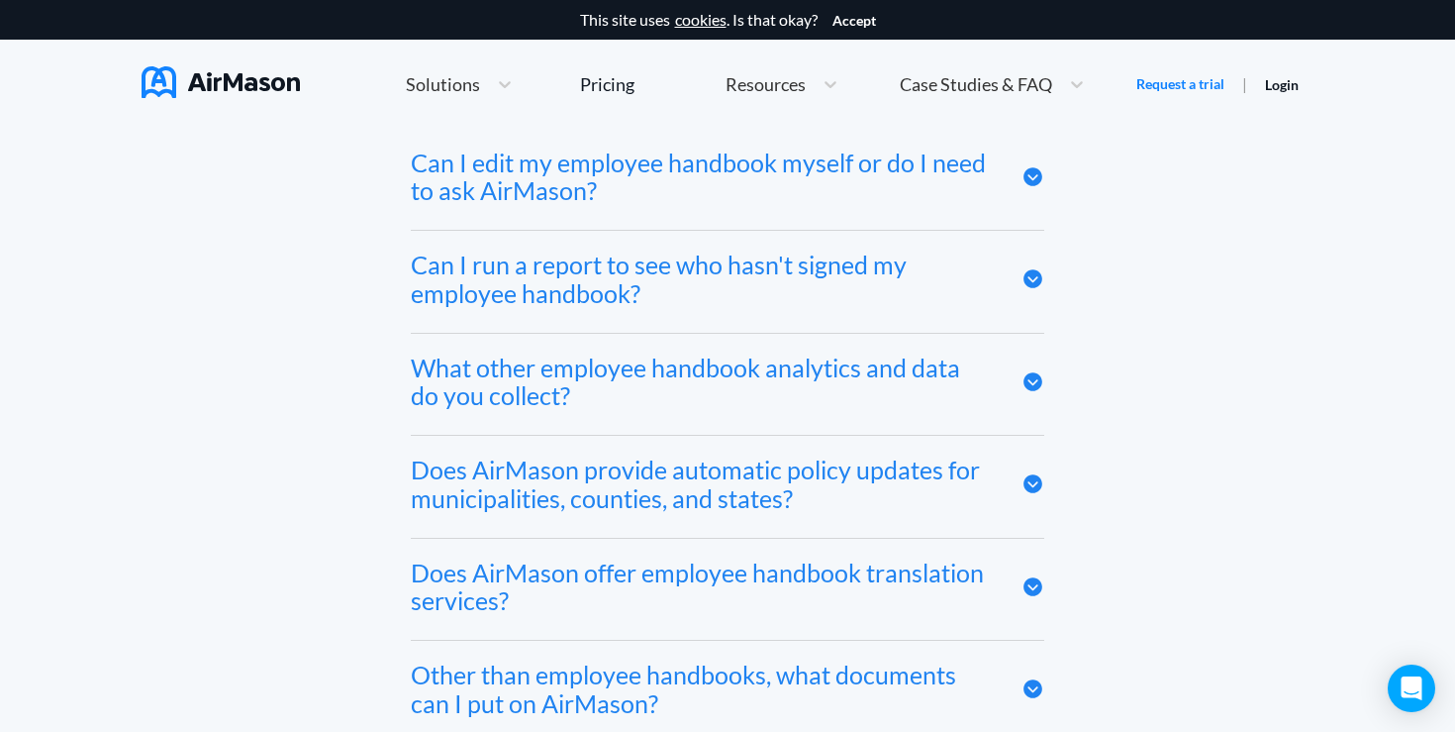
scroll to position [10993, 0]
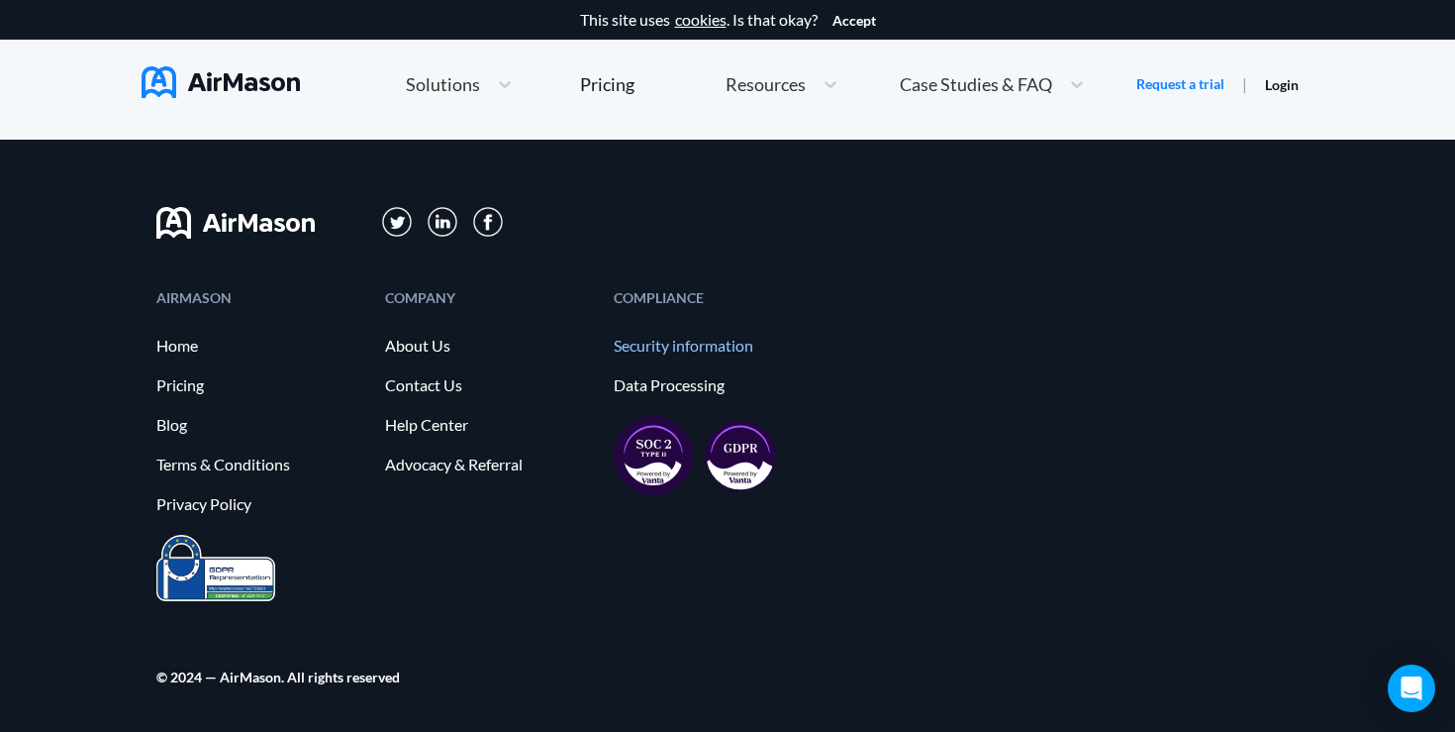
click at [679, 351] on link "Security information" at bounding box center [718, 346] width 209 height 18
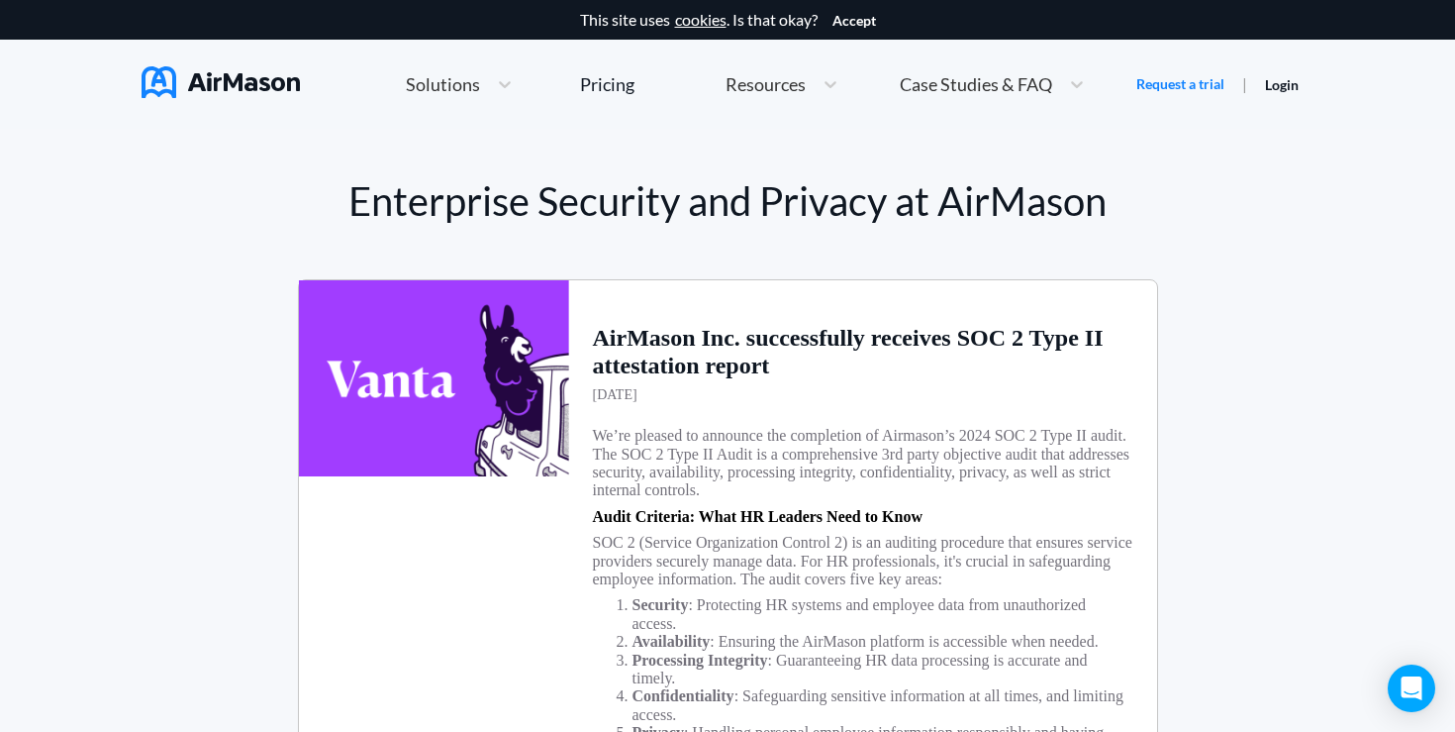
scroll to position [10993, 0]
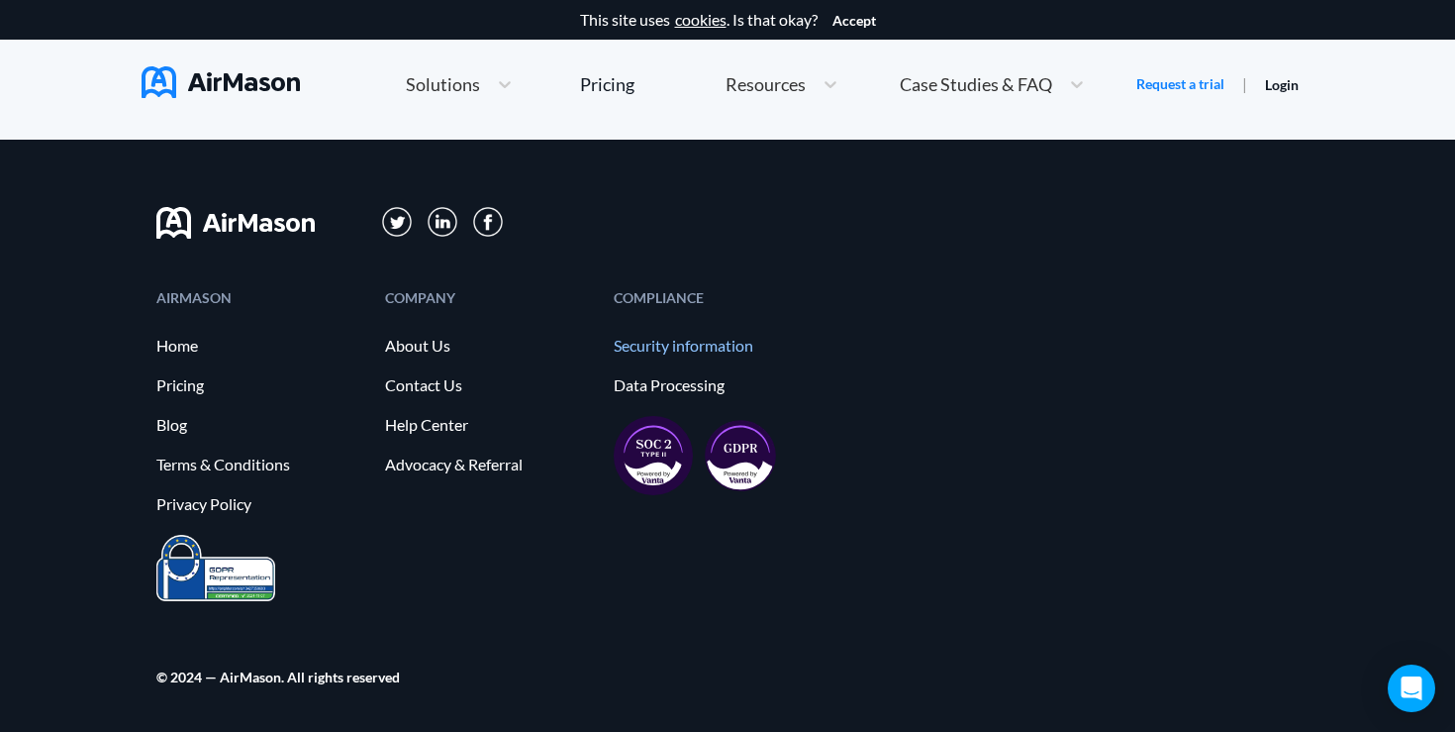
click at [684, 340] on link "Security information" at bounding box center [718, 346] width 209 height 18
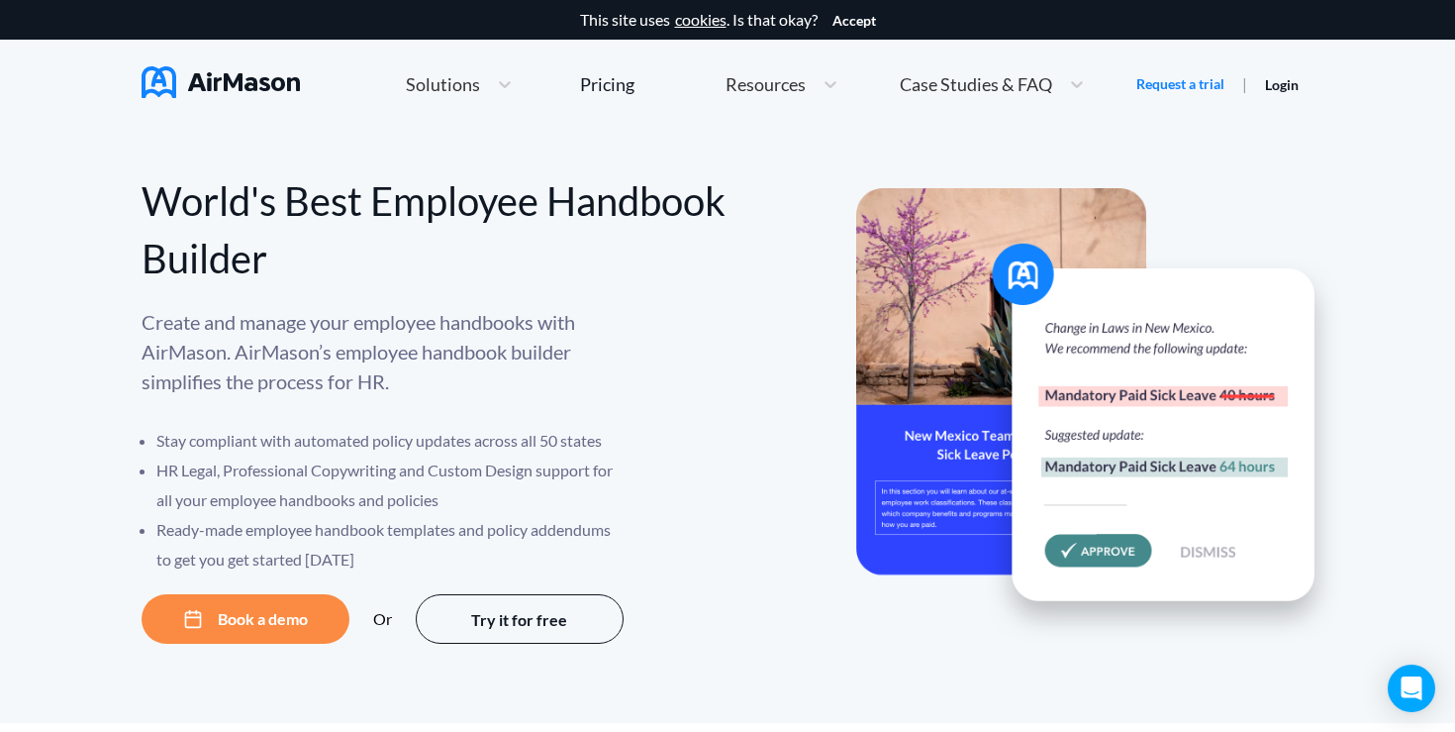
scroll to position [10993, 0]
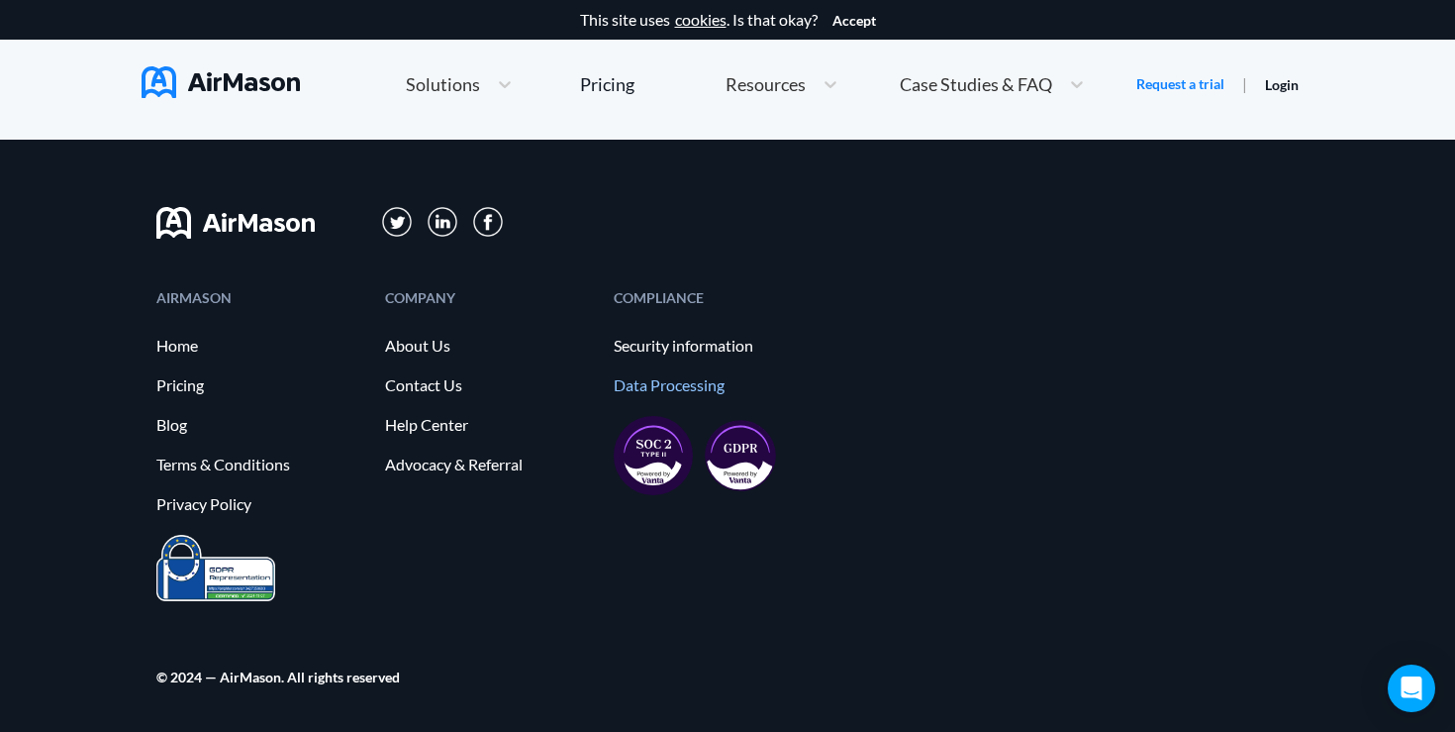
click at [667, 378] on link "Data Processing" at bounding box center [718, 385] width 209 height 18
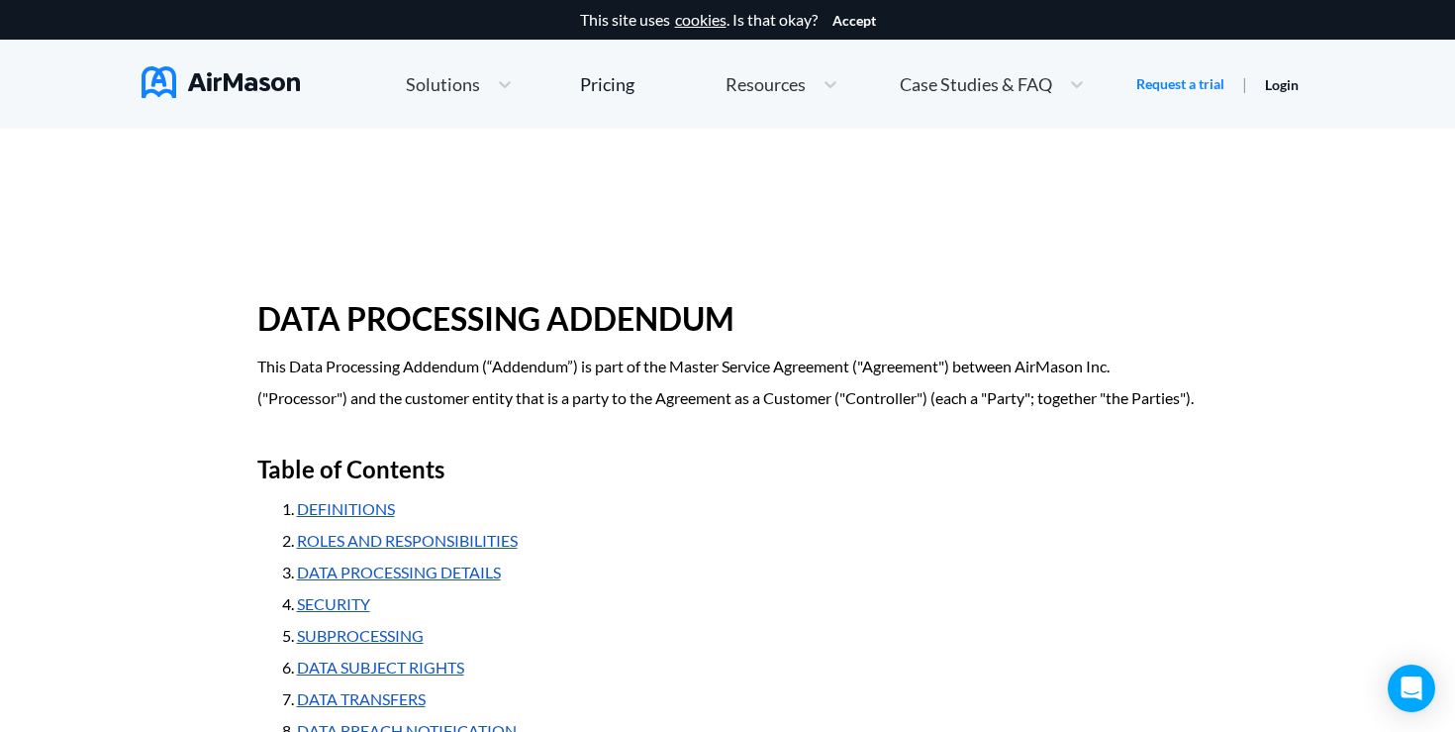
scroll to position [10993, 0]
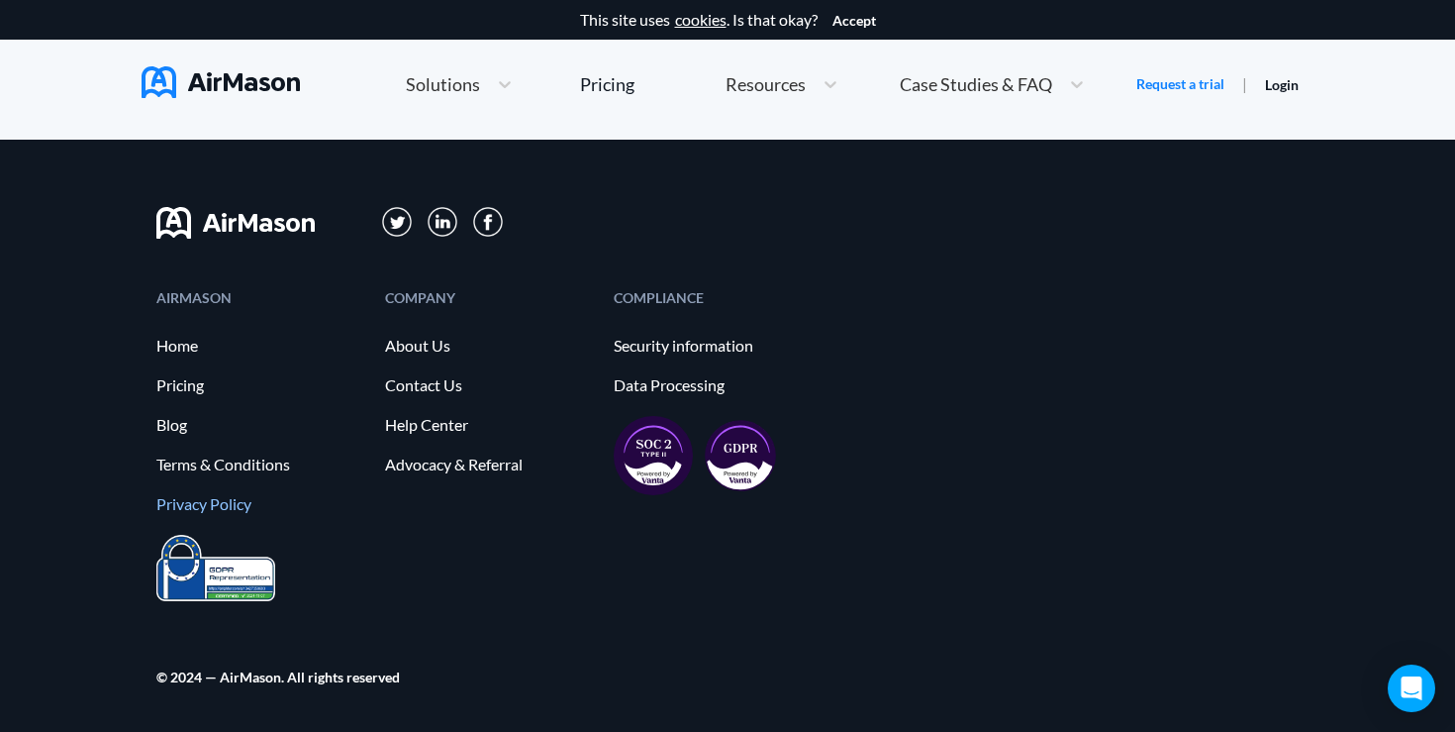
click at [220, 507] on link "Privacy Policy" at bounding box center [260, 504] width 209 height 18
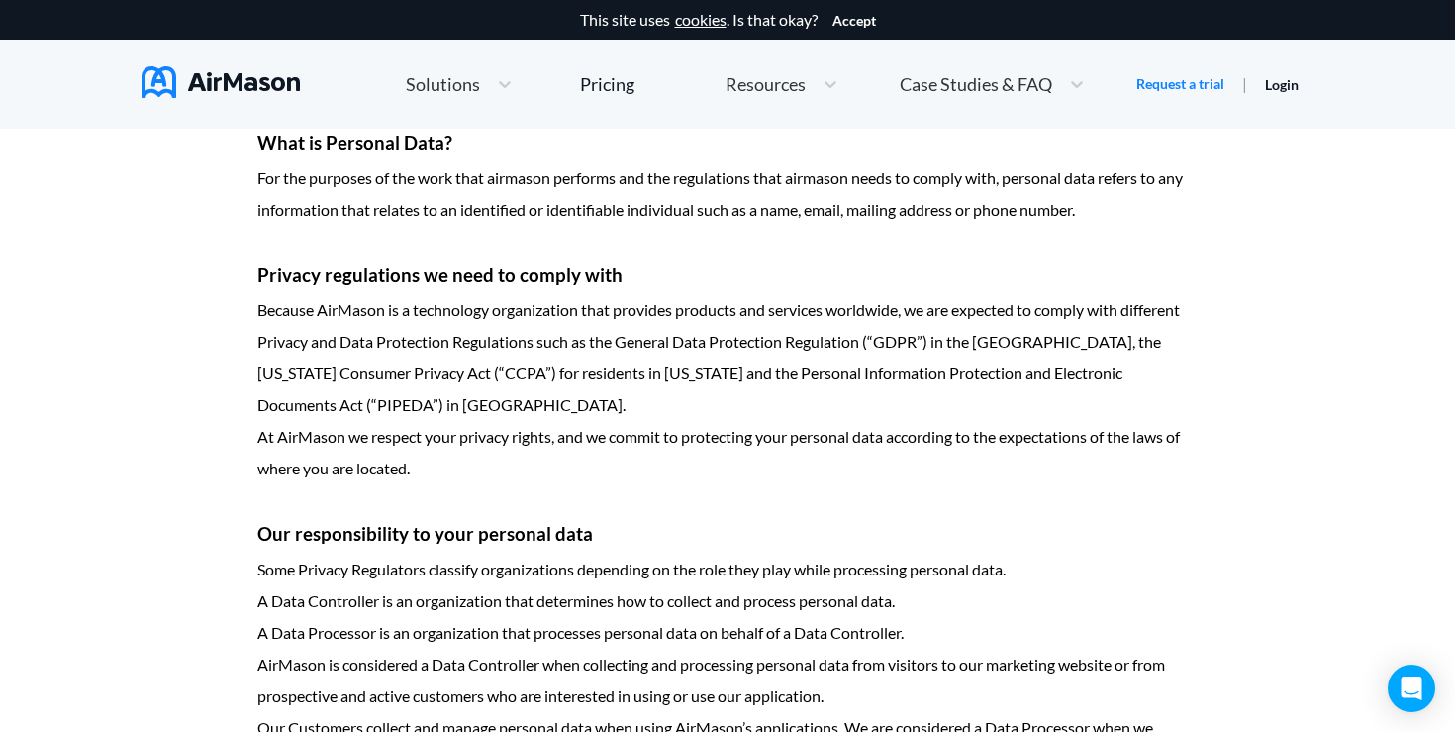
scroll to position [683, 0]
